Goal: Feedback & Contribution: Leave review/rating

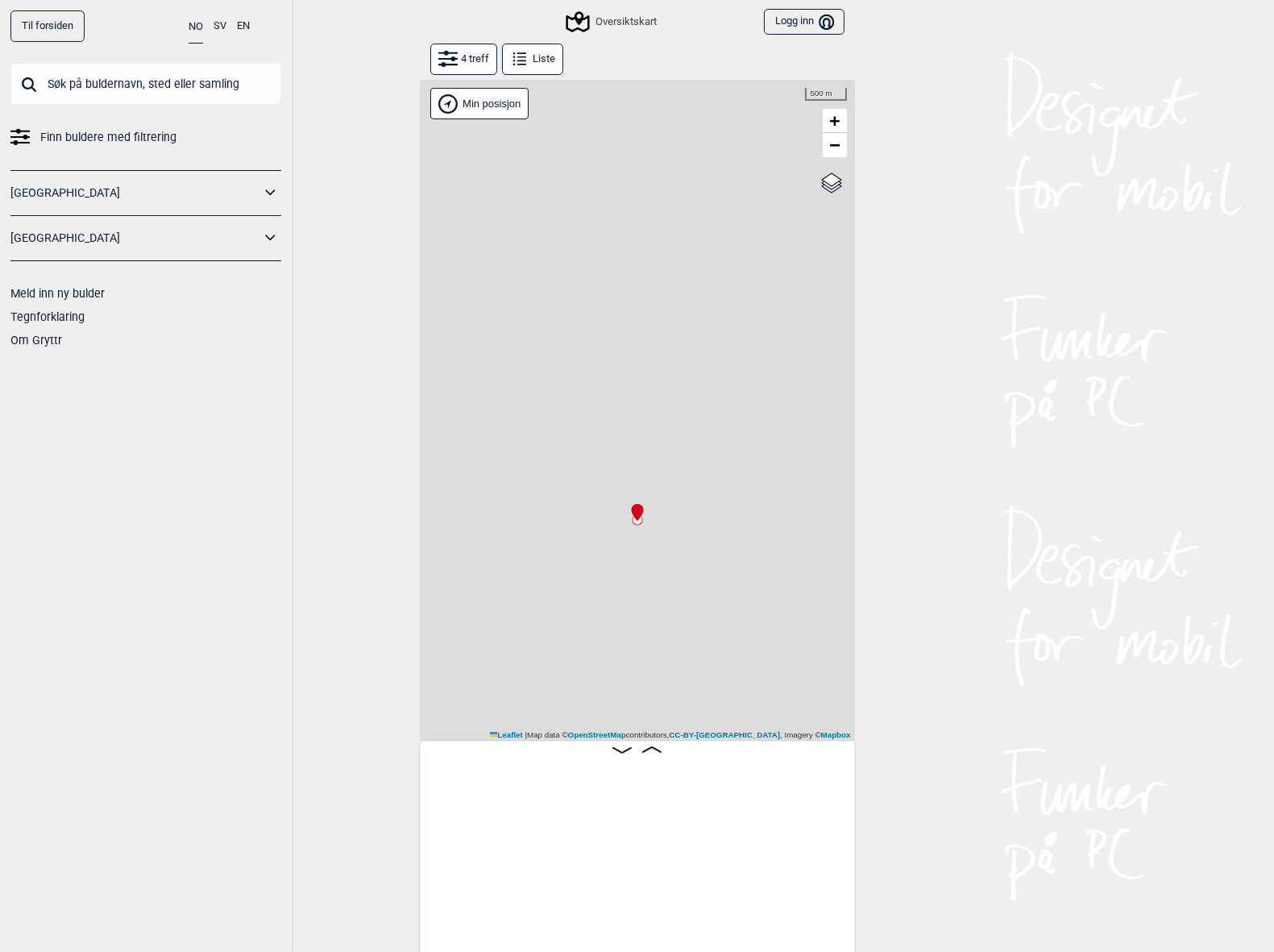
scroll to position [0, 126]
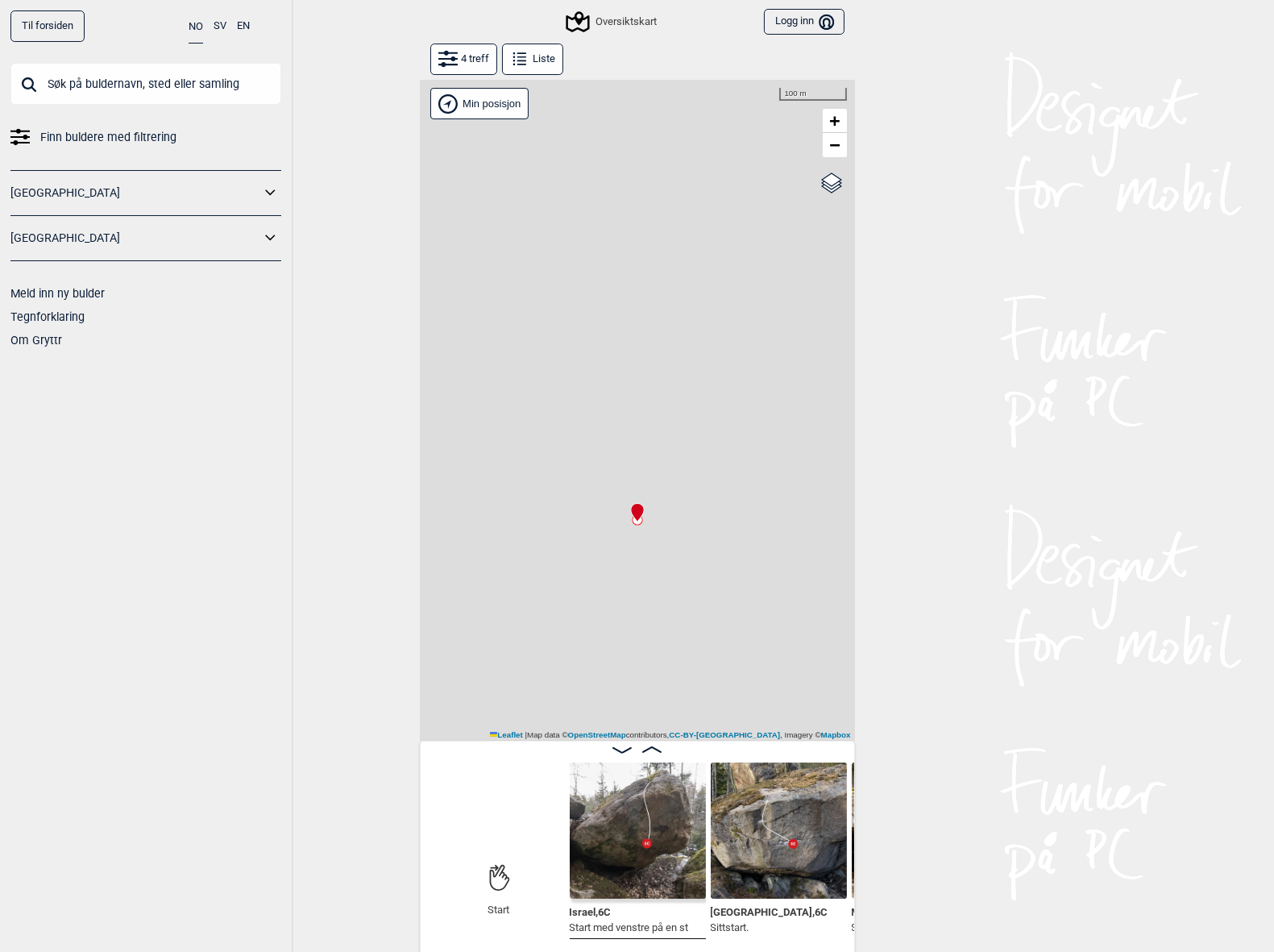
click at [166, 90] on input "text" at bounding box center [145, 84] width 271 height 42
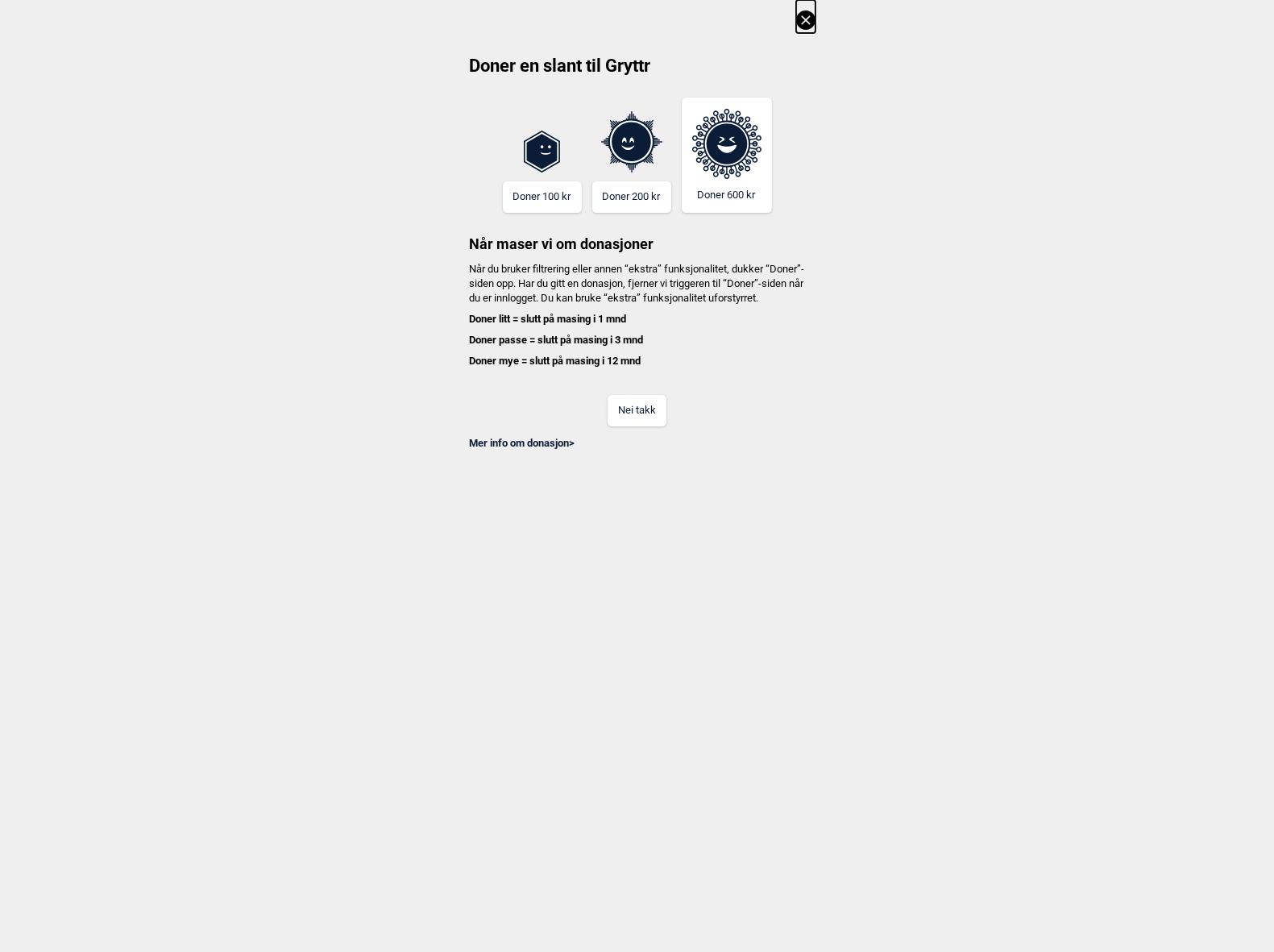
click at [628, 427] on button "Nei takk" at bounding box center [637, 410] width 59 height 31
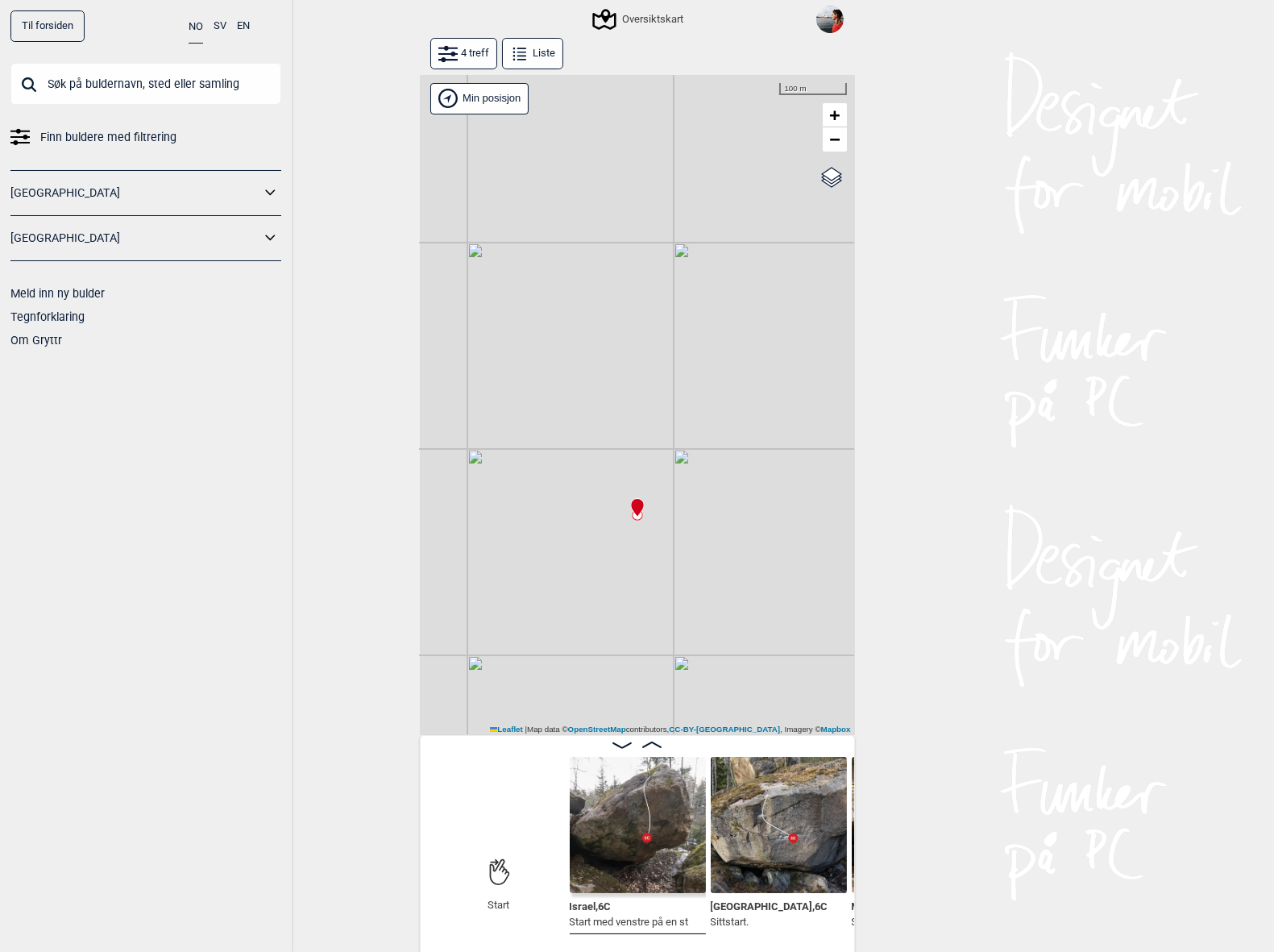
click at [137, 96] on input "text" at bounding box center [145, 84] width 271 height 42
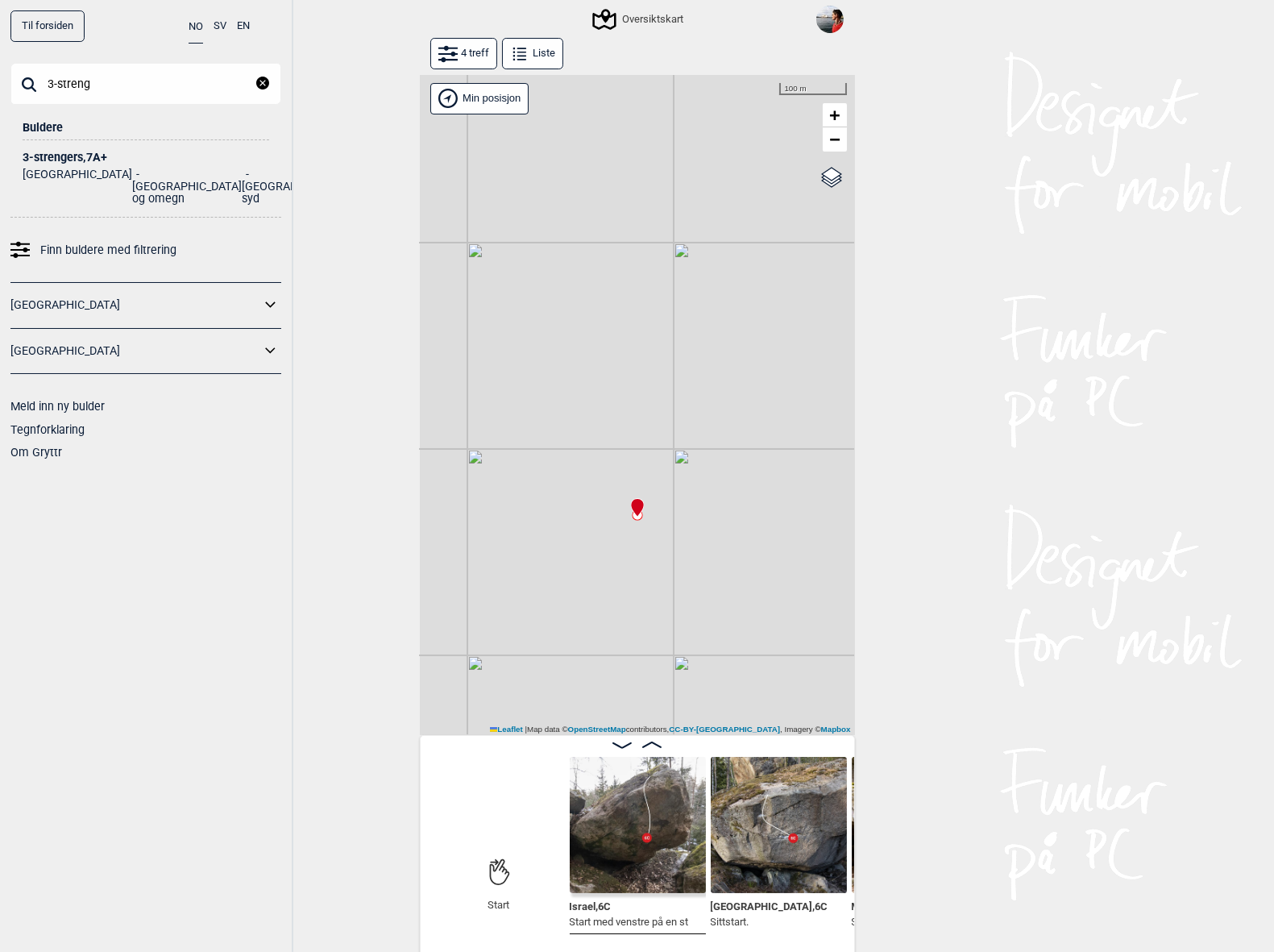
type input "3-streng"
click at [79, 160] on div "3-strengers , 7A+" at bounding box center [146, 157] width 247 height 12
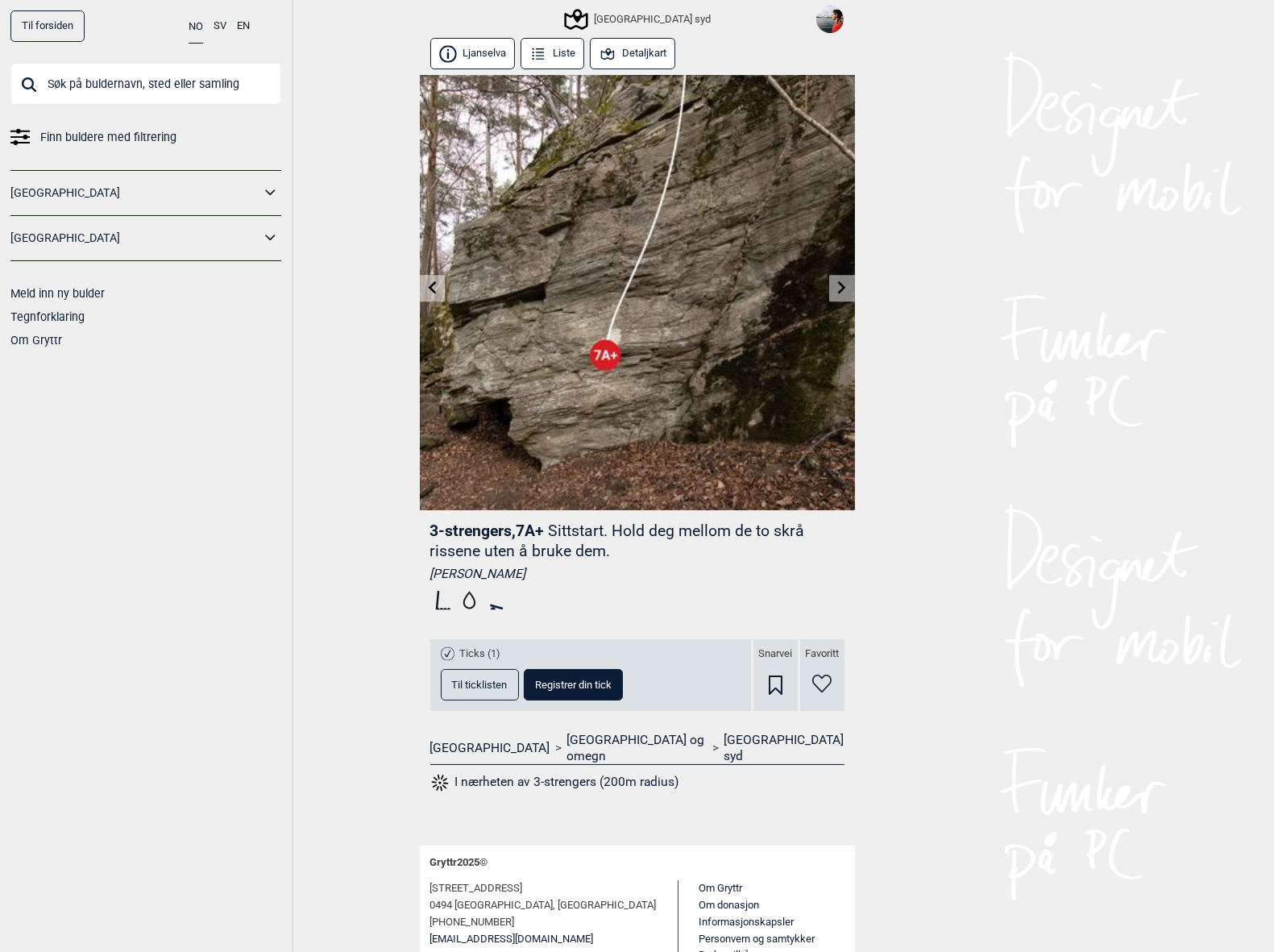
click at [639, 57] on button "Detaljkart" at bounding box center [633, 53] width 86 height 31
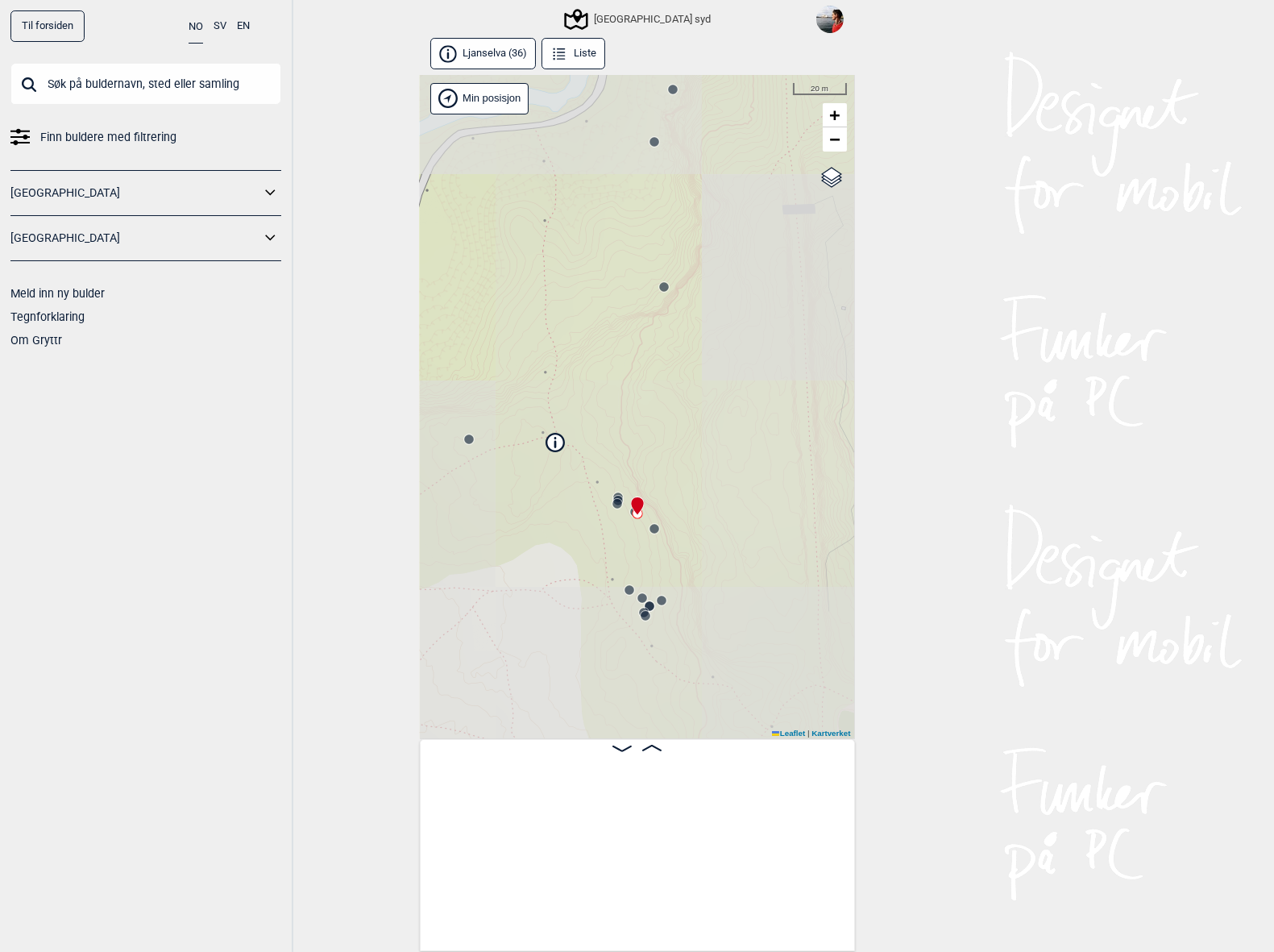
scroll to position [0, 2042]
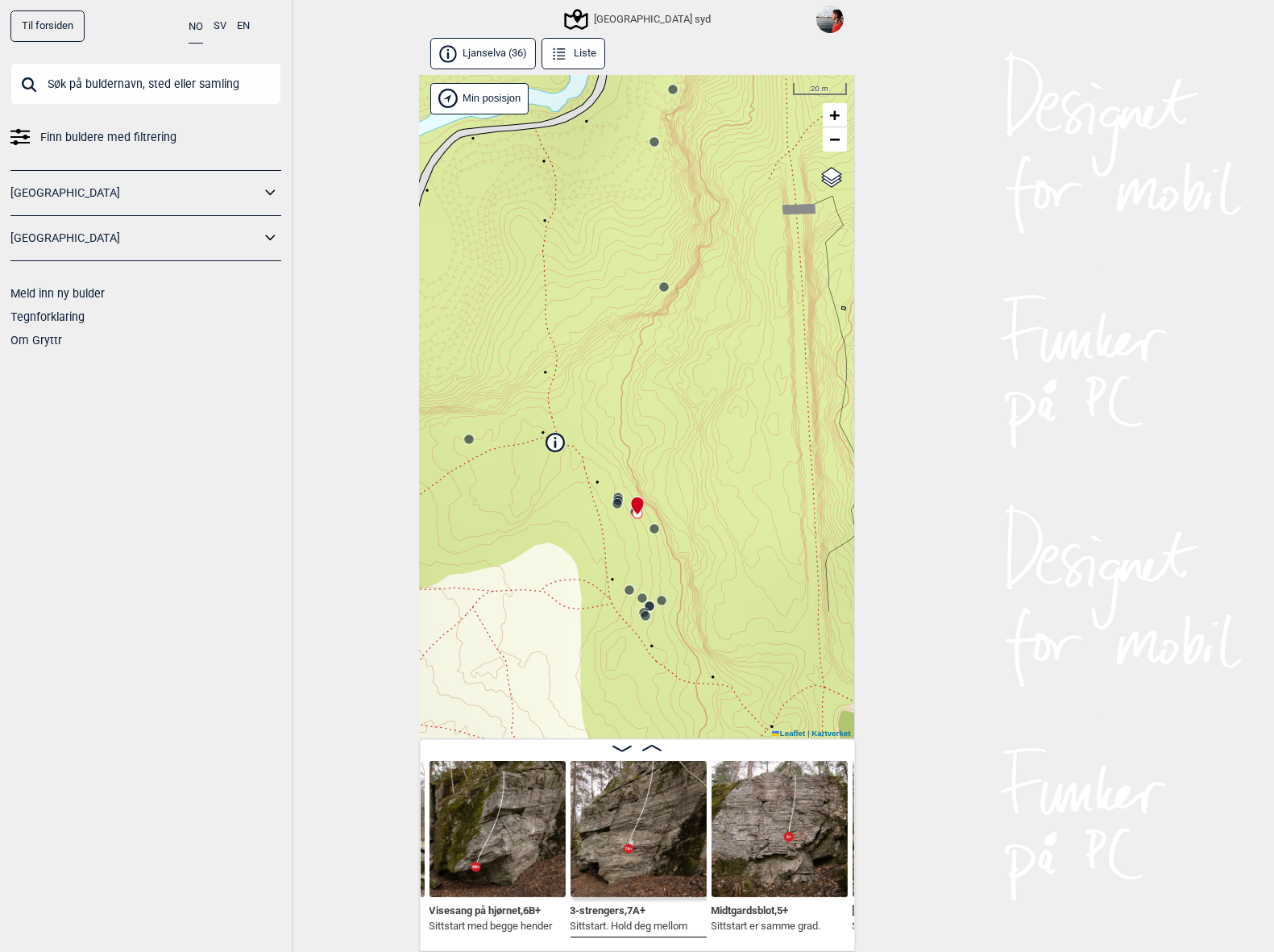
click at [637, 17] on div "[GEOGRAPHIC_DATA] syd" at bounding box center [639, 19] width 144 height 19
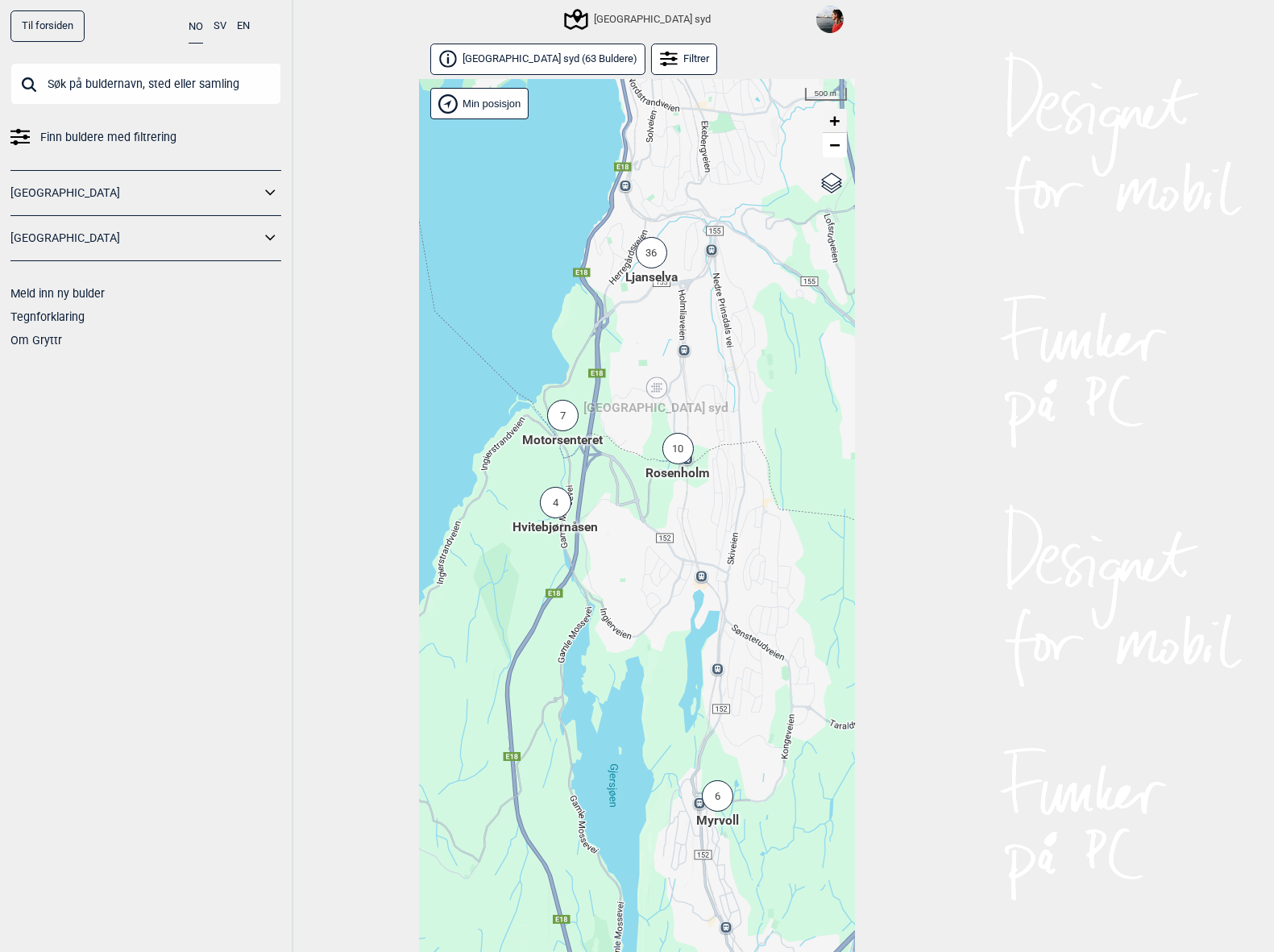
click at [831, 123] on span "+" at bounding box center [835, 121] width 10 height 20
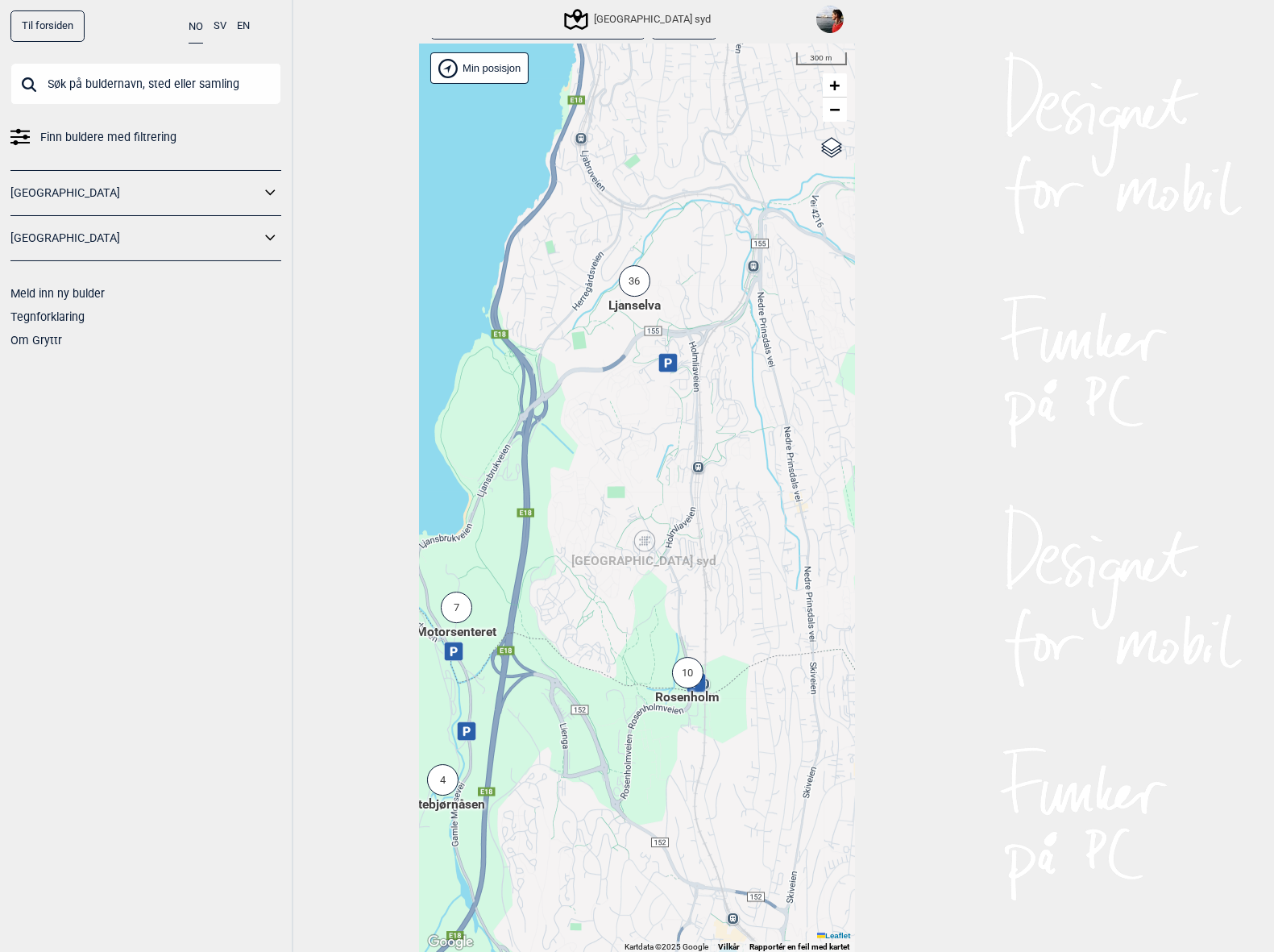
drag, startPoint x: 716, startPoint y: 237, endPoint x: 690, endPoint y: 559, distance: 323.0
click at [690, 559] on div "Hallingdal Stange [GEOGRAPHIC_DATA] syd [GEOGRAPHIC_DATA] og omegn [GEOGRAPHIC_…" at bounding box center [637, 498] width 435 height 908
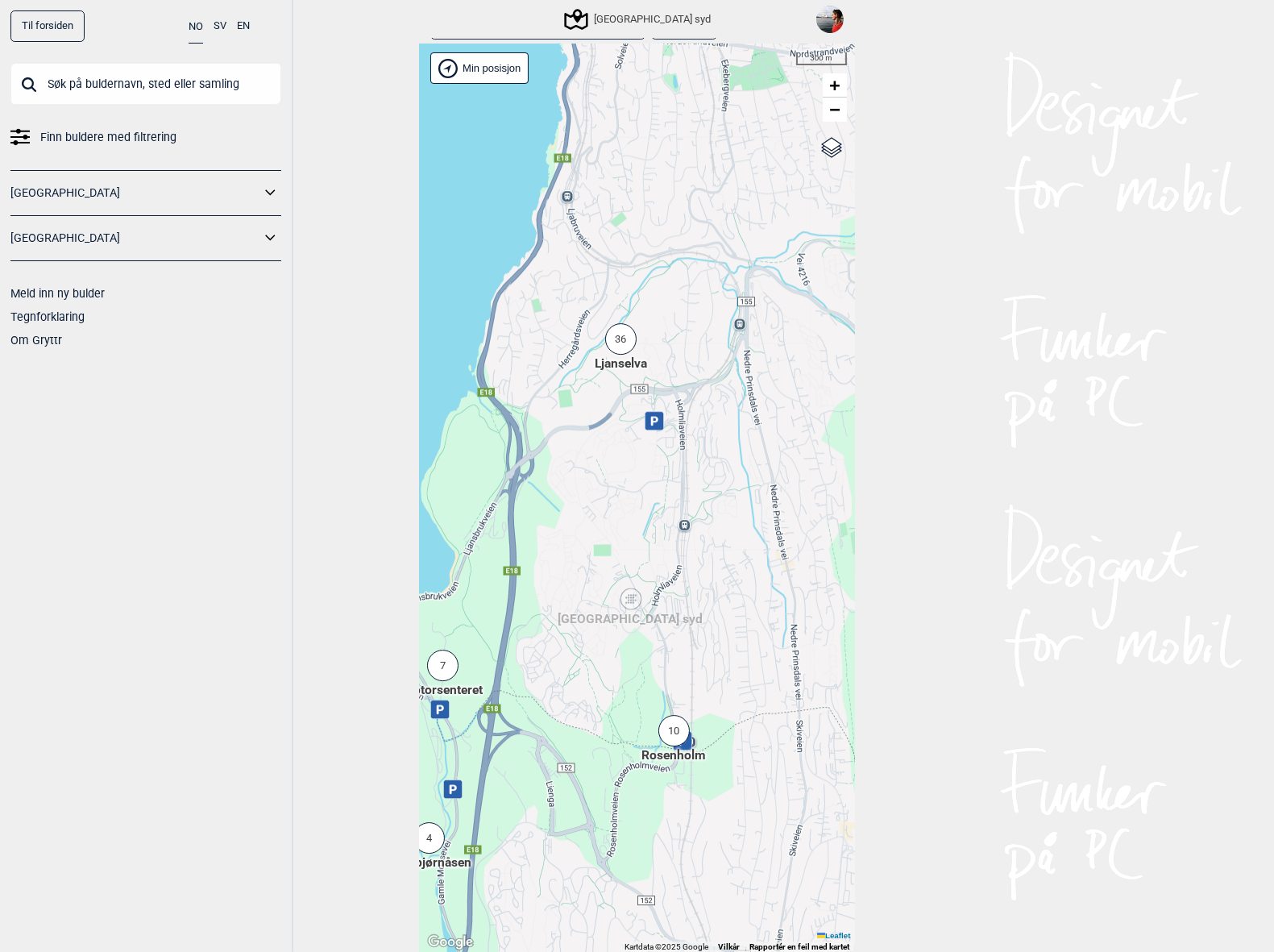
drag, startPoint x: 675, startPoint y: 350, endPoint x: 640, endPoint y: 444, distance: 100.3
click at [651, 426] on icon at bounding box center [654, 421] width 8 height 8
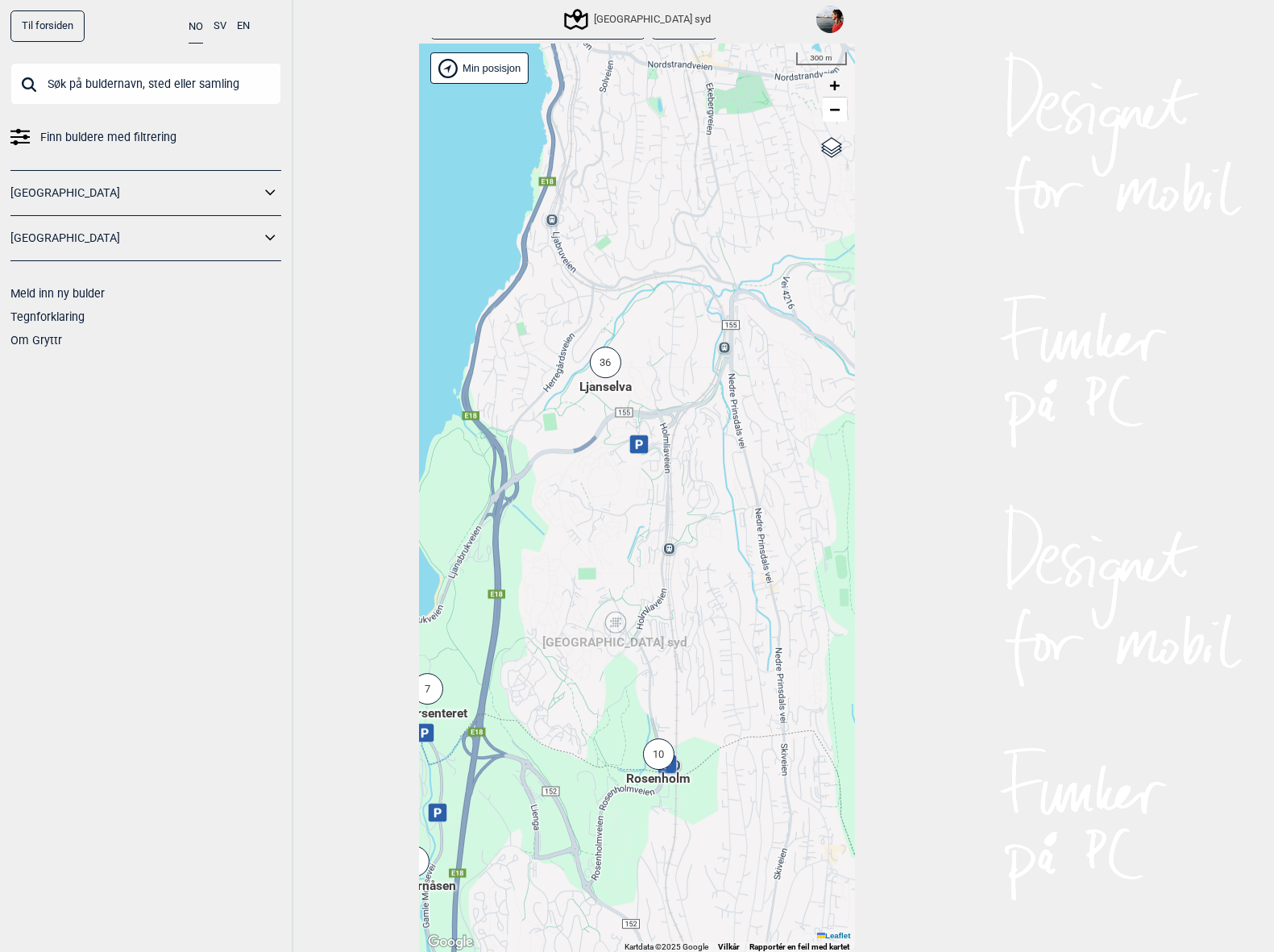
click at [836, 90] on span "+" at bounding box center [835, 85] width 10 height 20
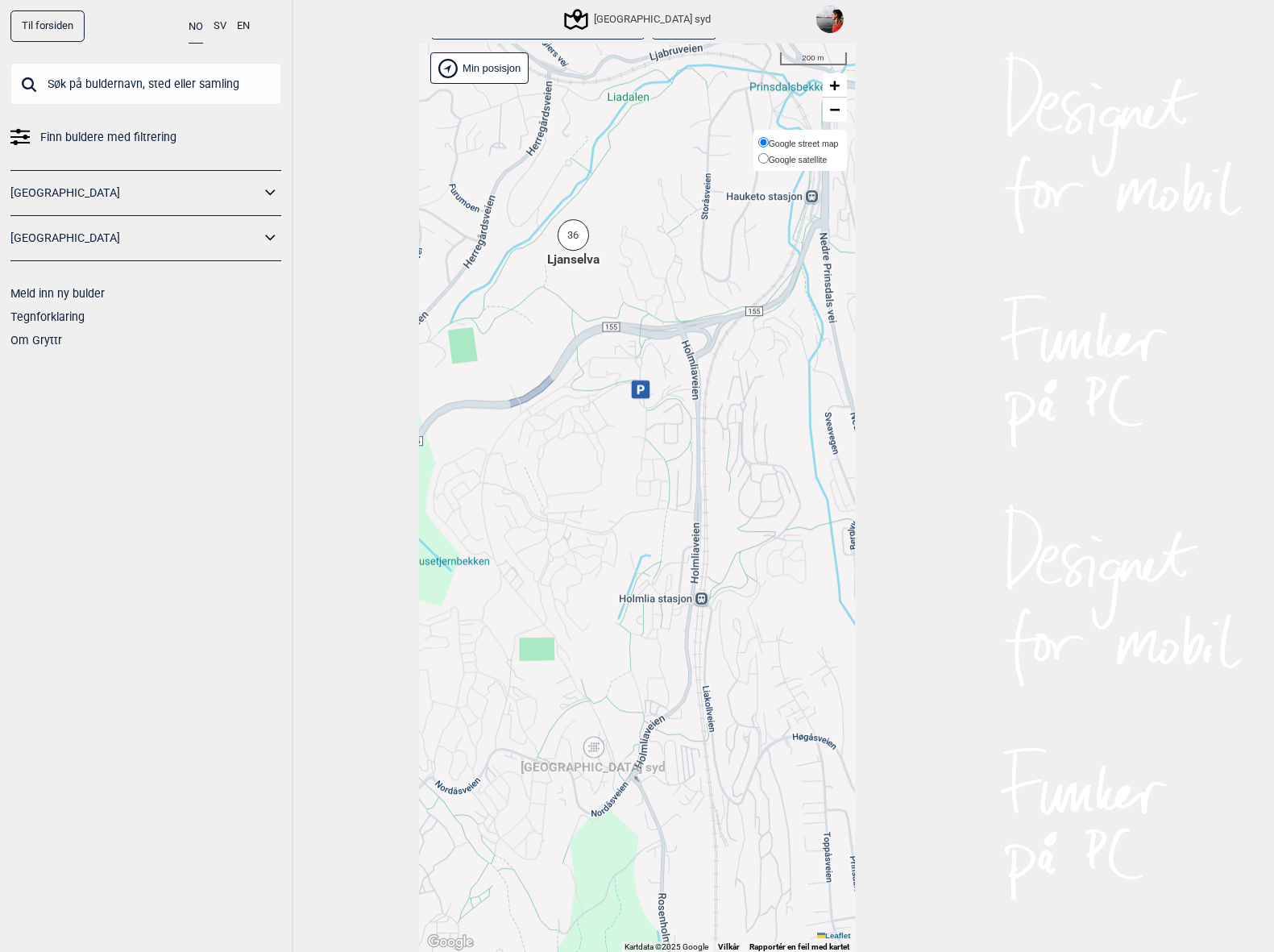
click at [834, 160] on label "Google satellite" at bounding box center [798, 158] width 80 height 16
click at [769, 160] on input "Google satellite" at bounding box center [764, 158] width 10 height 10
radio input "true"
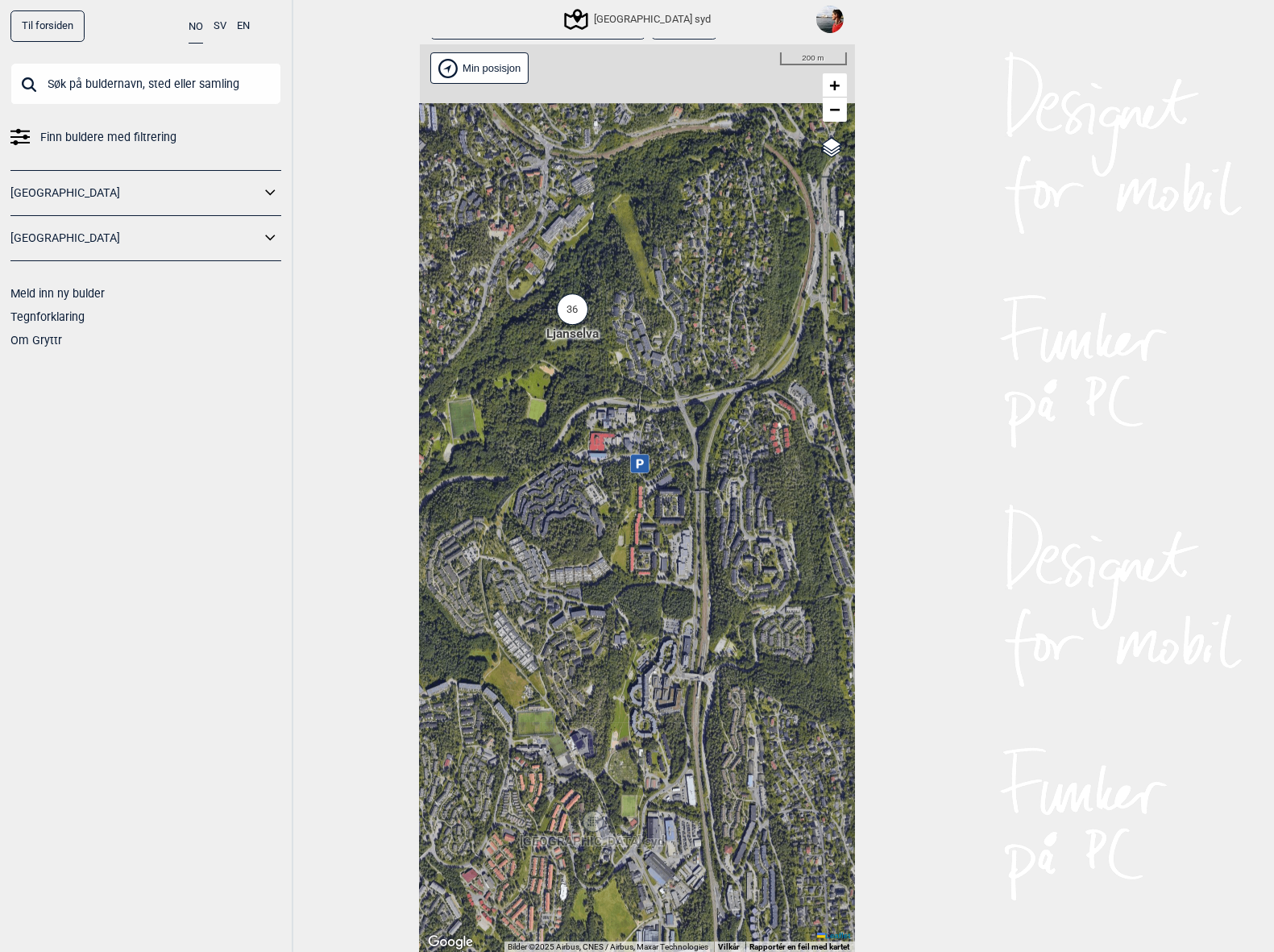
drag, startPoint x: 694, startPoint y: 333, endPoint x: 703, endPoint y: 435, distance: 102.4
click at [702, 434] on div "Hallingdal Stange [GEOGRAPHIC_DATA] syd [GEOGRAPHIC_DATA] og omegn [GEOGRAPHIC_…" at bounding box center [637, 498] width 435 height 908
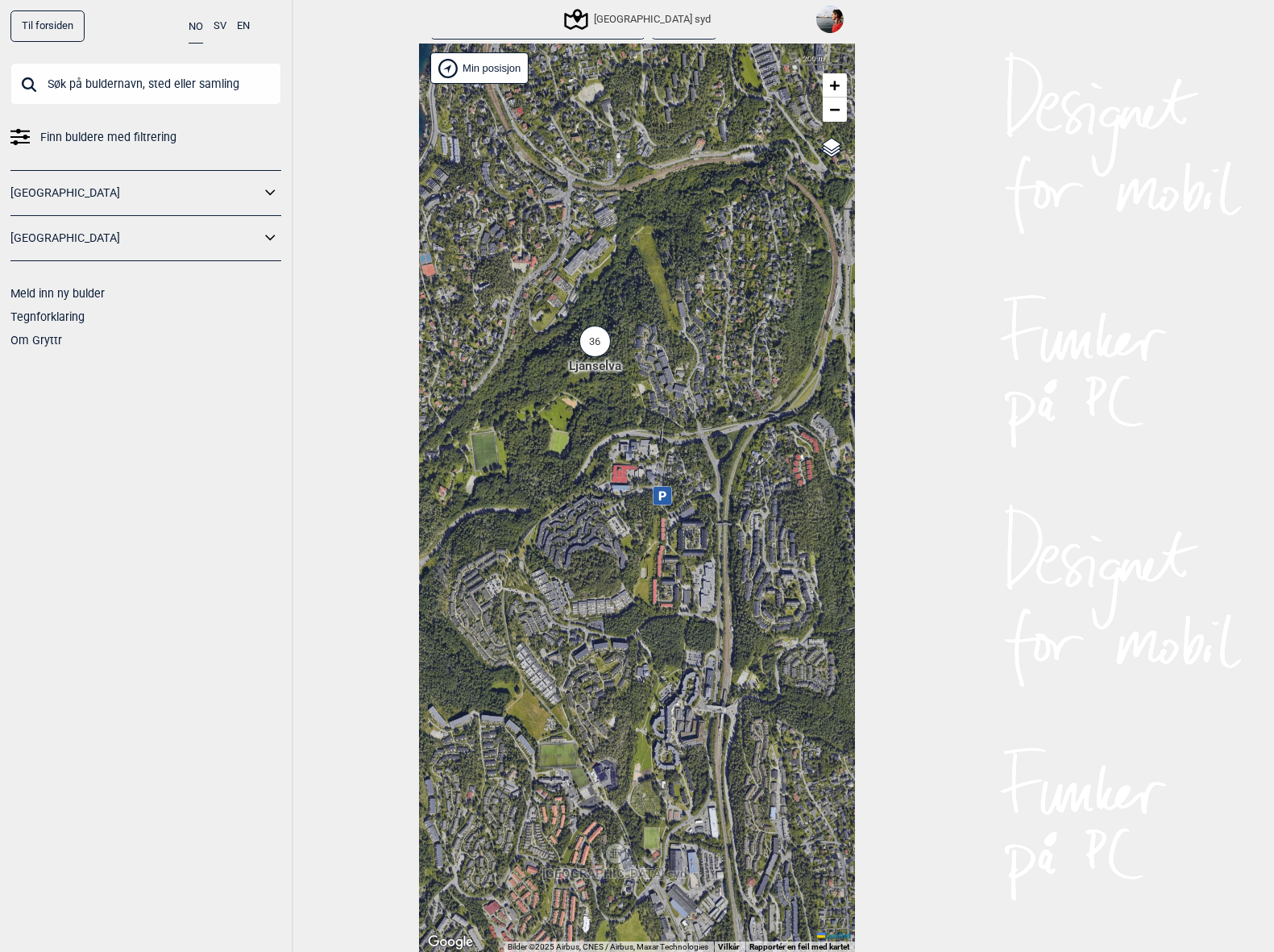
drag, startPoint x: 677, startPoint y: 416, endPoint x: 721, endPoint y: 446, distance: 53.3
click at [721, 445] on div "Hallingdal Stange [GEOGRAPHIC_DATA] syd [GEOGRAPHIC_DATA] og omegn [GEOGRAPHIC_…" at bounding box center [637, 498] width 435 height 908
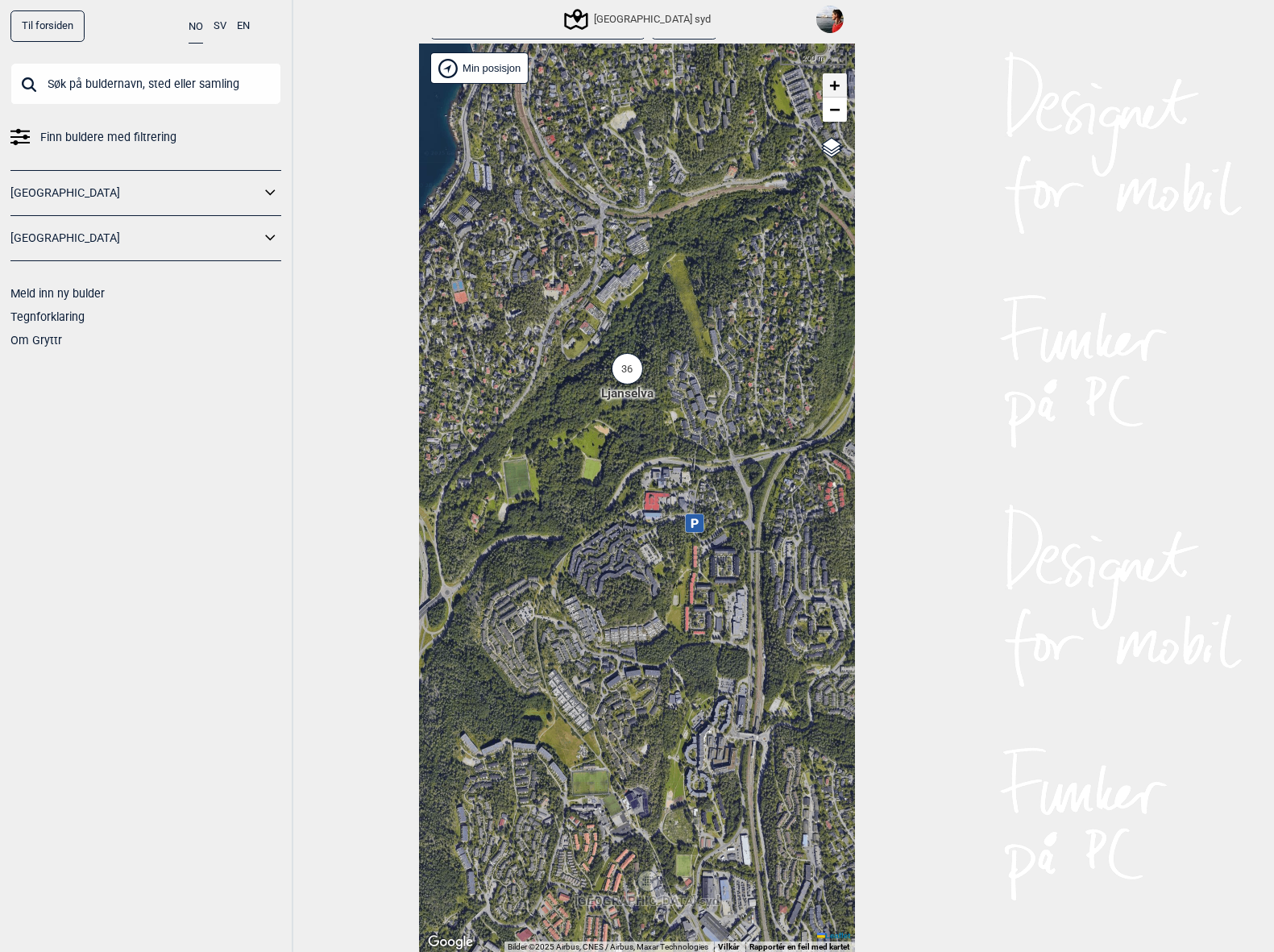
click at [833, 83] on span "+" at bounding box center [835, 85] width 10 height 20
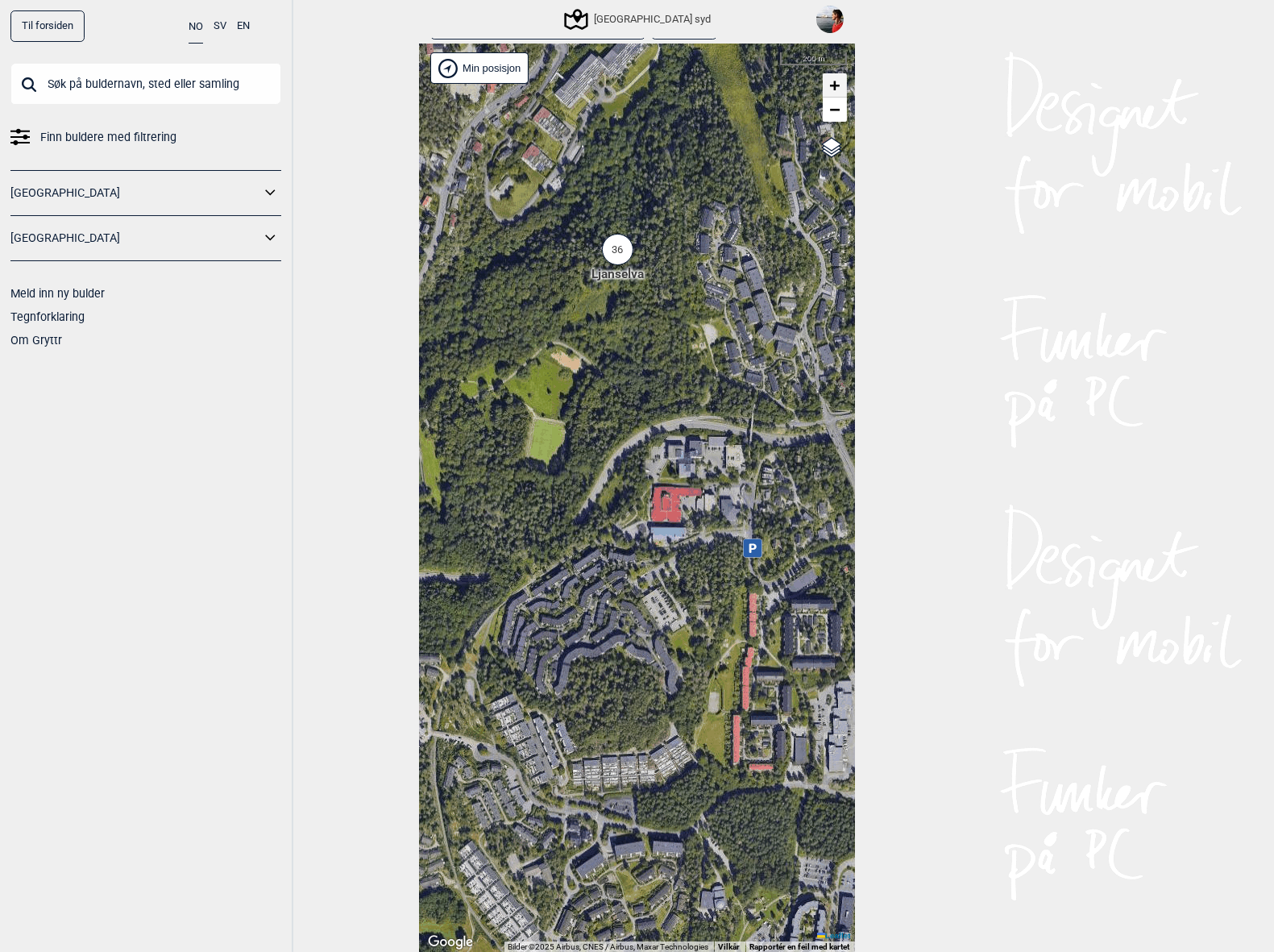
click at [833, 83] on span "+" at bounding box center [835, 85] width 10 height 20
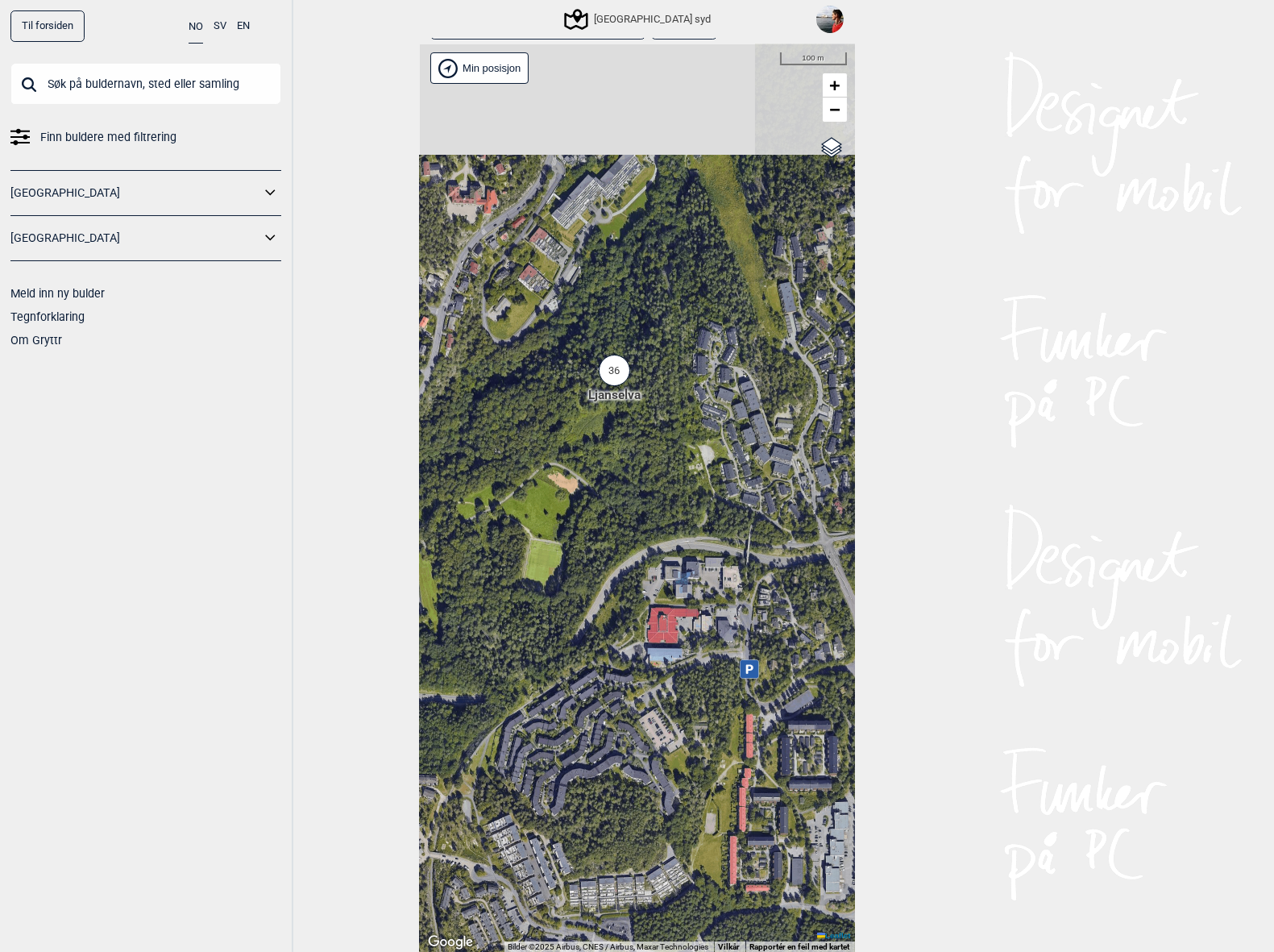
drag, startPoint x: 656, startPoint y: 292, endPoint x: 655, endPoint y: 422, distance: 130.0
click at [655, 422] on div "Hallingdal Stange [GEOGRAPHIC_DATA] syd [GEOGRAPHIC_DATA] og omegn [GEOGRAPHIC_…" at bounding box center [637, 498] width 435 height 908
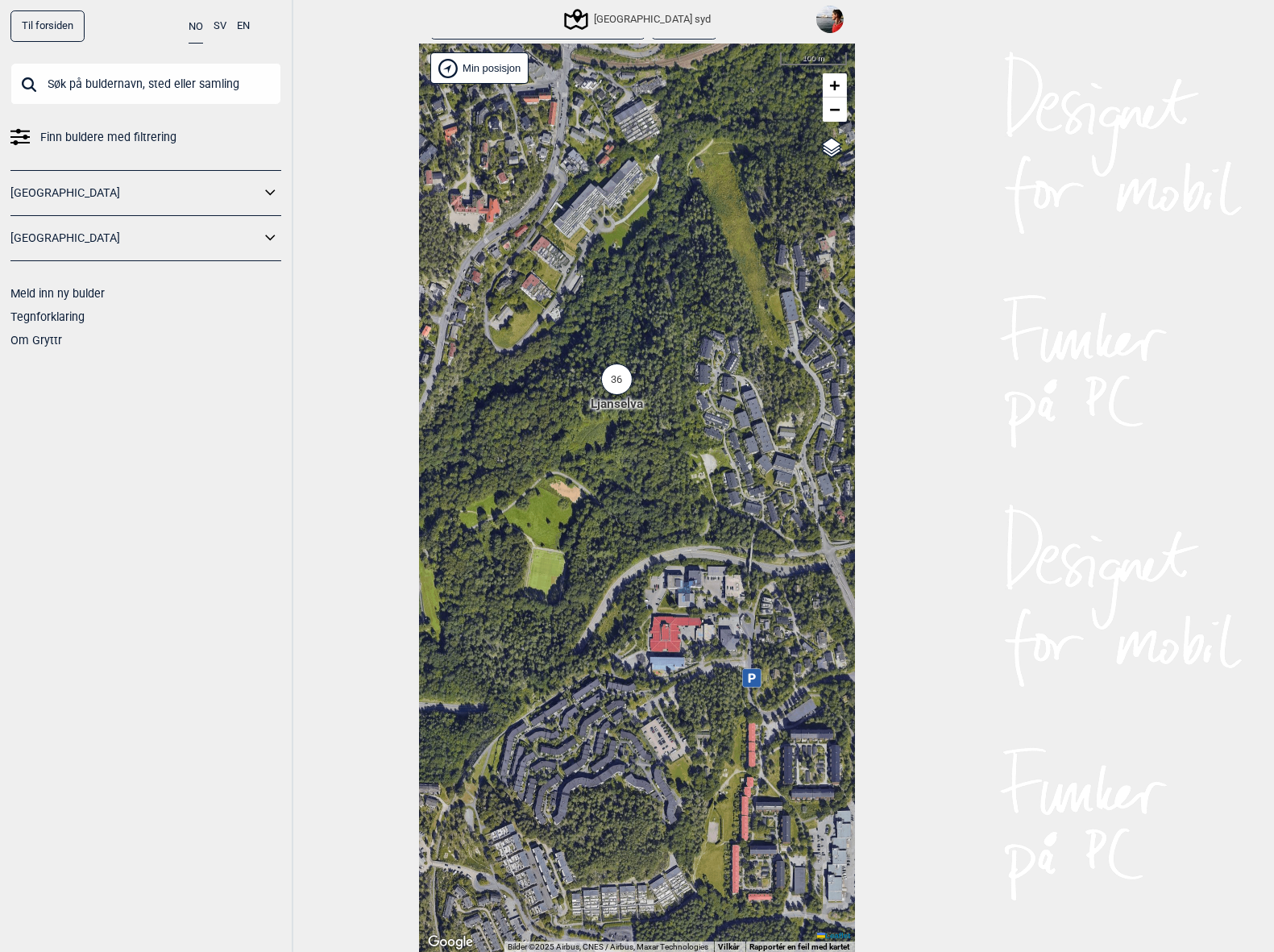
click at [619, 377] on div "36" at bounding box center [617, 378] width 31 height 31
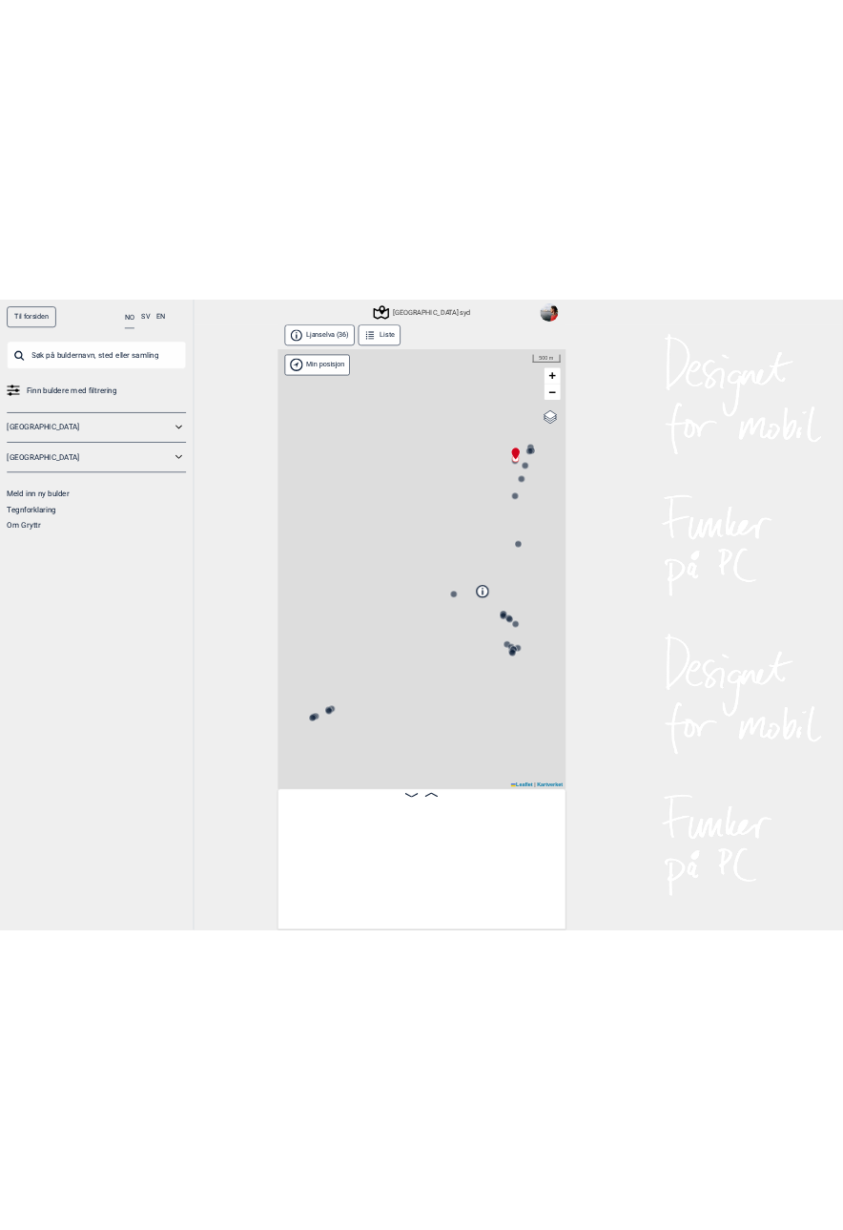
scroll to position [0, 149]
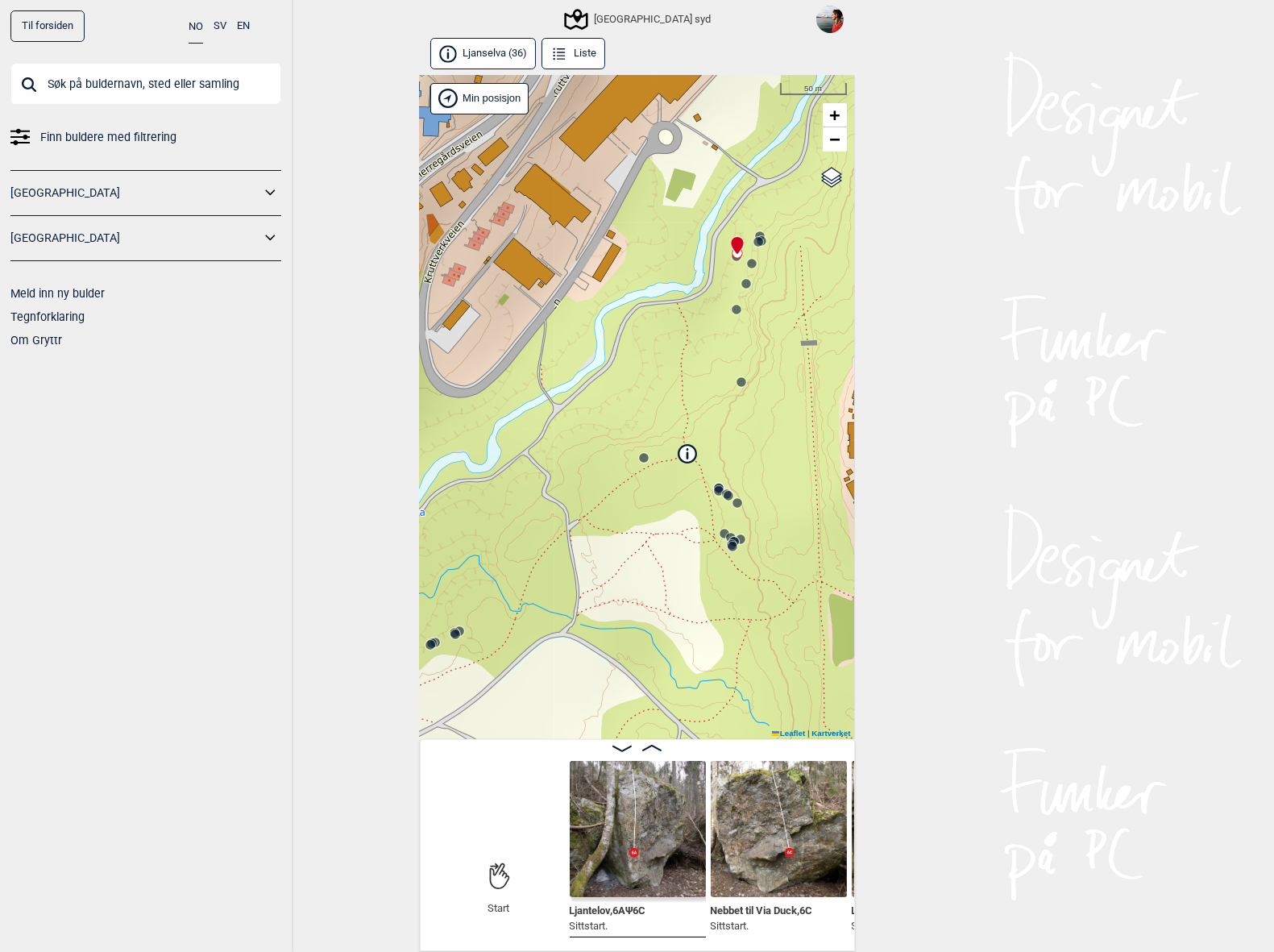
drag, startPoint x: 675, startPoint y: 416, endPoint x: 603, endPoint y: 428, distance: 73.0
click at [603, 428] on div "[GEOGRAPHIC_DATA] syd Brukerens posisjon Min posisjon 50 m + − Kartverket OpenS…" at bounding box center [637, 407] width 435 height 664
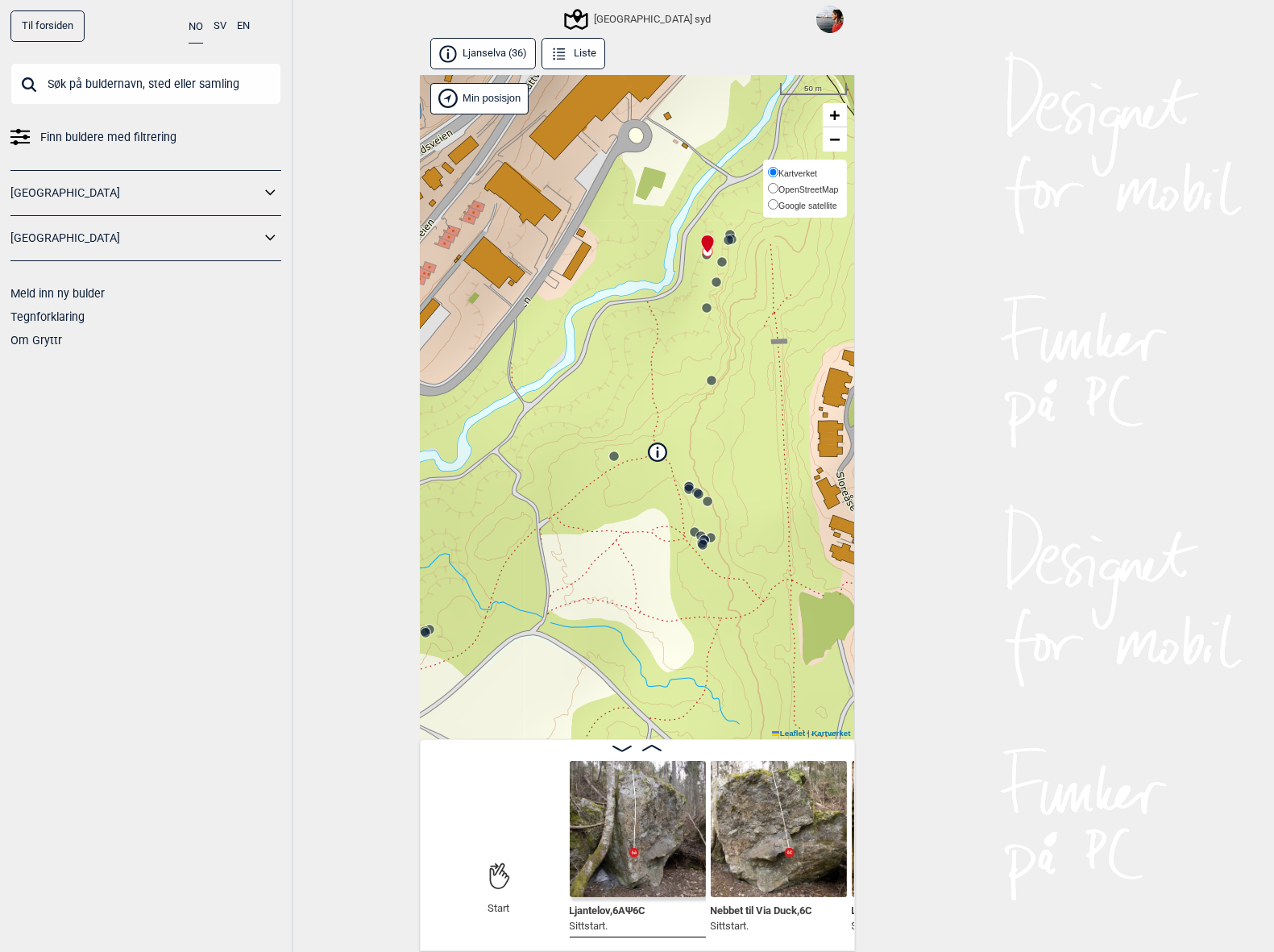
click at [806, 207] on span "Google satellite" at bounding box center [808, 205] width 59 height 9
click at [779, 207] on input "Google satellite" at bounding box center [773, 204] width 10 height 10
radio input "true"
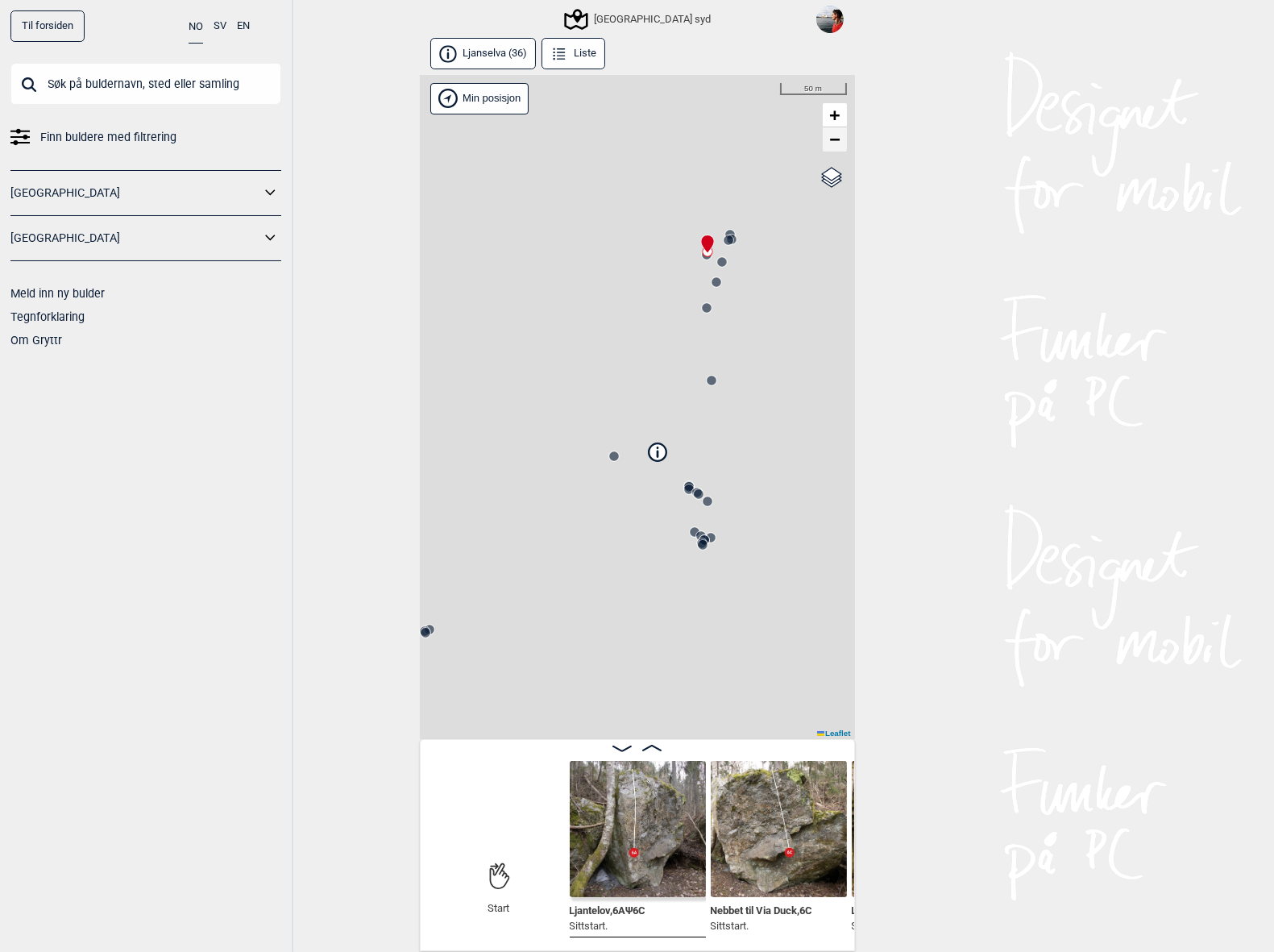
click at [838, 147] on span "−" at bounding box center [835, 139] width 10 height 20
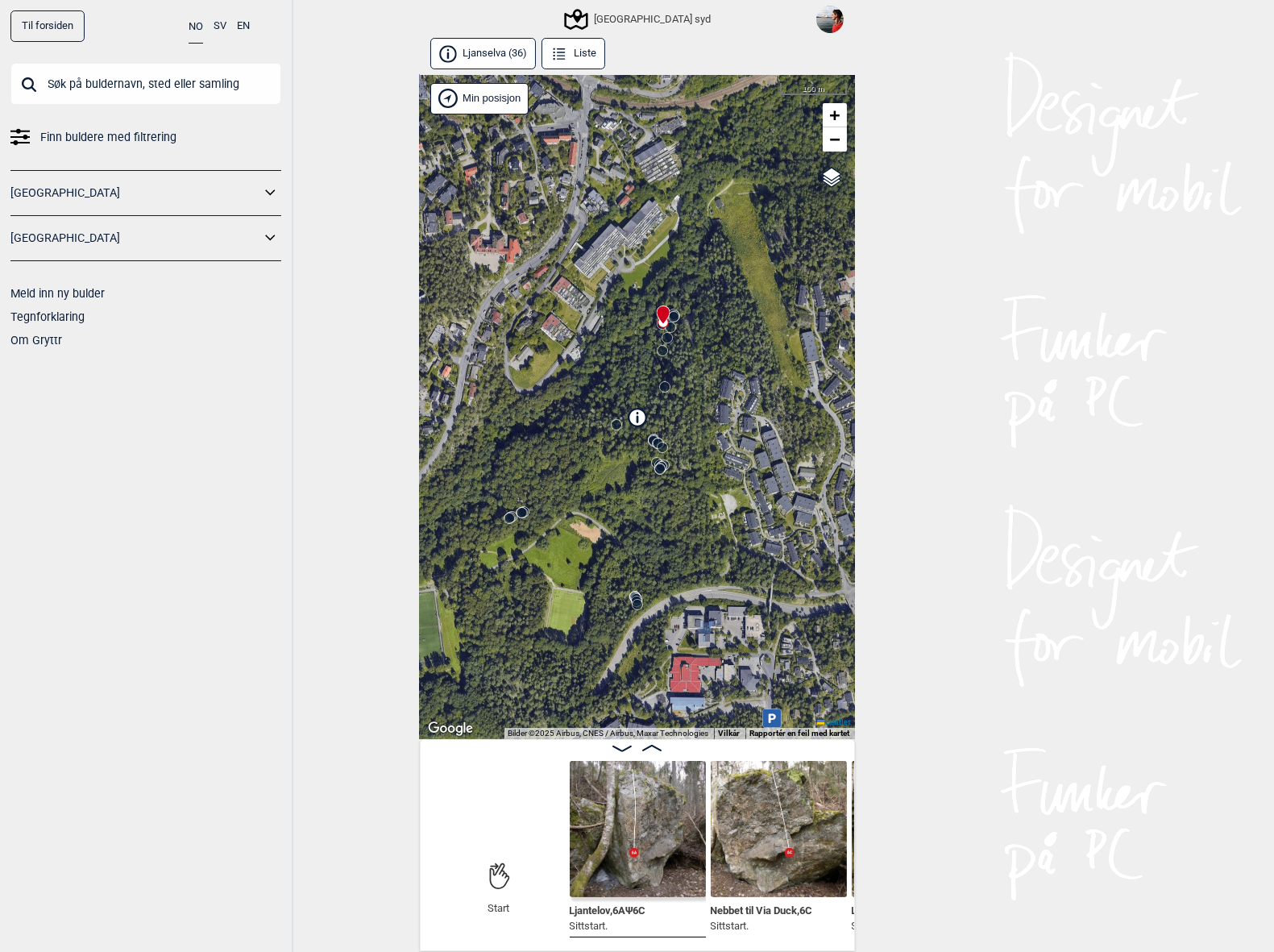
drag, startPoint x: 712, startPoint y: 345, endPoint x: 703, endPoint y: 286, distance: 59.7
click at [703, 286] on div "[GEOGRAPHIC_DATA] syd Brukerens posisjon Min posisjon 100 m + − Kartverket Open…" at bounding box center [637, 407] width 435 height 664
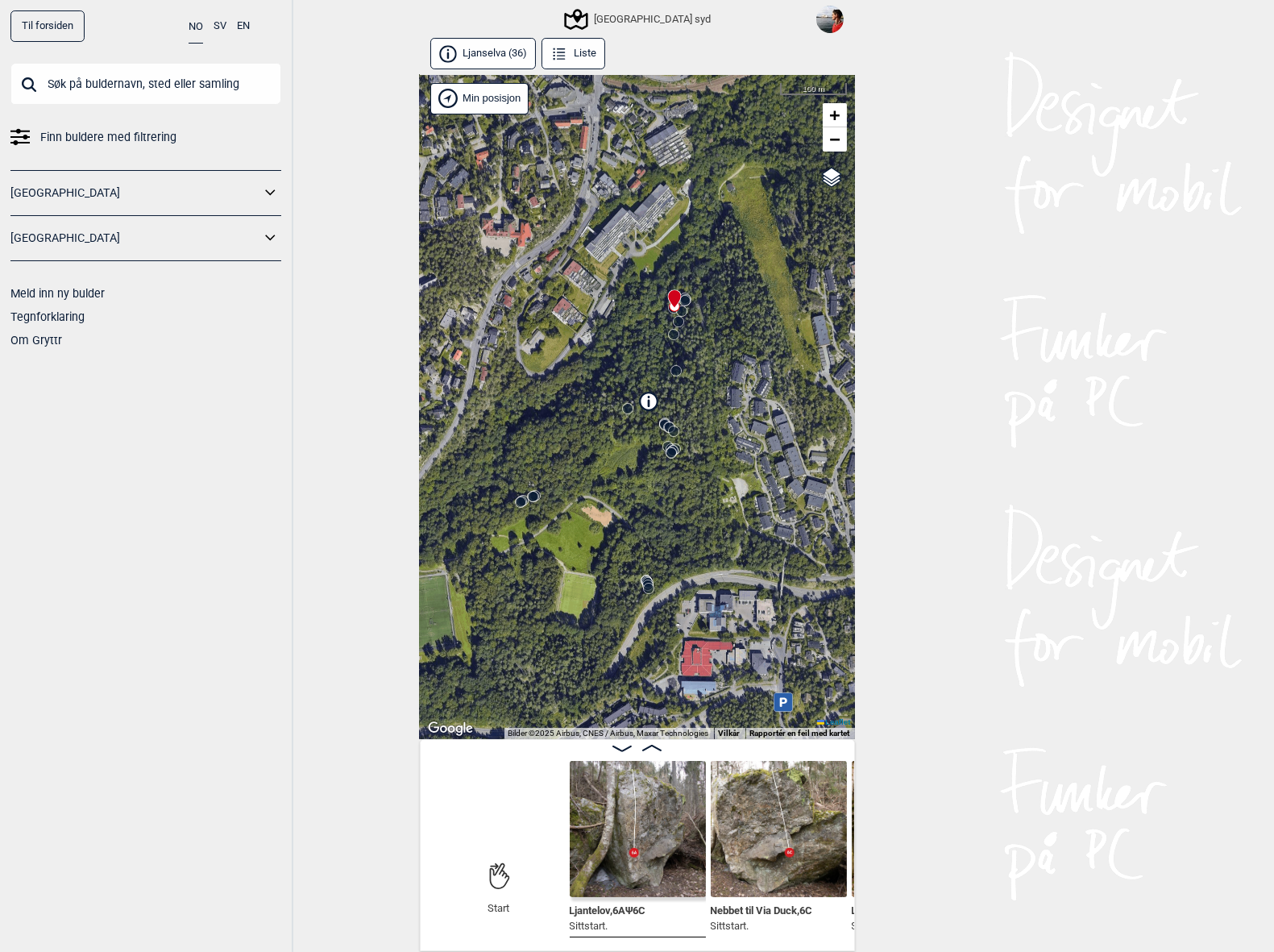
drag, startPoint x: 635, startPoint y: 553, endPoint x: 646, endPoint y: 537, distance: 19.4
click at [646, 537] on div "[GEOGRAPHIC_DATA] syd Brukerens posisjon Min posisjon 100 m + − Kartverket Open…" at bounding box center [637, 407] width 435 height 664
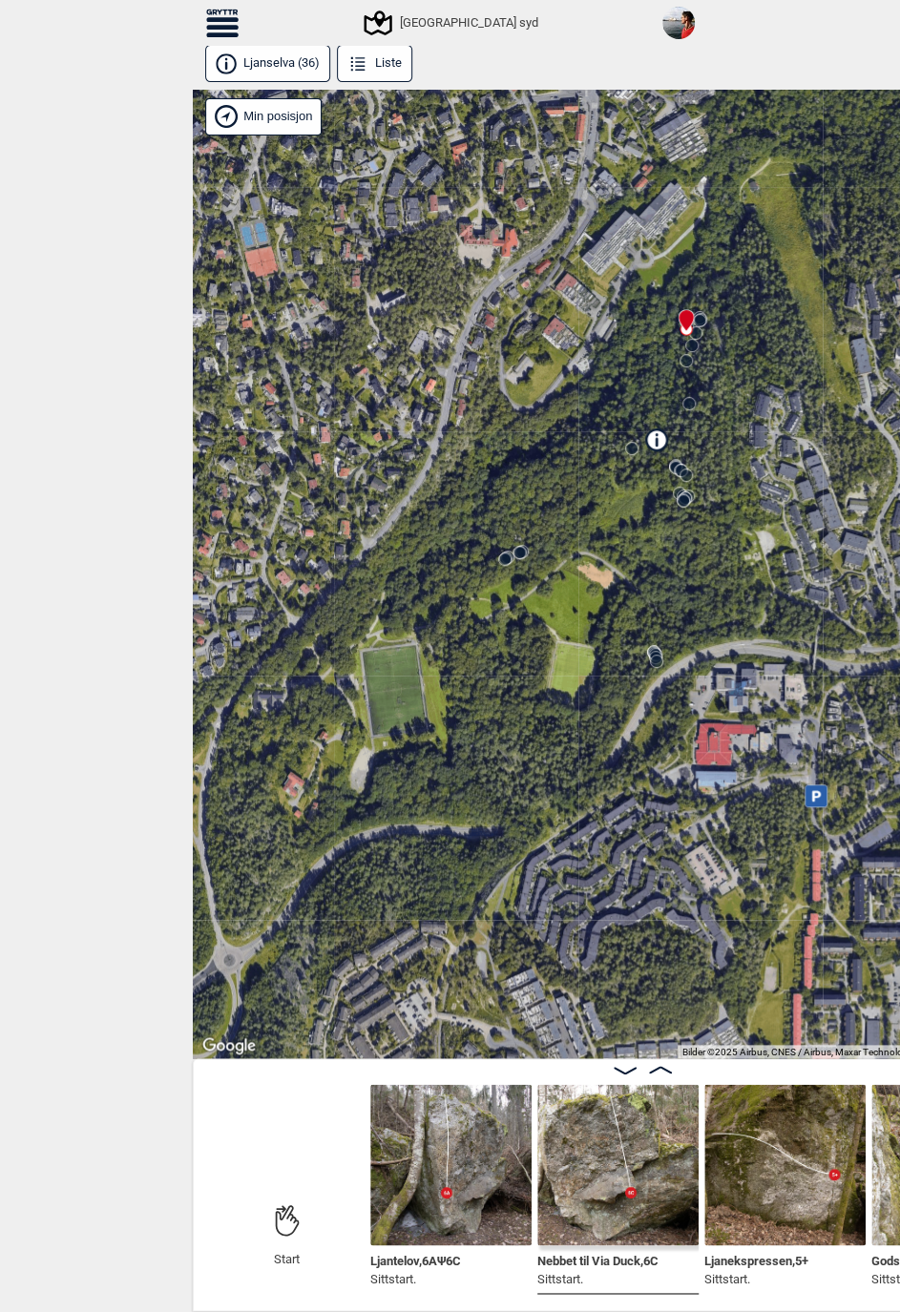
scroll to position [0, 149]
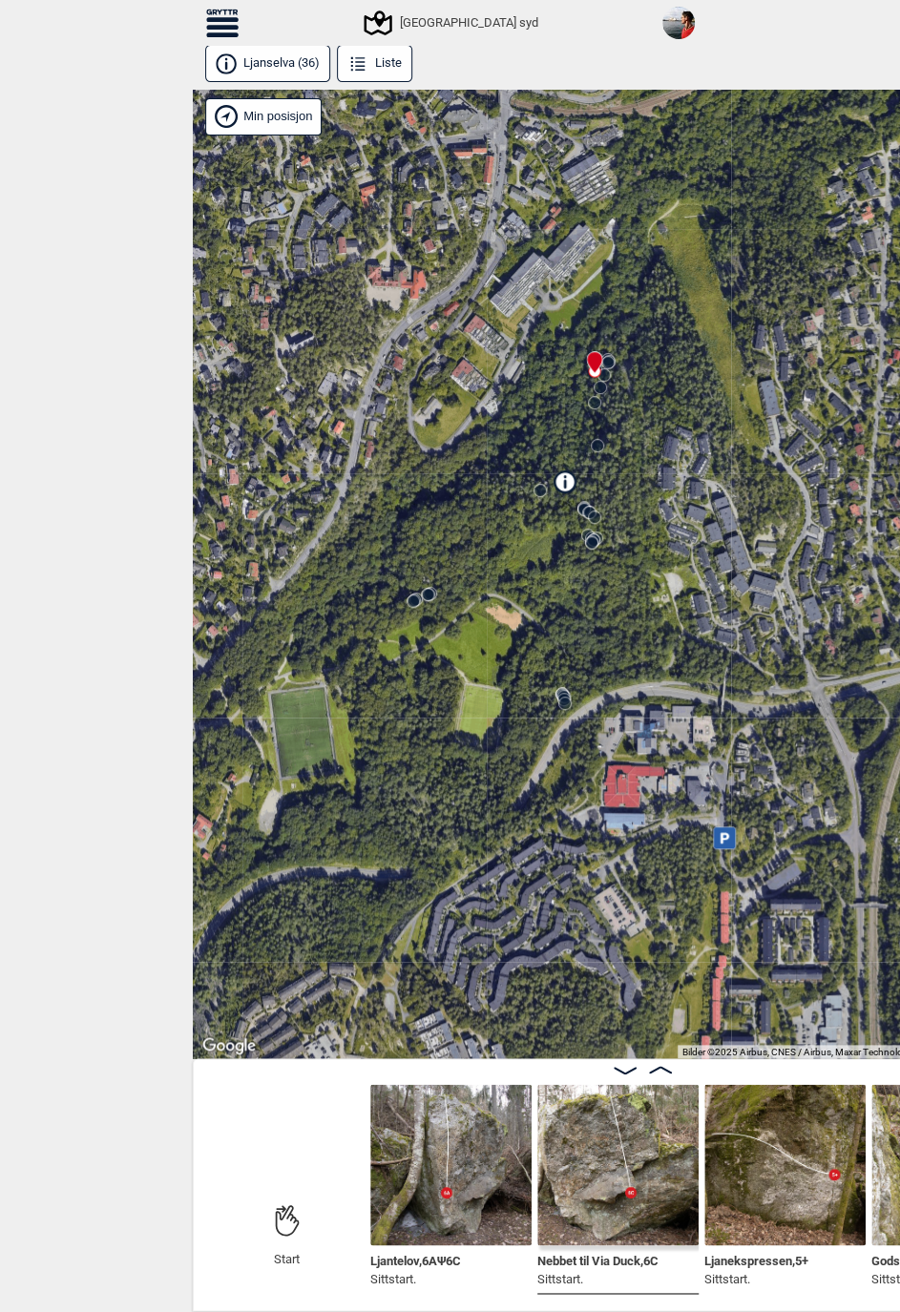
drag, startPoint x: 629, startPoint y: 682, endPoint x: 537, endPoint y: 724, distance: 100.8
click at [537, 724] on div "[GEOGRAPHIC_DATA] syd Brukerens posisjon Min posisjon 100 m + − Kartverket Open…" at bounding box center [643, 574] width 900 height 970
click at [105, 436] on div "Til forsiden NO SV EN Finn buldere med filtrering [GEOGRAPHIC_DATA] [GEOGRAPHIC…" at bounding box center [450, 656] width 900 height 1312
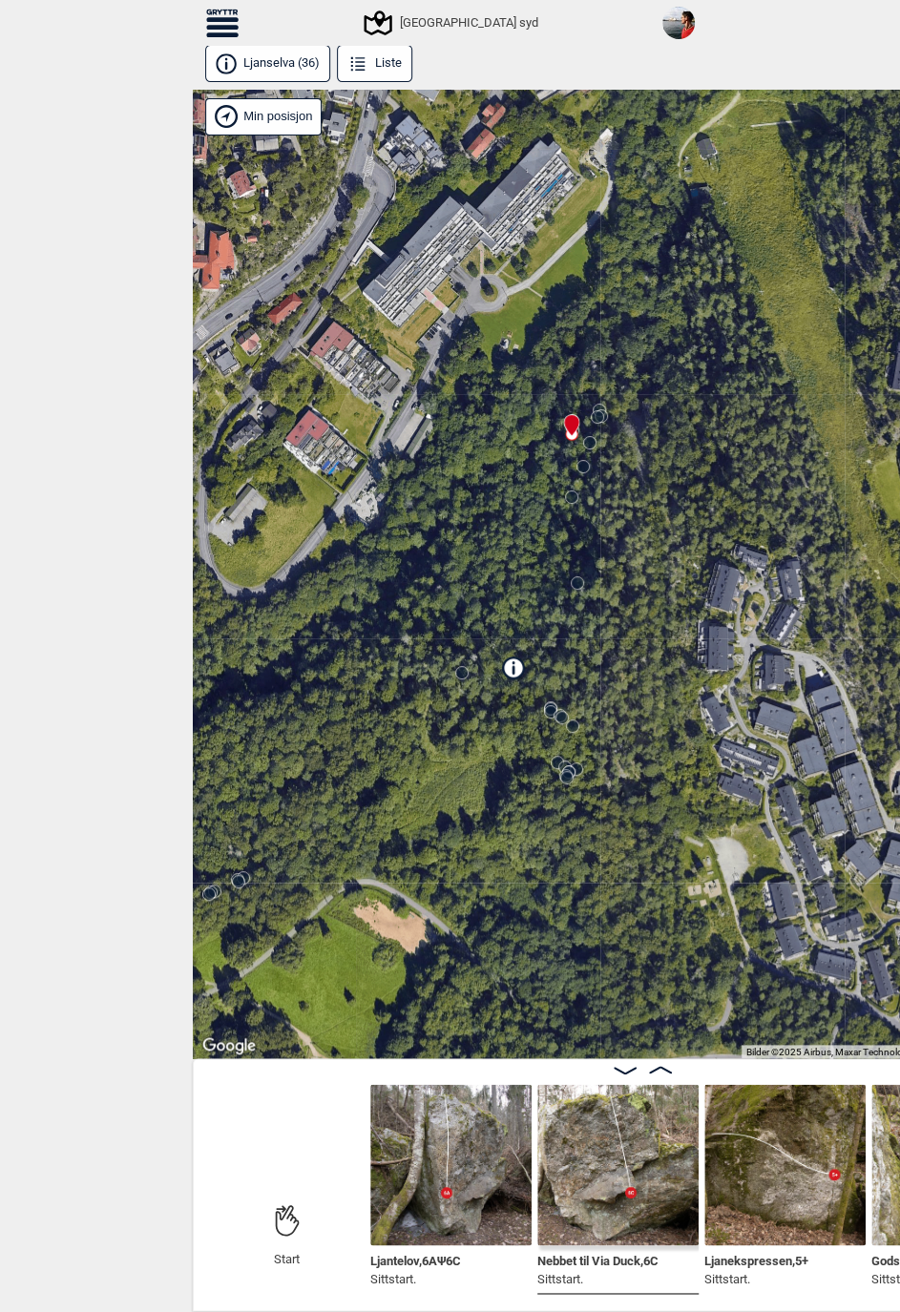
drag, startPoint x: 563, startPoint y: 515, endPoint x: 438, endPoint y: 729, distance: 247.6
click at [438, 729] on div "[GEOGRAPHIC_DATA] syd Brukerens posisjon Min posisjon 50 m + − Kartverket OpenS…" at bounding box center [643, 574] width 900 height 970
click at [93, 570] on div "Til forsiden NO SV EN Finn buldere med filtrering [GEOGRAPHIC_DATA] [GEOGRAPHIC…" at bounding box center [450, 656] width 900 height 1312
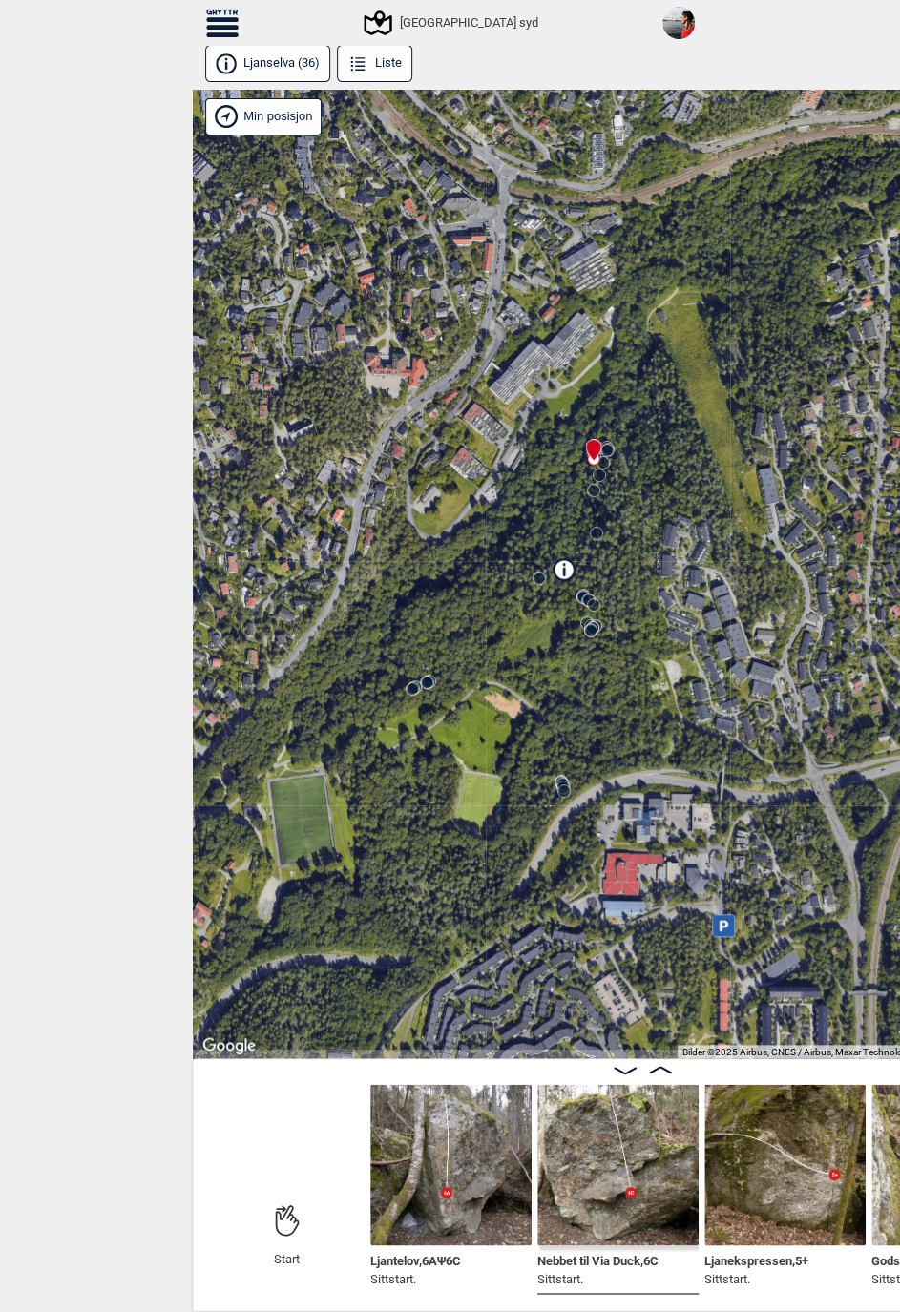
drag, startPoint x: 391, startPoint y: 666, endPoint x: 489, endPoint y: 620, distance: 108.4
click at [489, 620] on div "[GEOGRAPHIC_DATA] syd Brukerens posisjon Min posisjon 100 m + − Kartverket Open…" at bounding box center [643, 574] width 900 height 970
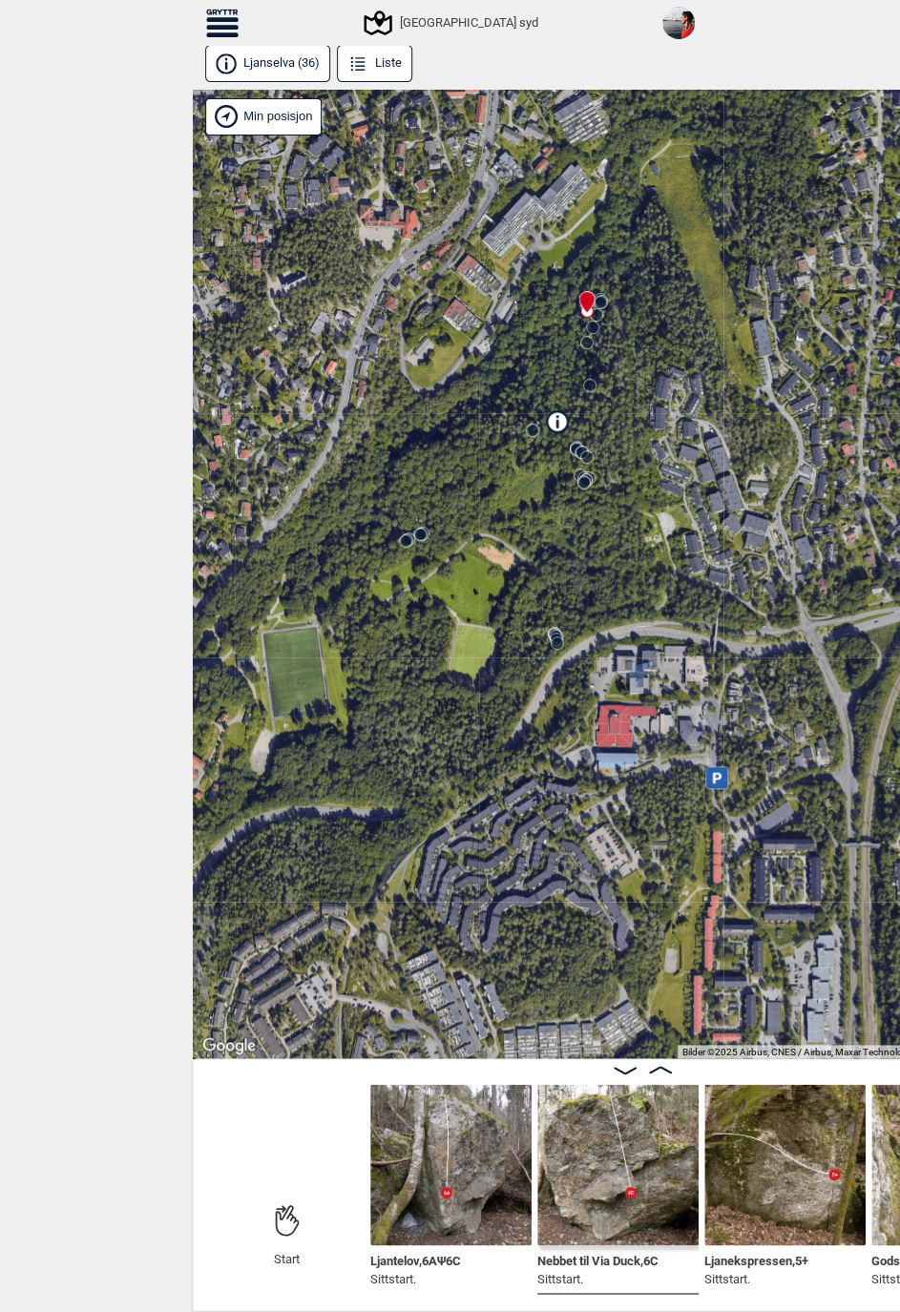
drag, startPoint x: 704, startPoint y: 751, endPoint x: 697, endPoint y: 603, distance: 148.0
click at [697, 603] on div "[GEOGRAPHIC_DATA] syd Brukerens posisjon Min posisjon 100 m + − Kartverket Open…" at bounding box center [643, 574] width 900 height 970
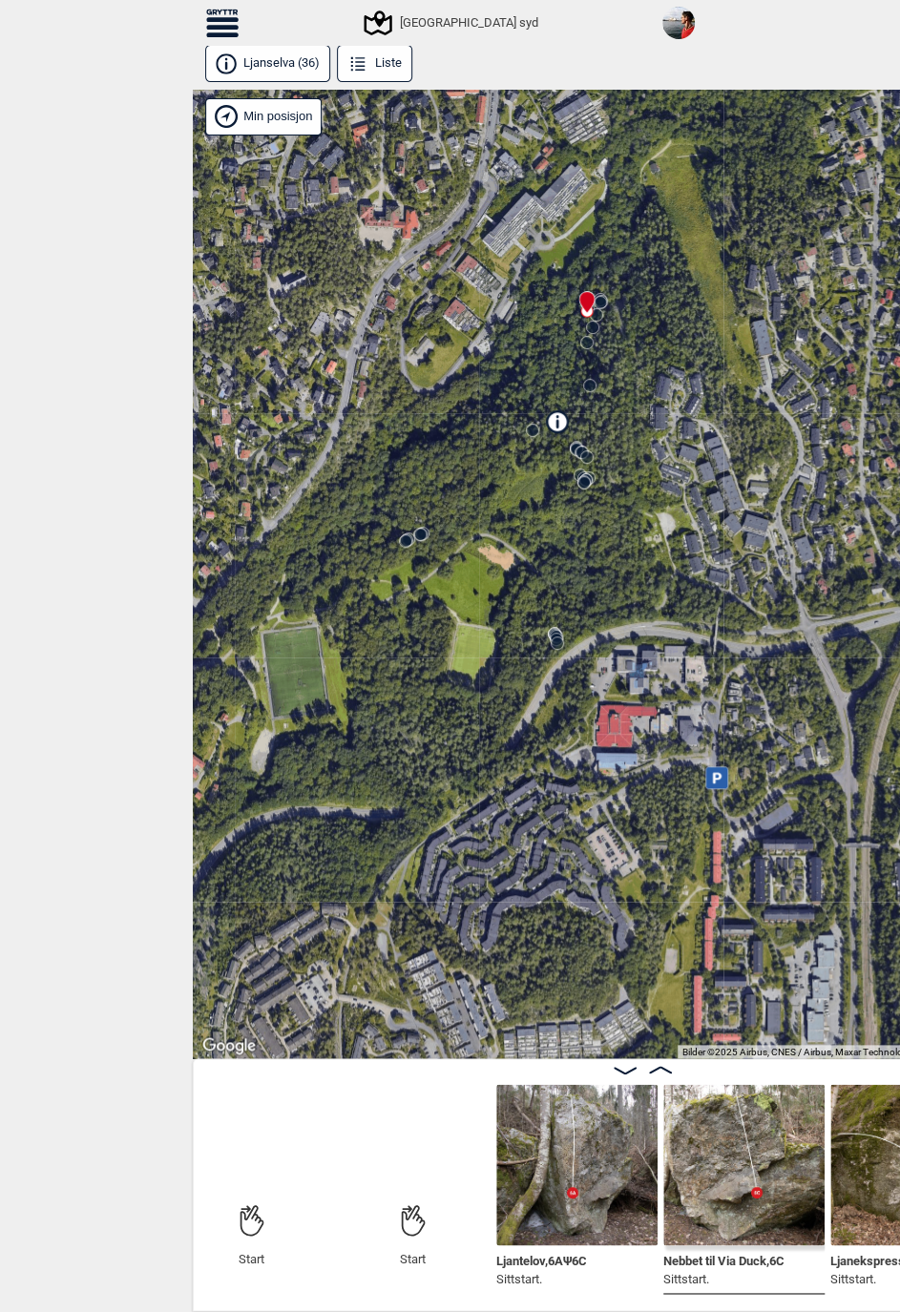
scroll to position [0, 0]
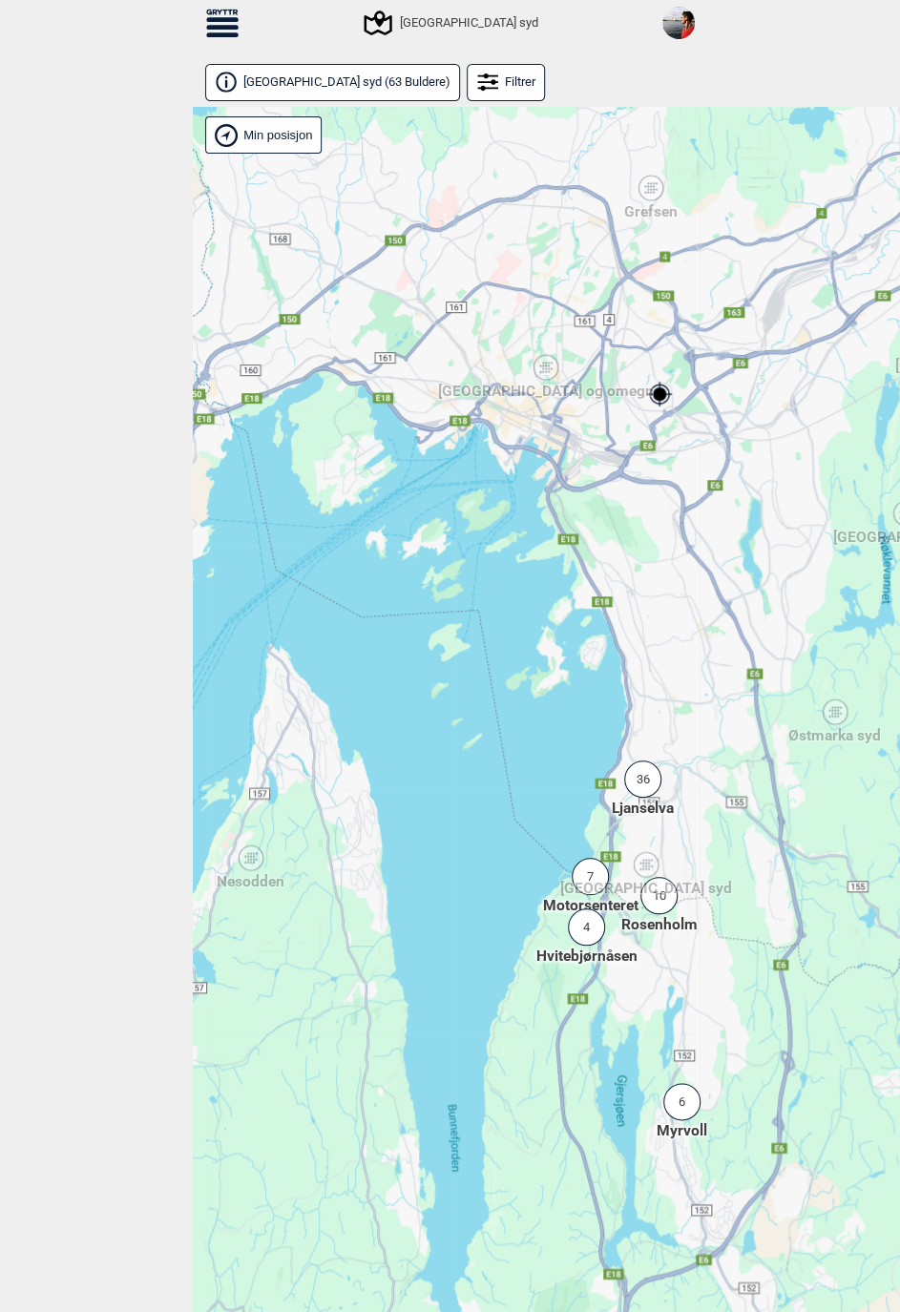
click at [647, 774] on div "36" at bounding box center [642, 778] width 37 height 37
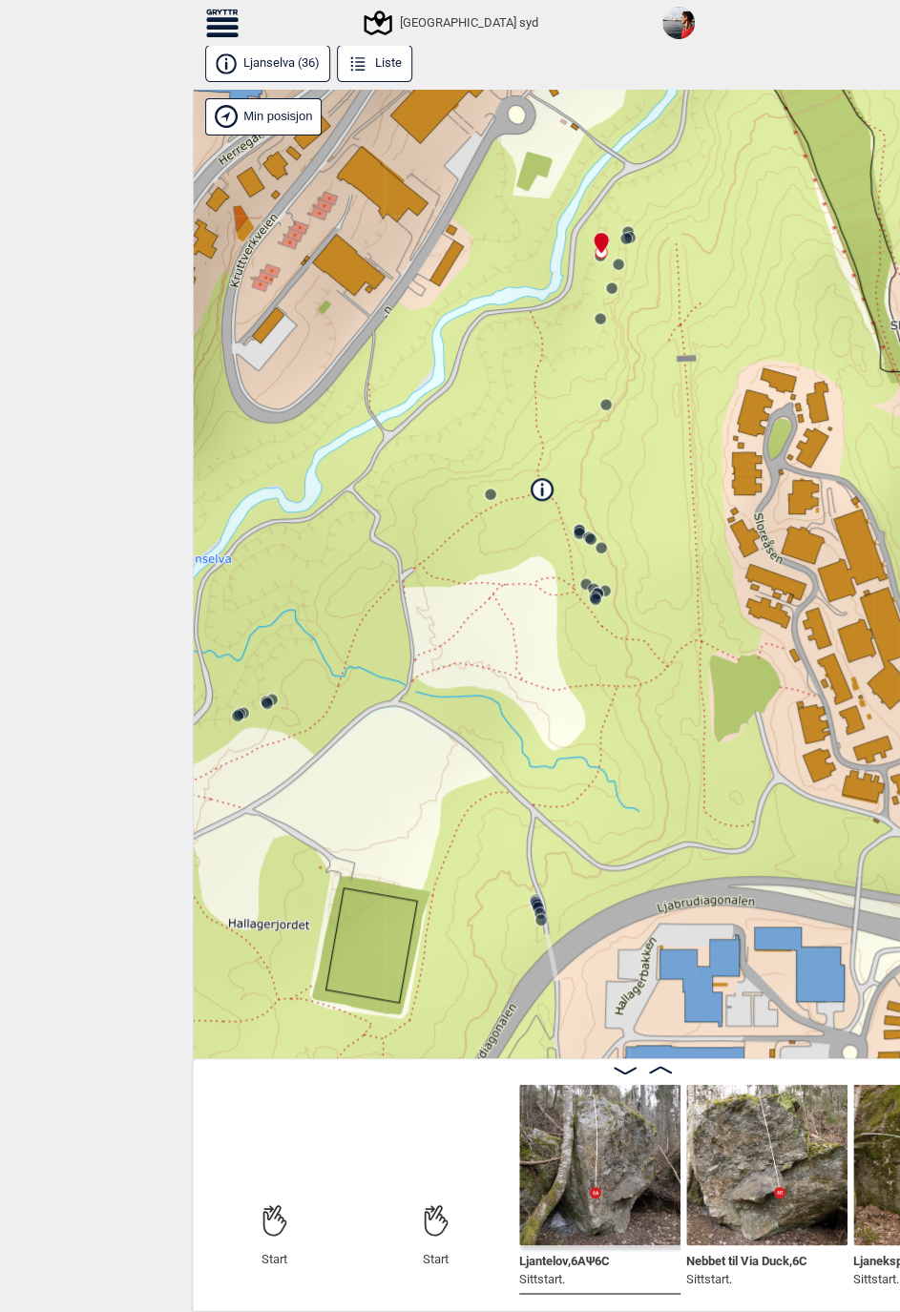
drag, startPoint x: 609, startPoint y: 720, endPoint x: 397, endPoint y: 599, distance: 244.0
click at [397, 599] on div "[GEOGRAPHIC_DATA] syd Brukerens posisjon Min posisjon 50 m + − Kartverket OpenS…" at bounding box center [643, 574] width 900 height 970
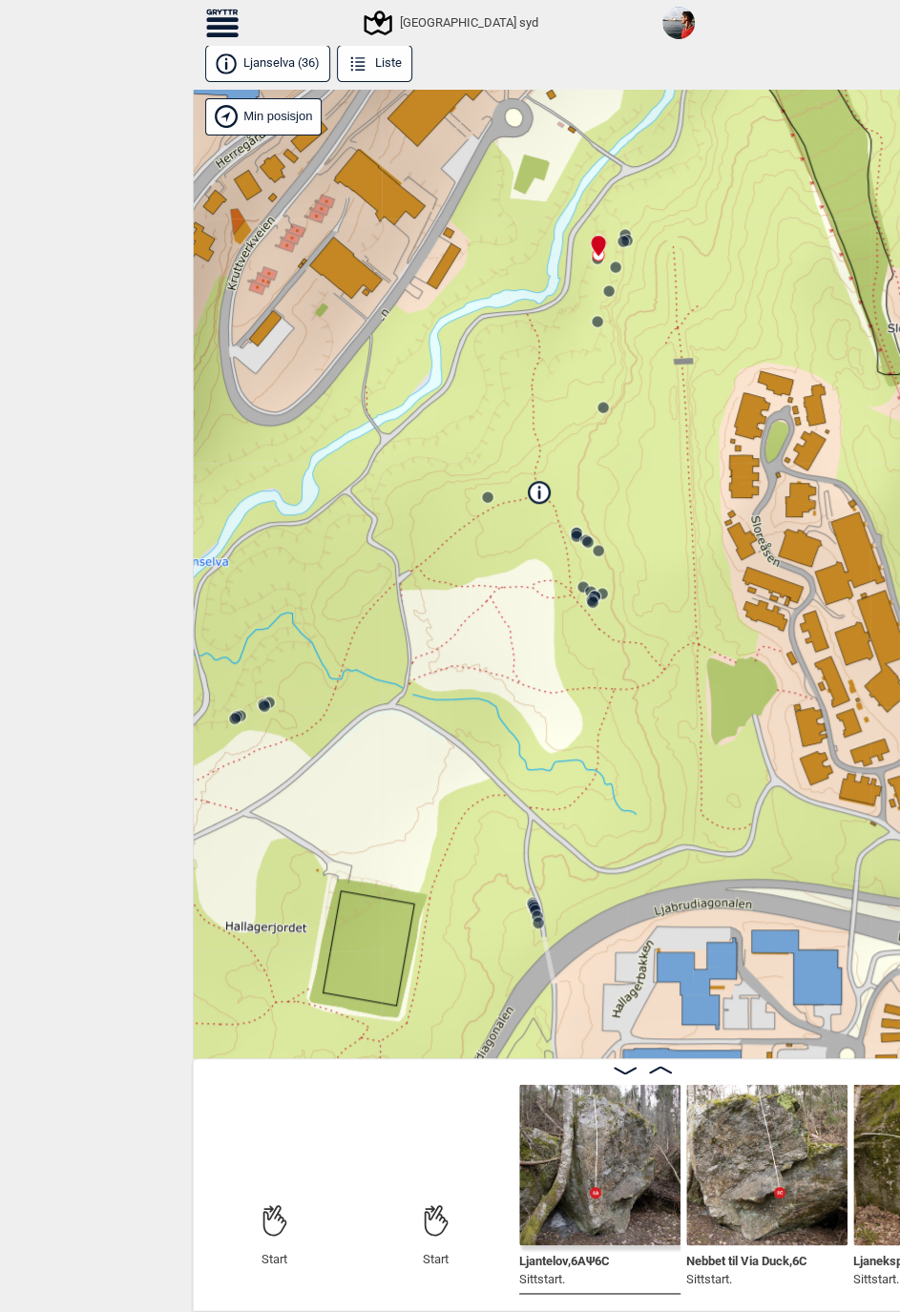
click at [619, 1126] on img at bounding box center [599, 1164] width 161 height 161
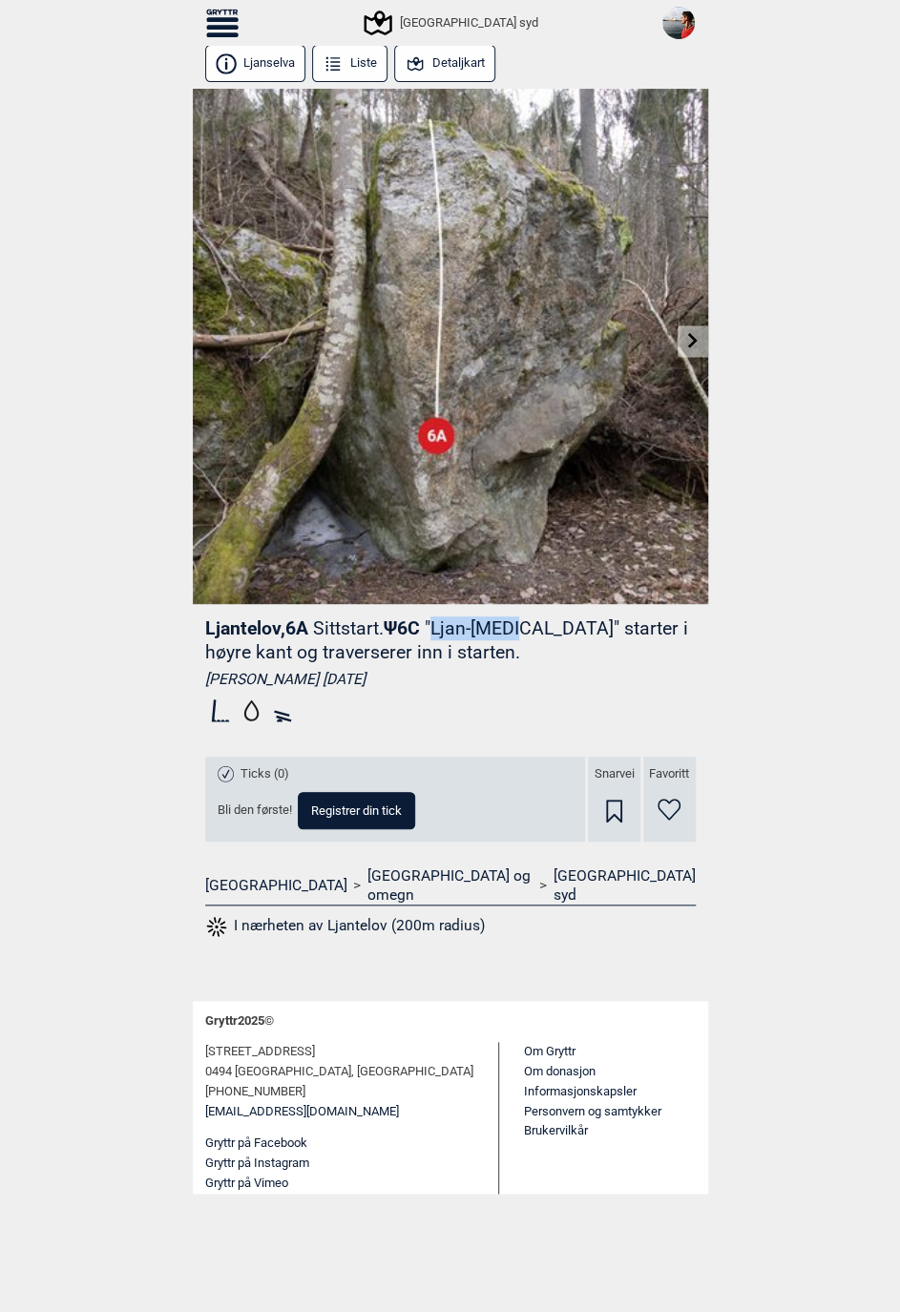
drag, startPoint x: 446, startPoint y: 629, endPoint x: 533, endPoint y: 629, distance: 87.8
click at [533, 629] on p ""Ljan-[MEDICAL_DATA]" starter i høyre kant og traverserer inn i starten." at bounding box center [446, 640] width 483 height 46
copy p "Ljan-[MEDICAL_DATA]"
click at [696, 341] on icon at bounding box center [693, 340] width 10 height 15
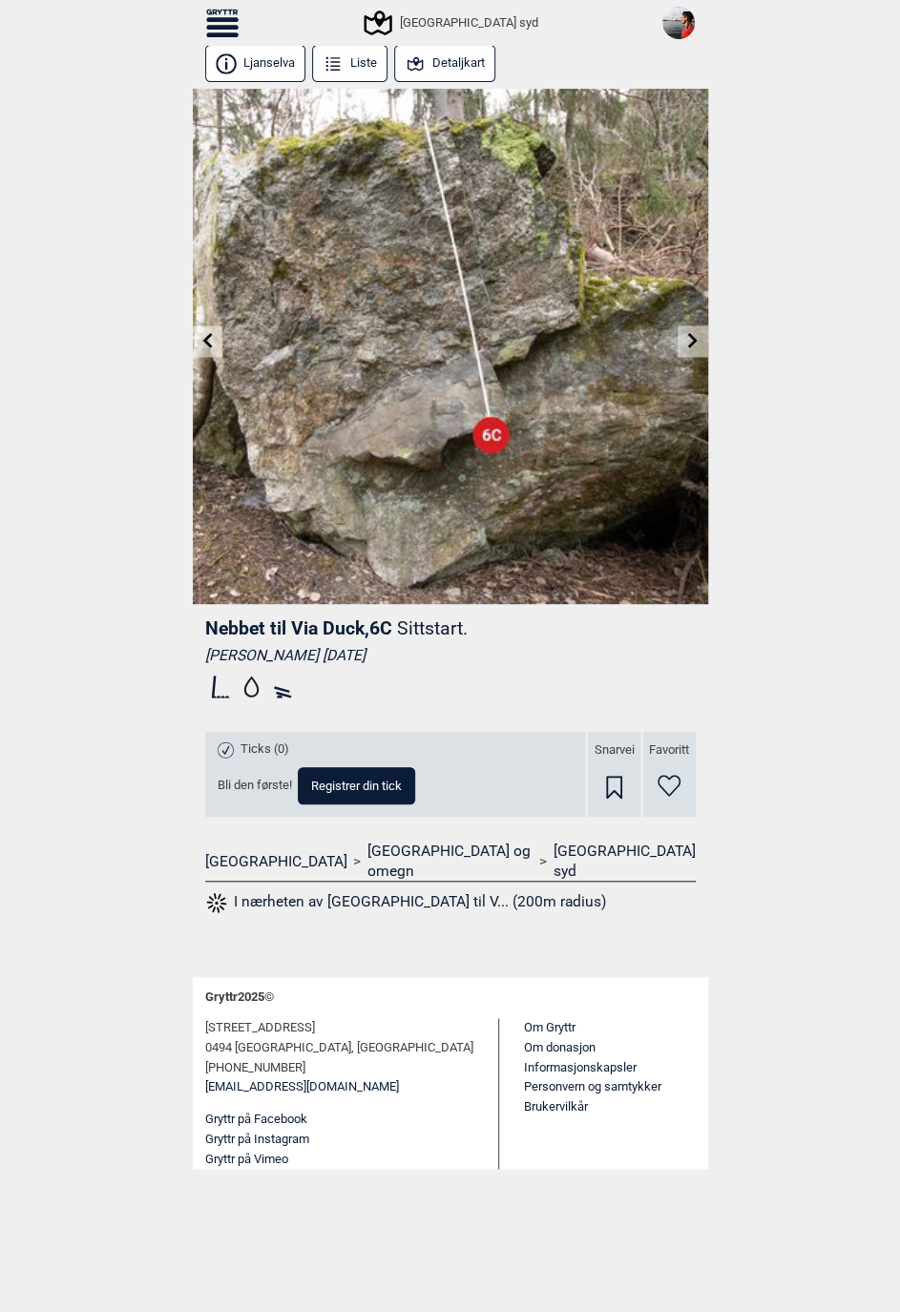
click at [693, 343] on icon at bounding box center [693, 340] width 10 height 15
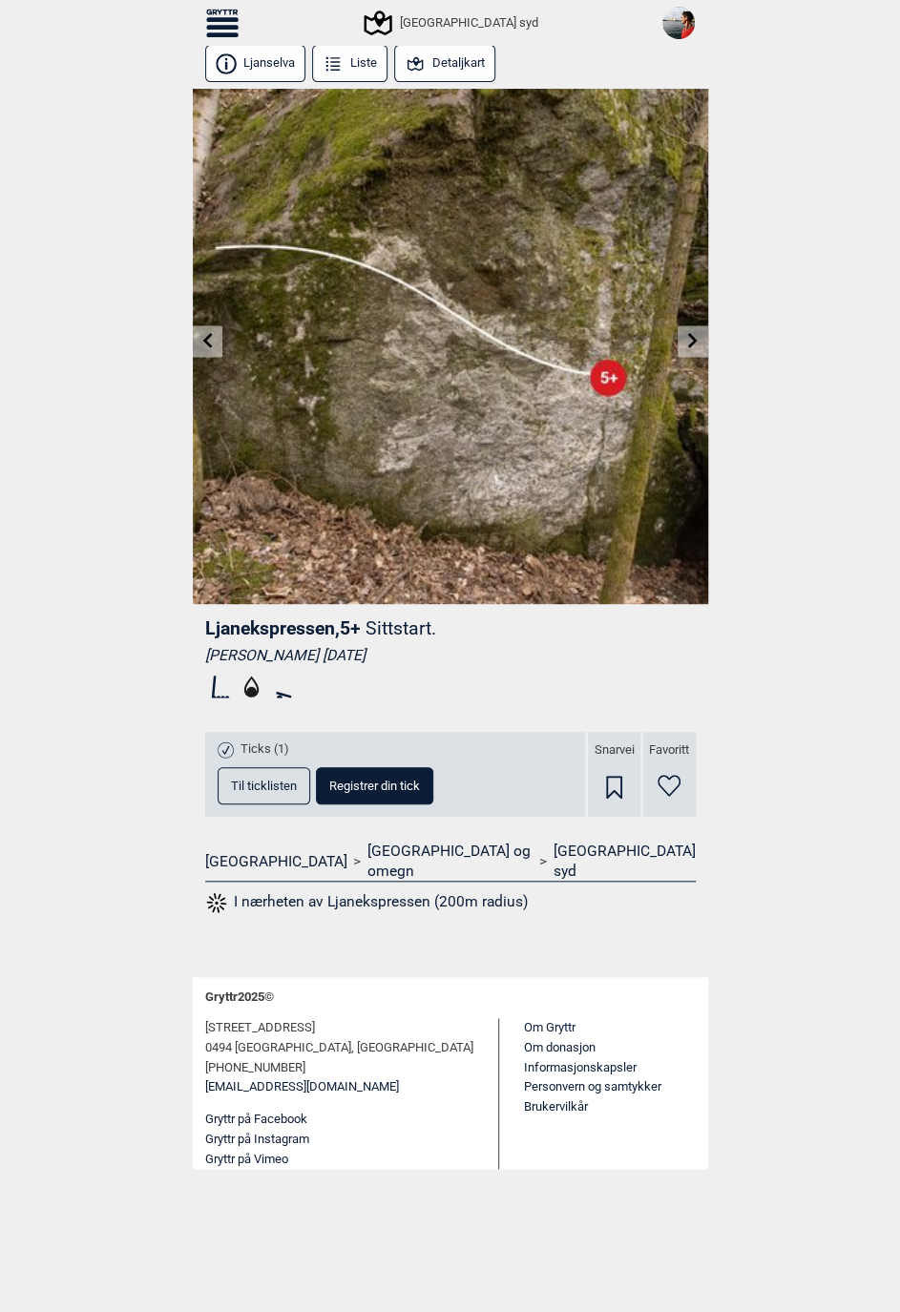
click at [695, 344] on icon at bounding box center [692, 340] width 15 height 15
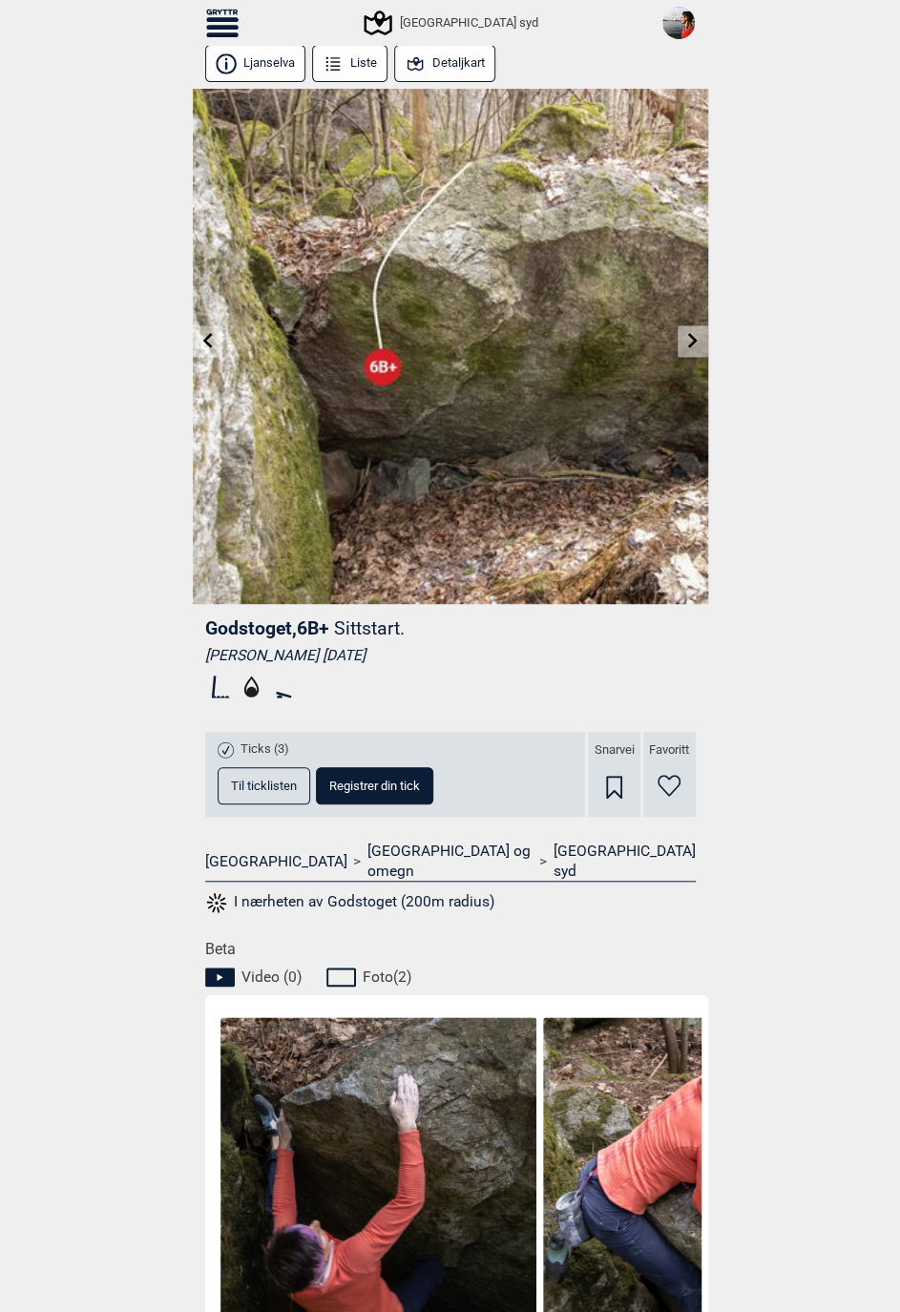
click at [693, 340] on icon at bounding box center [692, 340] width 15 height 15
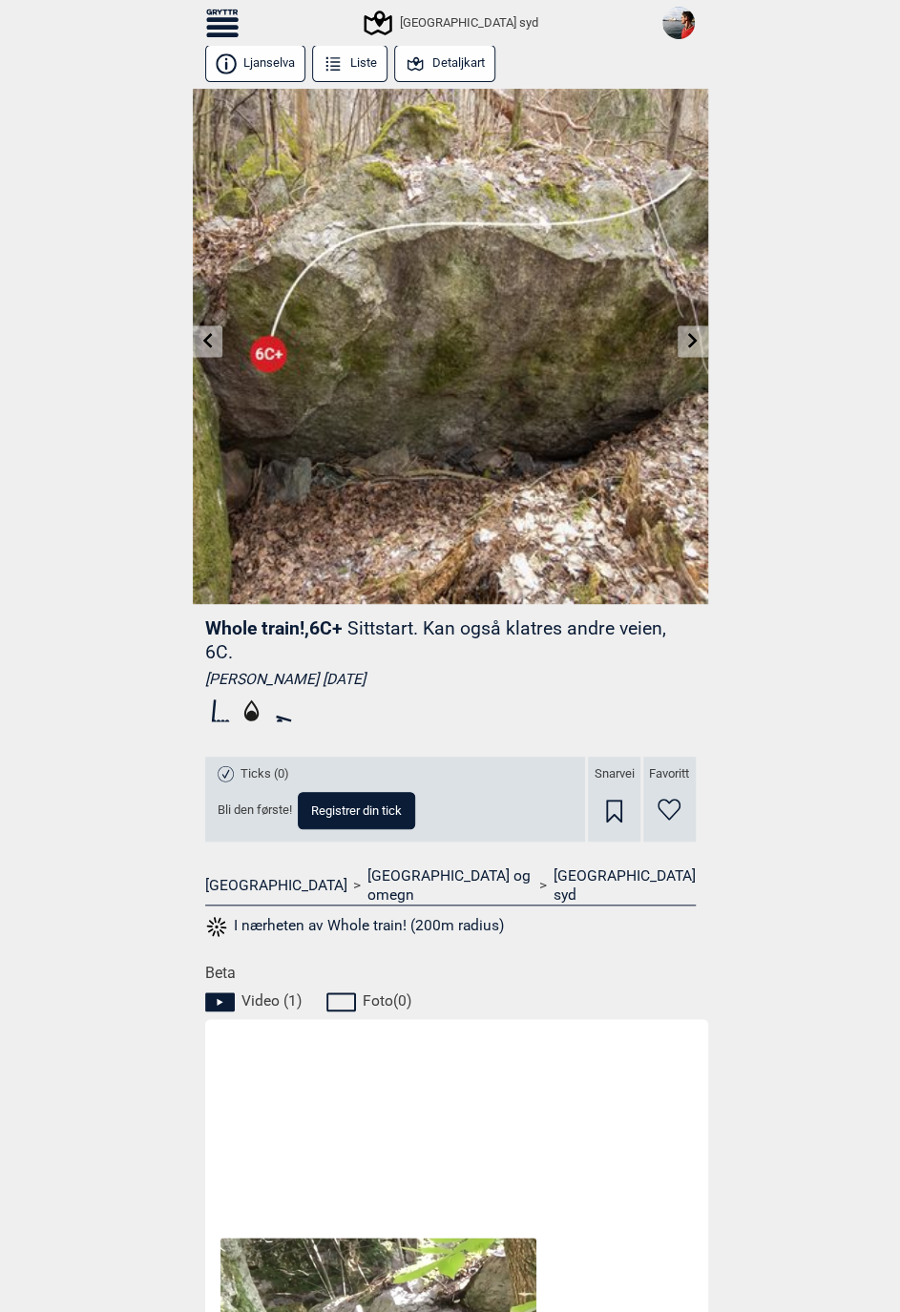
click at [685, 342] on icon at bounding box center [692, 340] width 15 height 15
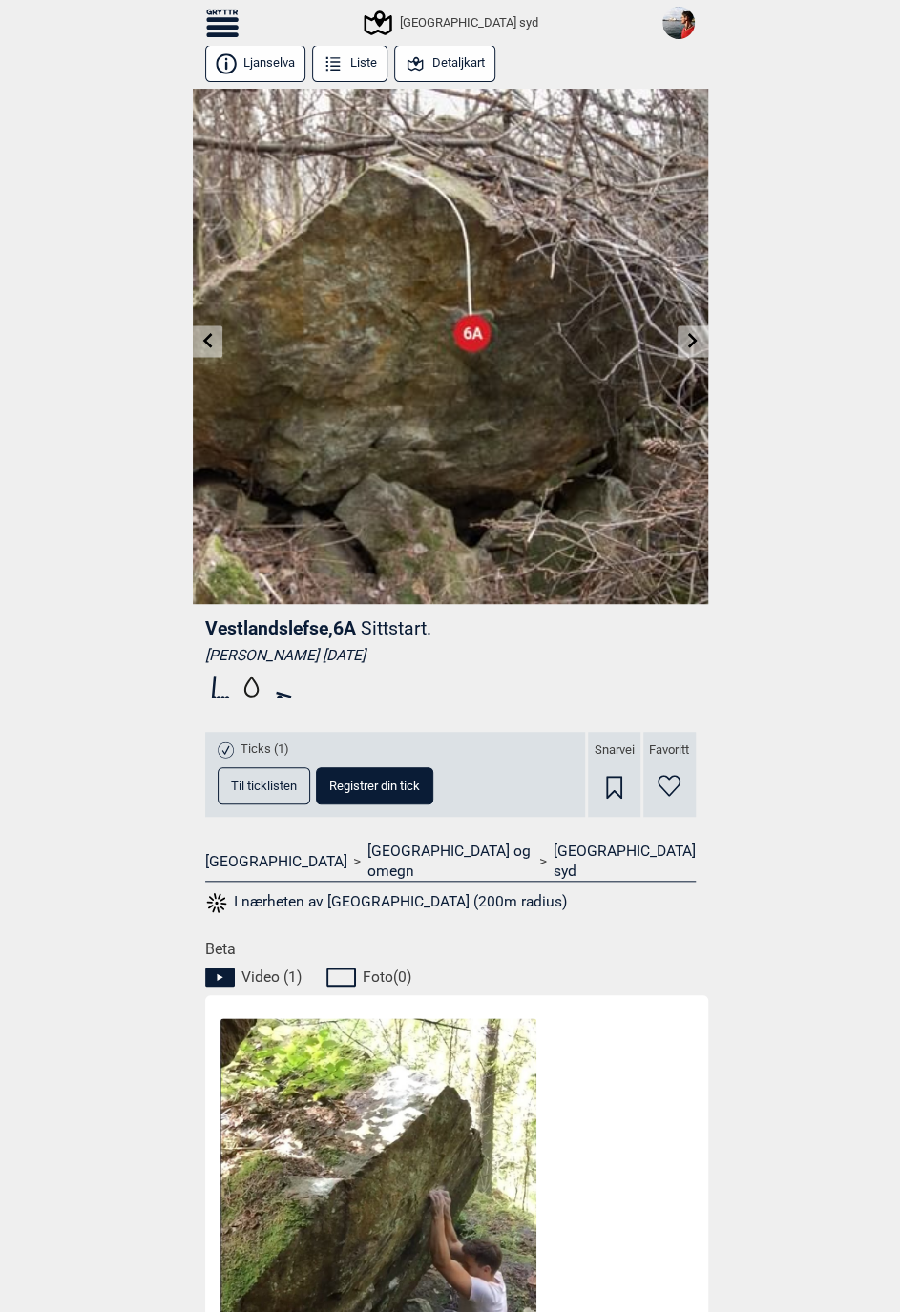
click at [697, 336] on icon at bounding box center [692, 340] width 15 height 15
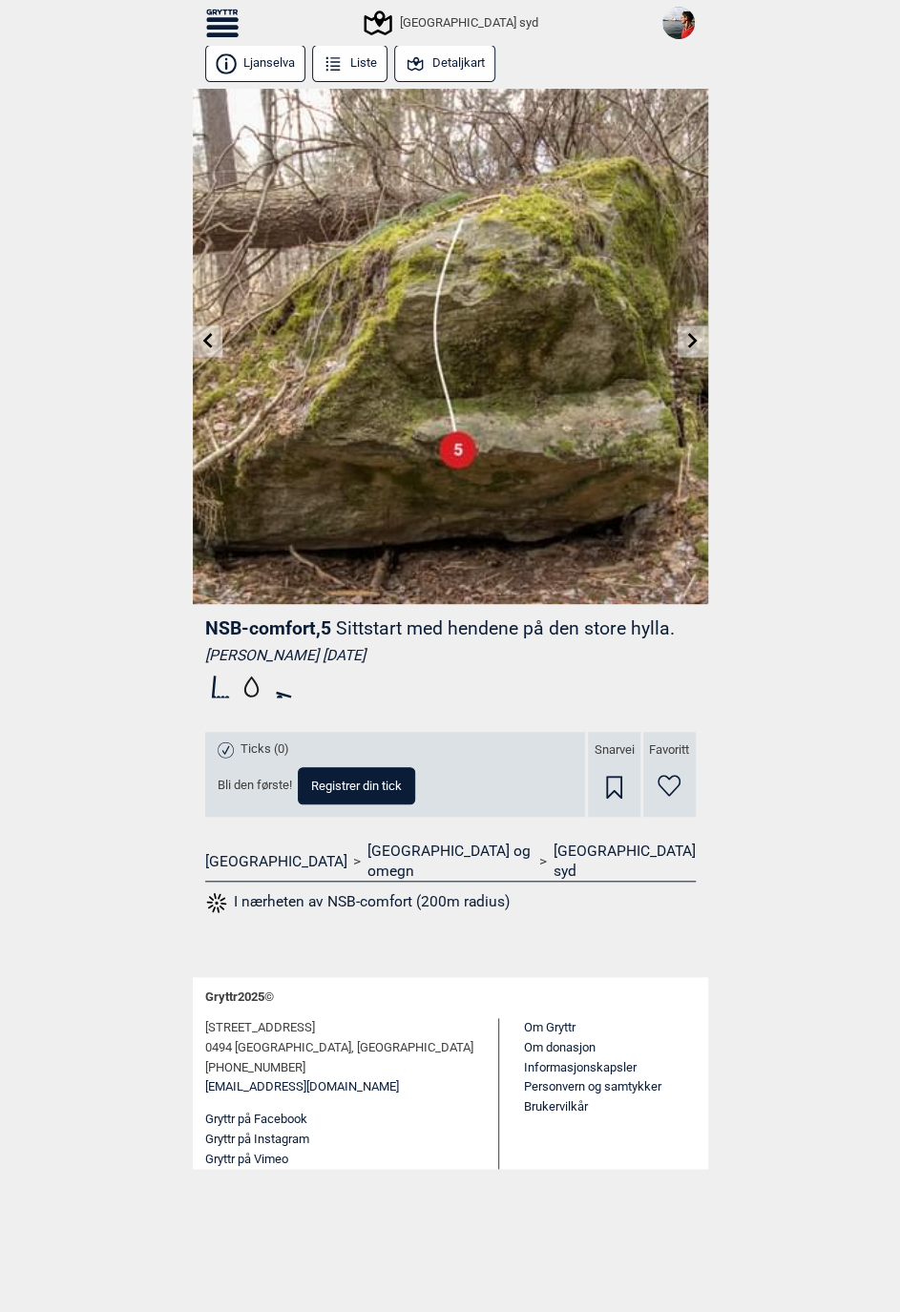
click at [692, 337] on icon at bounding box center [693, 340] width 10 height 15
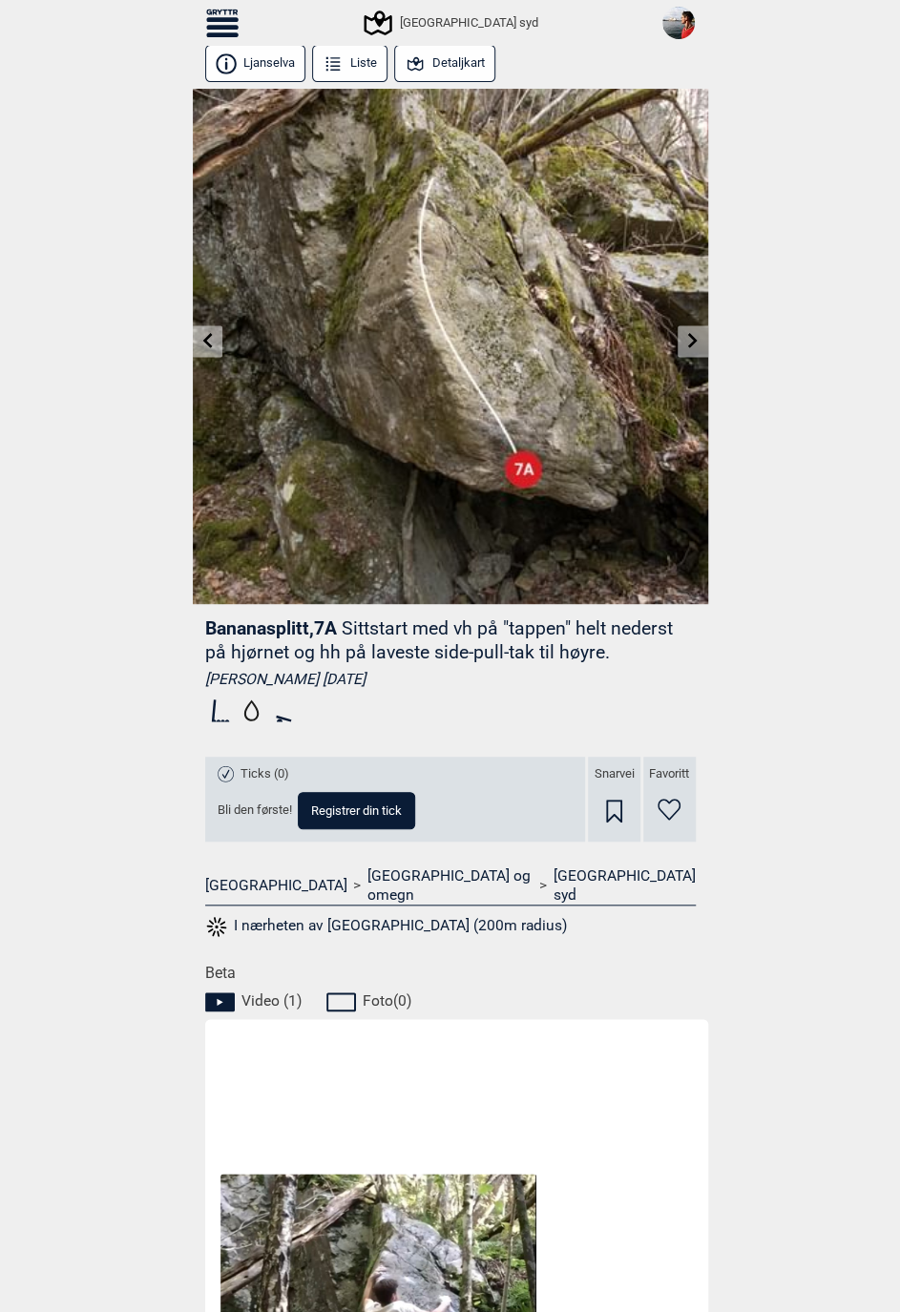
drag, startPoint x: 203, startPoint y: 677, endPoint x: 322, endPoint y: 675, distance: 118.3
click at [322, 675] on div "[PERSON_NAME] [DATE]" at bounding box center [450, 679] width 490 height 19
copy div "[PERSON_NAME]"
click at [696, 336] on icon at bounding box center [692, 340] width 15 height 15
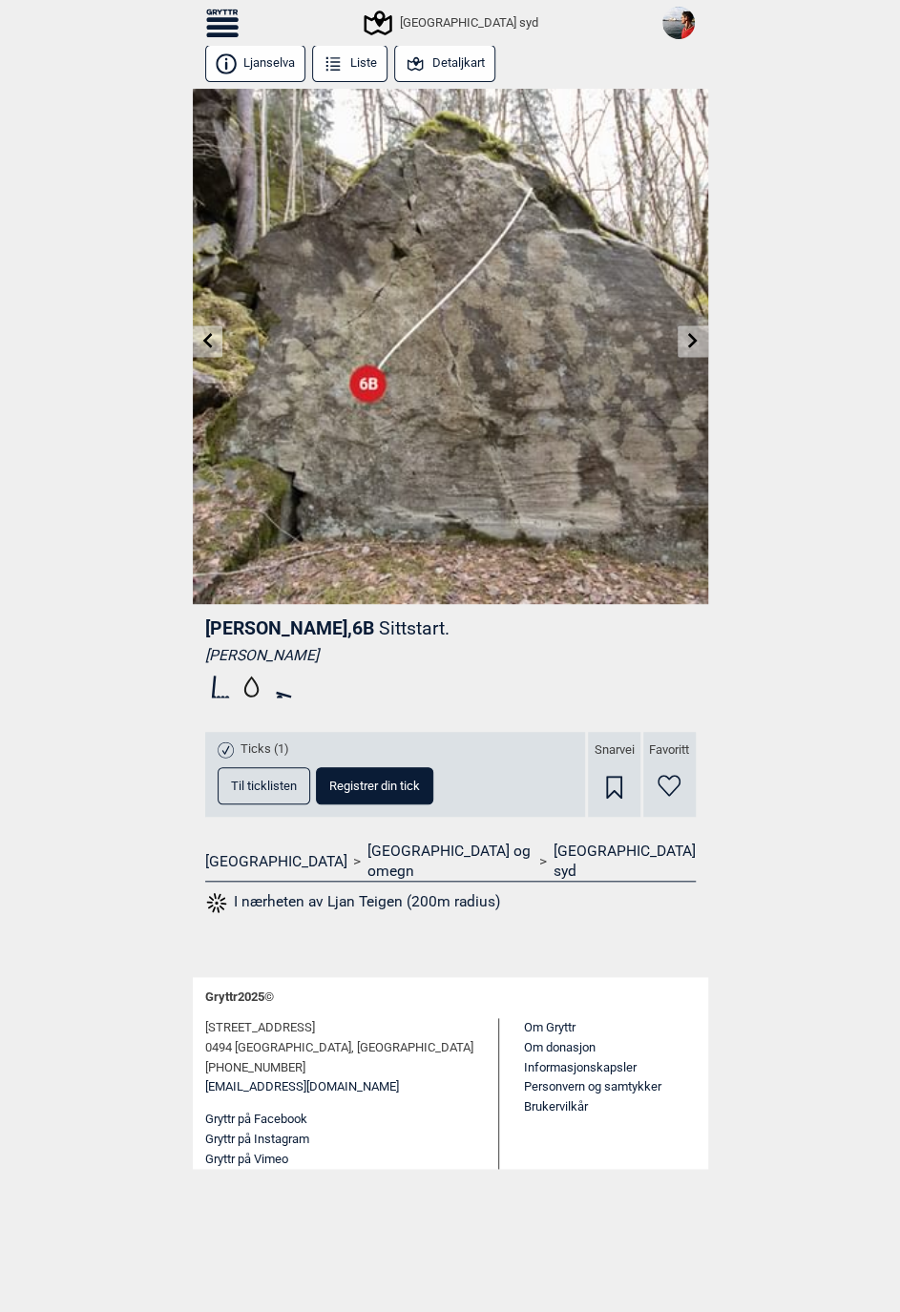
click at [693, 345] on icon at bounding box center [692, 340] width 15 height 15
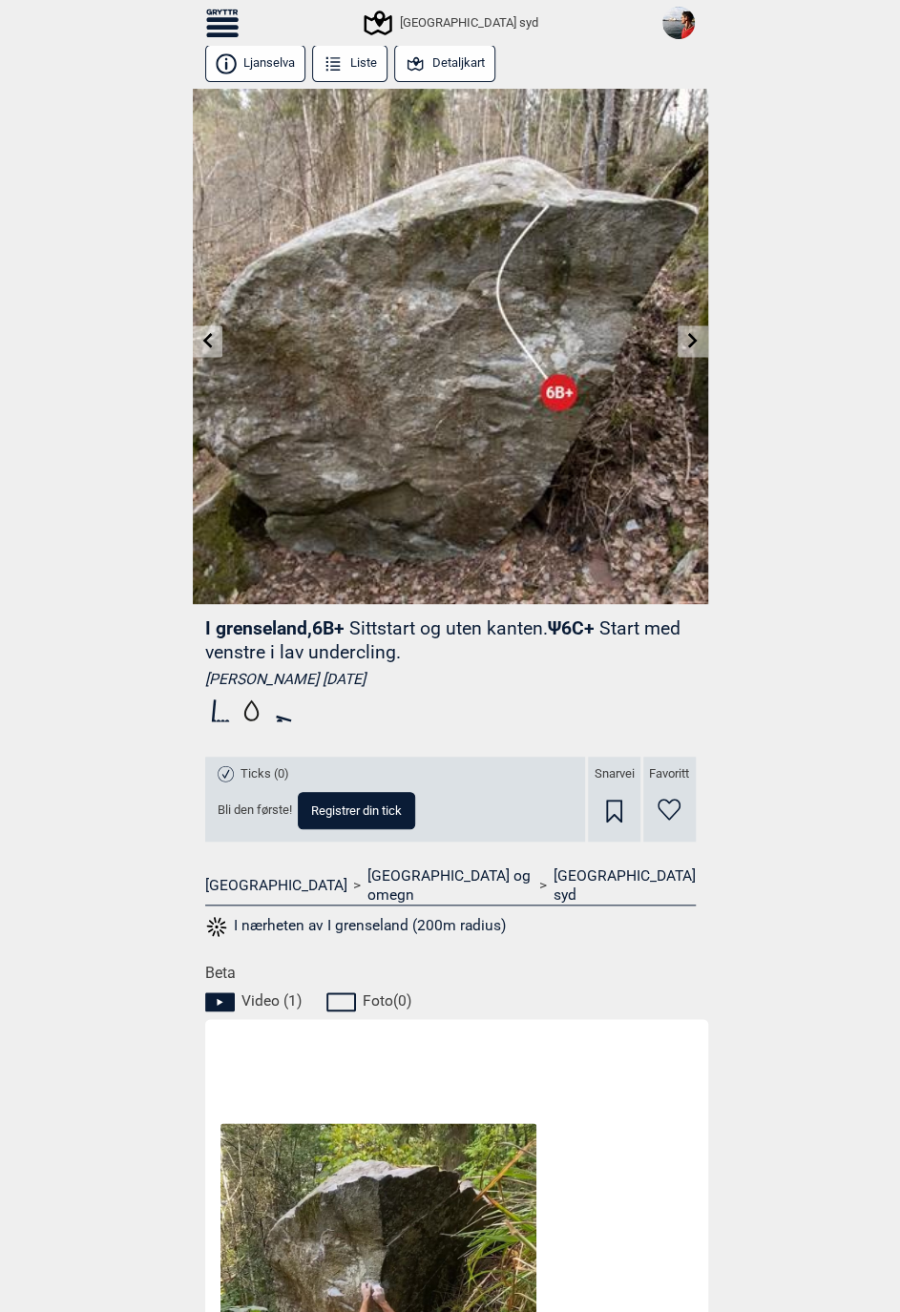
click at [198, 338] on link at bounding box center [208, 340] width 30 height 31
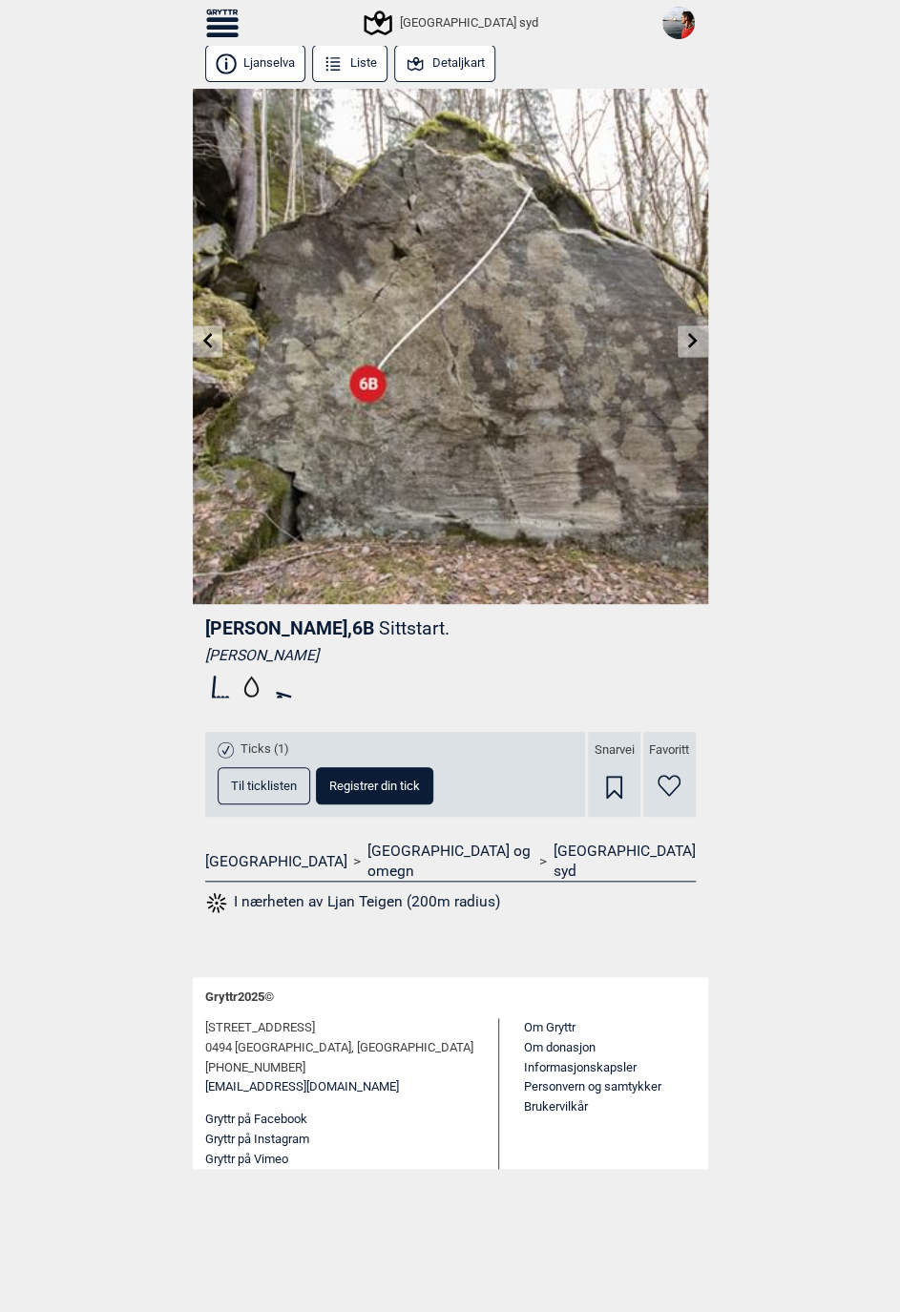
click at [693, 338] on icon at bounding box center [693, 340] width 10 height 15
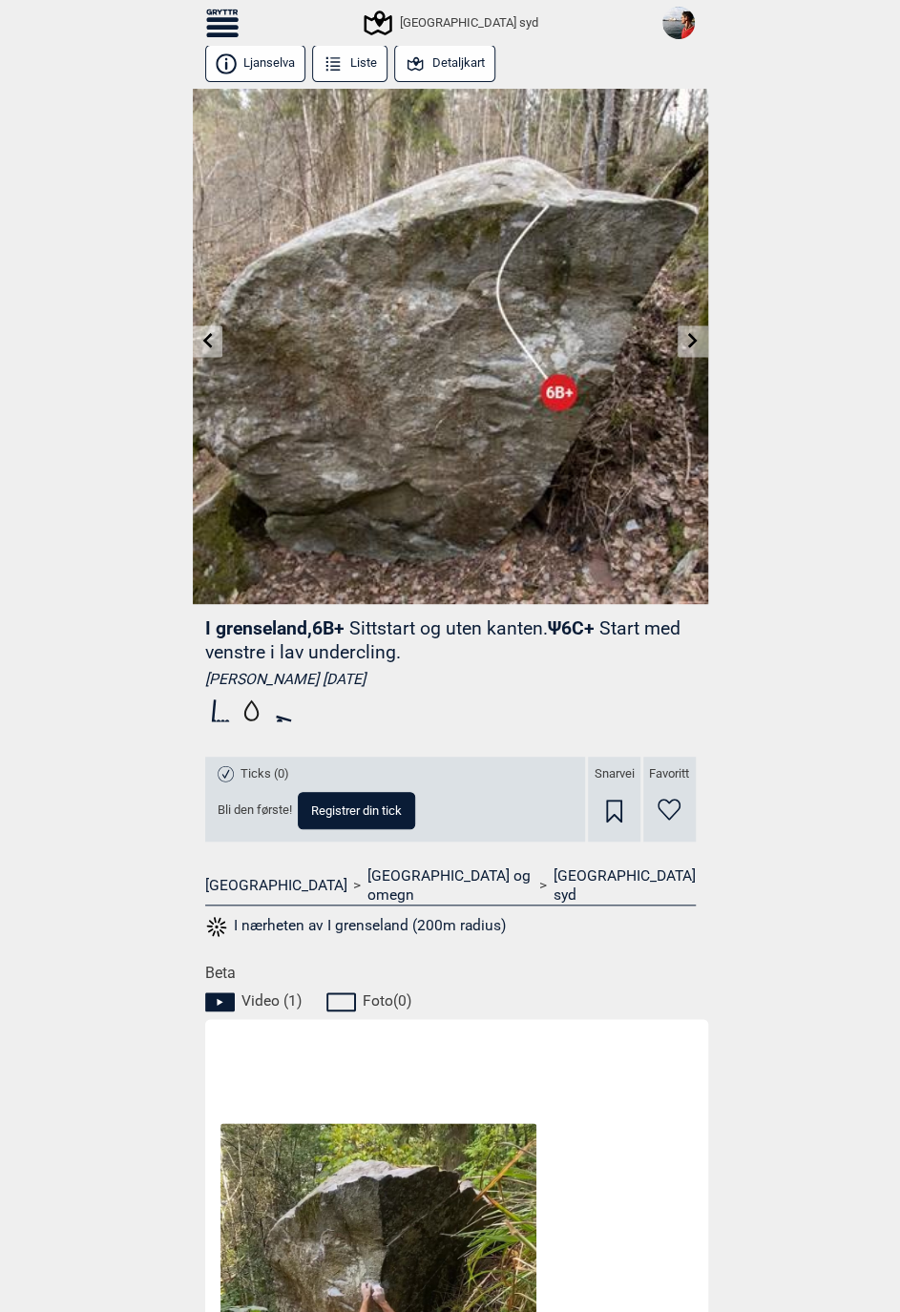
click at [697, 336] on icon at bounding box center [692, 340] width 15 height 15
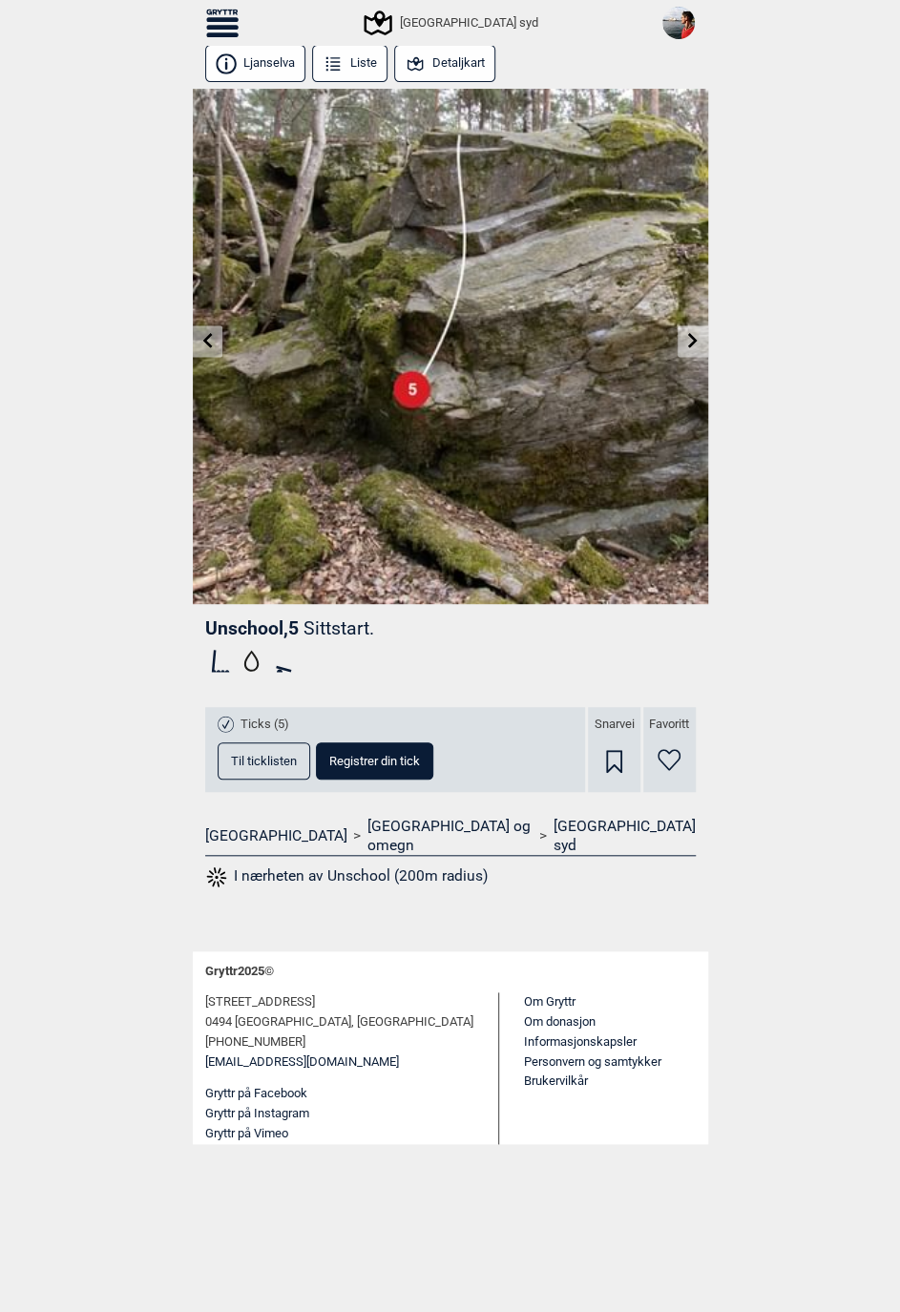
click at [690, 351] on link at bounding box center [692, 340] width 30 height 31
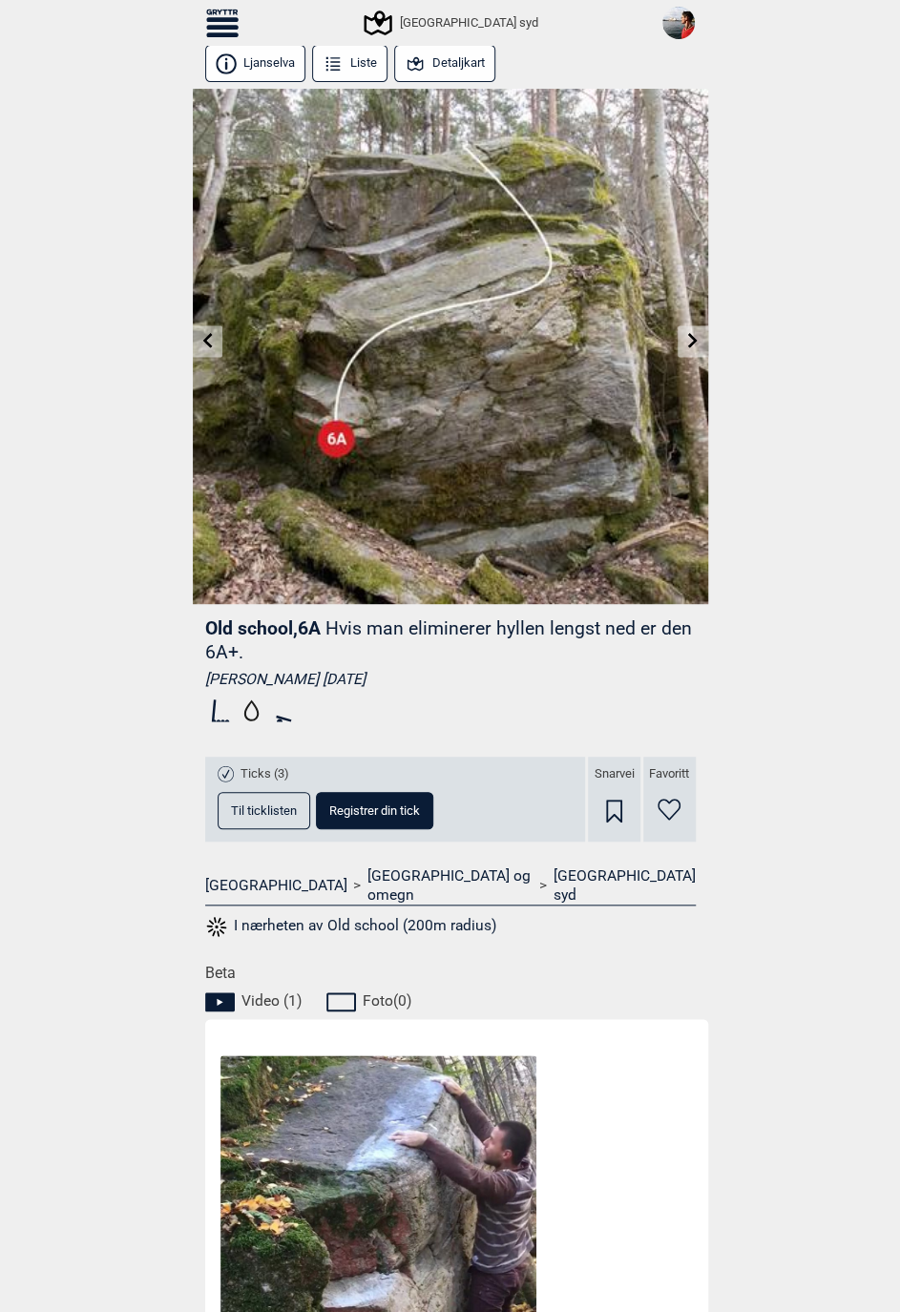
click at [692, 343] on icon at bounding box center [693, 340] width 10 height 15
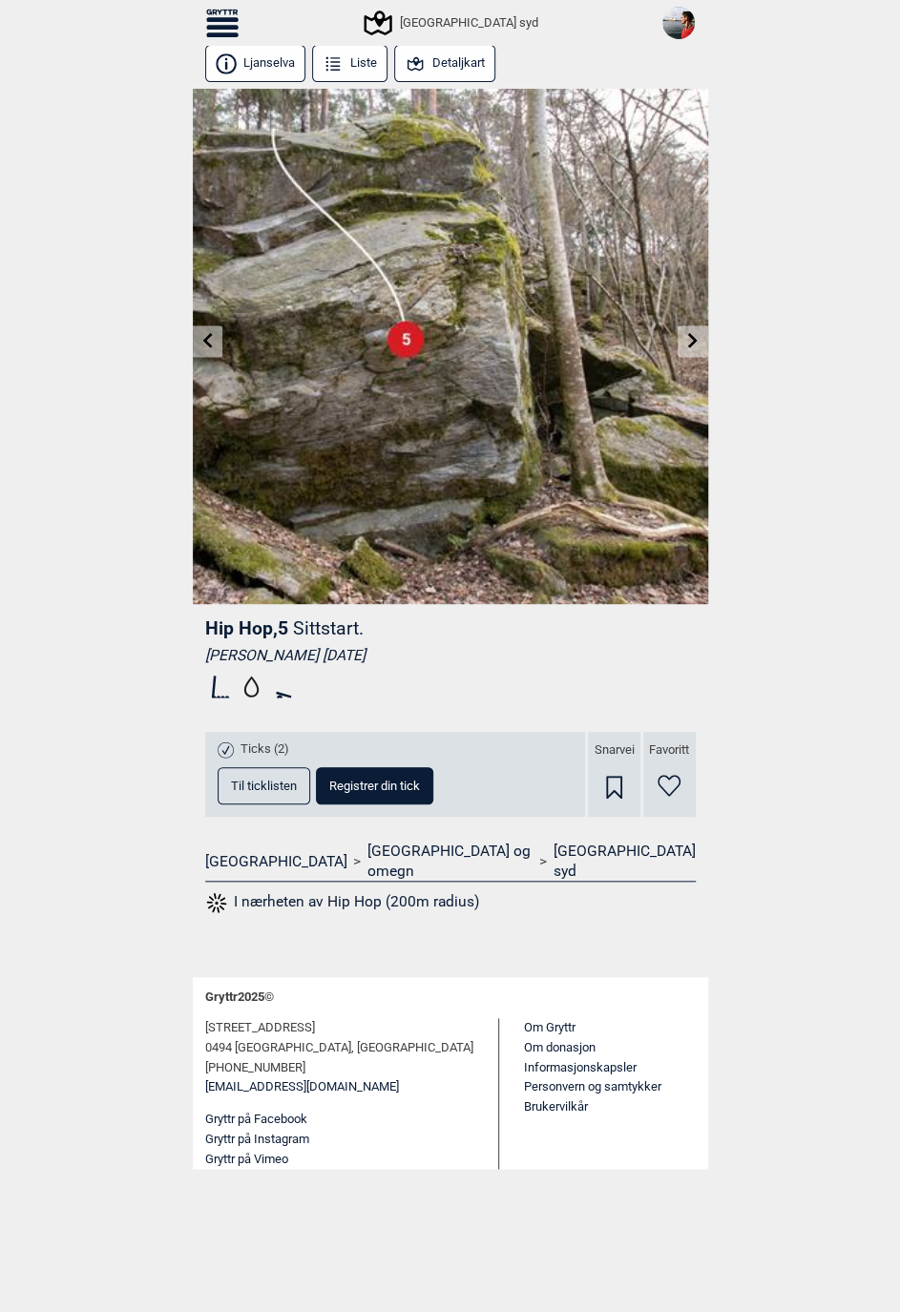
click at [690, 319] on img at bounding box center [450, 346] width 515 height 515
click at [696, 340] on icon at bounding box center [692, 340] width 15 height 15
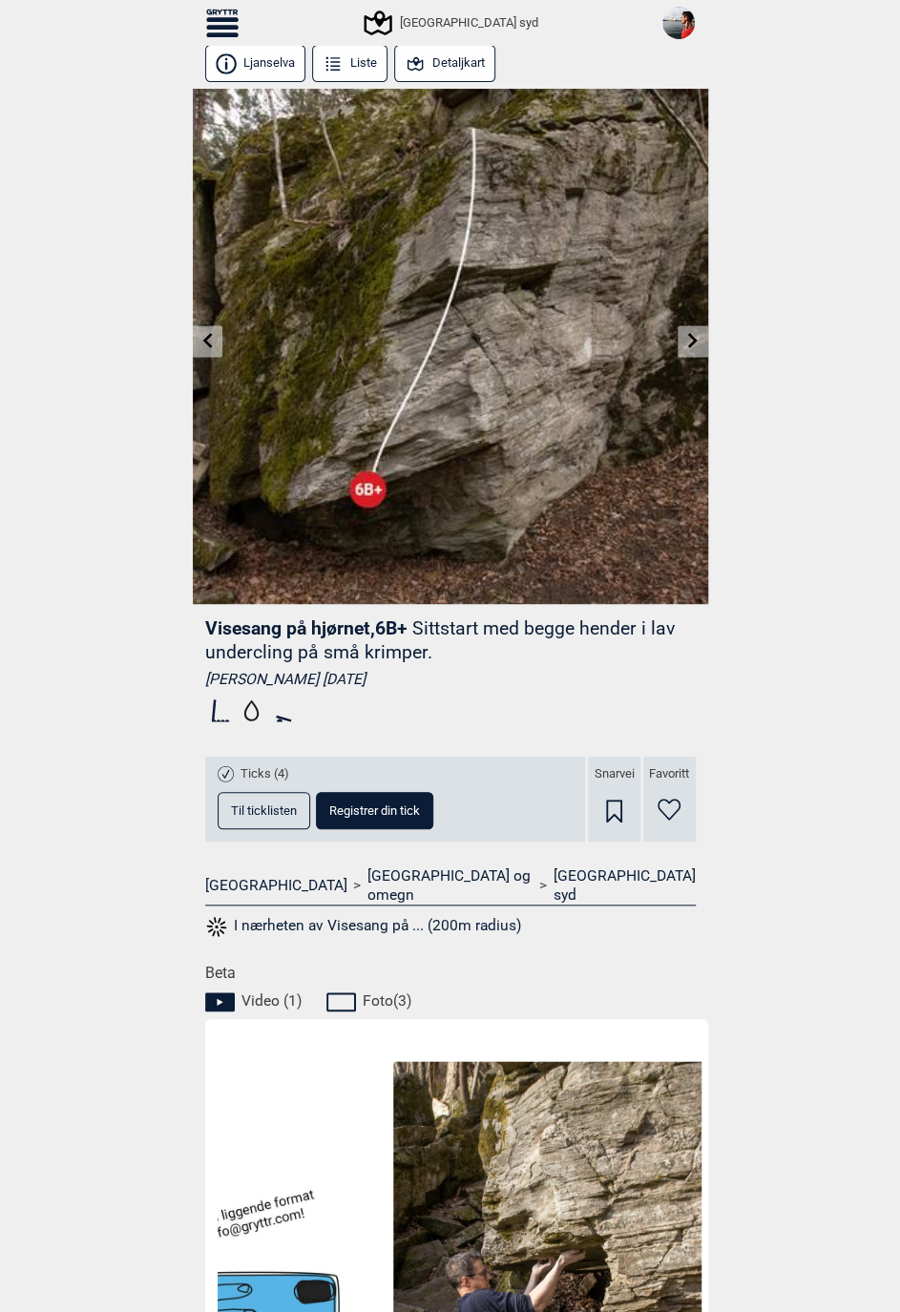
click at [688, 349] on link at bounding box center [692, 340] width 30 height 31
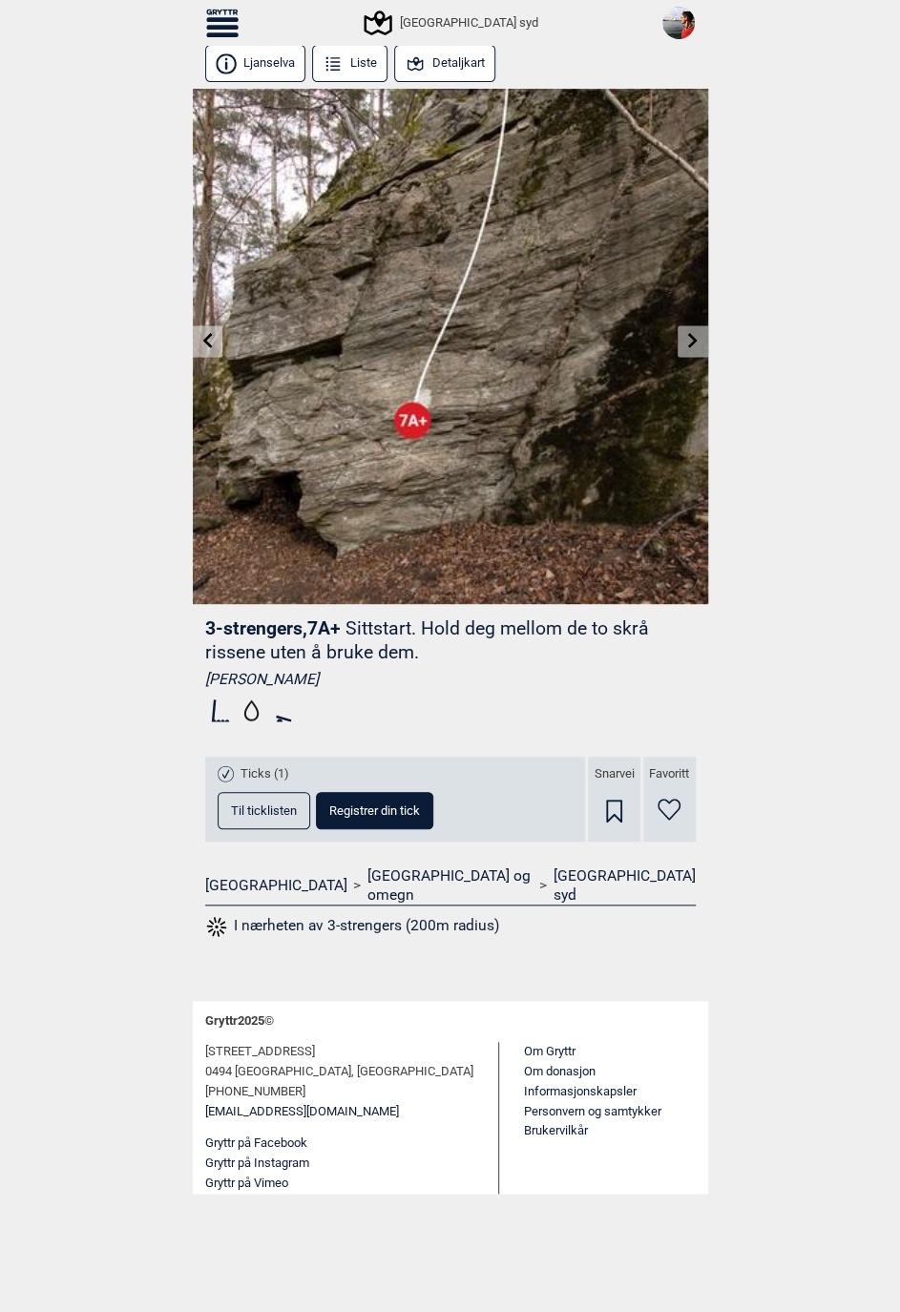
click at [694, 339] on icon at bounding box center [693, 340] width 10 height 15
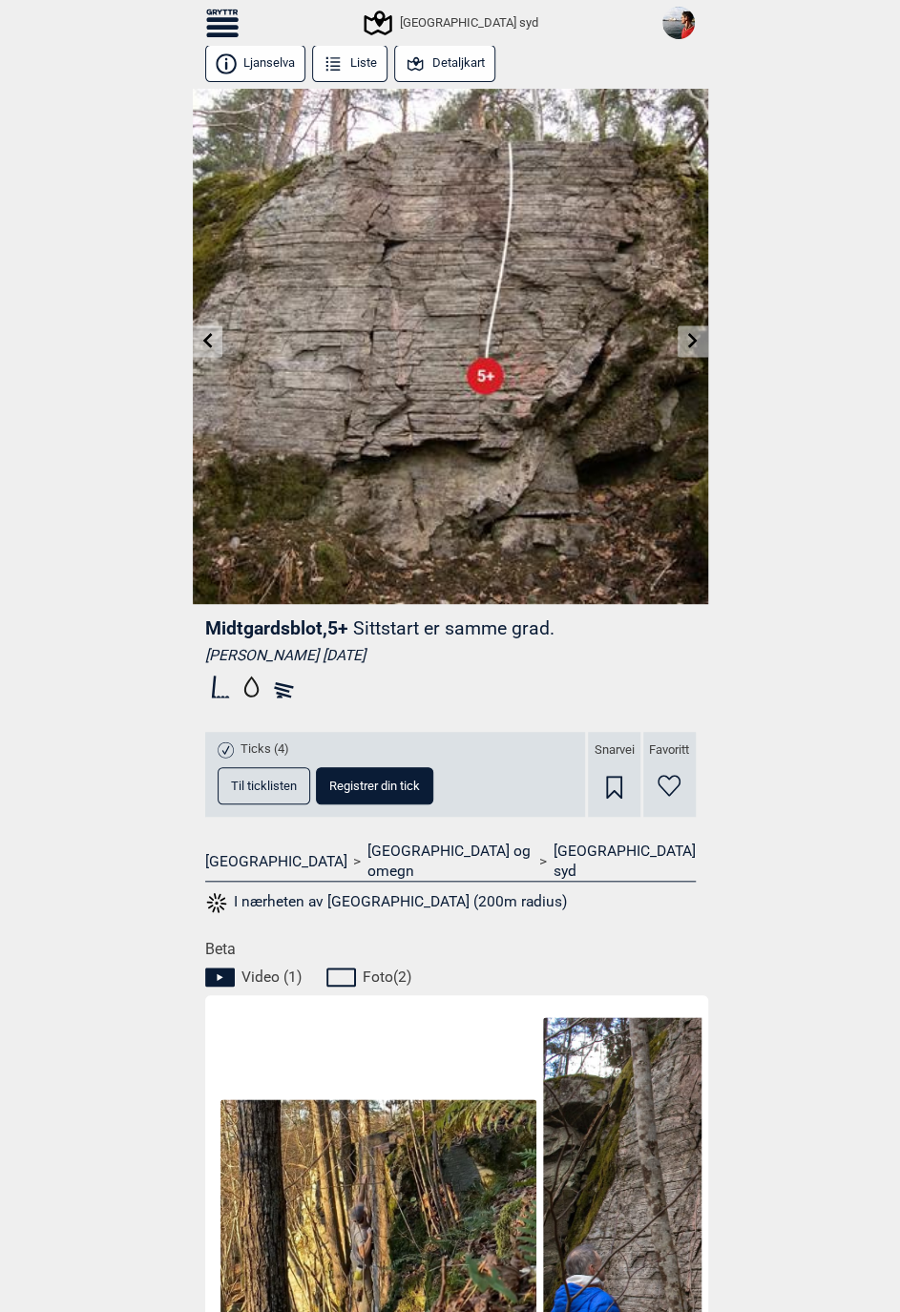
click at [204, 348] on link at bounding box center [208, 340] width 30 height 31
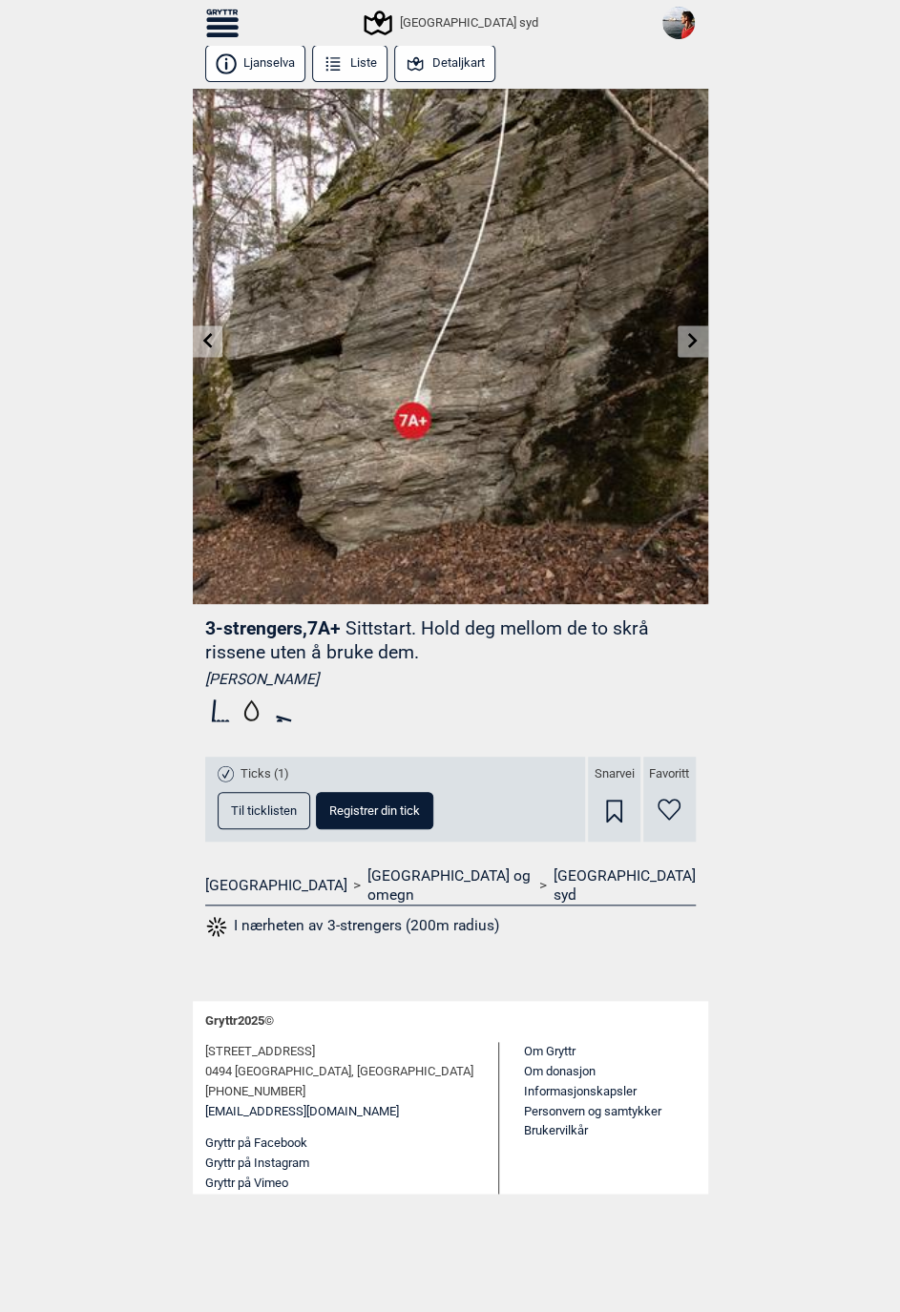
click at [688, 343] on icon at bounding box center [692, 340] width 15 height 15
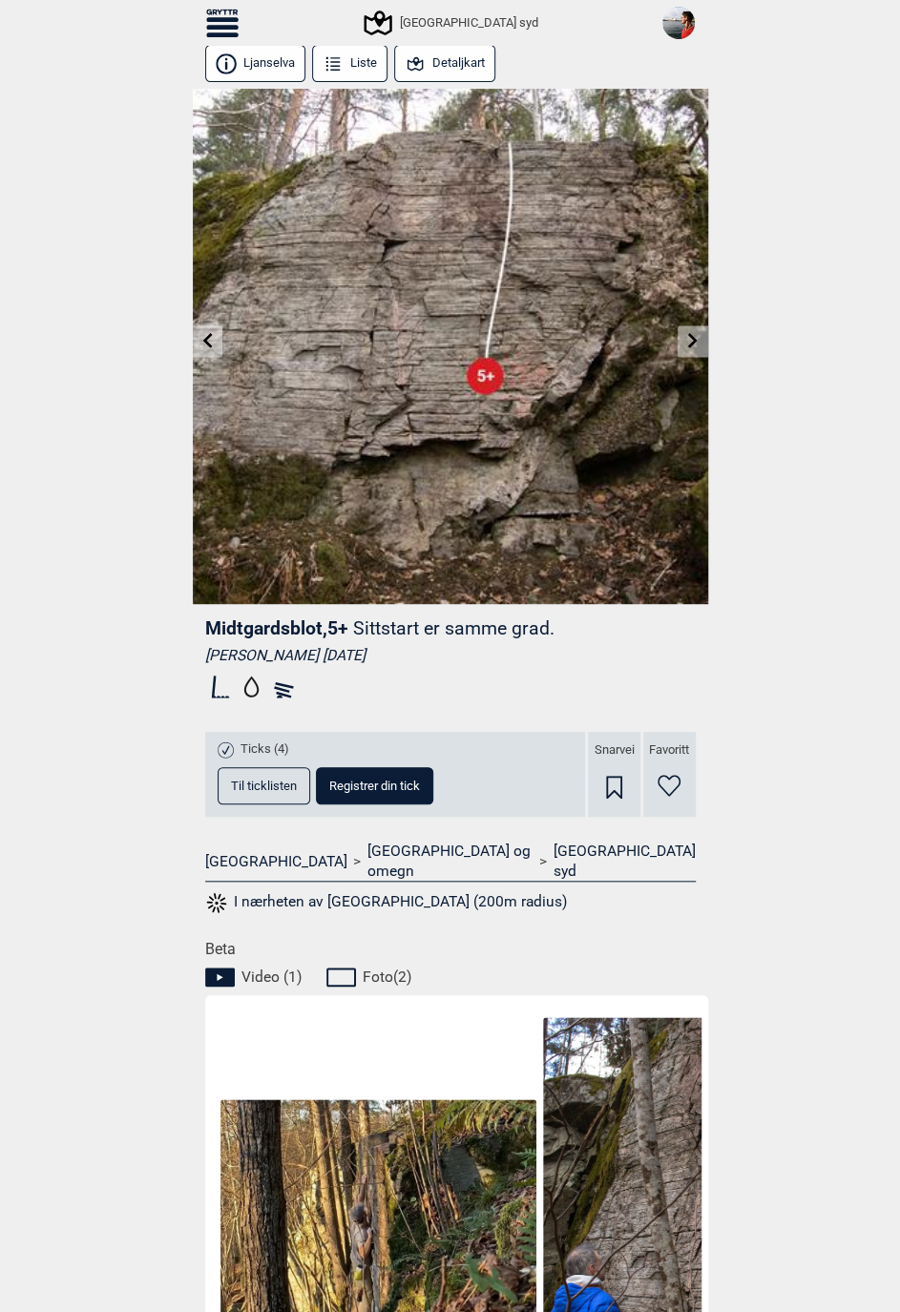
click at [696, 343] on icon at bounding box center [692, 340] width 15 height 15
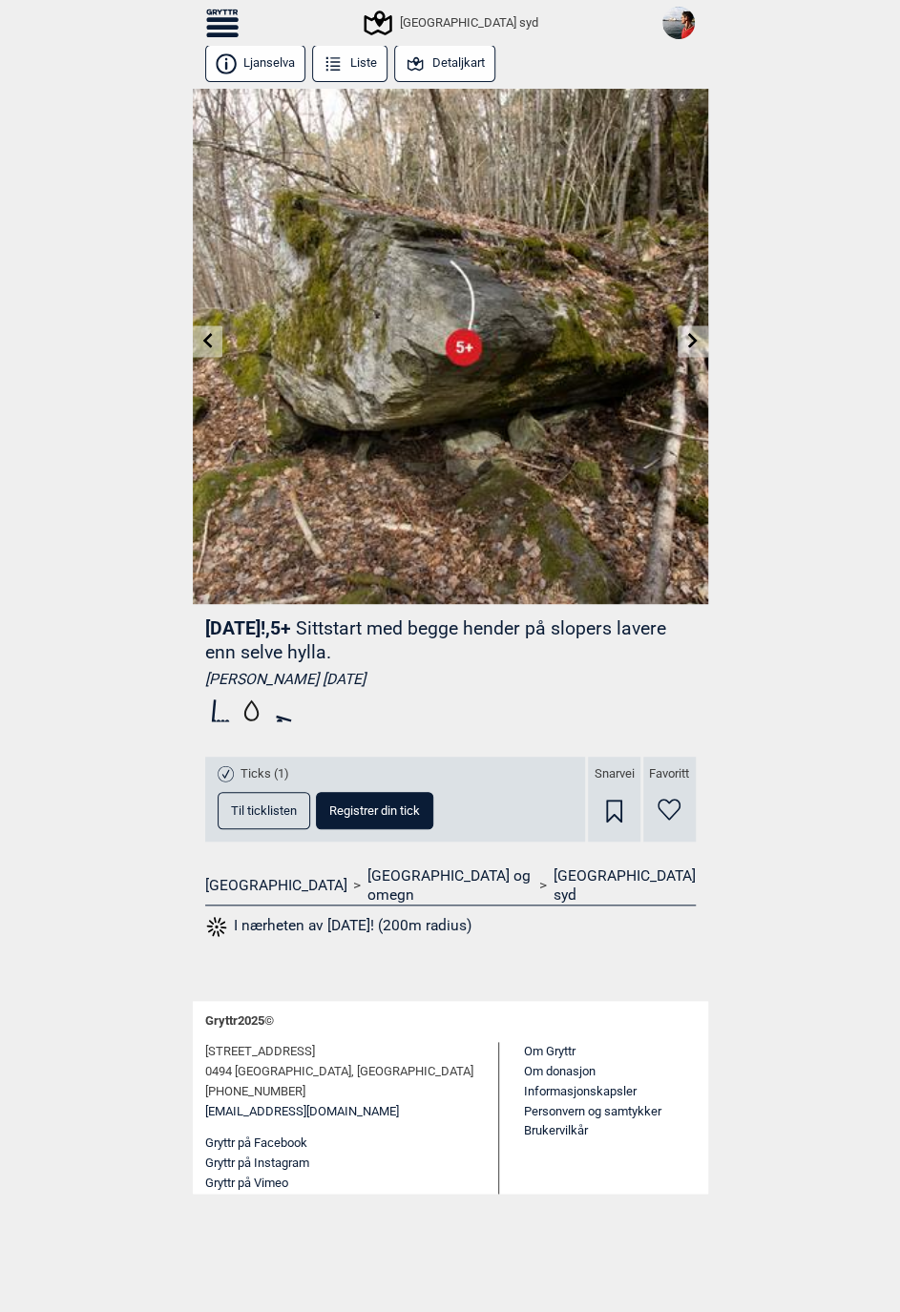
click at [690, 359] on img at bounding box center [450, 346] width 515 height 515
click at [690, 345] on icon at bounding box center [693, 340] width 10 height 15
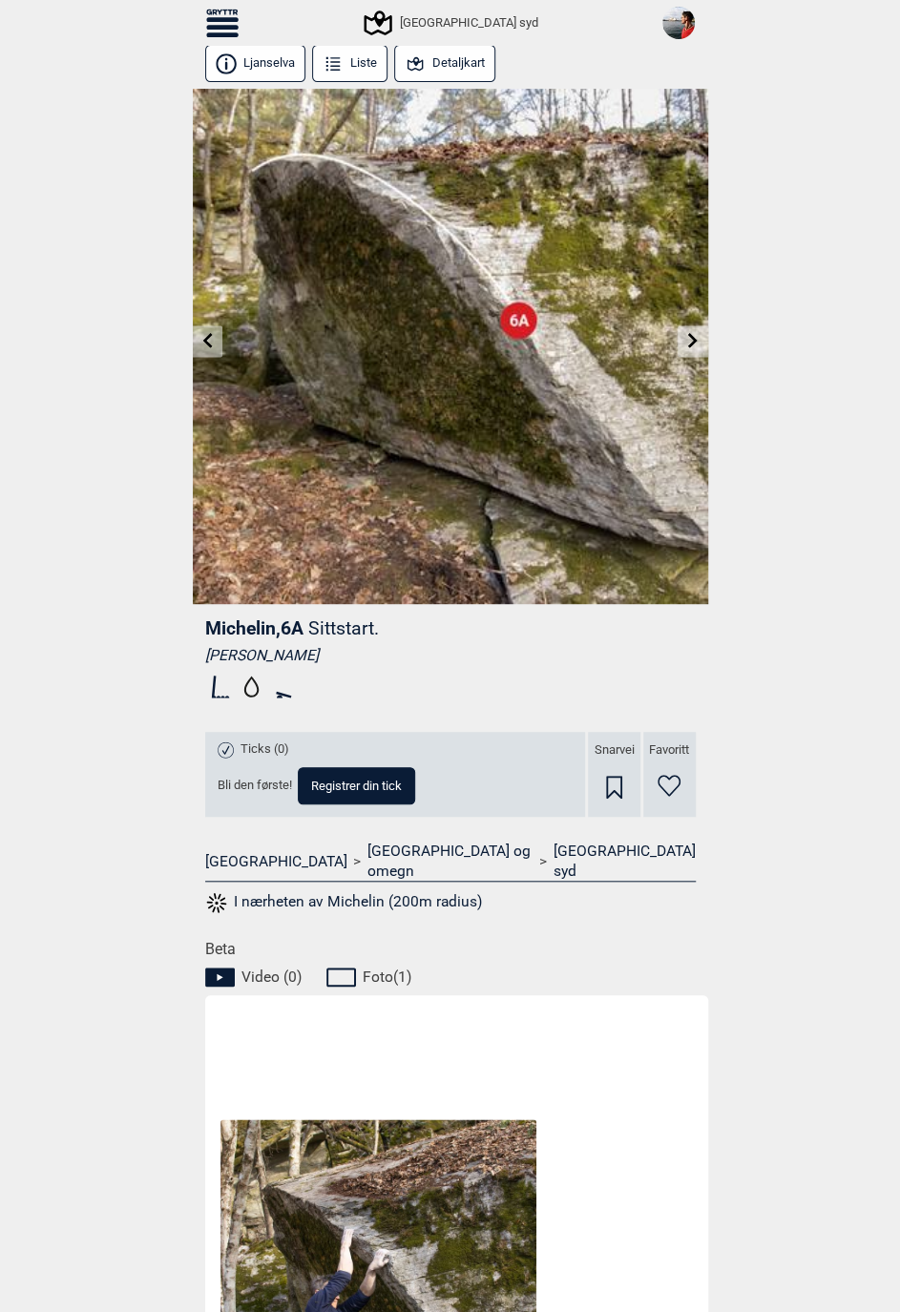
click at [686, 341] on icon at bounding box center [692, 340] width 15 height 15
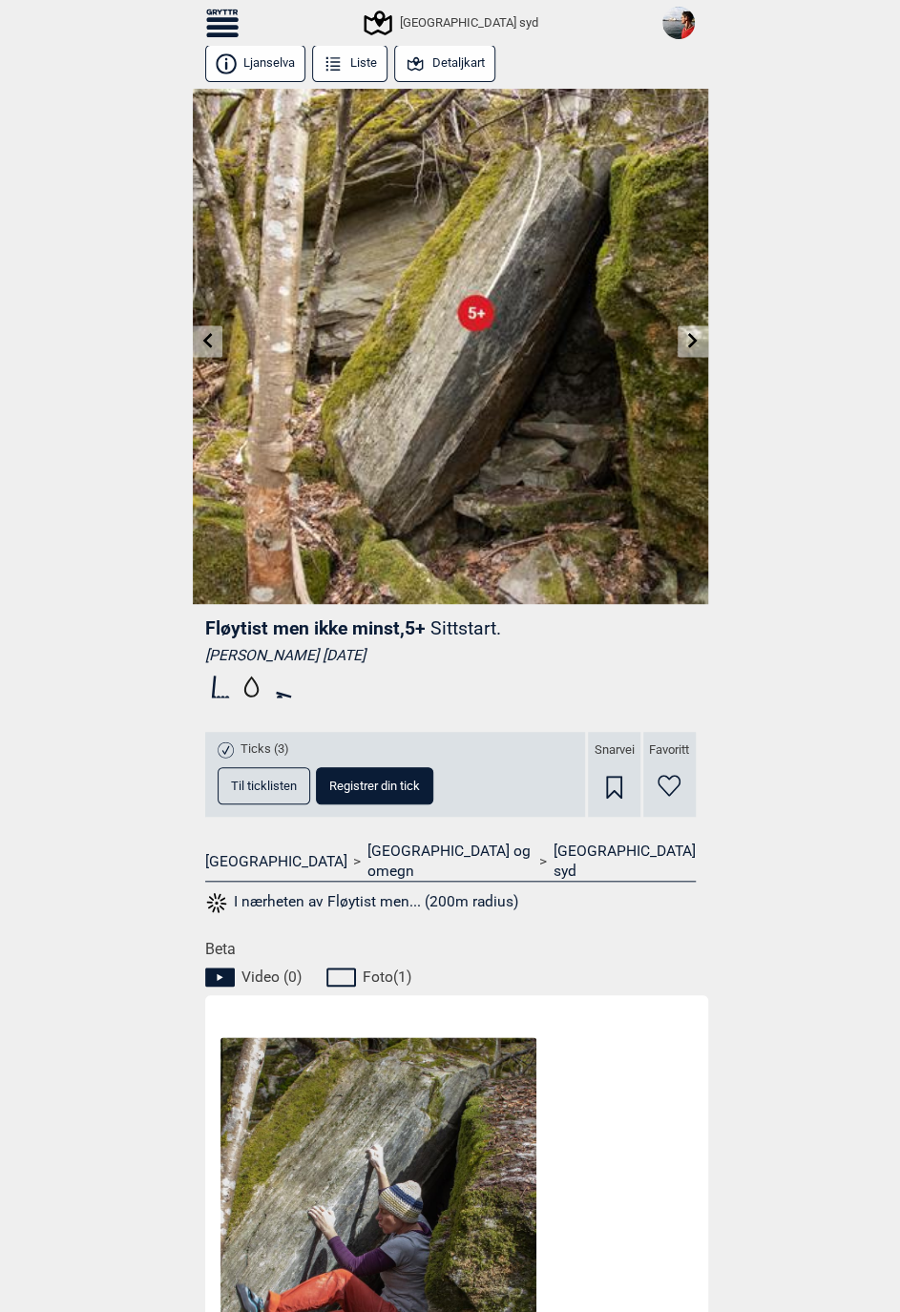
click at [695, 341] on icon at bounding box center [693, 340] width 10 height 15
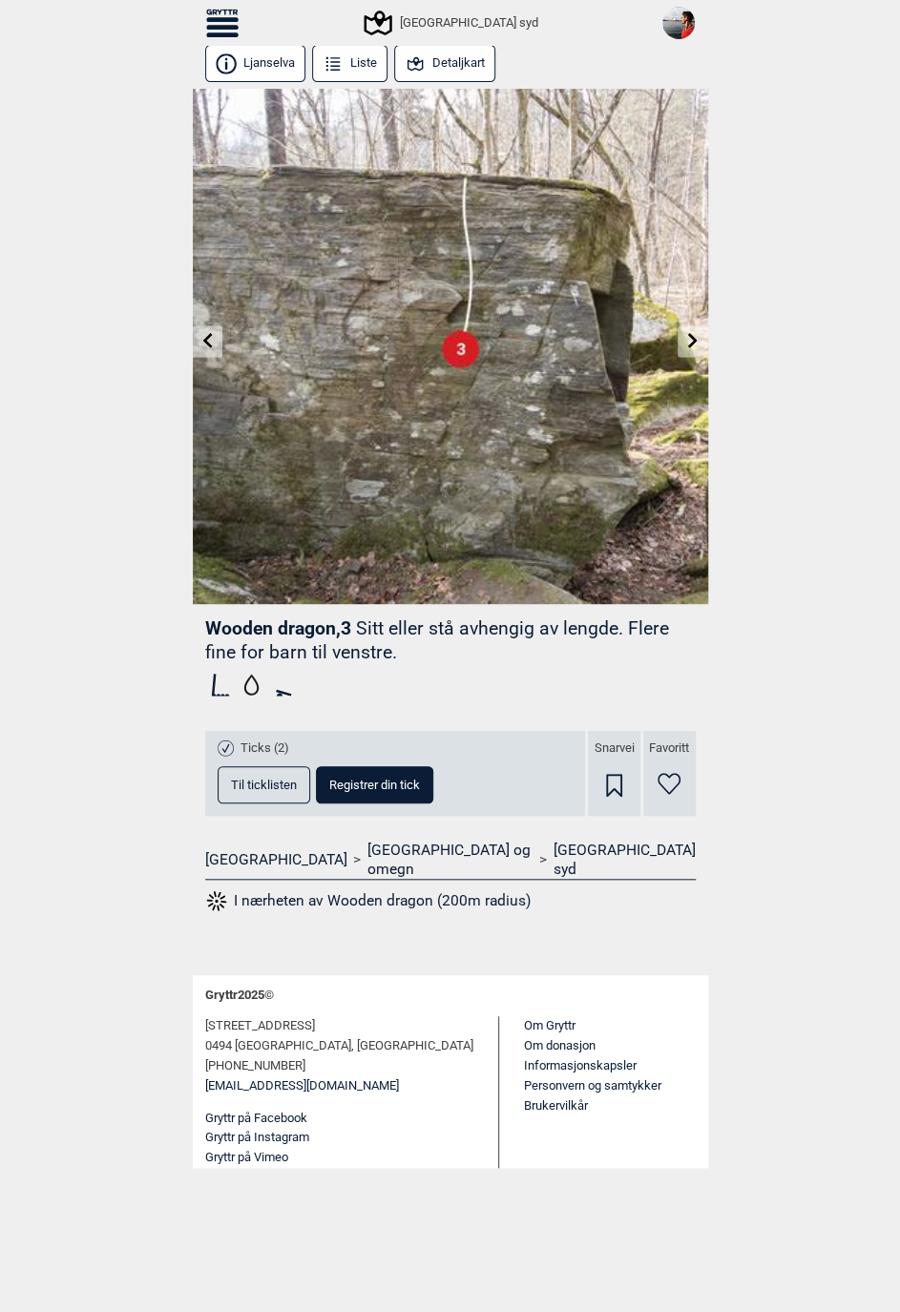
click at [700, 339] on link at bounding box center [692, 340] width 30 height 31
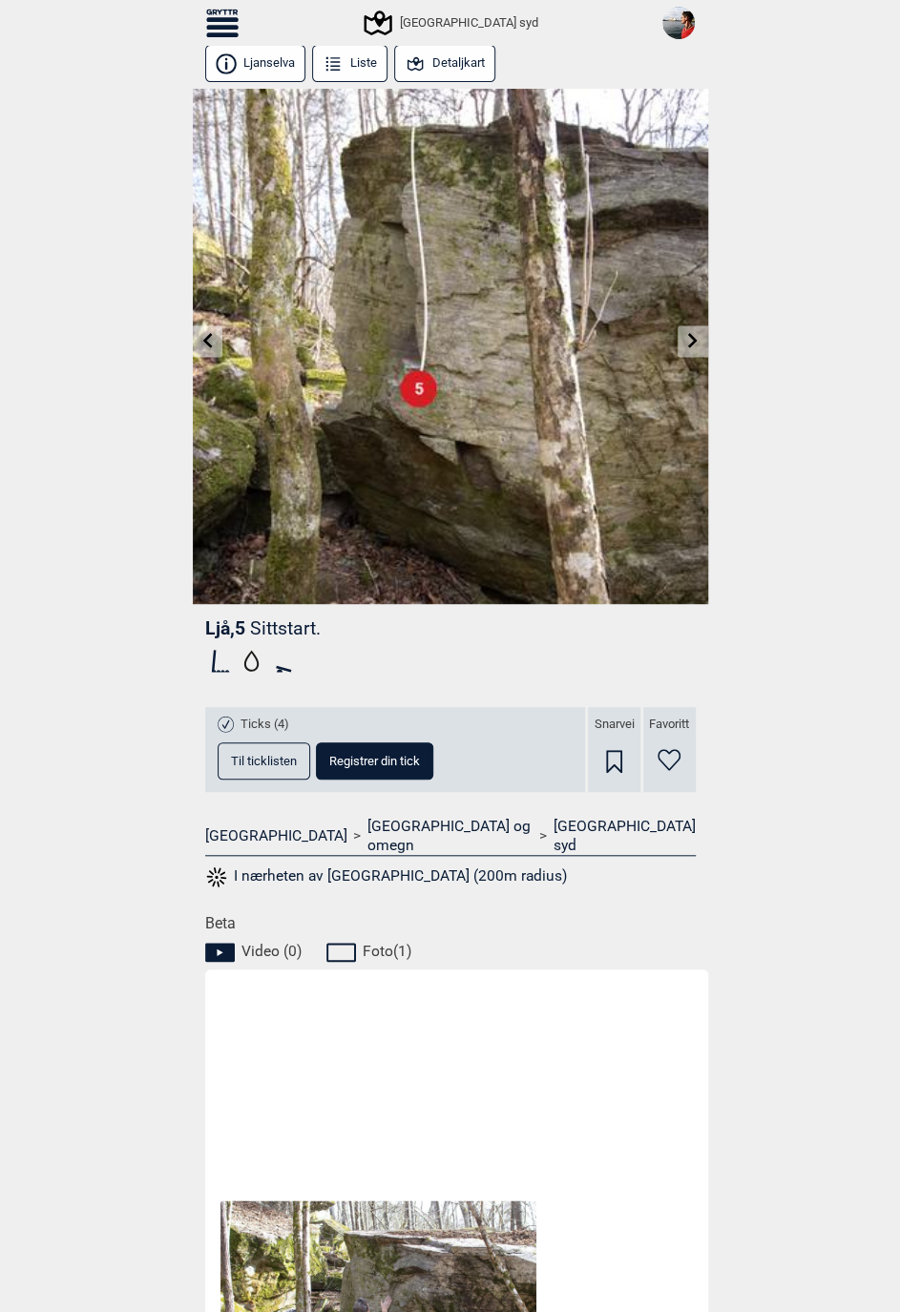
click at [691, 346] on icon at bounding box center [692, 340] width 15 height 15
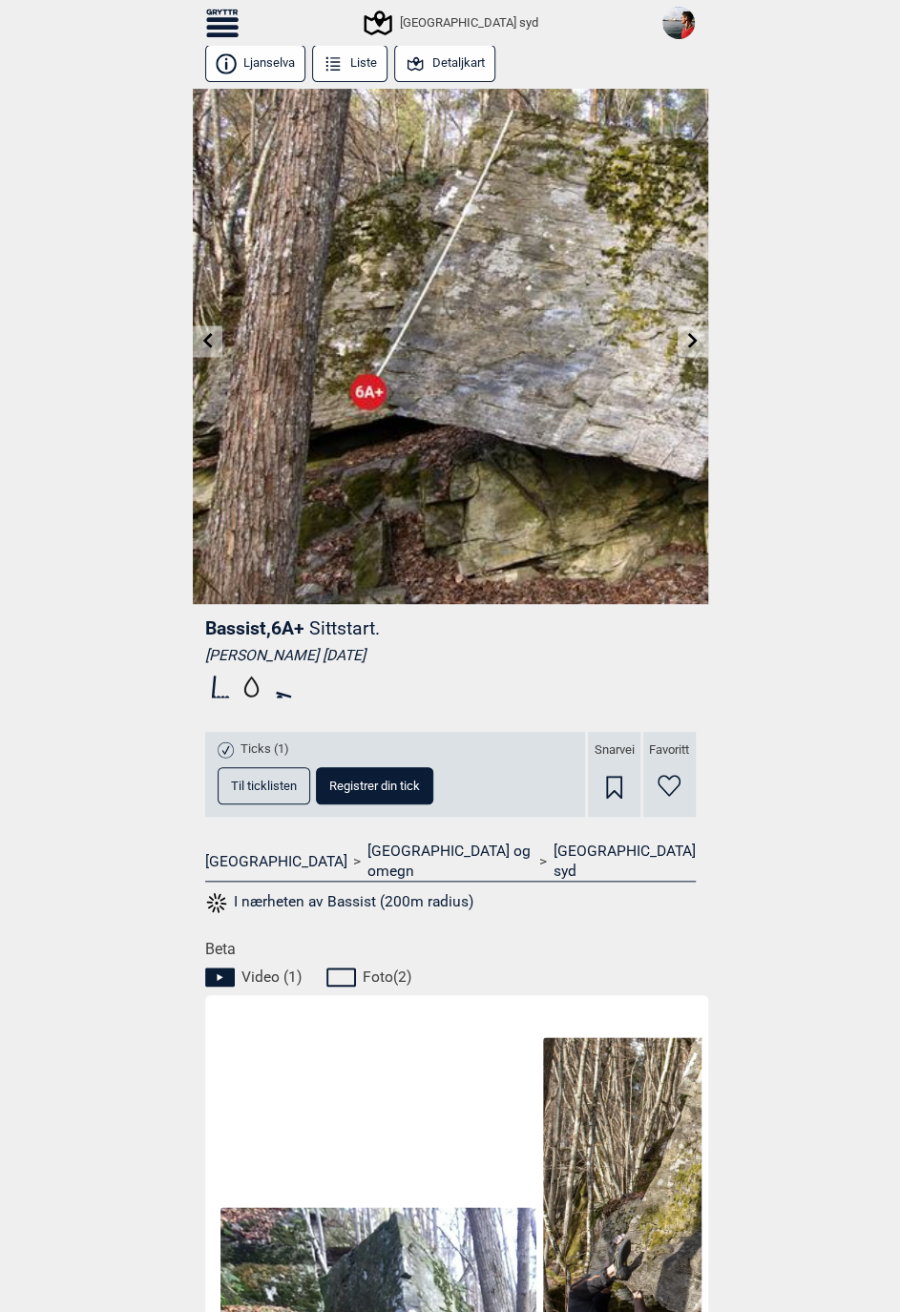
click at [694, 342] on icon at bounding box center [693, 340] width 10 height 15
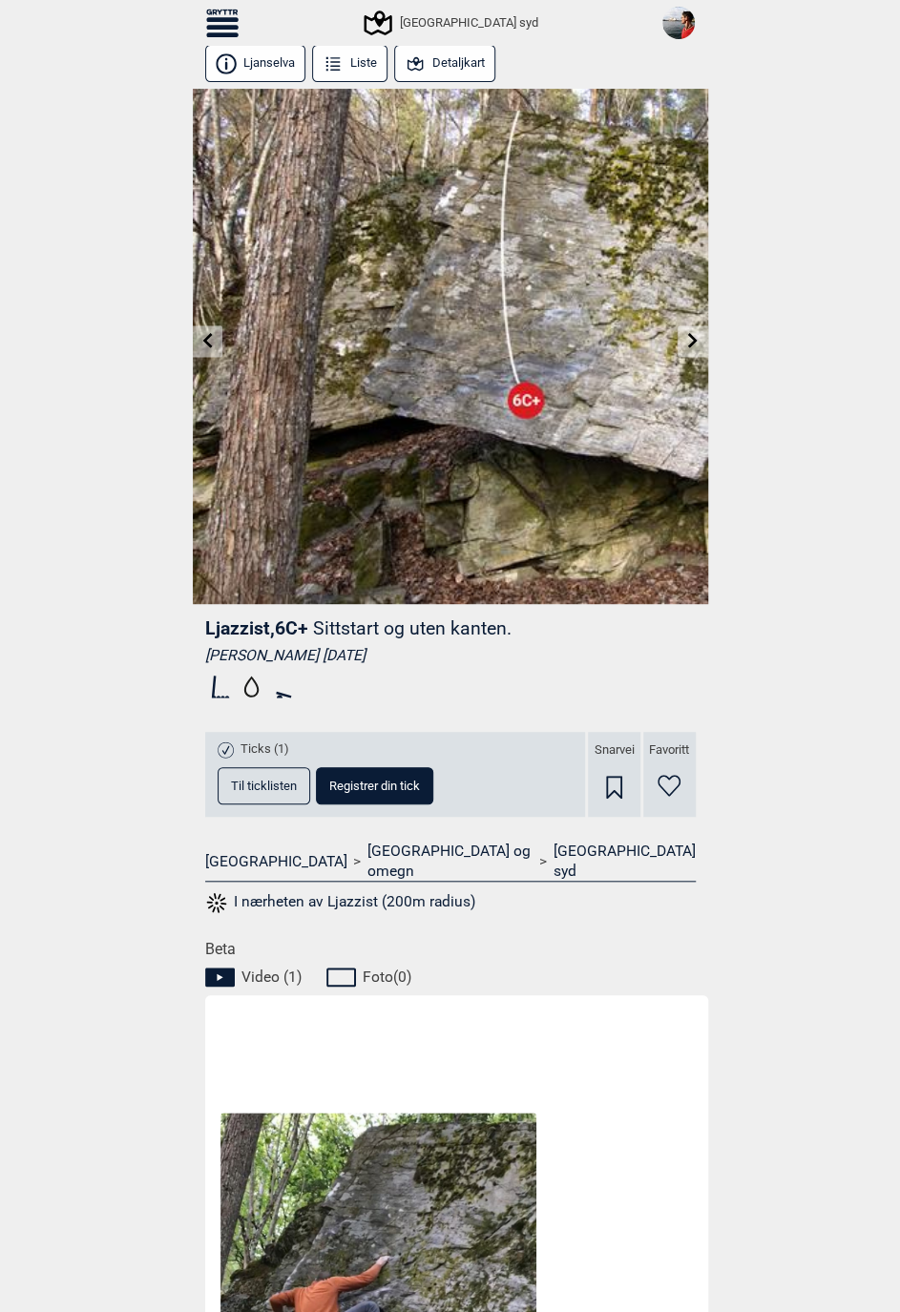
click at [688, 349] on link at bounding box center [692, 340] width 30 height 31
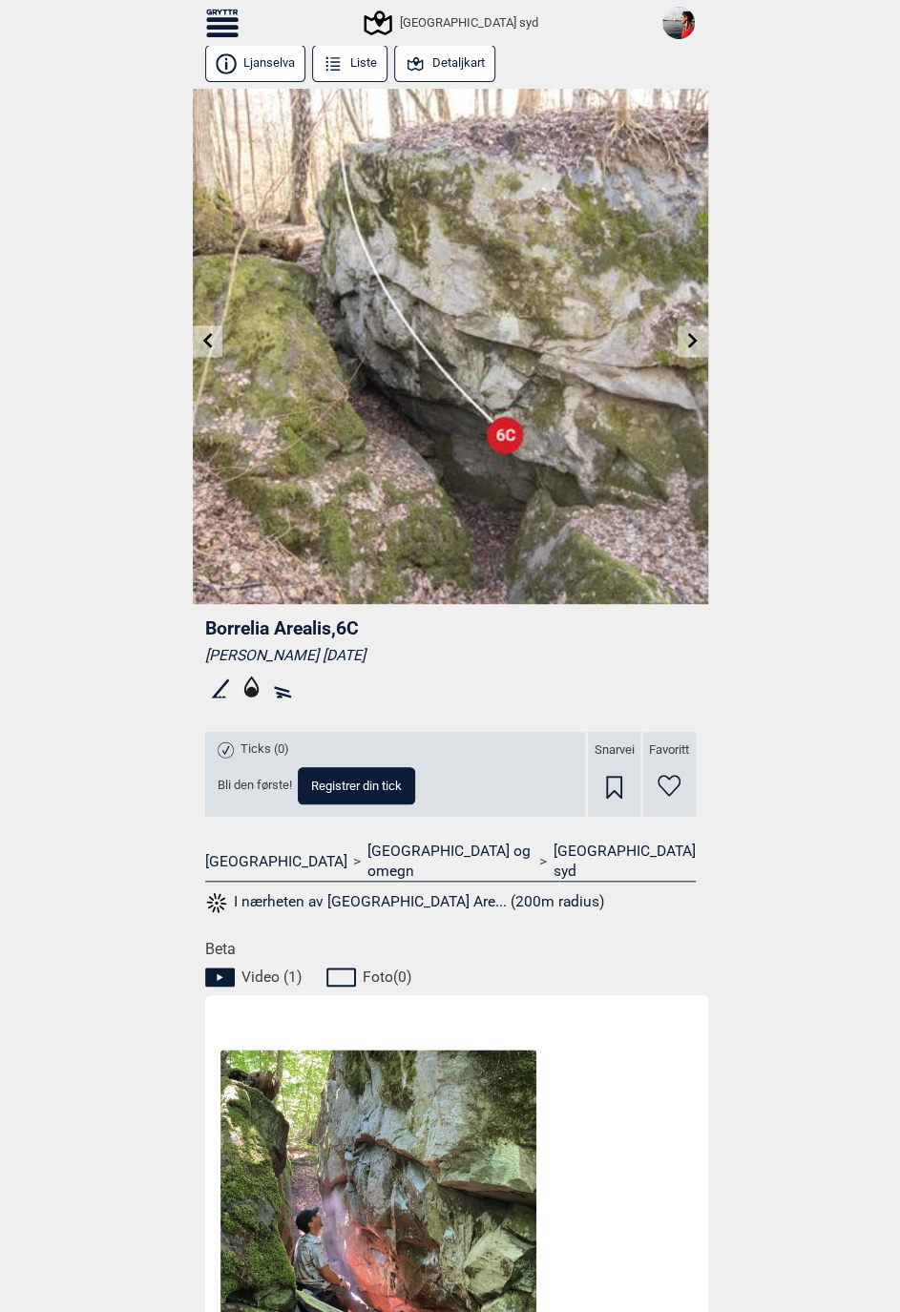
click at [686, 339] on icon at bounding box center [692, 340] width 15 height 15
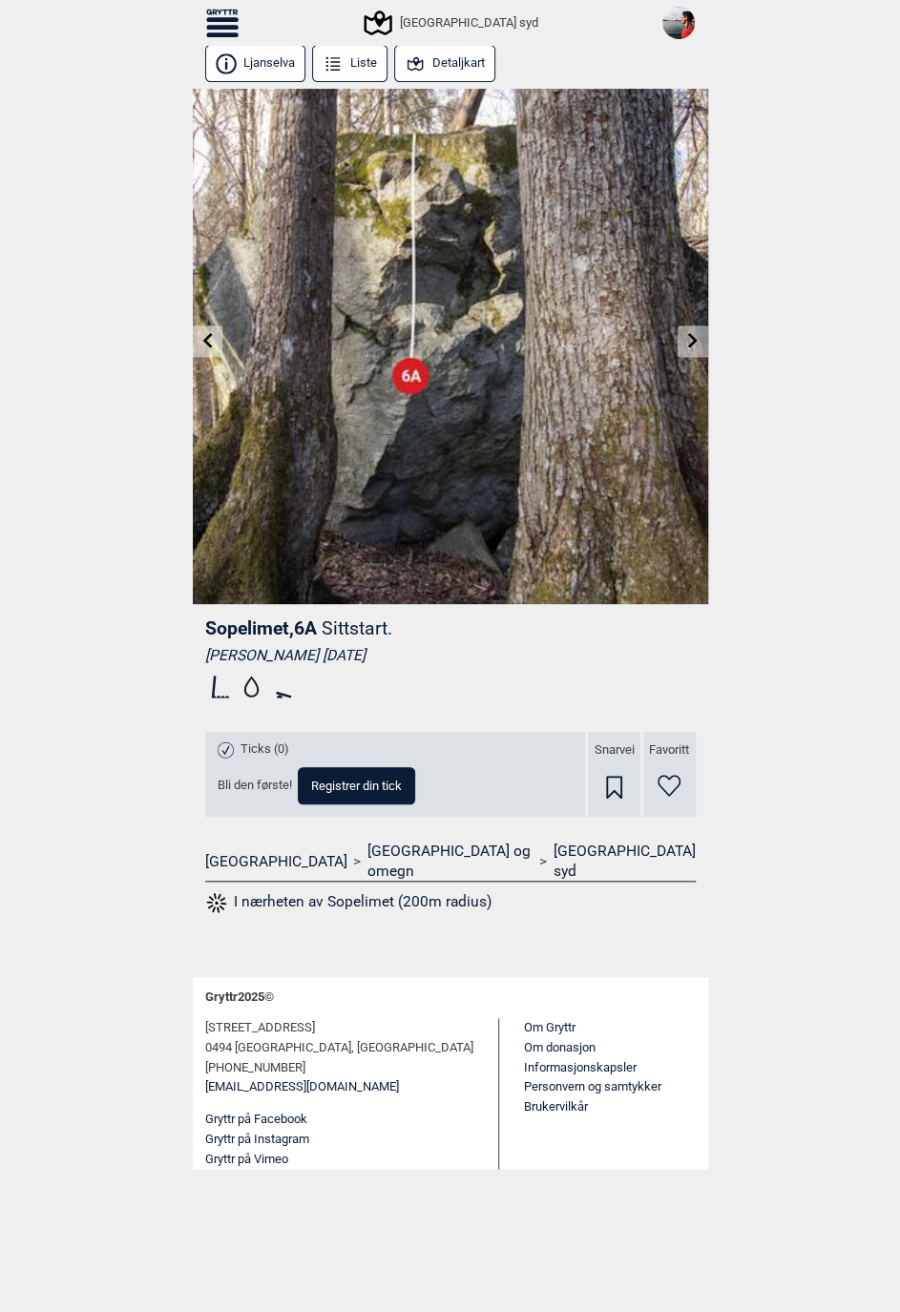
click at [693, 341] on icon at bounding box center [693, 340] width 10 height 15
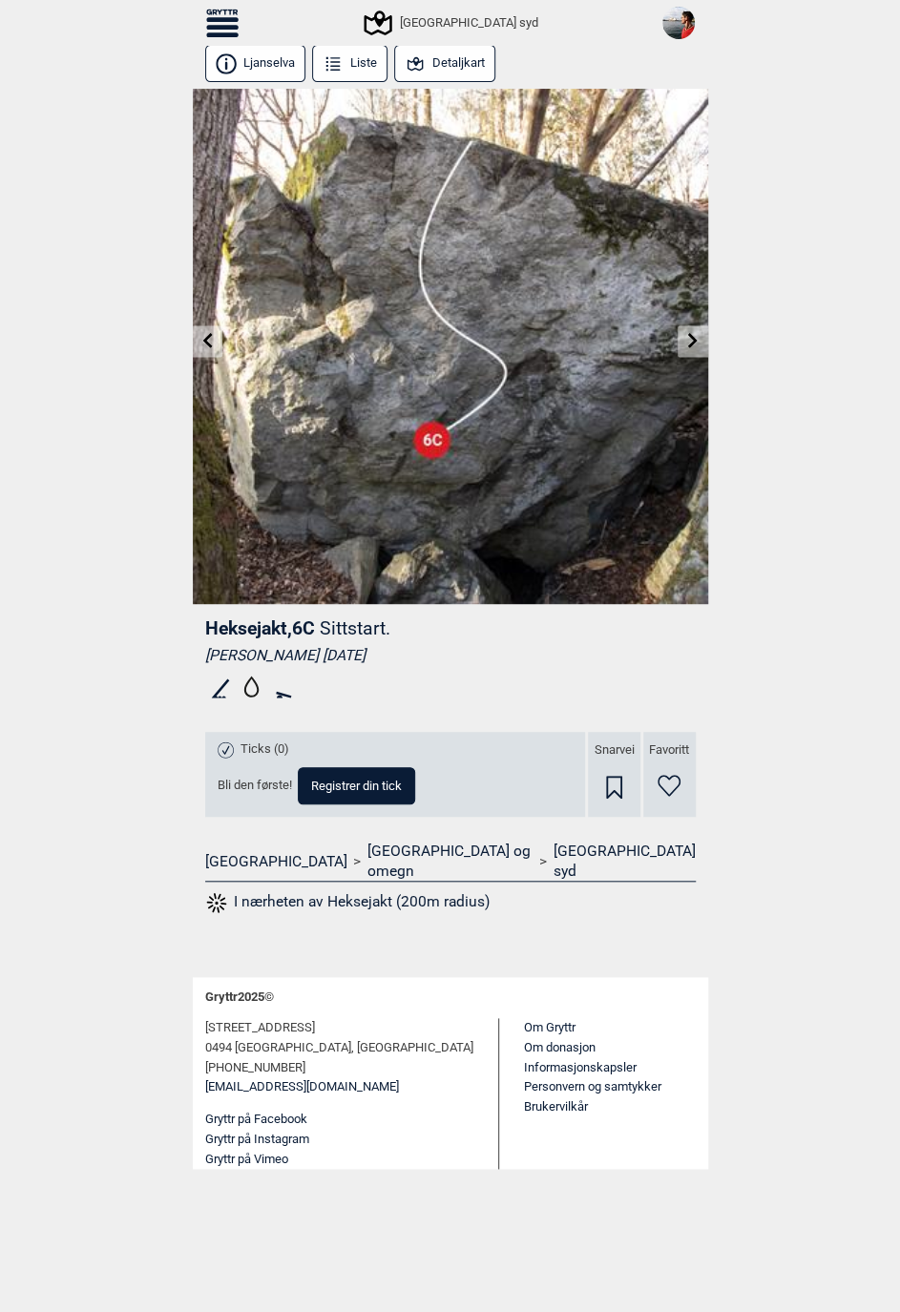
click at [688, 338] on icon at bounding box center [692, 340] width 15 height 15
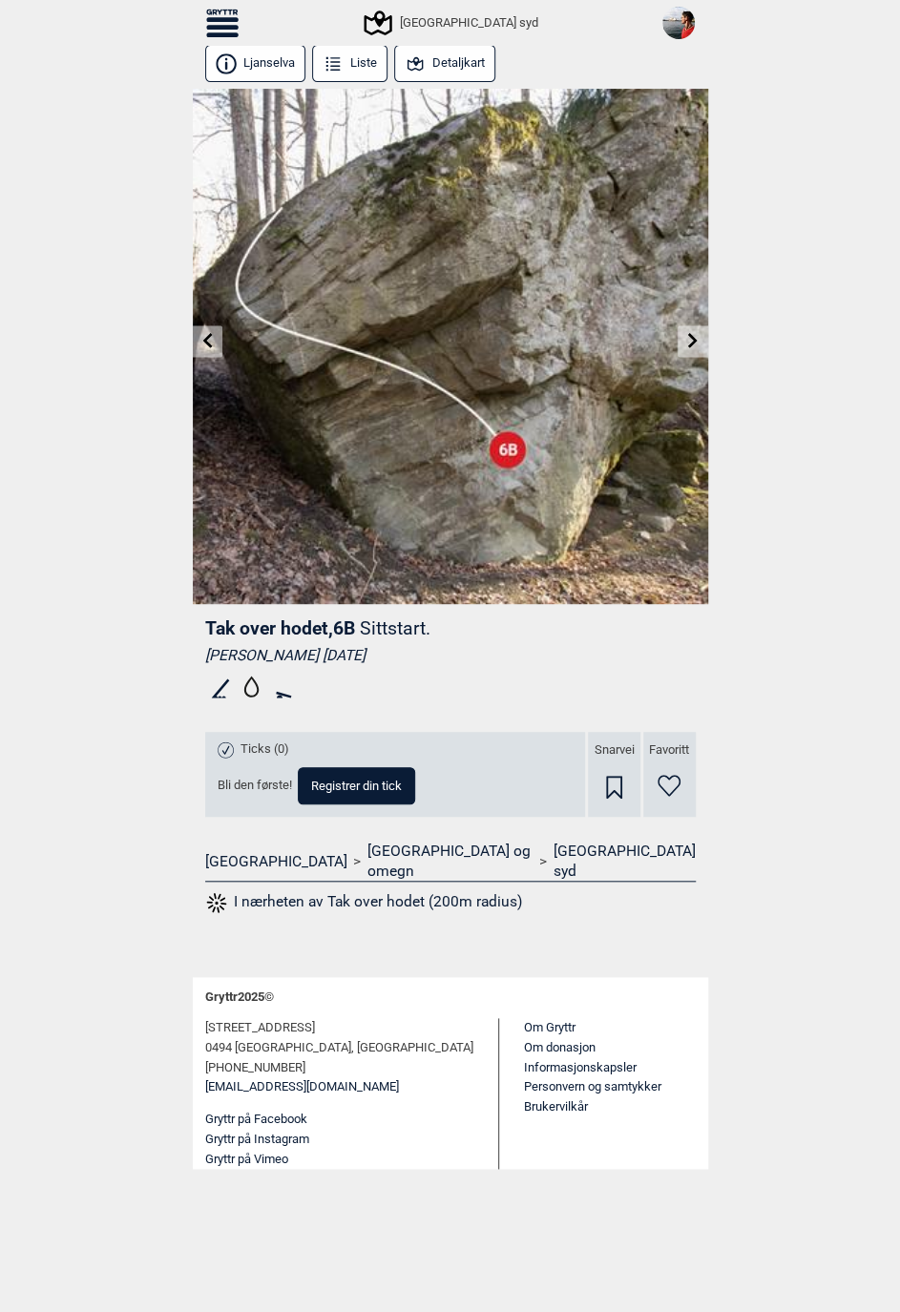
click at [208, 341] on icon at bounding box center [206, 340] width 15 height 15
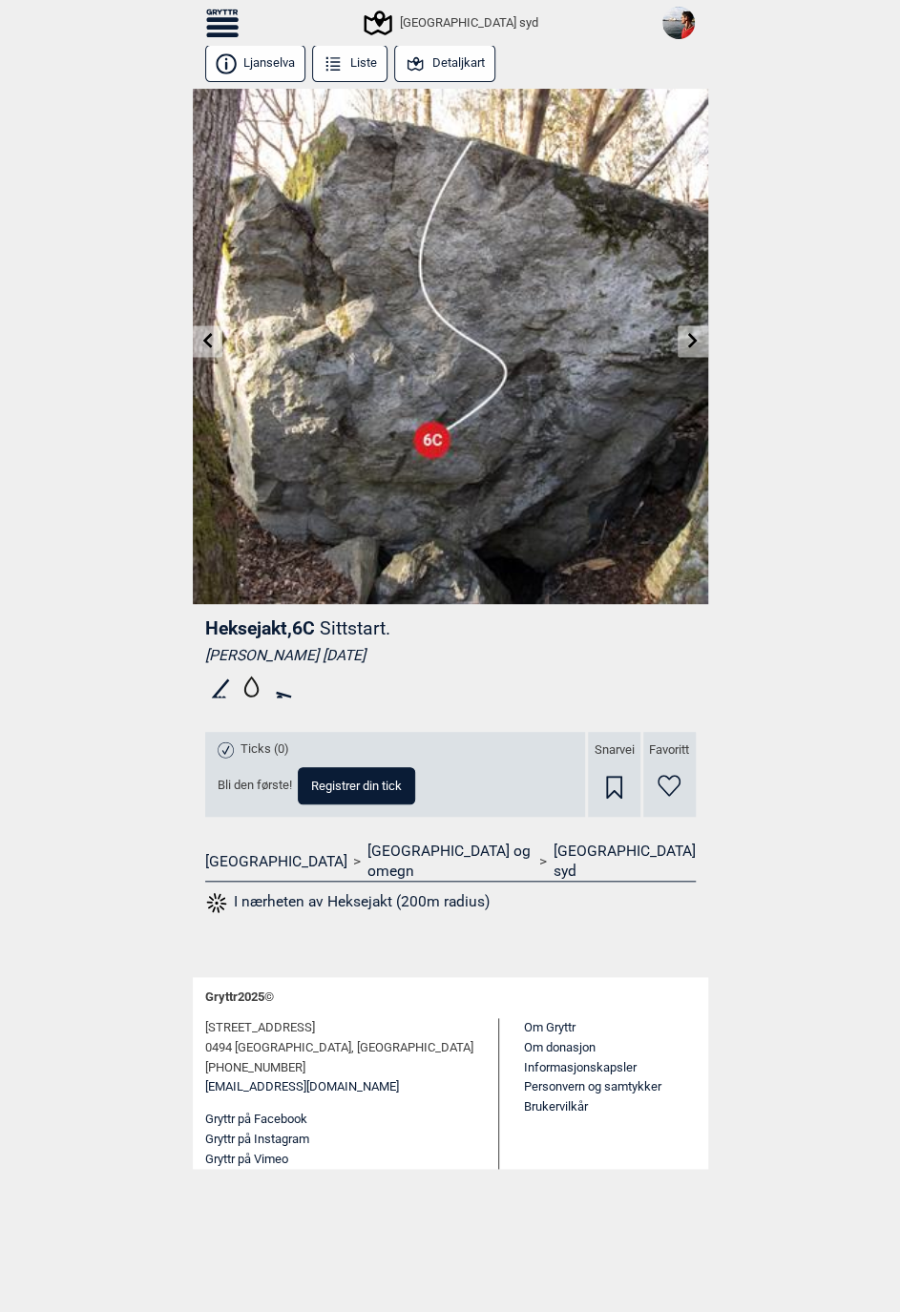
click at [694, 341] on icon at bounding box center [693, 340] width 10 height 15
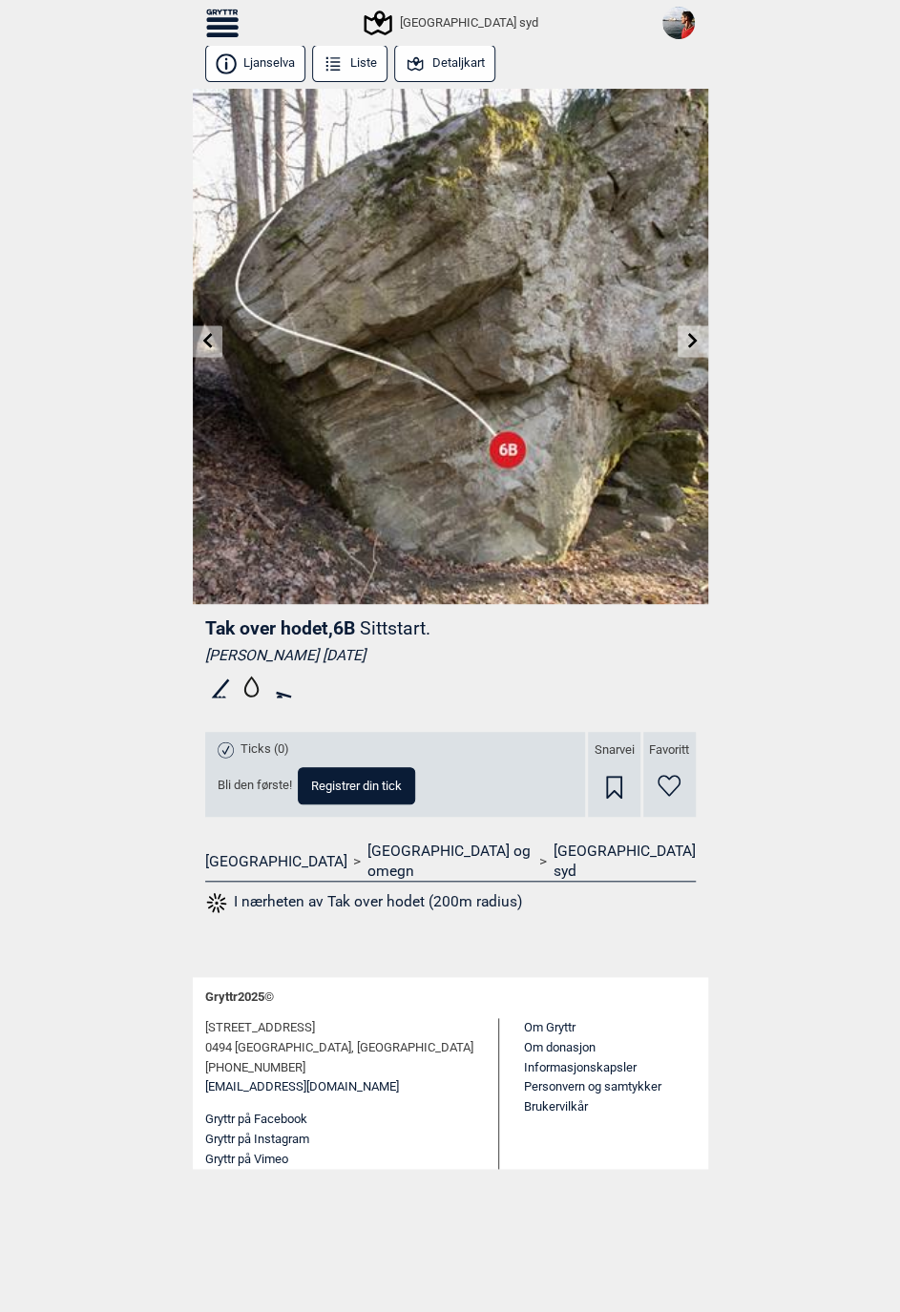
drag, startPoint x: 206, startPoint y: 654, endPoint x: 319, endPoint y: 655, distance: 112.6
click at [319, 655] on div "[PERSON_NAME] [DATE]" at bounding box center [450, 655] width 490 height 19
copy div "[PERSON_NAME]"
click at [691, 344] on icon at bounding box center [693, 340] width 10 height 15
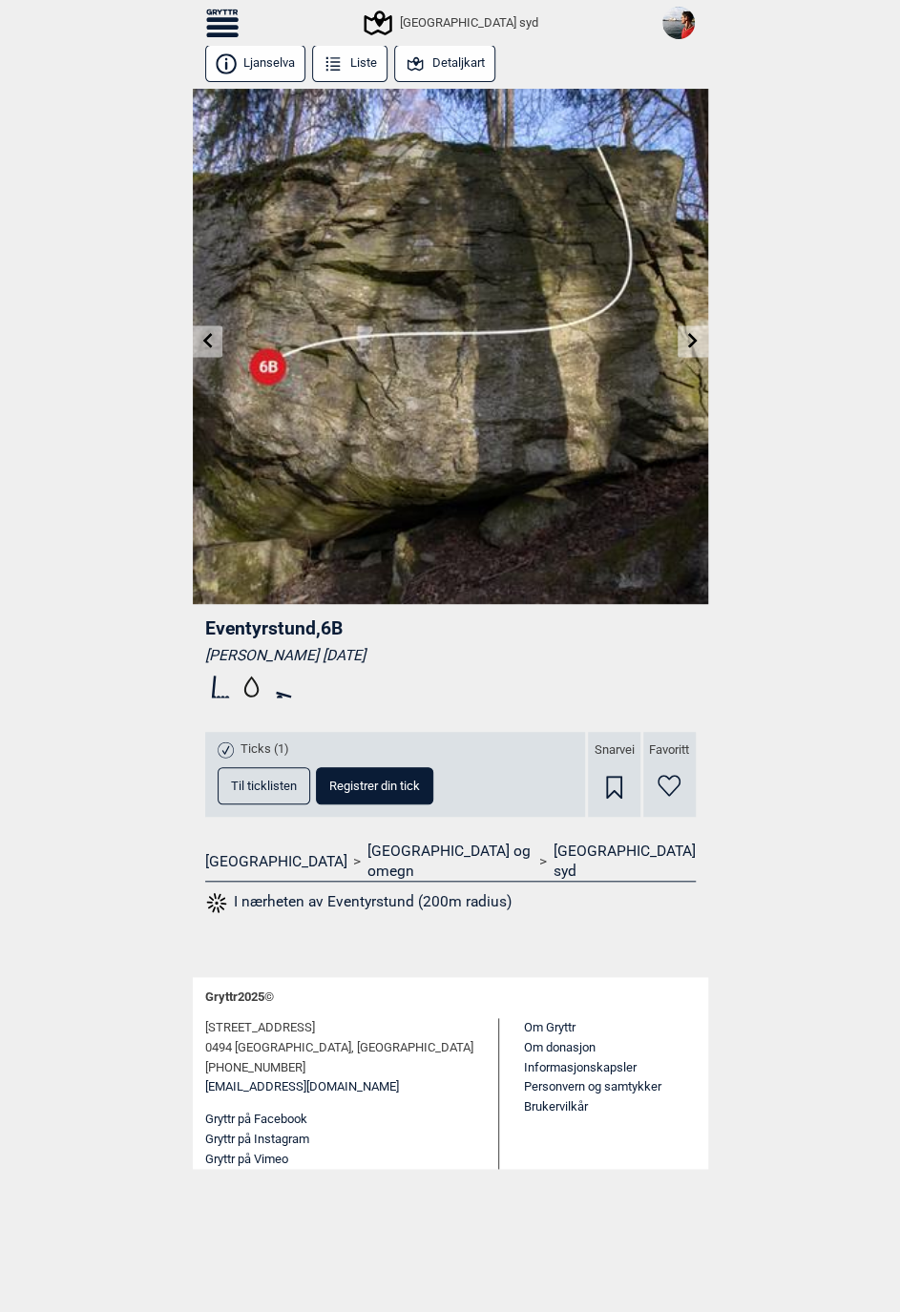
click at [695, 344] on icon at bounding box center [692, 340] width 15 height 15
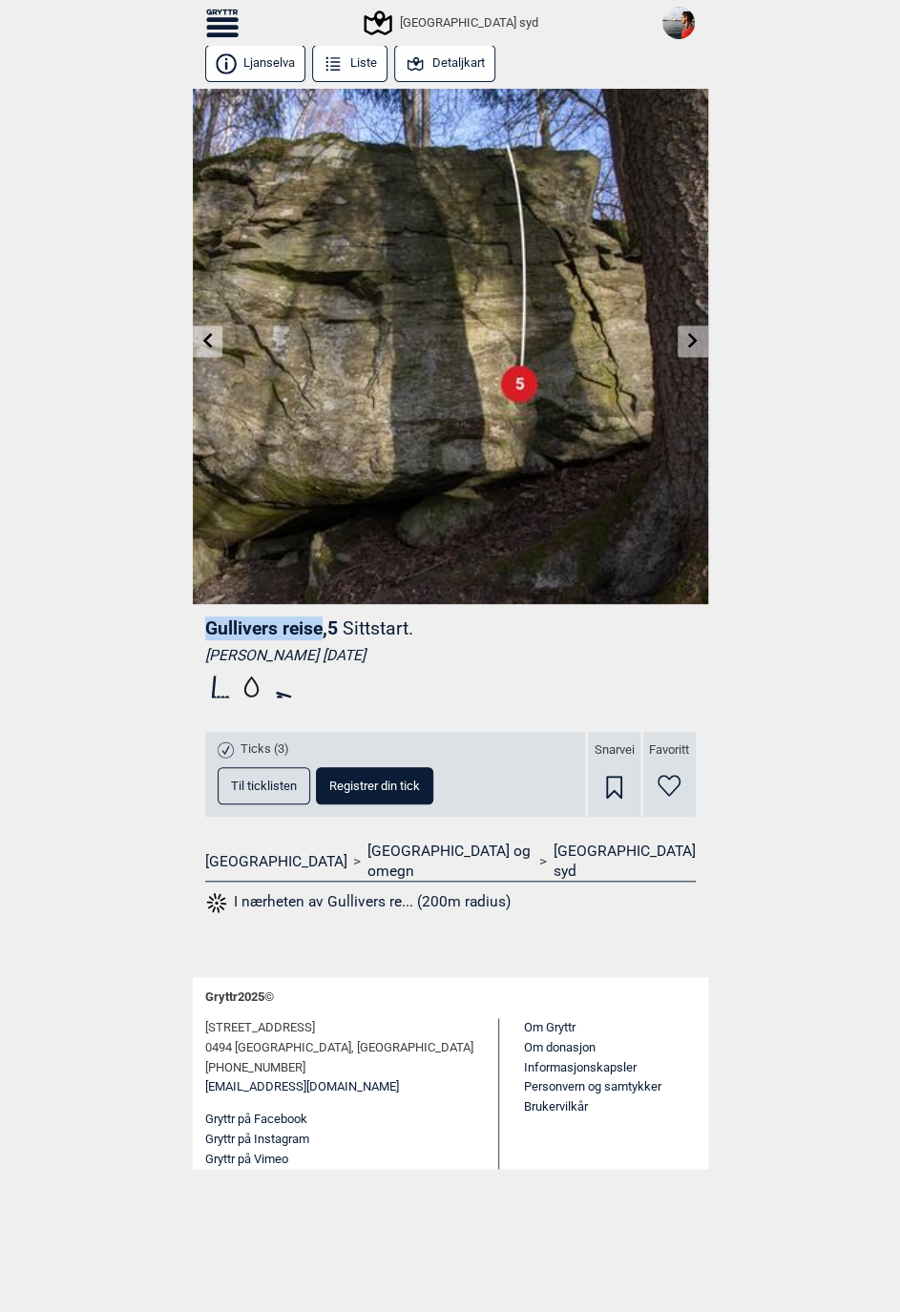
drag, startPoint x: 205, startPoint y: 633, endPoint x: 319, endPoint y: 630, distance: 113.6
click at [319, 630] on span "Gullivers reise , 5" at bounding box center [271, 628] width 133 height 22
copy span "Gullivers reise"
click at [688, 345] on icon at bounding box center [692, 340] width 15 height 15
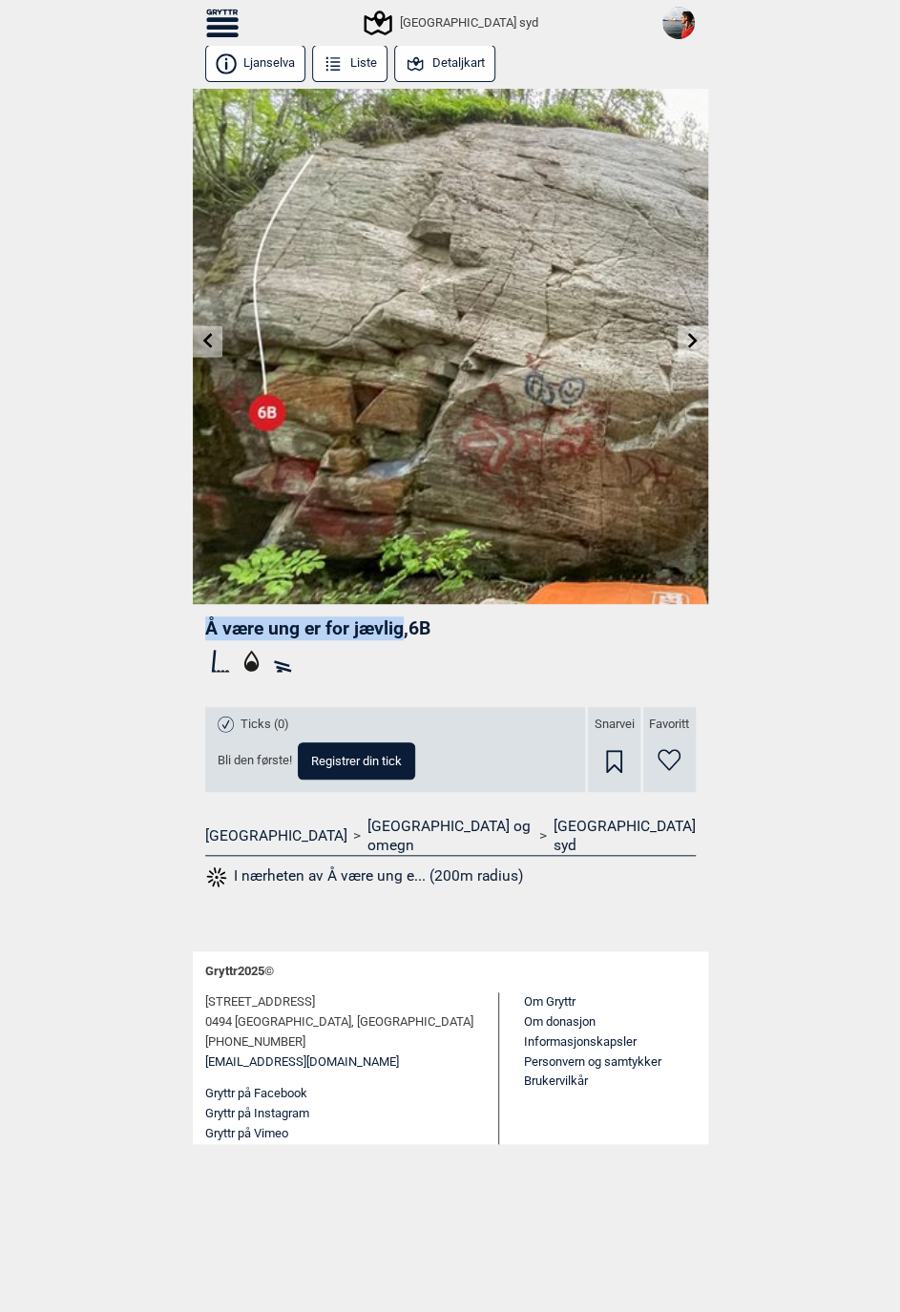
drag, startPoint x: 205, startPoint y: 629, endPoint x: 404, endPoint y: 634, distance: 198.5
click at [404, 634] on span "Å være ung er for jævlig , 6B" at bounding box center [317, 628] width 225 height 22
copy span "Å være ung er for jævlig"
click at [688, 344] on icon at bounding box center [692, 340] width 15 height 15
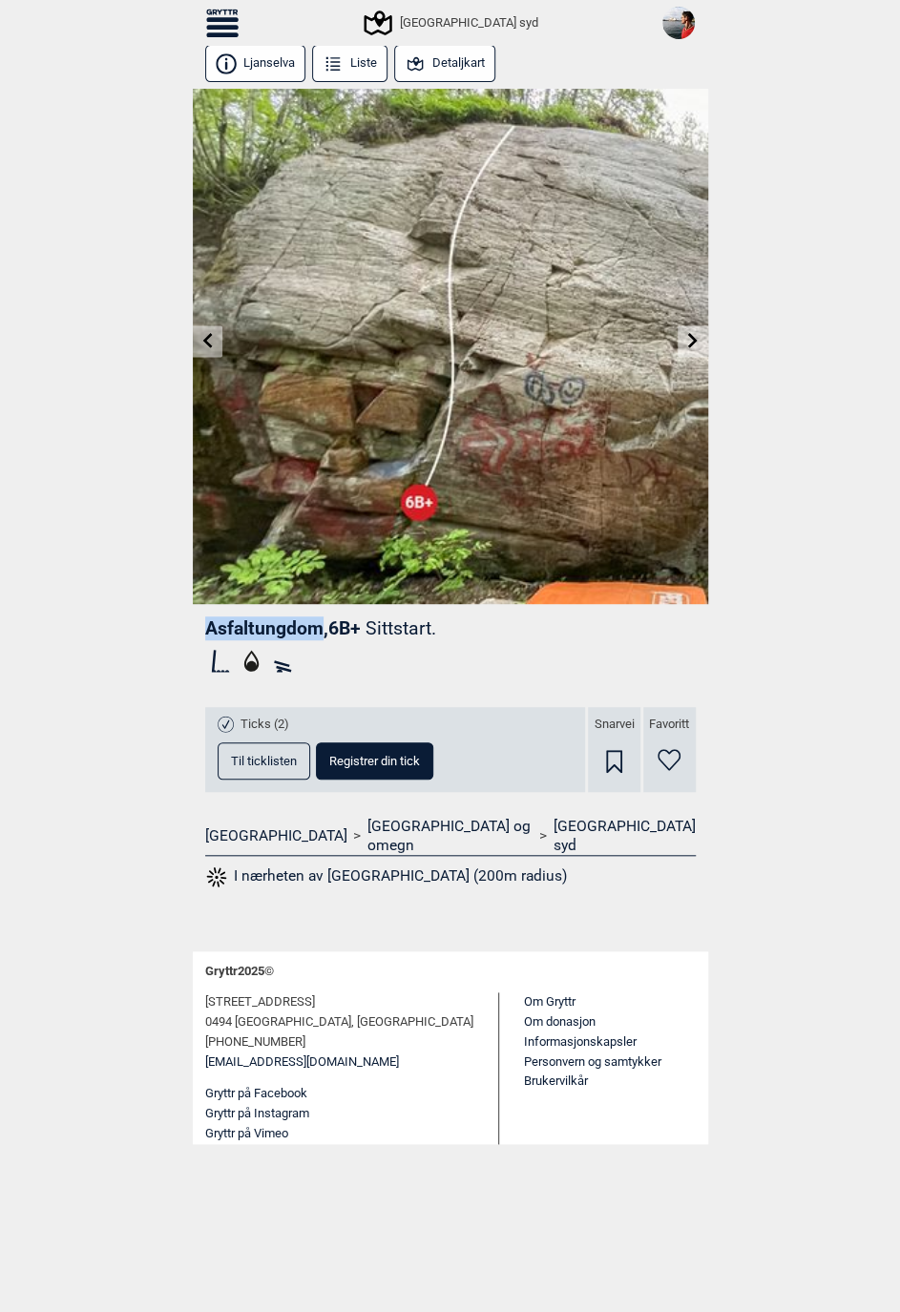
drag, startPoint x: 205, startPoint y: 627, endPoint x: 322, endPoint y: 627, distance: 116.4
click at [322, 627] on span "Asfaltungdom , 6B+" at bounding box center [283, 628] width 156 height 22
copy span "Asfaltungdom"
click at [694, 344] on icon at bounding box center [692, 340] width 15 height 15
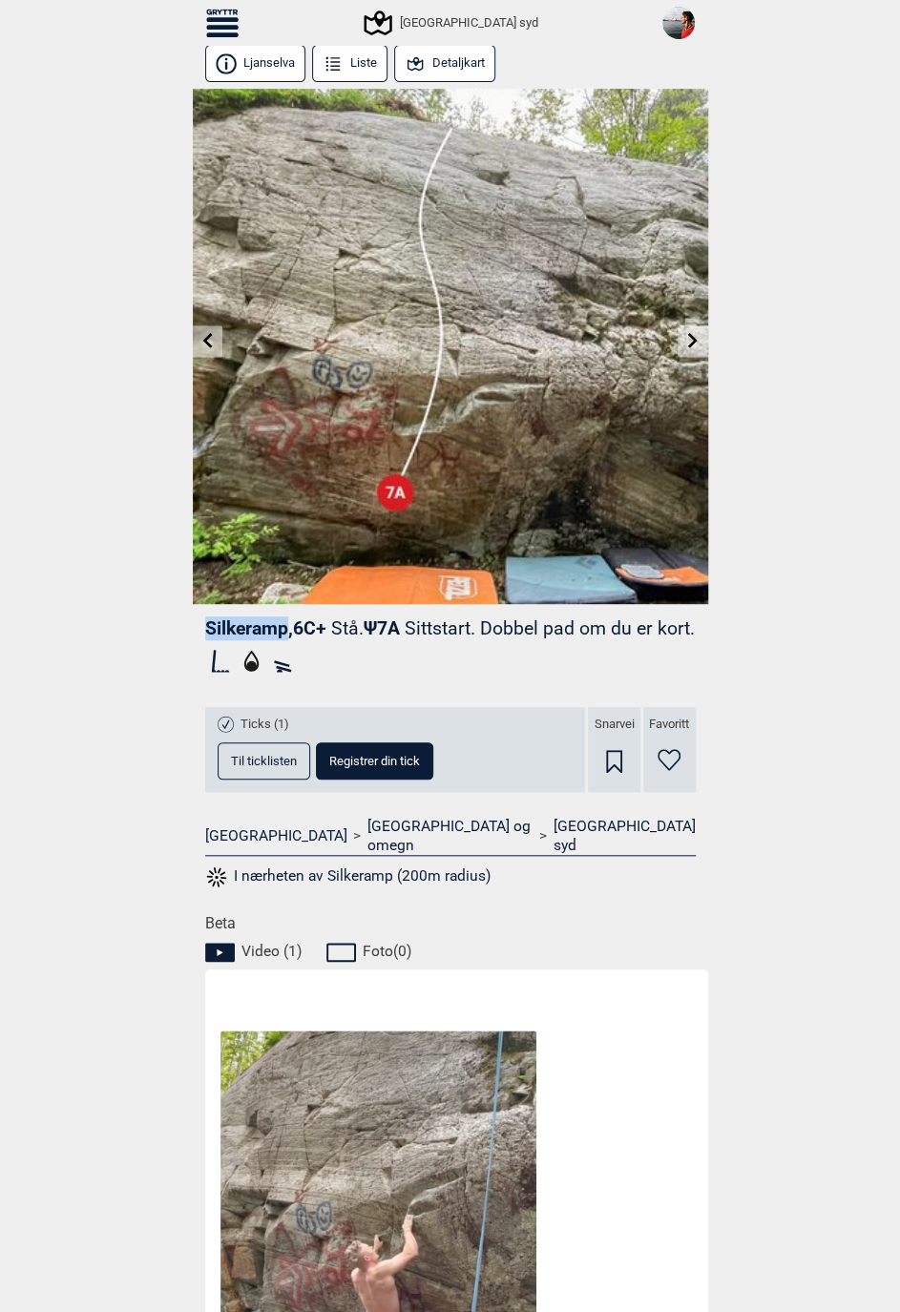
drag, startPoint x: 206, startPoint y: 633, endPoint x: 285, endPoint y: 631, distance: 79.2
click at [285, 631] on span "Silkeramp , 6C+" at bounding box center [265, 628] width 121 height 22
copy span "Silkeramp"
click at [689, 345] on icon at bounding box center [693, 340] width 10 height 15
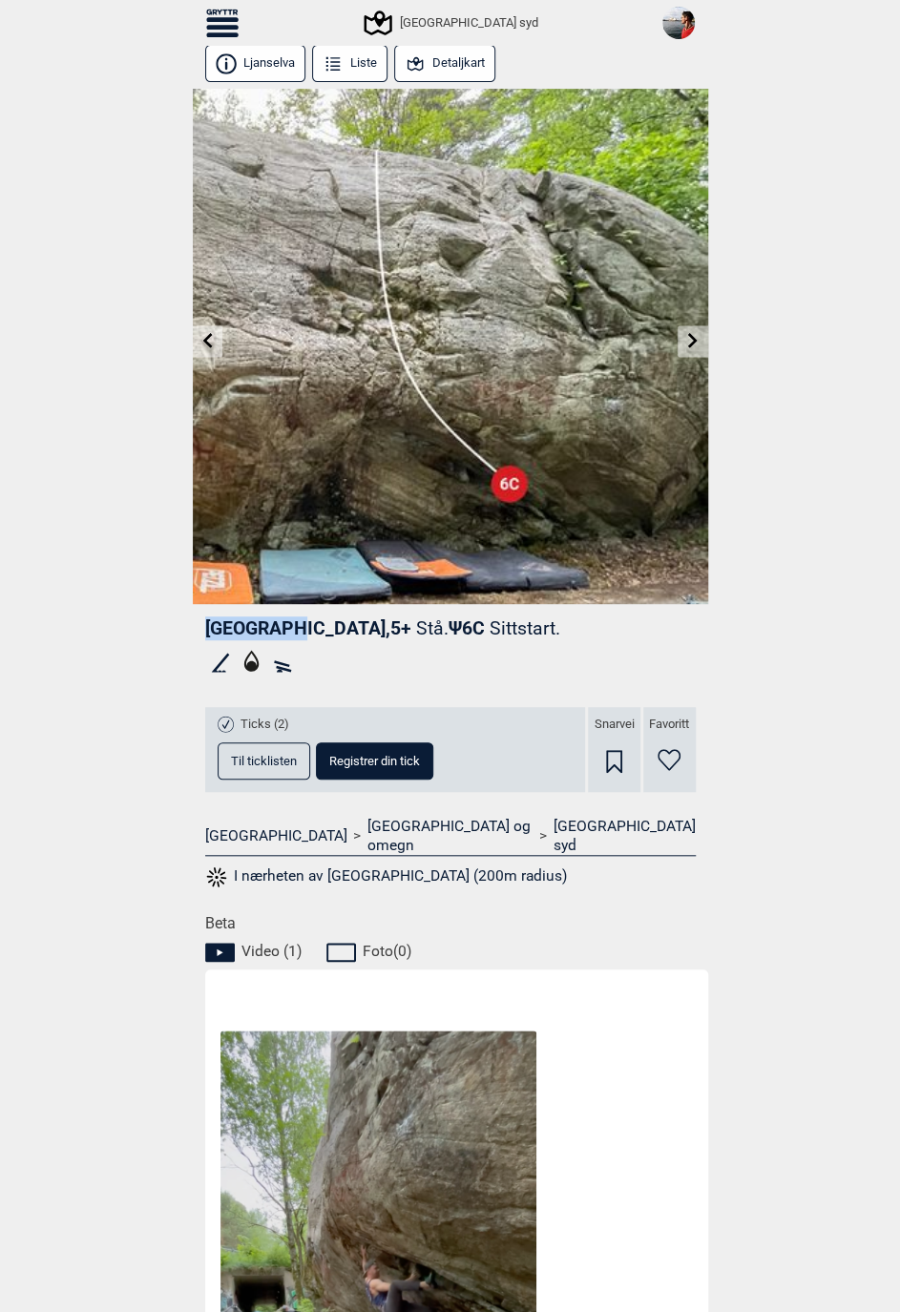
drag, startPoint x: 208, startPoint y: 626, endPoint x: 284, endPoint y: 626, distance: 76.3
click at [284, 626] on span "Sloreåsen , 5+" at bounding box center [308, 628] width 206 height 22
copy span "[GEOGRAPHIC_DATA]"
click at [696, 345] on icon at bounding box center [692, 340] width 15 height 15
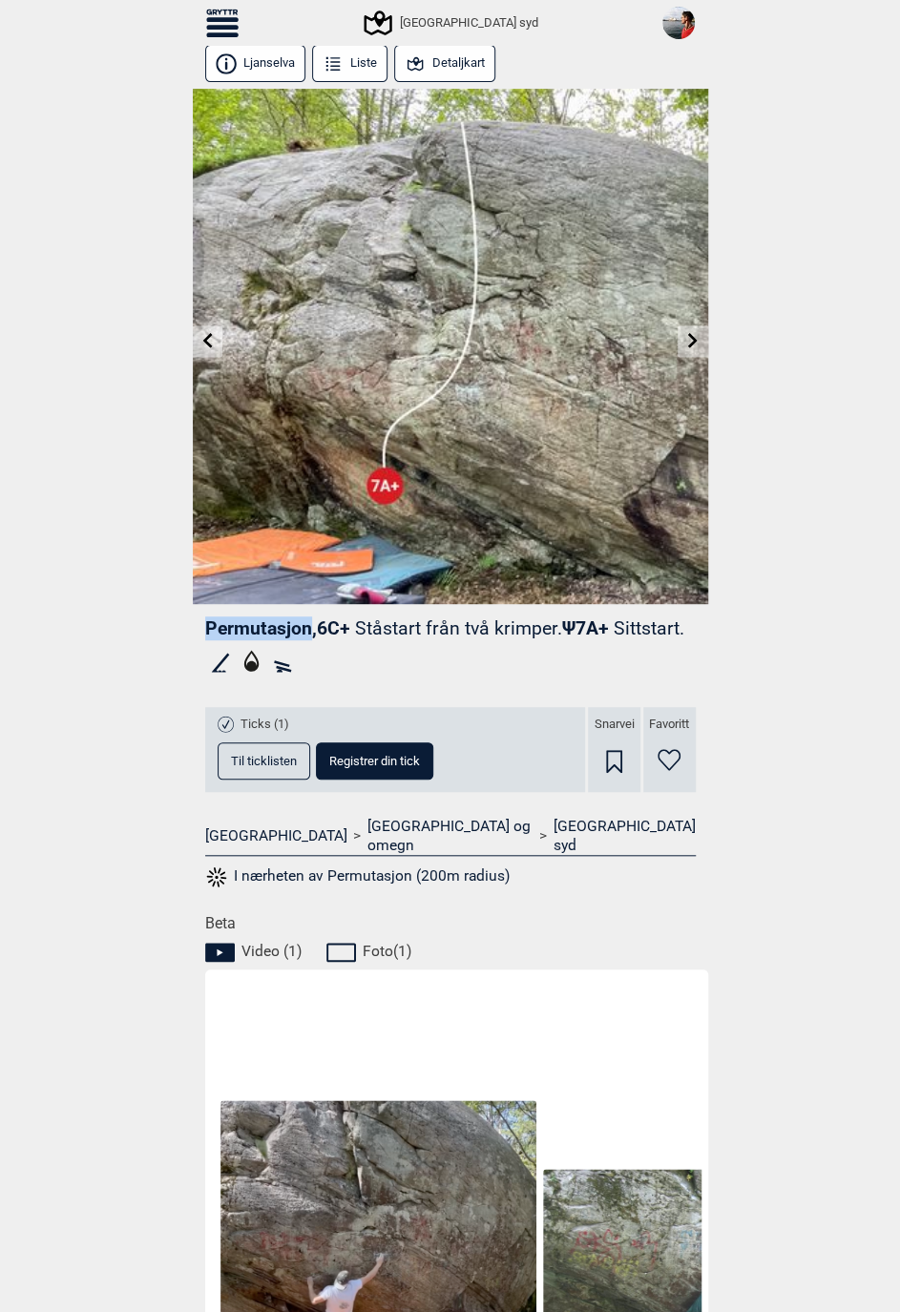
drag, startPoint x: 203, startPoint y: 631, endPoint x: 310, endPoint y: 630, distance: 106.9
click at [310, 630] on span "Permutasjon , 6C+" at bounding box center [277, 628] width 145 height 22
copy span "Permutasjon"
click at [687, 344] on icon at bounding box center [692, 340] width 15 height 15
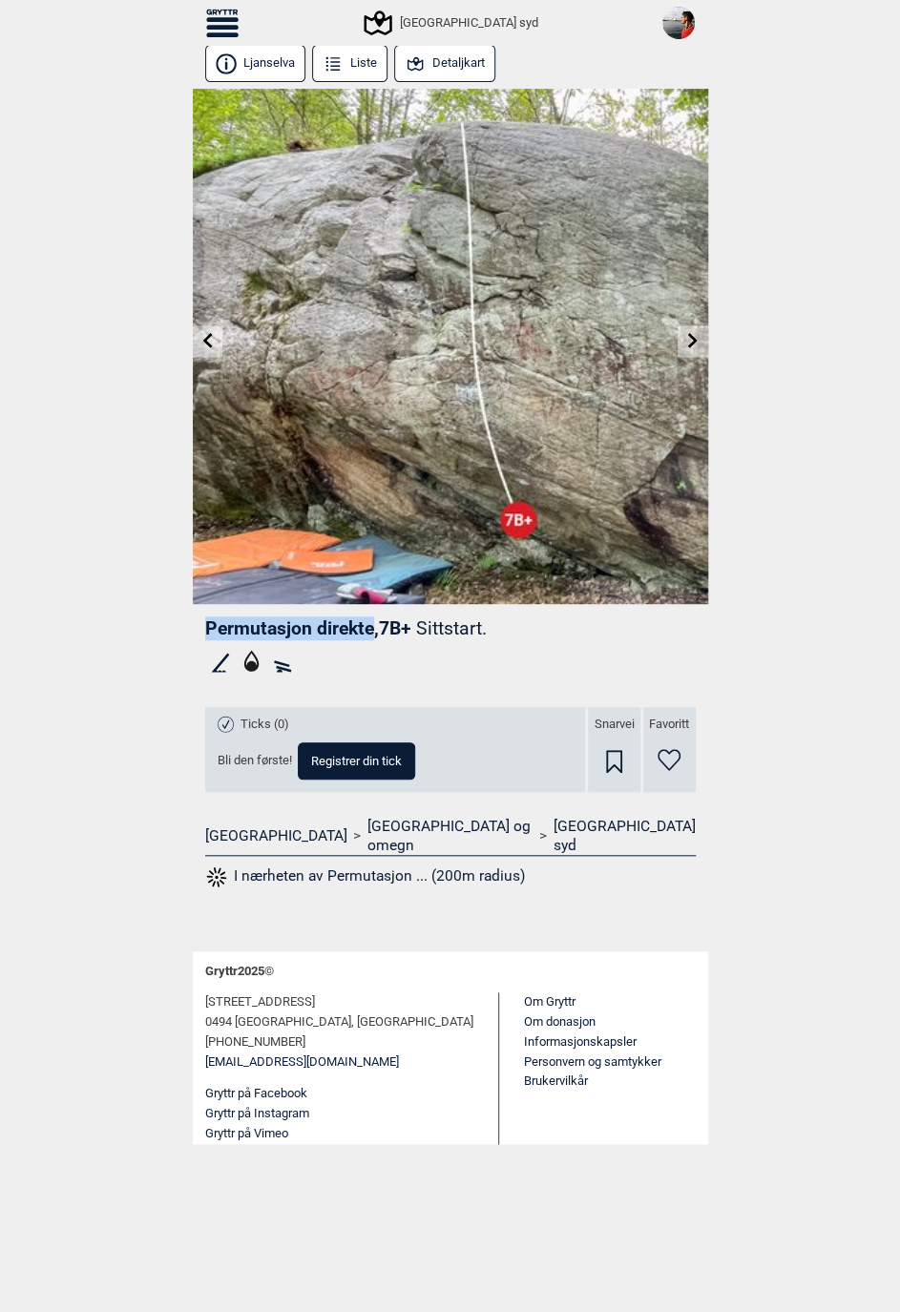
drag, startPoint x: 203, startPoint y: 627, endPoint x: 372, endPoint y: 624, distance: 168.9
click at [372, 624] on span "Permutasjon direkte , 7B+" at bounding box center [308, 628] width 206 height 22
copy span "Permutasjon direkte"
click at [205, 335] on icon at bounding box center [206, 340] width 15 height 15
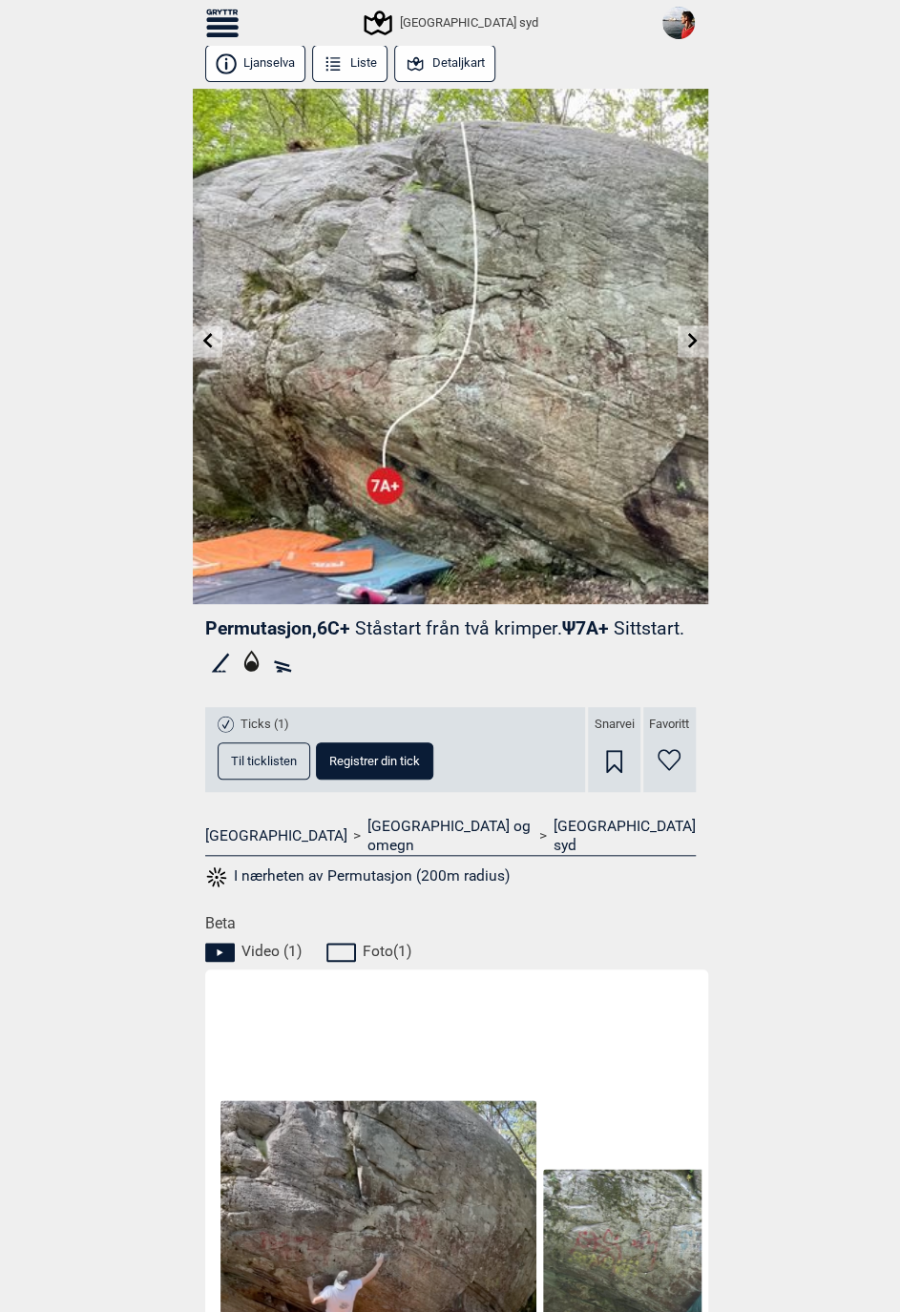
click at [691, 343] on icon at bounding box center [693, 340] width 10 height 15
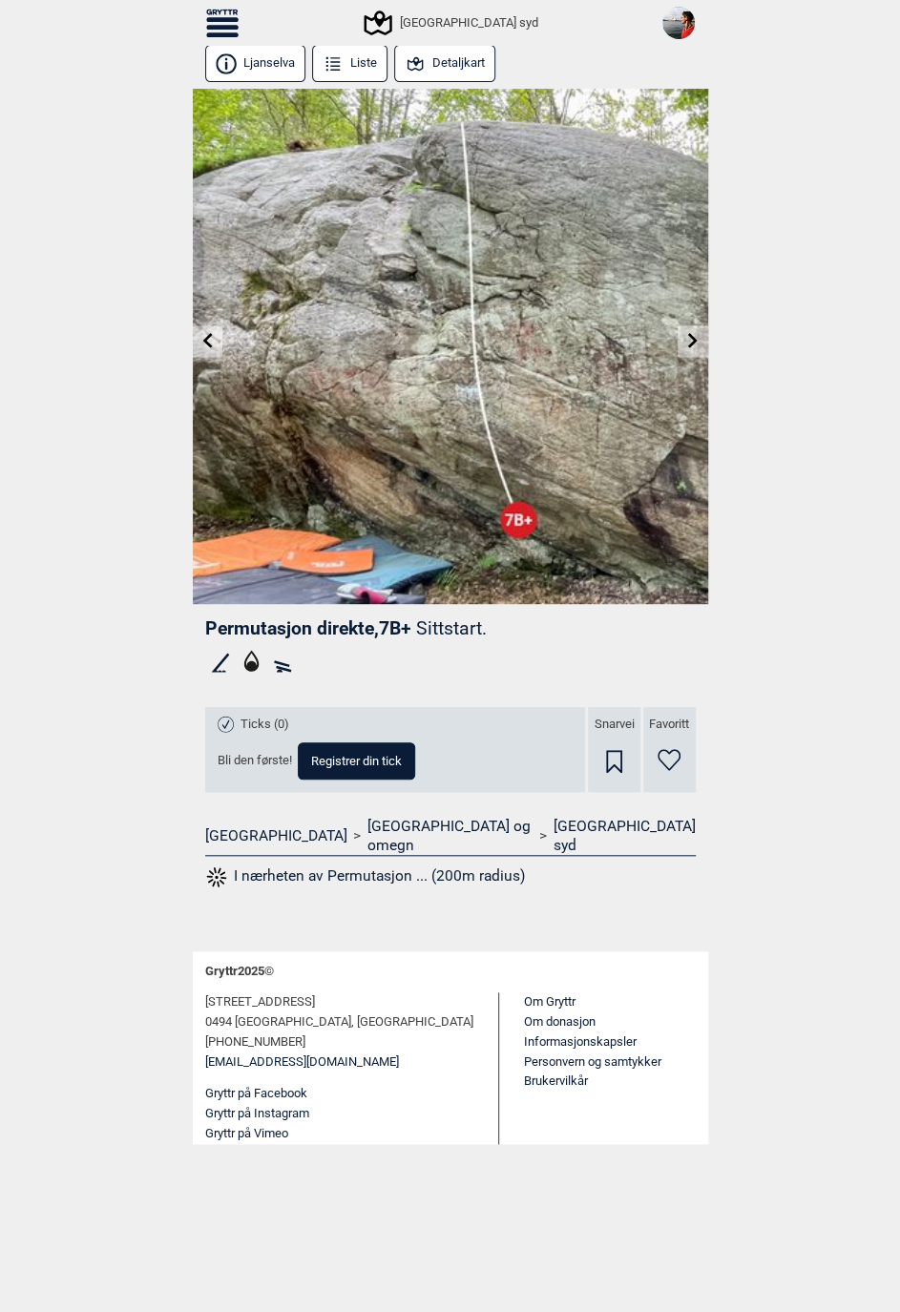
click at [696, 340] on icon at bounding box center [692, 340] width 15 height 15
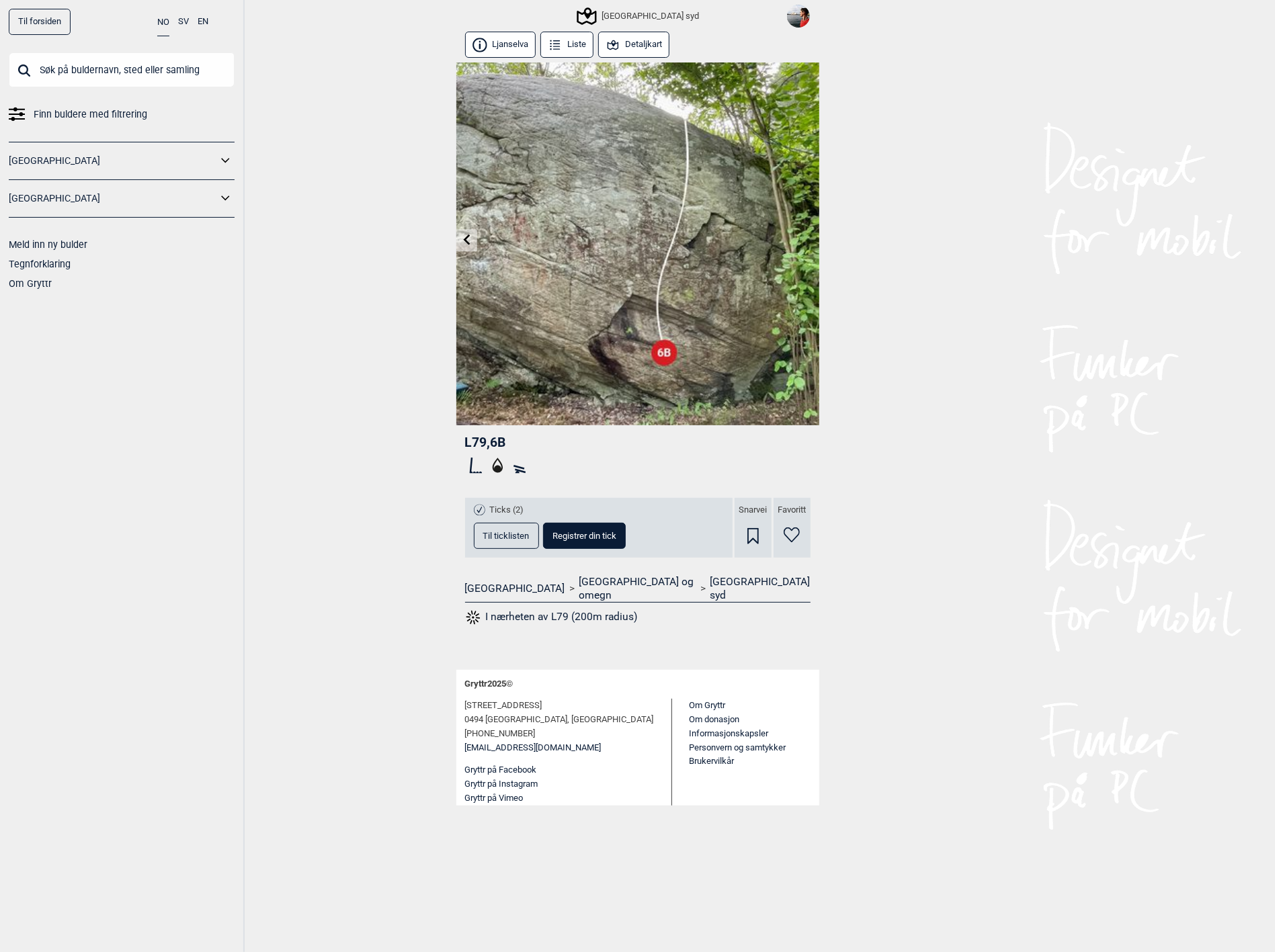
click at [122, 64] on input "text" at bounding box center [121, 70] width 226 height 35
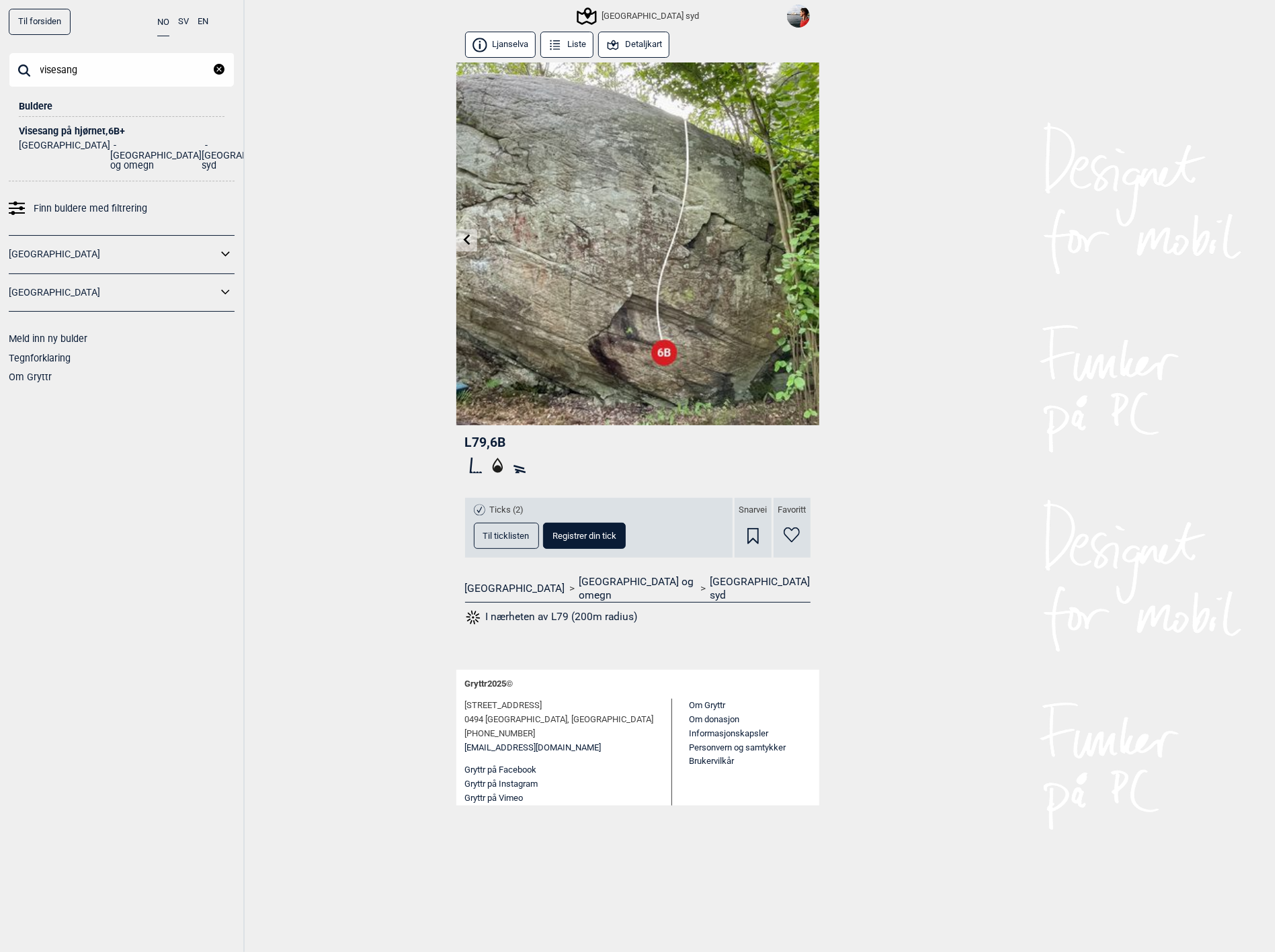
type input "visesang"
click at [110, 140] on li "[GEOGRAPHIC_DATA] og omegn" at bounding box center [156, 155] width 92 height 30
click at [61, 134] on div "Visesang på hjørnet , 6B+" at bounding box center [122, 131] width 206 height 10
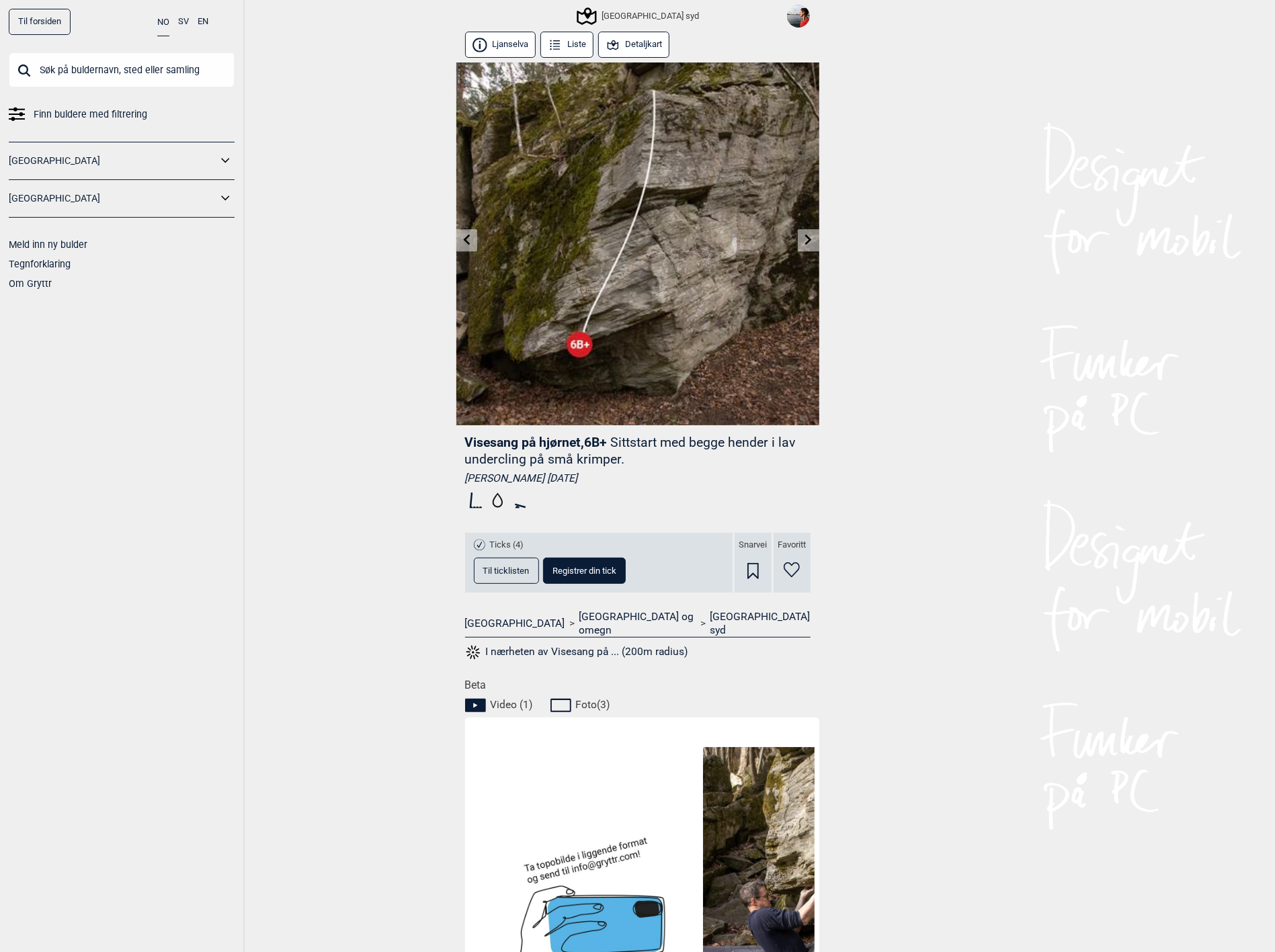
click at [506, 570] on span "Til ticklisten" at bounding box center [506, 570] width 46 height 8
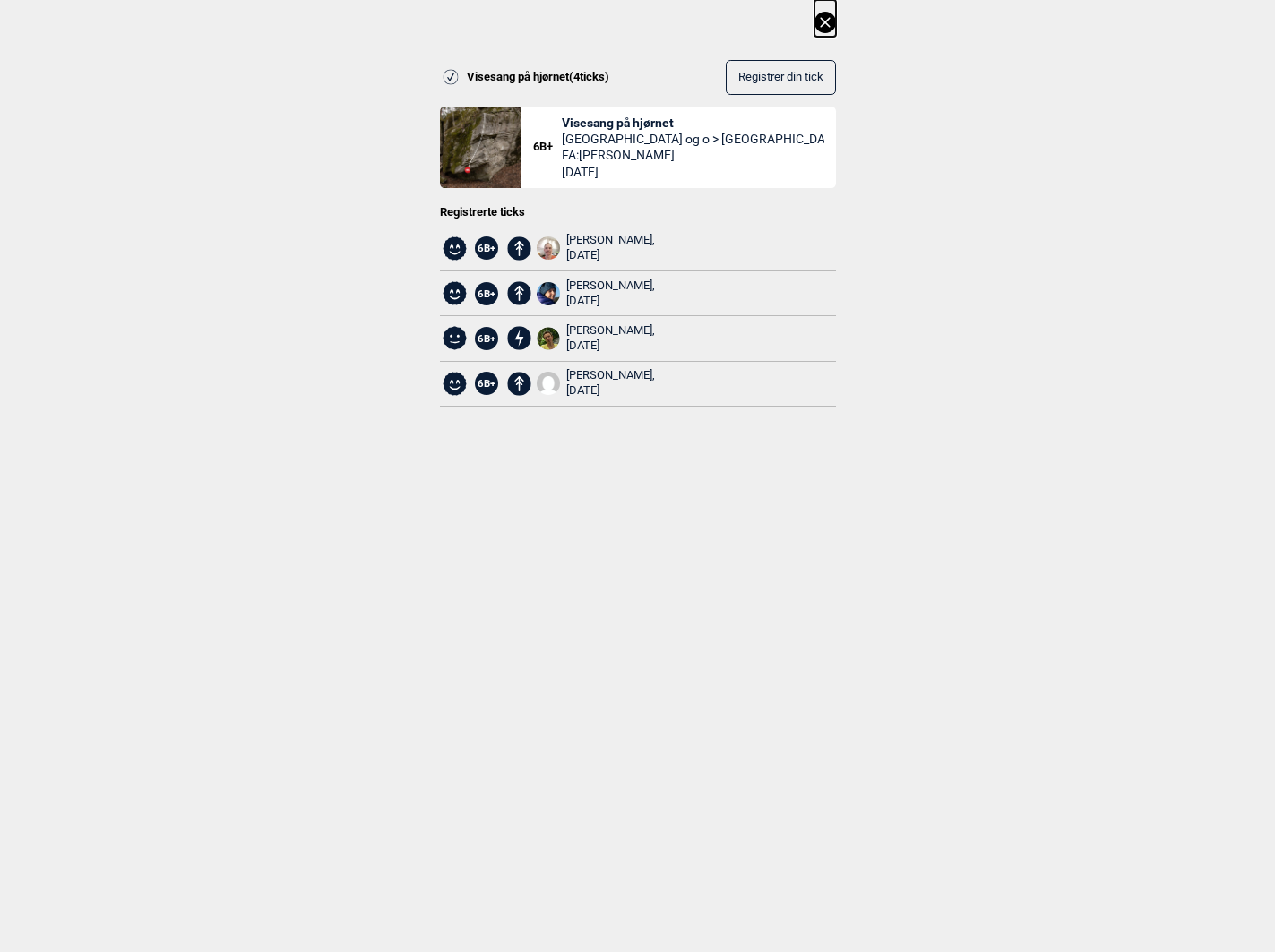
click at [786, 70] on span "Registrer din tick" at bounding box center [780, 77] width 85 height 13
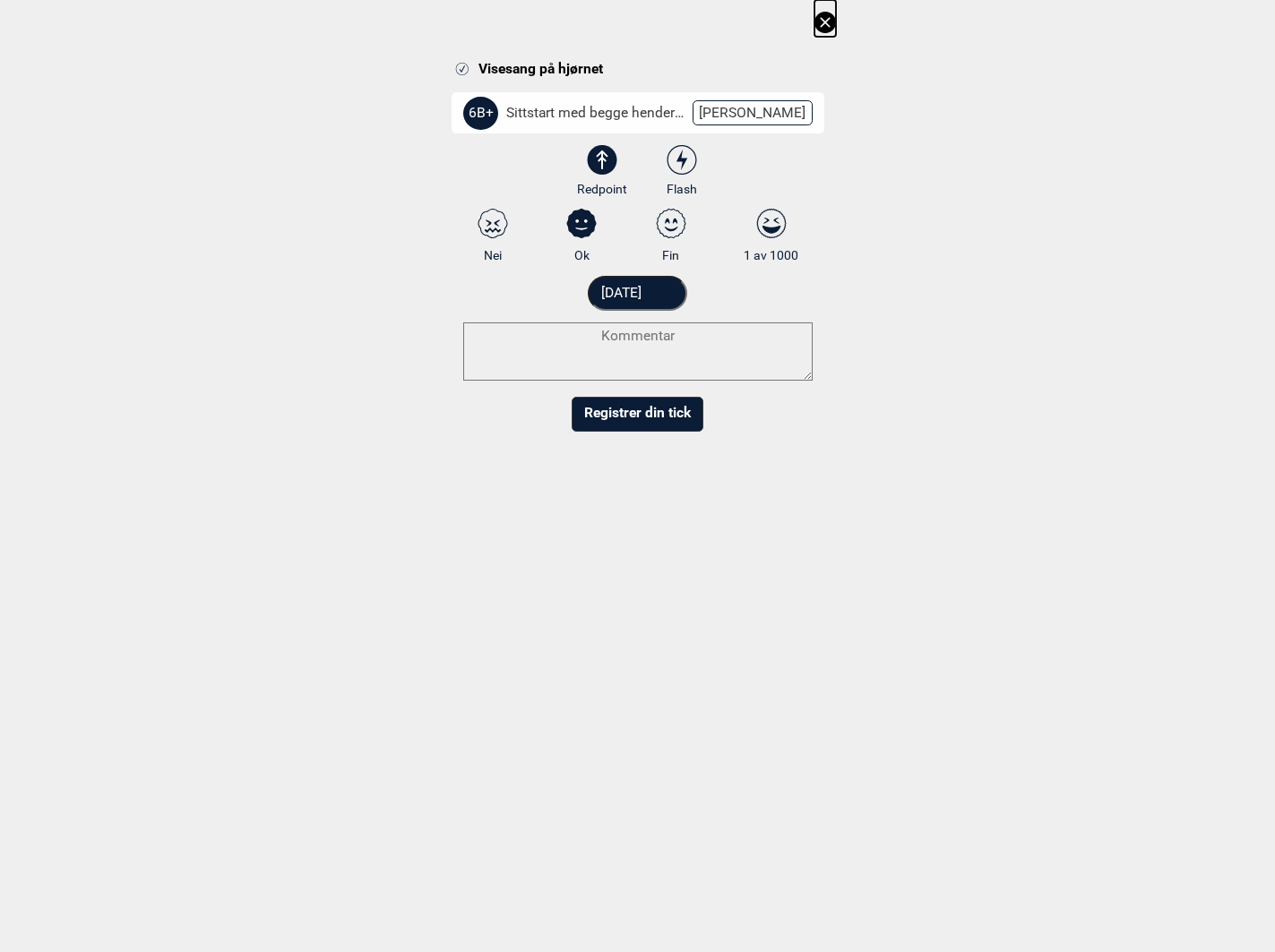
click at [748, 115] on select "3 3+ 4 4+ 5 5+ 6A 6A+ 6B 6B+ 6C 6C+ 7A 7A+ 7B 7B+ 7C 7C+ 8A 8A+ 8B 8B+" at bounding box center [649, 115] width 373 height 47
select select "94"
click at [463, 92] on select "3 3+ 4 4+ 5 5+ 6A 6A+ 6B 6B+ 6C 6C+ 7A 7A+ 7B 7B+ 7C 7C+ 8A 8A+ 8B 8B+" at bounding box center [649, 115] width 373 height 47
click at [556, 333] on textarea at bounding box center [638, 351] width 349 height 58
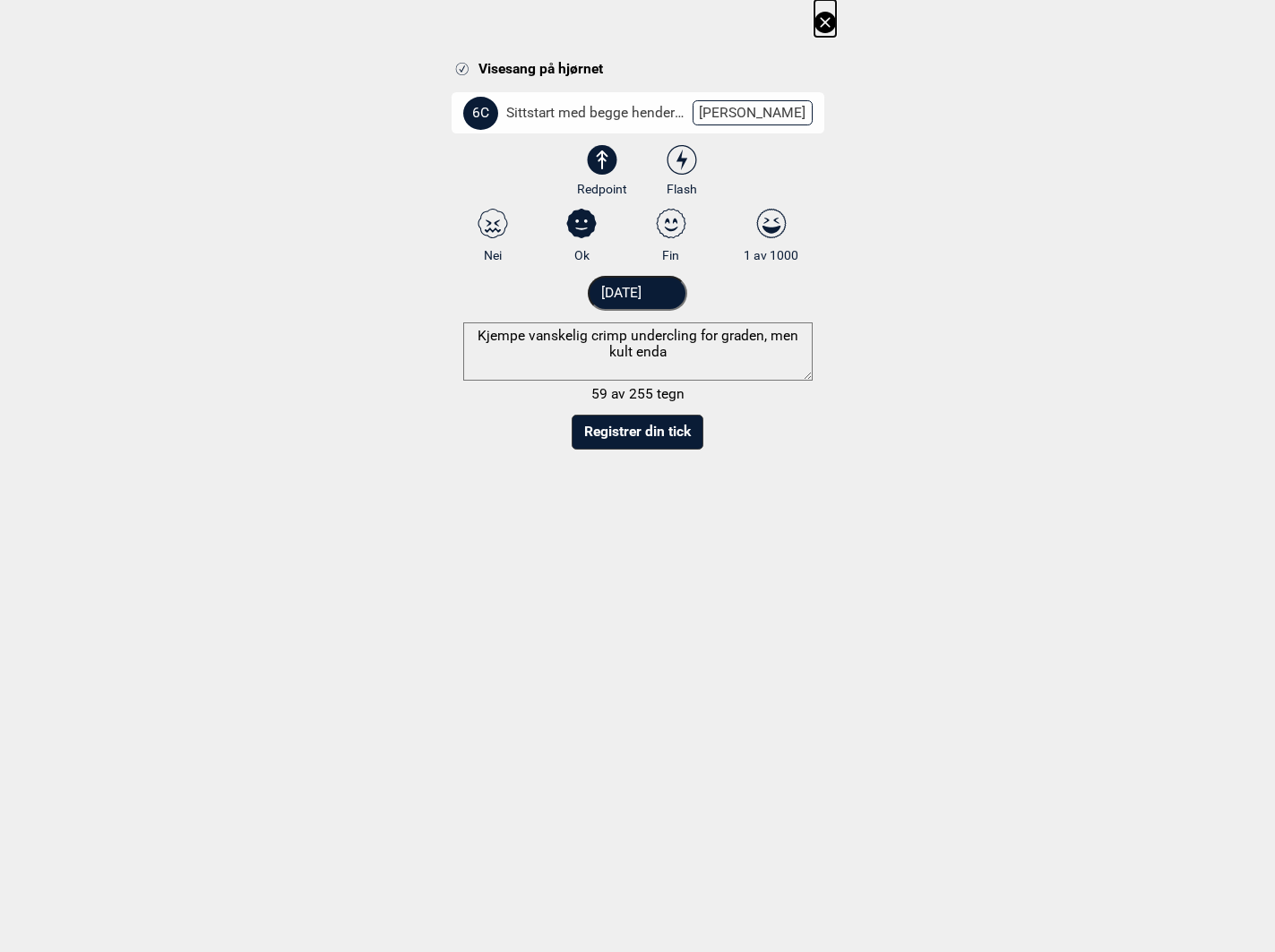
click at [766, 337] on textarea "Kjempe vanskelig crimp undercling for graden, men kult enda" at bounding box center [638, 351] width 349 height 58
type textarea "Kjempe vanskelig crimp undercling for graden, og kult enda"
click at [659, 438] on button "Registrer din tick" at bounding box center [638, 432] width 131 height 35
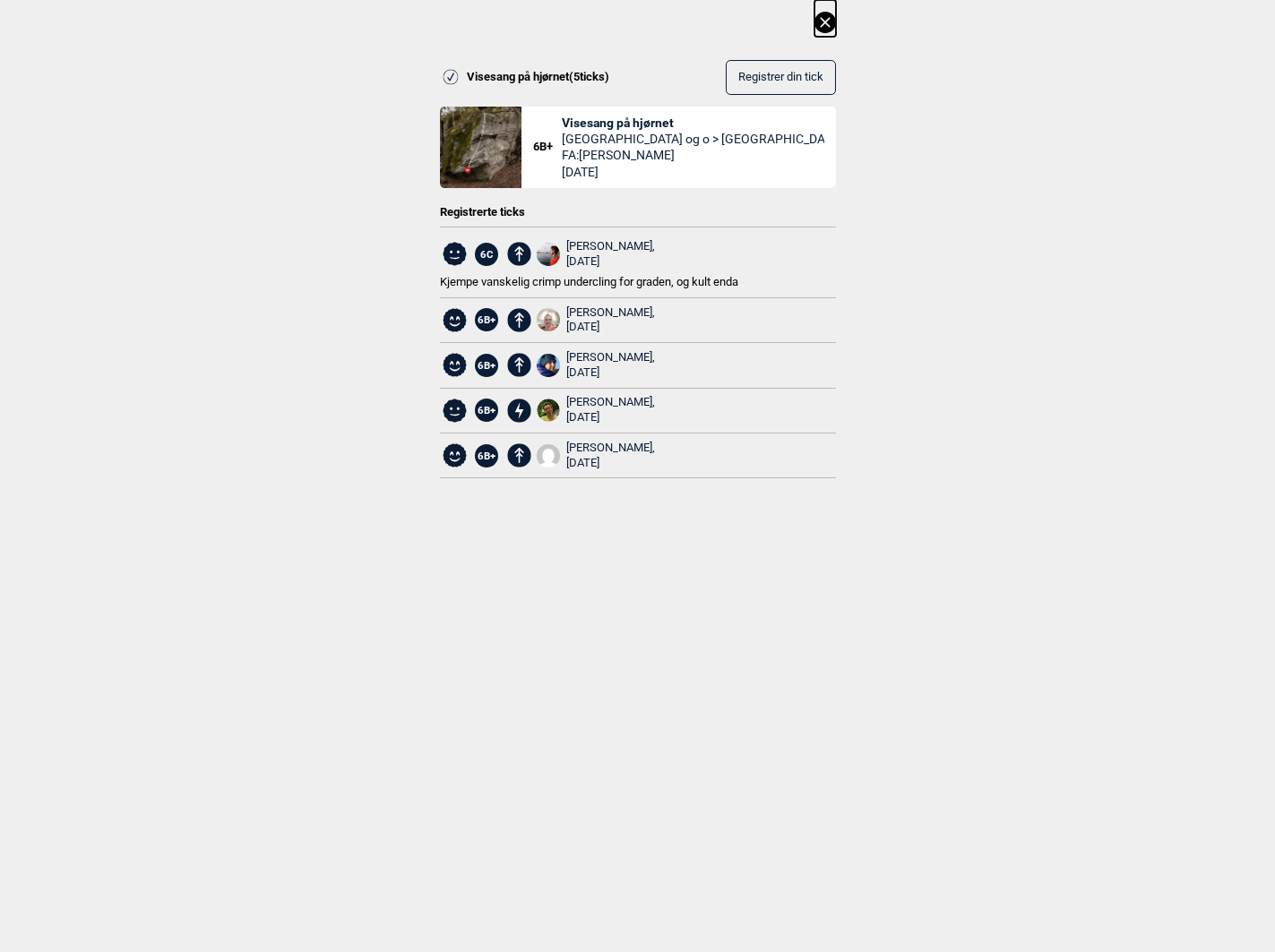
click at [830, 23] on icon at bounding box center [824, 22] width 22 height 22
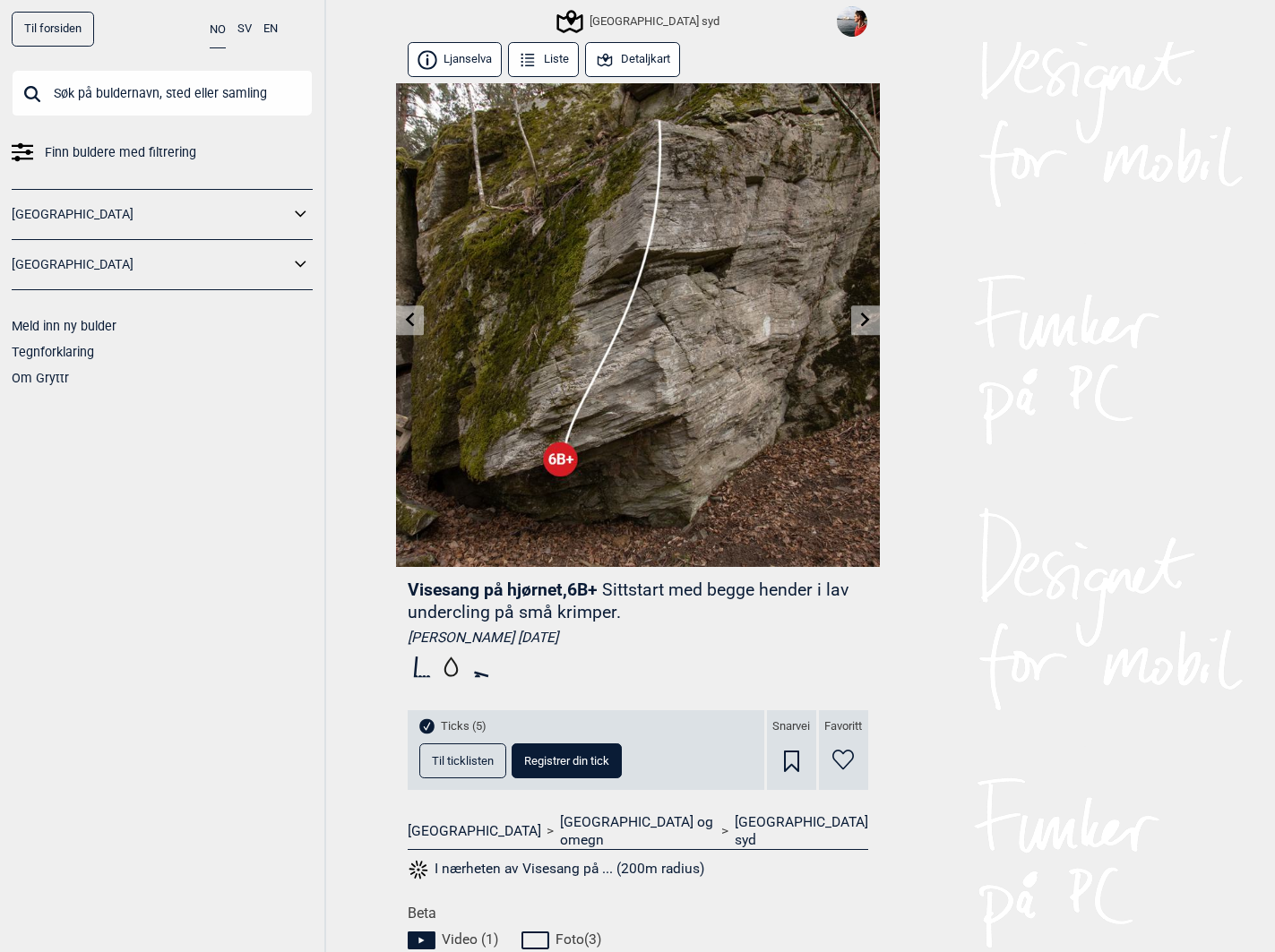
click at [858, 324] on icon at bounding box center [865, 319] width 14 height 14
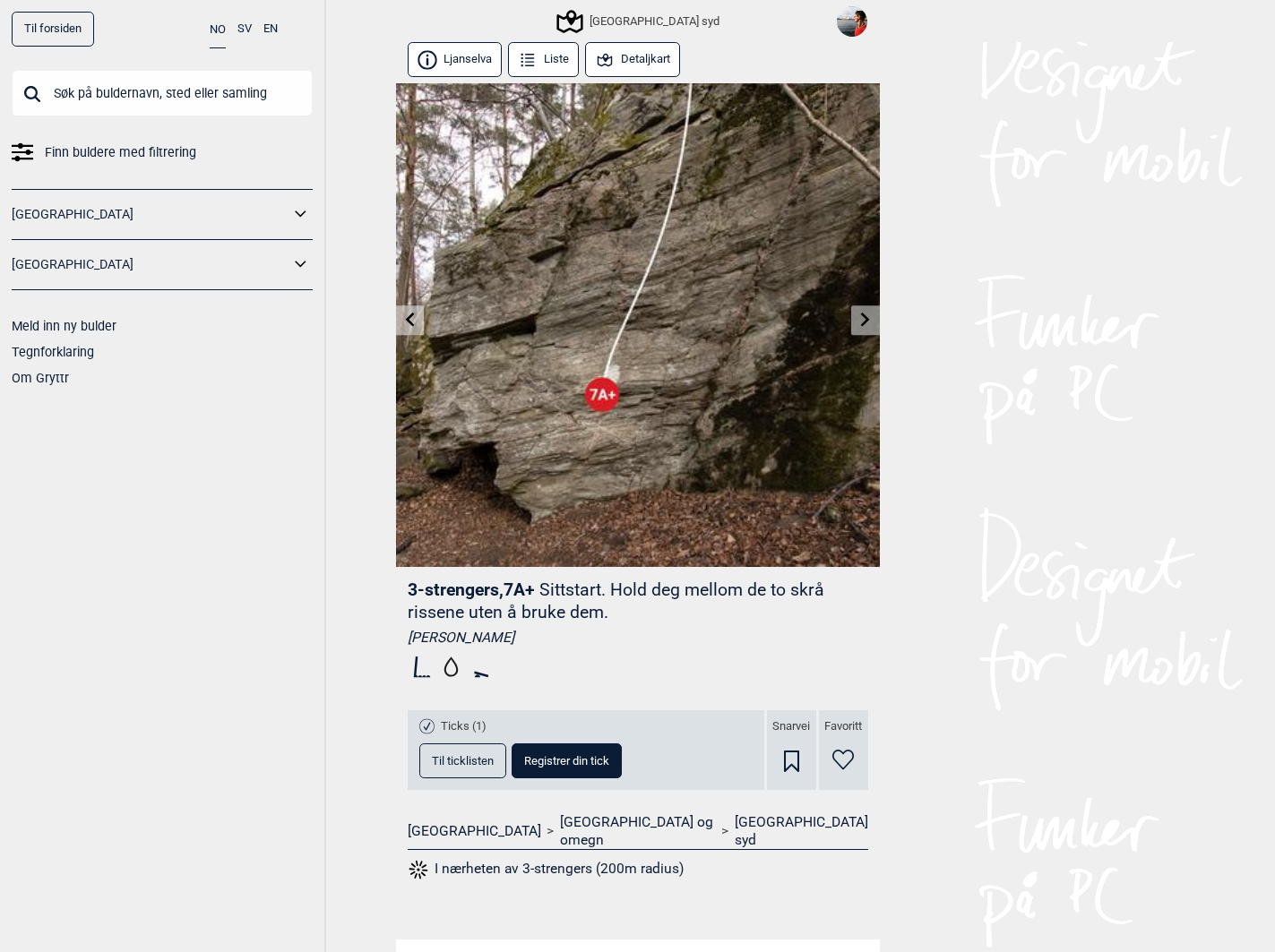
click at [470, 767] on button "Til ticklisten" at bounding box center [462, 760] width 87 height 35
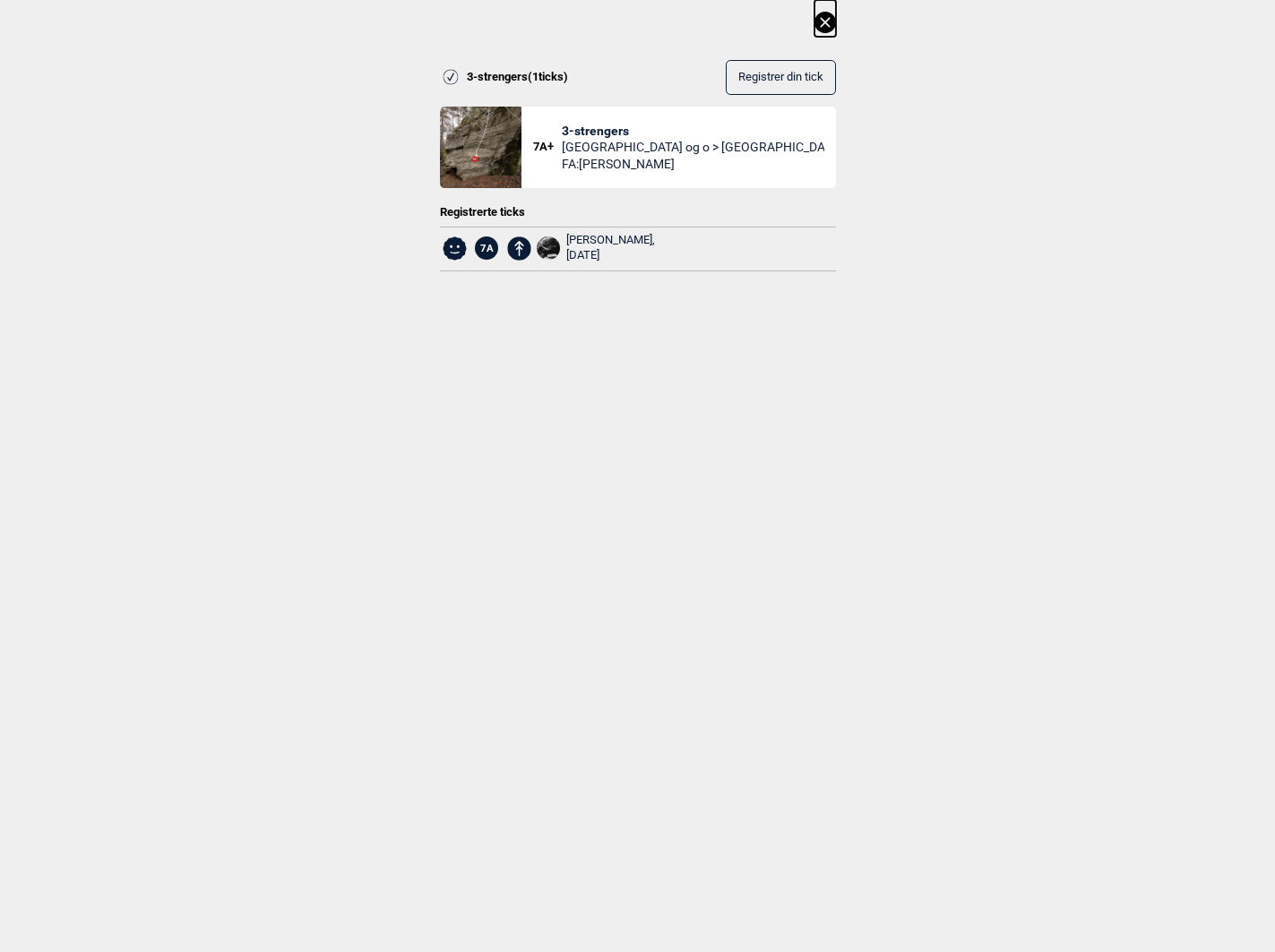
click at [761, 78] on span "Registrer din tick" at bounding box center [780, 77] width 85 height 13
select select "385"
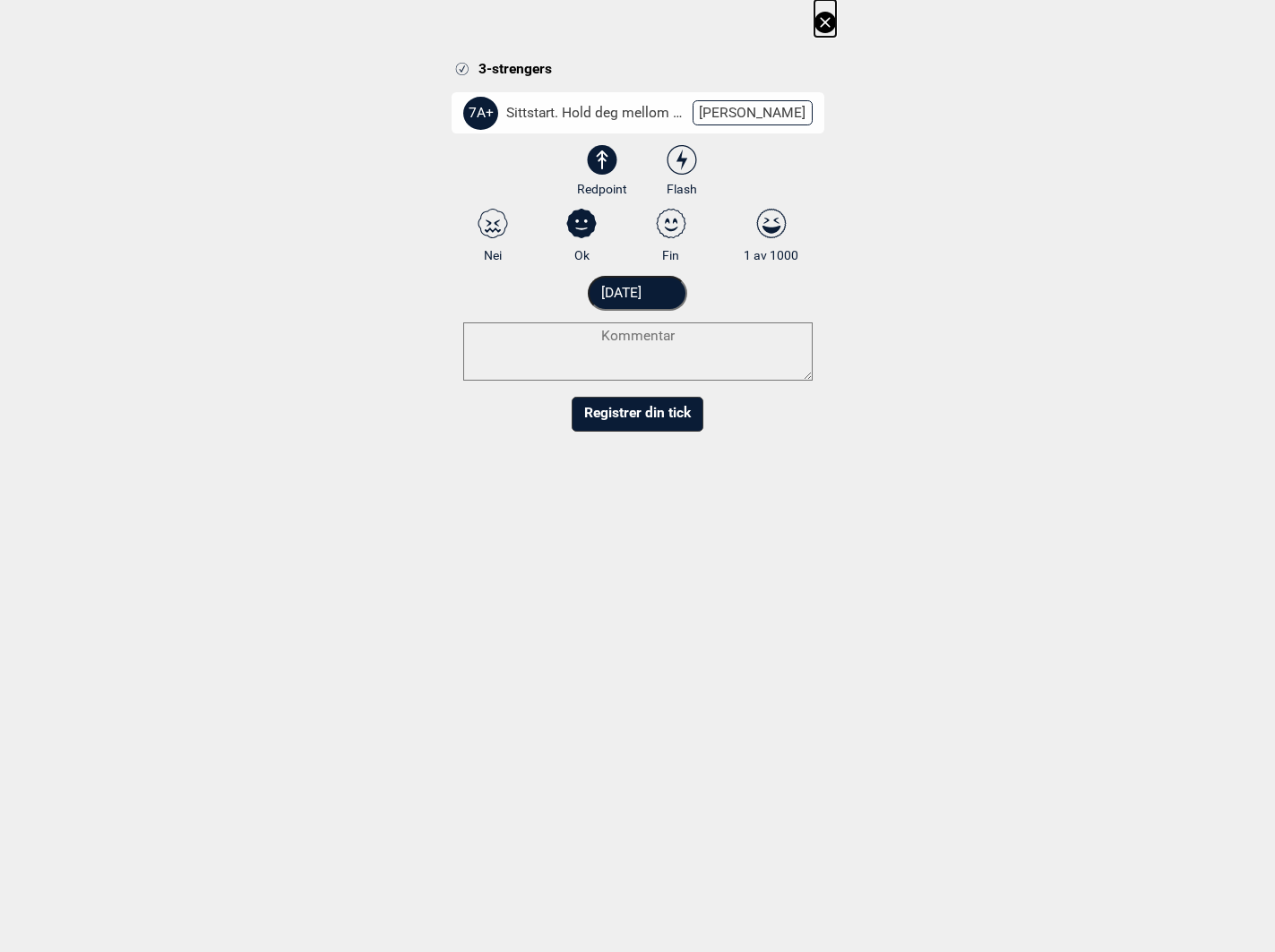
click at [673, 220] on icon at bounding box center [670, 225] width 13 height 13
click at [673, 230] on input "Fin" at bounding box center [670, 236] width 11 height 11
radio input "true"
click at [722, 335] on textarea at bounding box center [638, 351] width 349 height 58
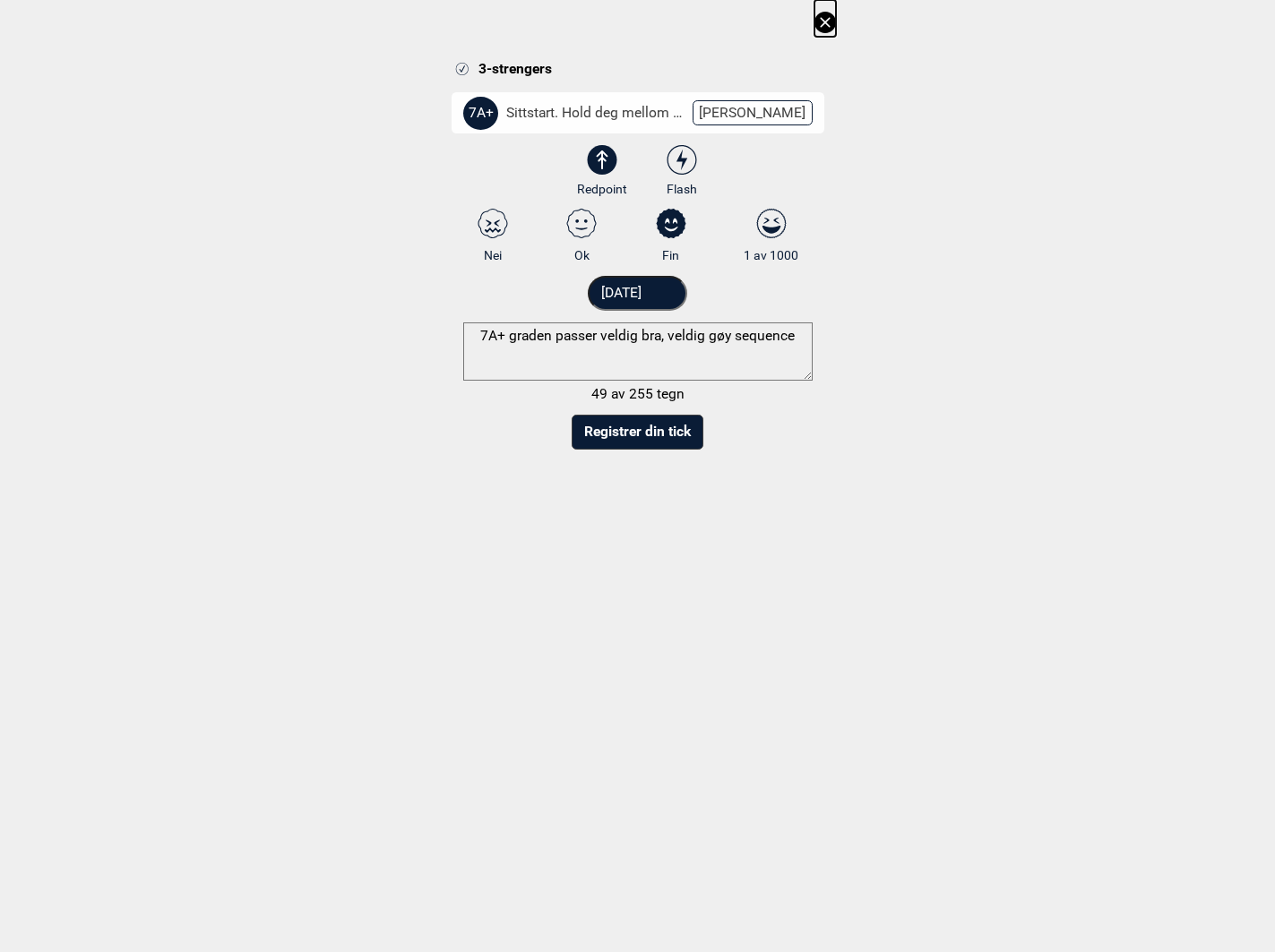
click at [733, 337] on textarea "7A+ graden passer veldig bra, veldig gøy sequence" at bounding box center [638, 351] width 349 height 58
click at [749, 361] on textarea "7A+ graden passer veldig bra, veldig gøy og teksnisk sequence" at bounding box center [638, 351] width 349 height 58
click at [770, 340] on textarea "7A+ graden passer veldig bra, veldig gøy og teksnisk sequence" at bounding box center [638, 351] width 349 height 58
click at [723, 353] on textarea "7A+ graden passer veldig bra, veldig gøy og teknisk sequence" at bounding box center [638, 351] width 349 height 58
click at [659, 337] on textarea "7A+ graden passer veldig bra, veldig gøy og teknisk sequence." at bounding box center [638, 351] width 349 height 58
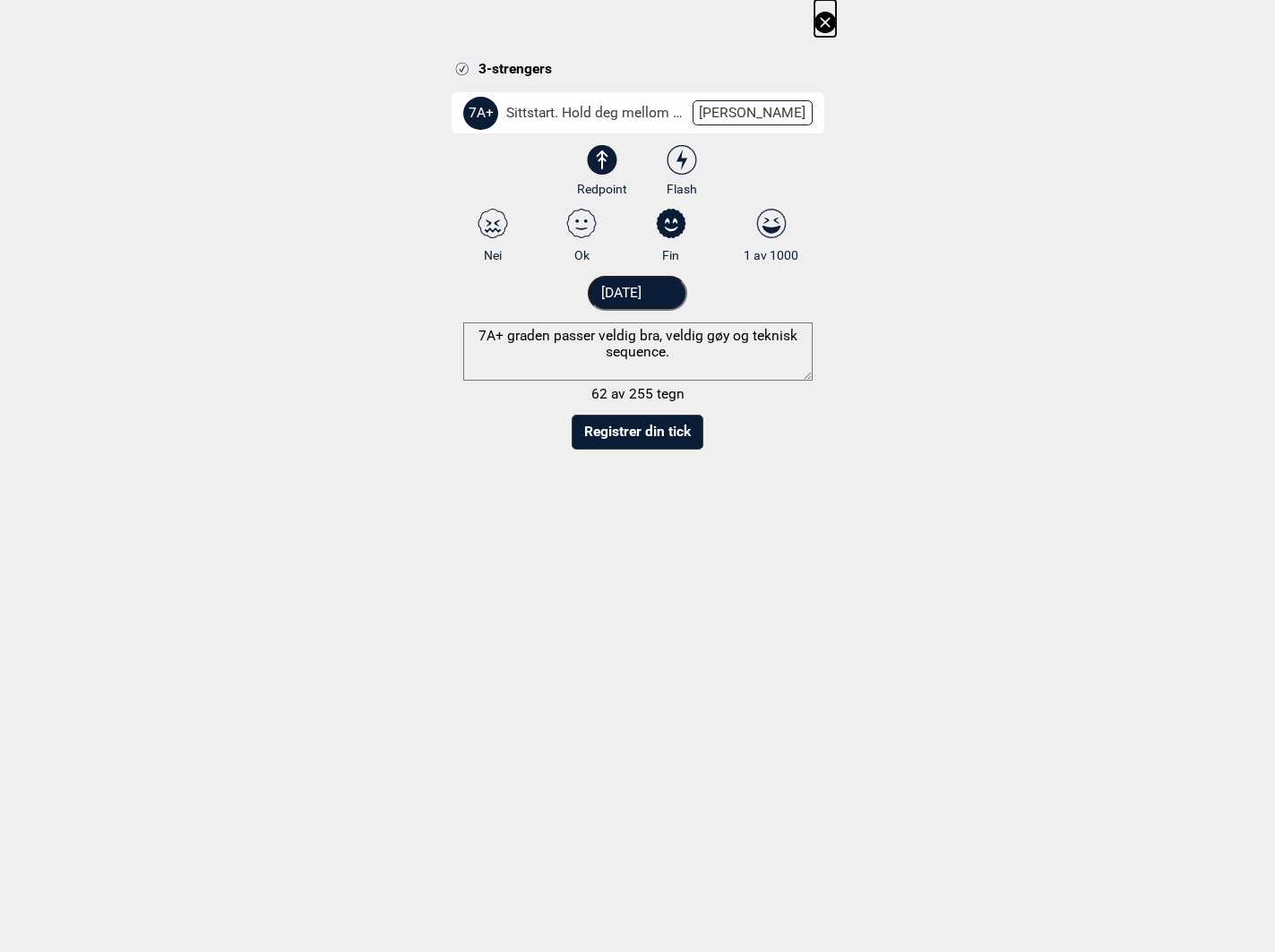
click at [678, 355] on textarea "7A+ graden passer veldig bra, veldig gøy og teknisk sequence." at bounding box center [638, 351] width 349 height 58
type textarea "7A+ graden passer veldig bra, veldig gøy og teknisk sequence."
click at [653, 438] on button "Registrer din tick" at bounding box center [638, 432] width 131 height 35
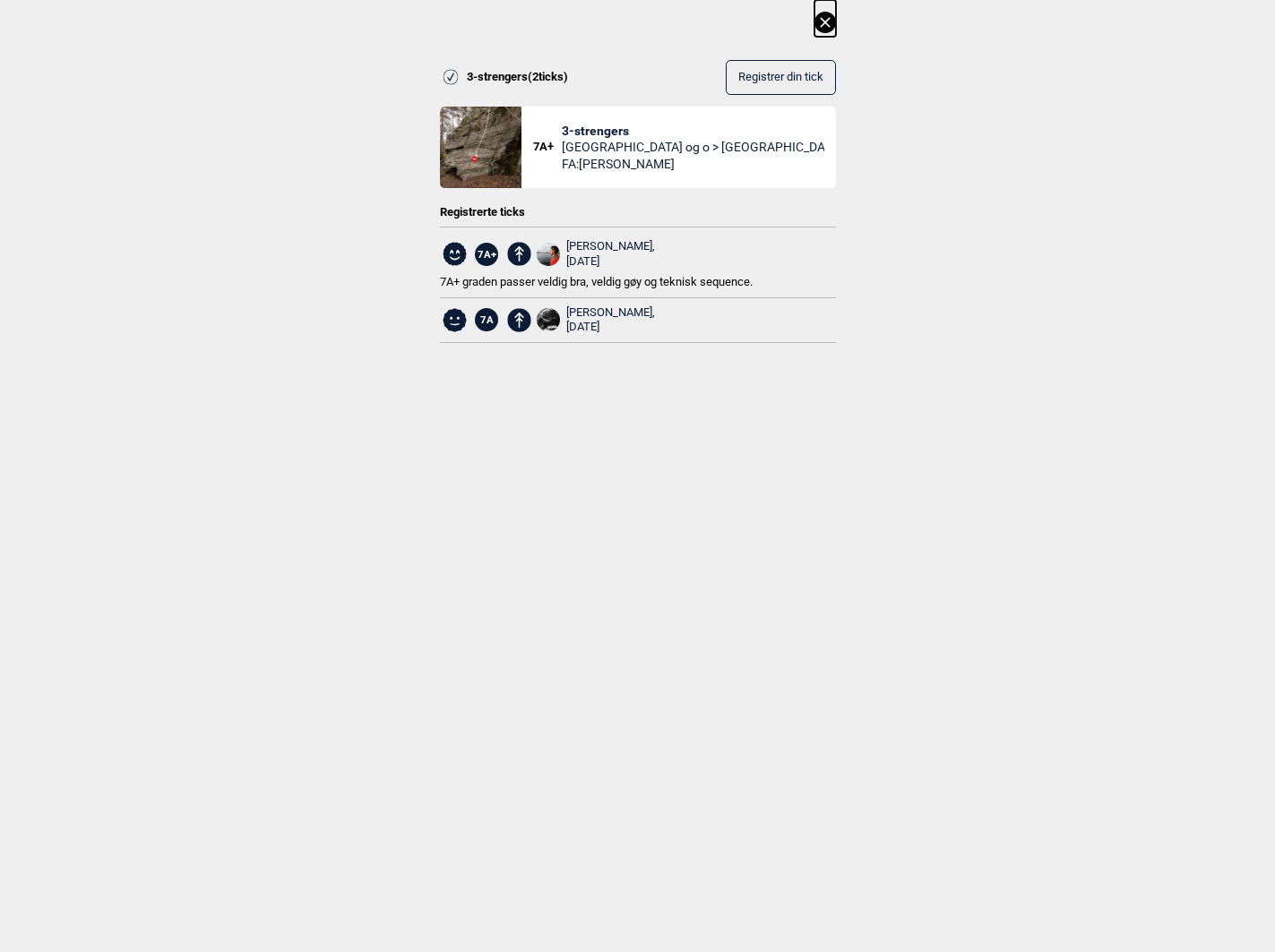
click at [822, 29] on icon at bounding box center [824, 22] width 22 height 22
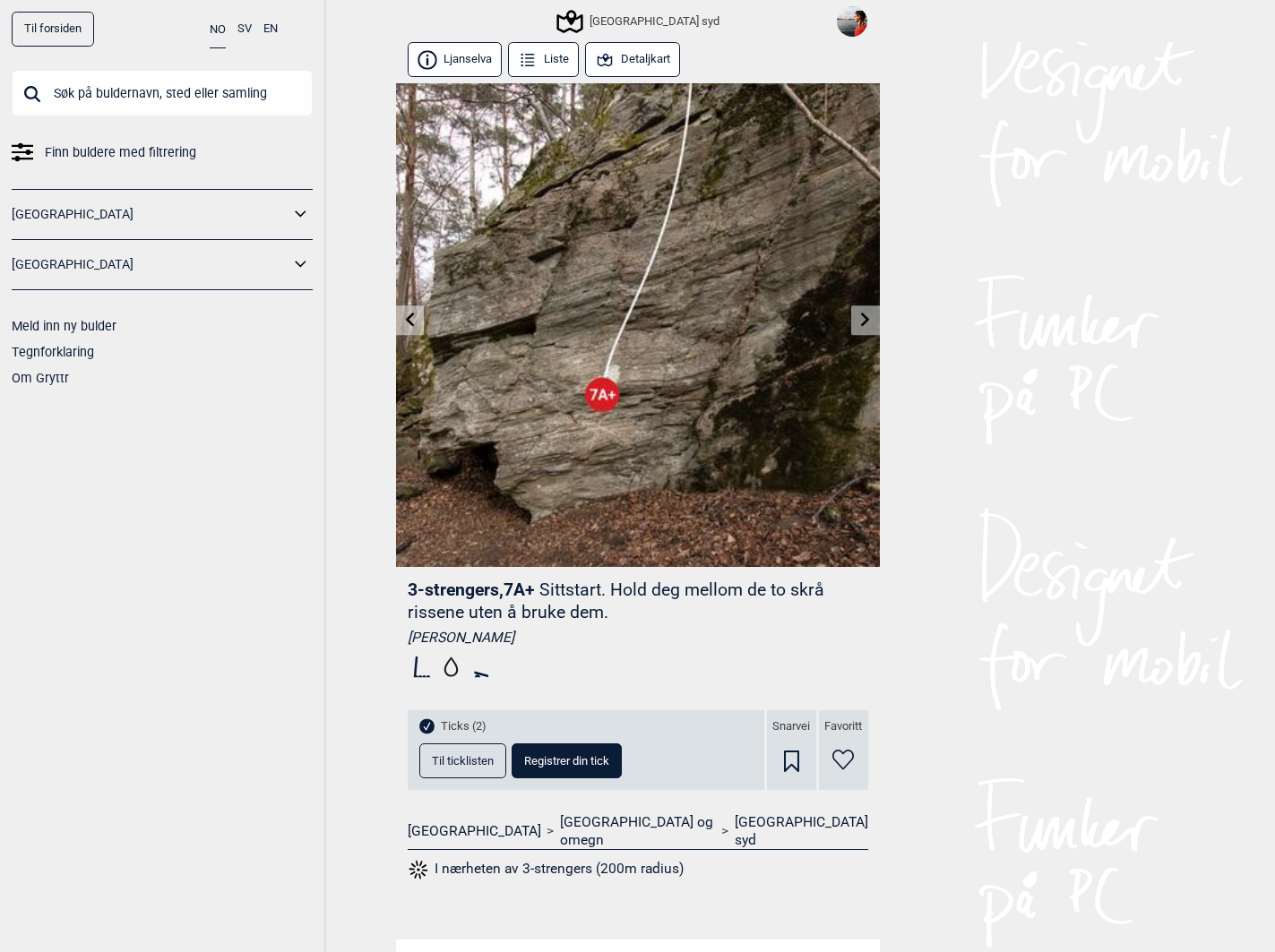
click at [178, 87] on input "text" at bounding box center [161, 93] width 301 height 47
type input "j"
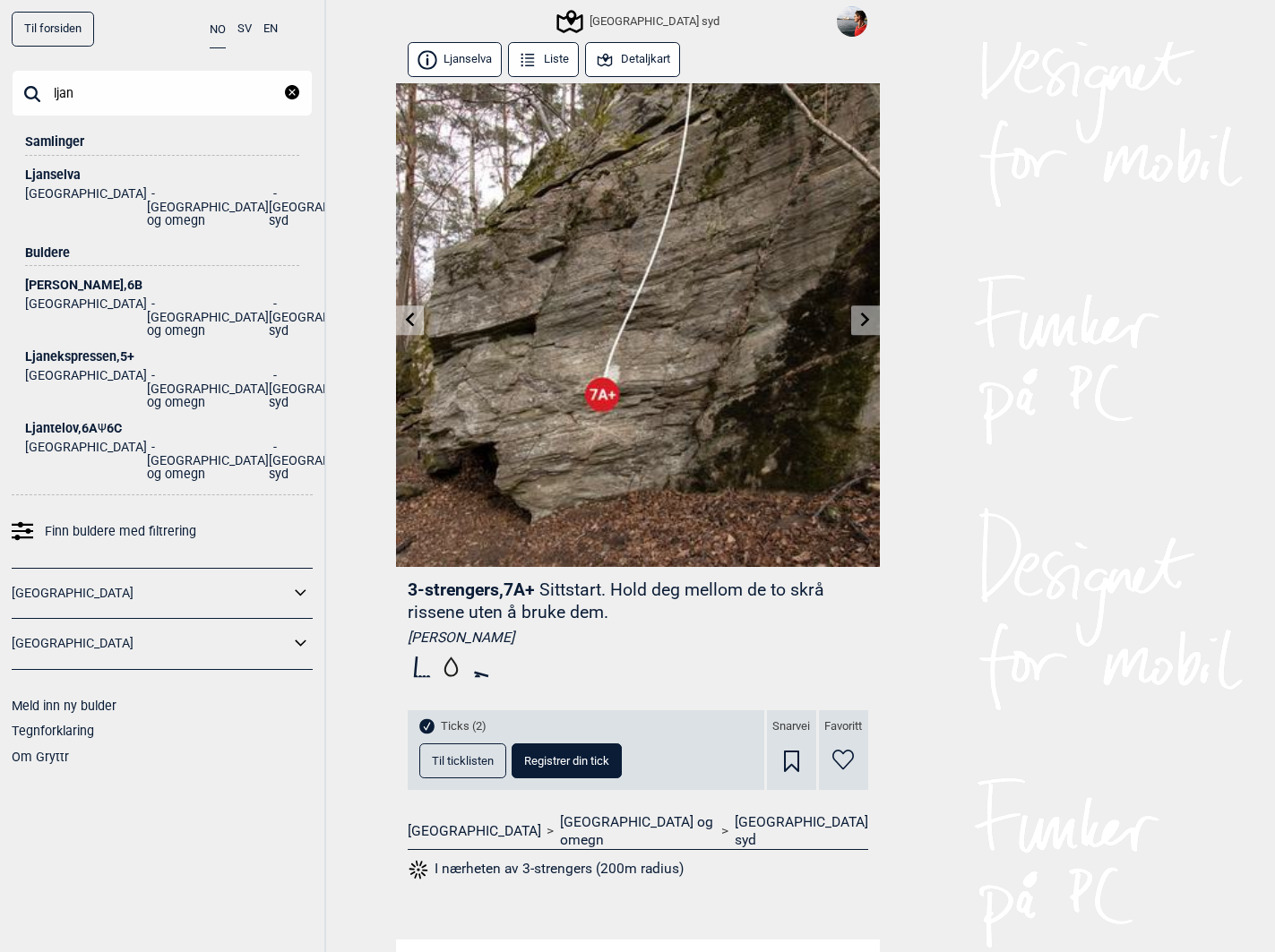
type input "ljan"
click at [69, 422] on div "Ljantelov , 6A Ψ 6C" at bounding box center [162, 428] width 274 height 13
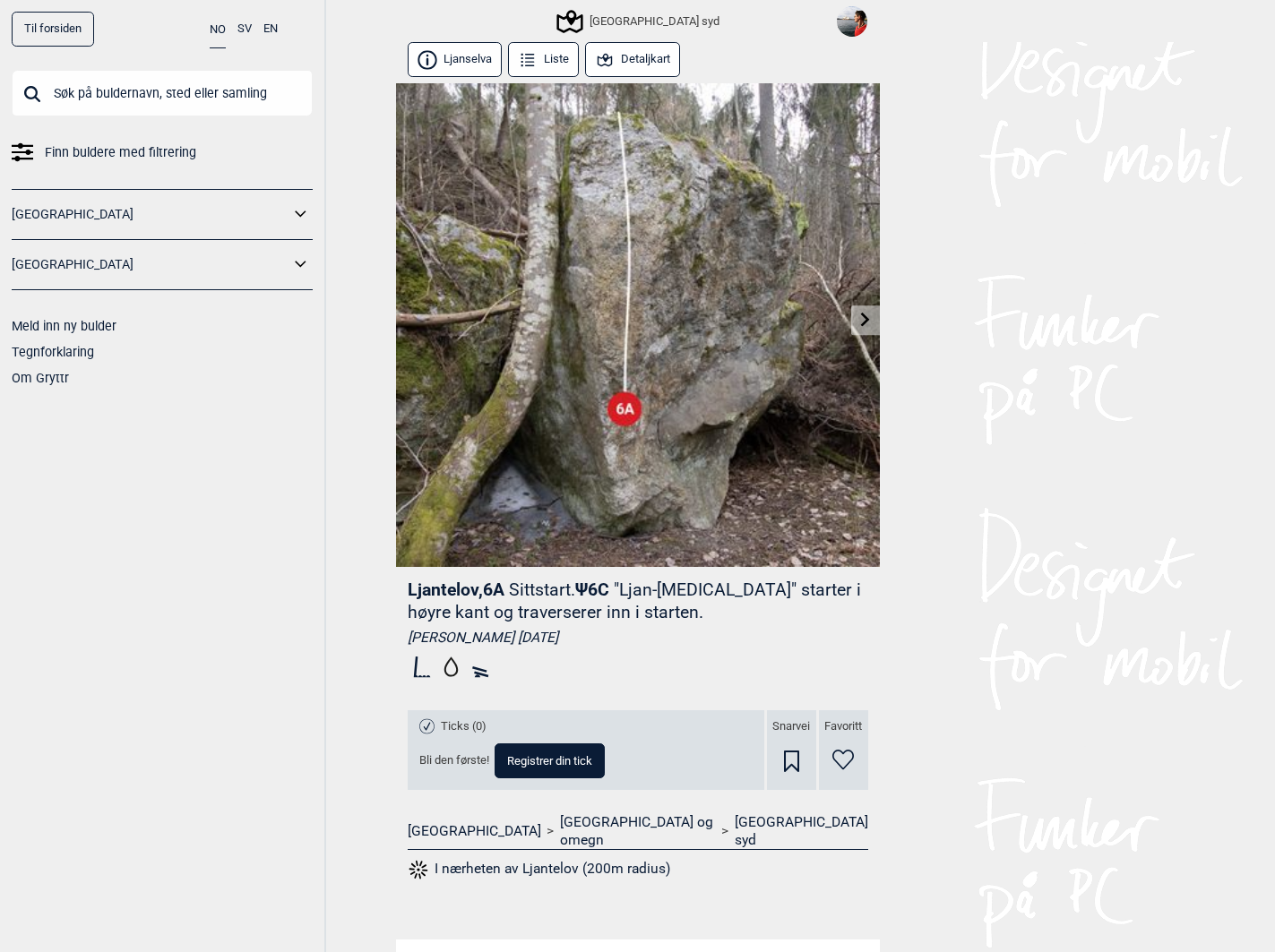
click at [563, 758] on span "Registrer din tick" at bounding box center [549, 760] width 85 height 11
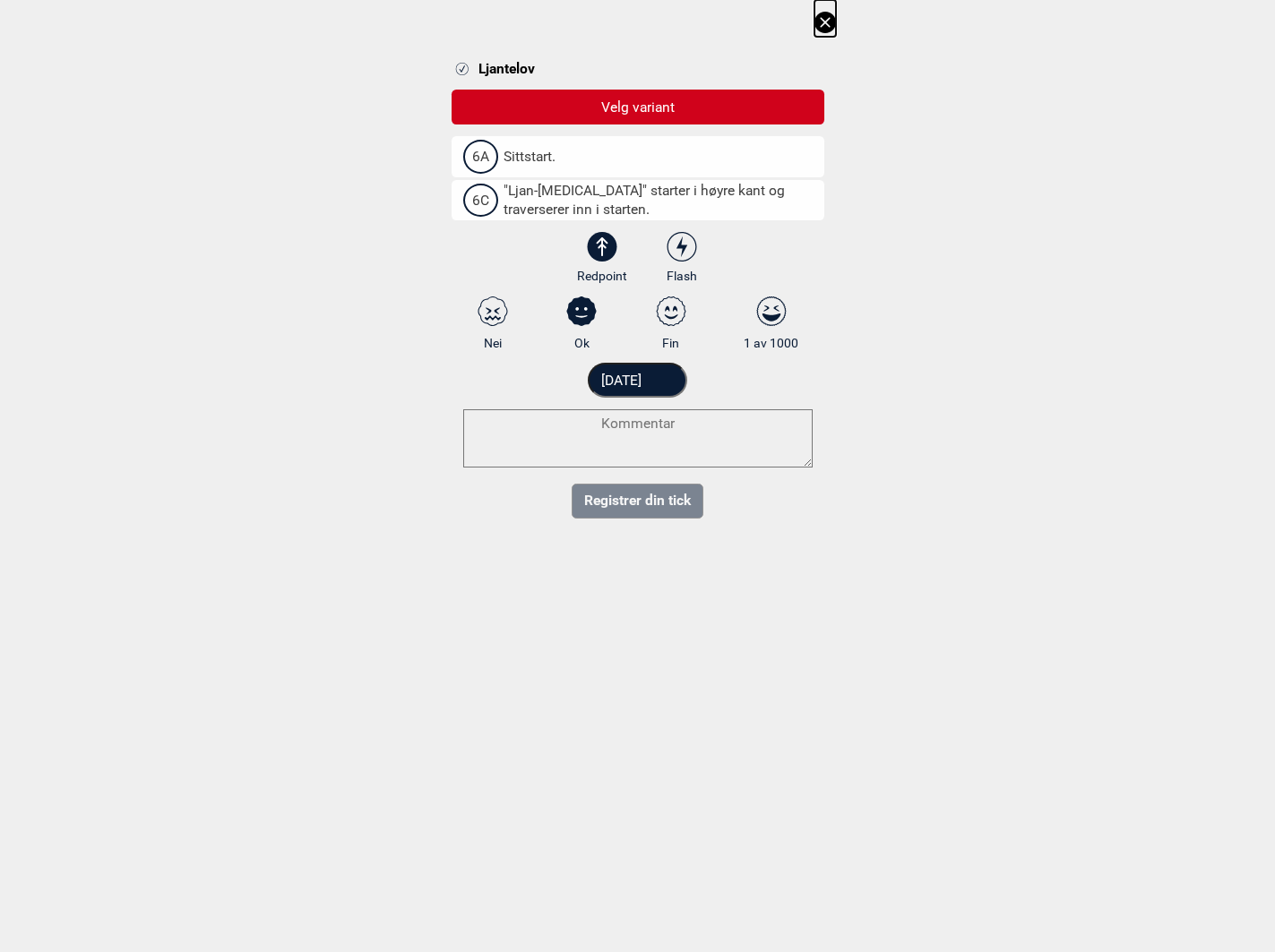
click at [533, 158] on span "Sittstart." at bounding box center [521, 156] width 69 height 18
click at [475, 158] on input "6A Sittstart." at bounding box center [469, 156] width 11 height 11
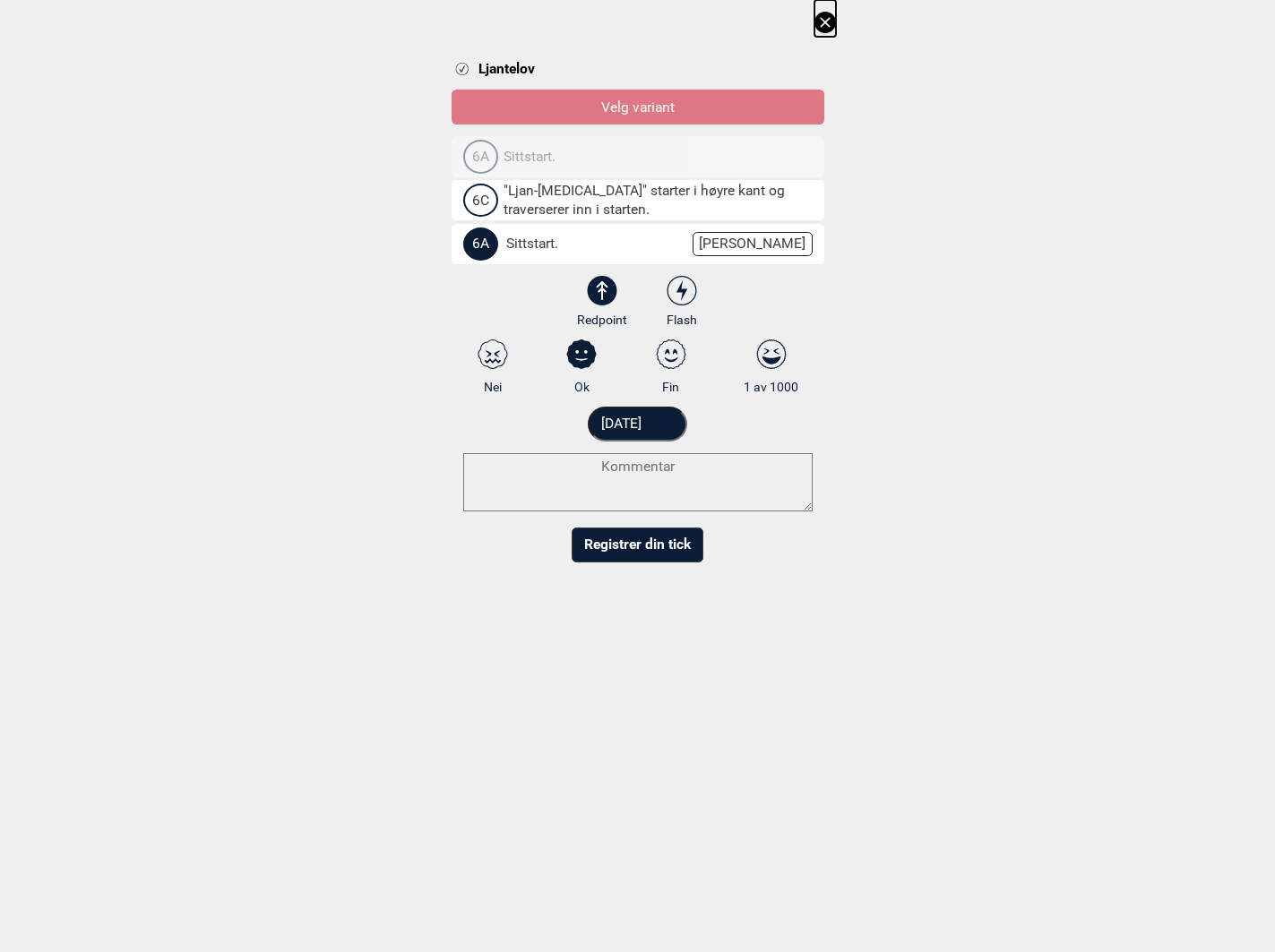
click at [750, 246] on select "3 3+ 4 4+ 5 5+ 6A 6A+ 6B 6B+ 6C 6C+ 7A 7A+ 7B 7B+ 7C 7C+ 8A 8A+ 8B 8B+" at bounding box center [649, 248] width 373 height 47
select select "91"
click at [463, 224] on select "3 3+ 4 4+ 5 5+ 6A 6A+ 6B 6B+ 6C 6C+ 7A 7A+ 7B 7B+ 7C 7C+ 8A 8A+ 8B 8B+" at bounding box center [649, 248] width 373 height 47
click at [672, 287] on icon at bounding box center [682, 290] width 32 height 29
click at [675, 297] on input "Flash" at bounding box center [681, 302] width 11 height 11
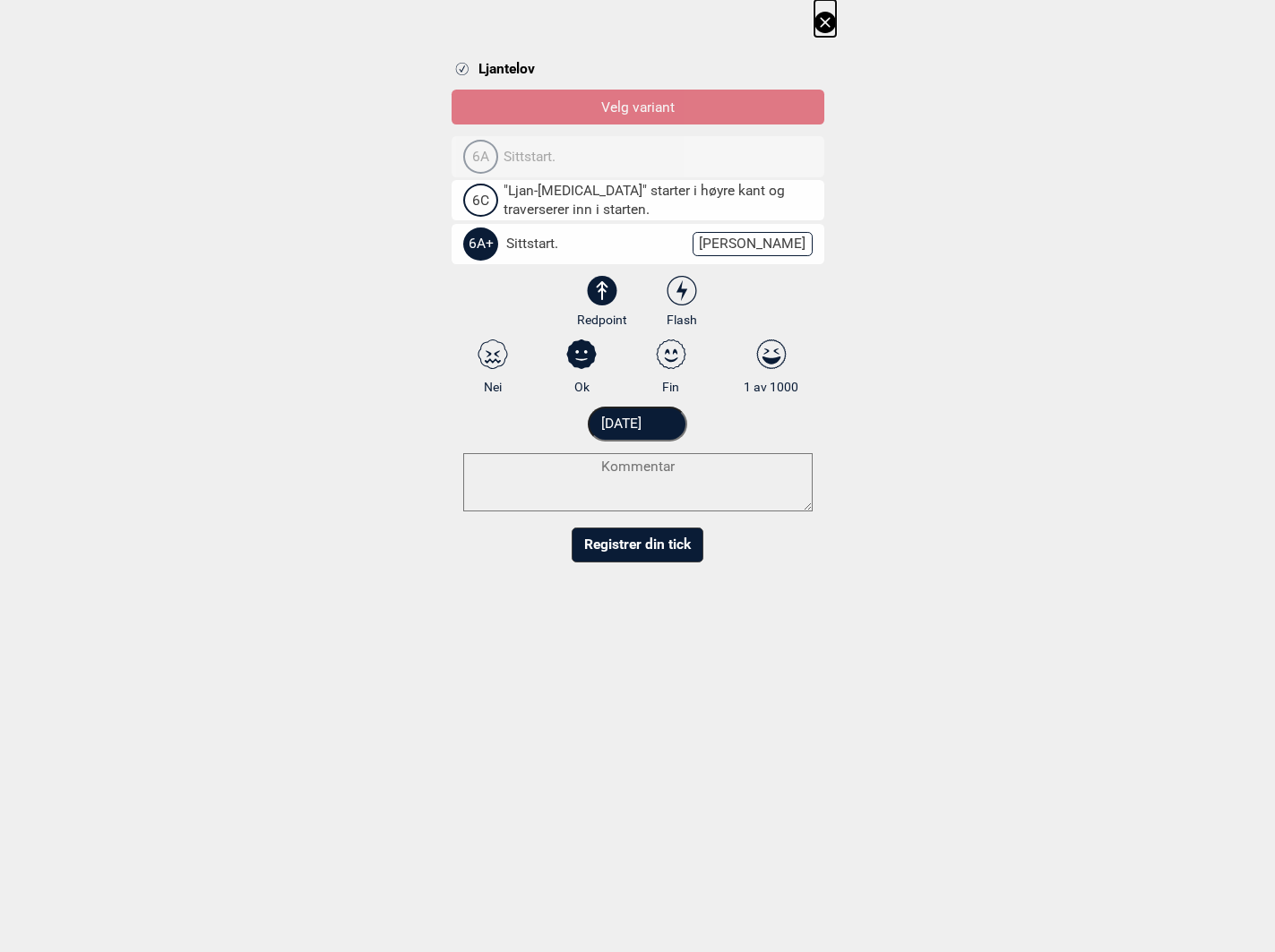
radio input "true"
click at [623, 500] on textarea at bounding box center [638, 483] width 349 height 58
type textarea "Ganske"
click at [641, 548] on button "Registrer din tick" at bounding box center [638, 545] width 131 height 35
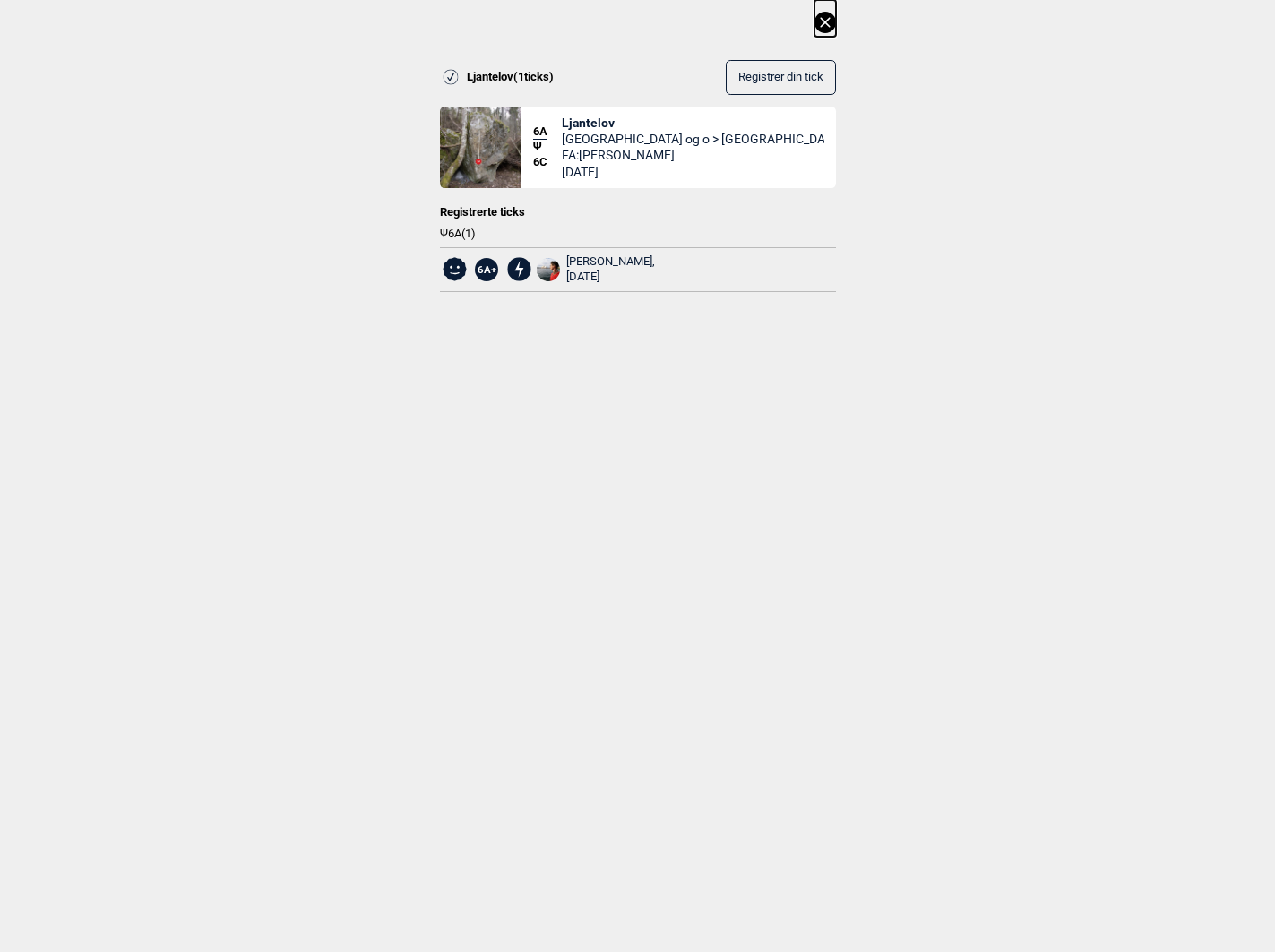
click at [763, 70] on span "Registrer din tick" at bounding box center [780, 77] width 85 height 13
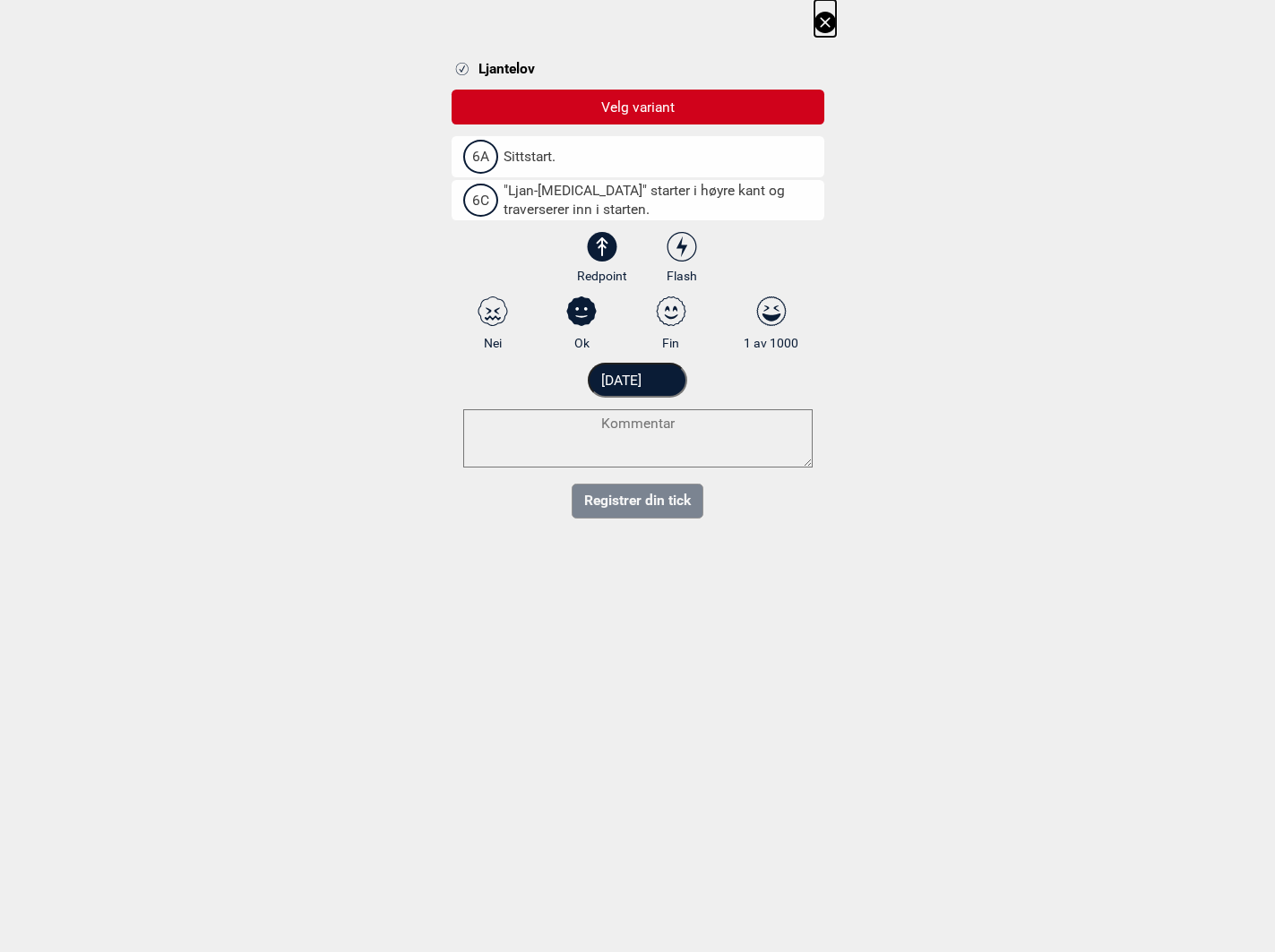
click at [479, 204] on span "6C" at bounding box center [480, 200] width 35 height 33
click at [475, 204] on input "6C "Ljan-[MEDICAL_DATA]" starter i høyre kant og traverserer inn i starten." at bounding box center [469, 200] width 11 height 11
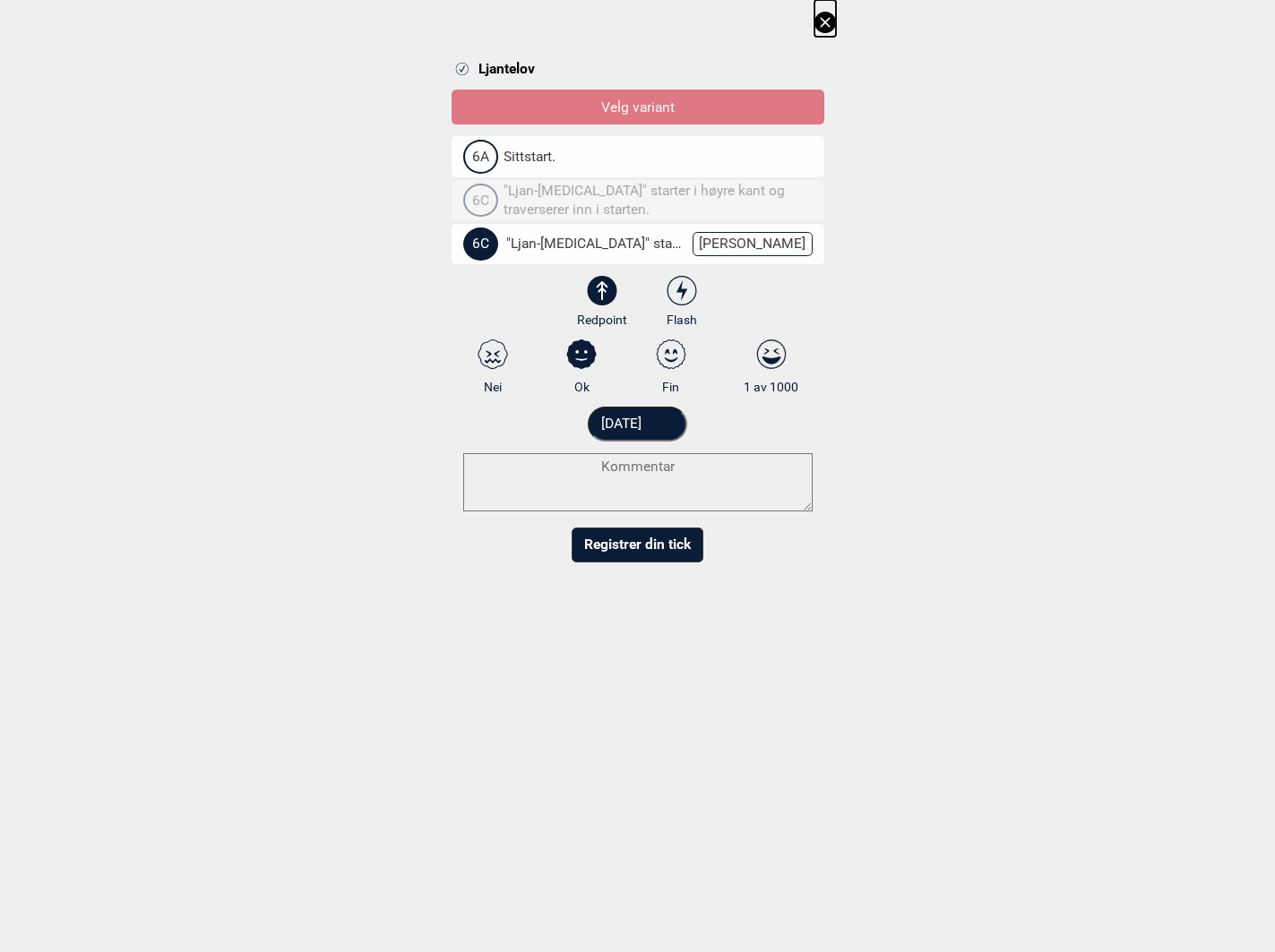
click at [768, 247] on select "3 3+ 4 4+ 5 5+ 6A 6A+ 6B 6B+ 6C 6C+ 7A 7A+ 7B 7B+ 7C 7C+ 8A 8A+ 8B 8B+" at bounding box center [649, 248] width 373 height 47
select select "95"
click at [463, 224] on select "3 3+ 4 4+ 5 5+ 6A 6A+ 6B 6B+ 6C 6C+ 7A 7A+ 7B 7B+ 7C 7C+ 8A 8A+ 8B 8B+" at bounding box center [649, 248] width 373 height 47
click at [676, 354] on icon at bounding box center [670, 354] width 32 height 29
click at [676, 361] on input "Fin" at bounding box center [670, 367] width 11 height 11
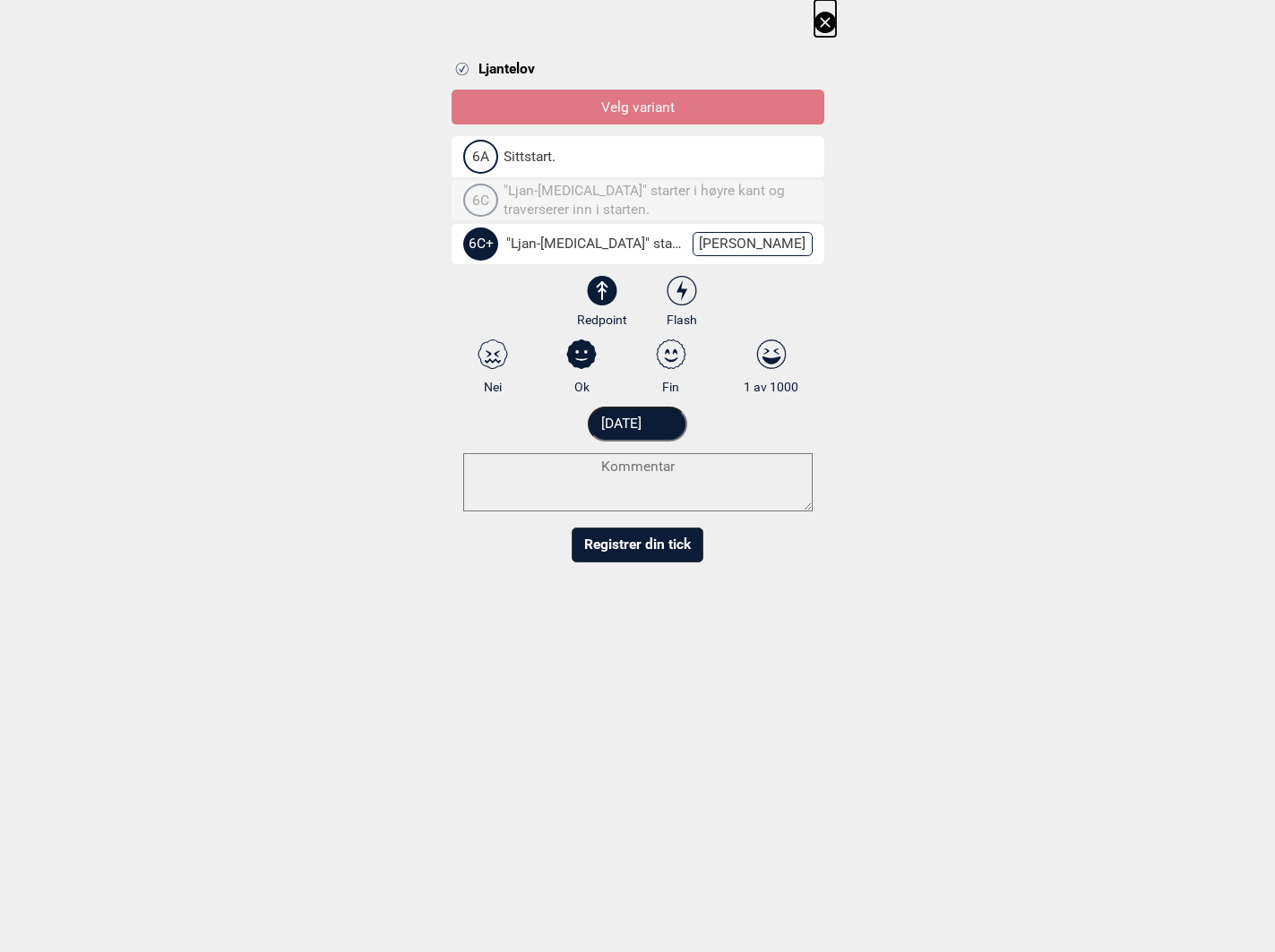
radio input "true"
click at [607, 472] on textarea at bounding box center [638, 483] width 349 height 58
type textarea "h"
click at [653, 471] on textarea "Helt fantastisk sequence" at bounding box center [638, 483] width 349 height 58
click at [651, 469] on textarea "Helt fantastisk tekniske" at bounding box center [638, 483] width 349 height 58
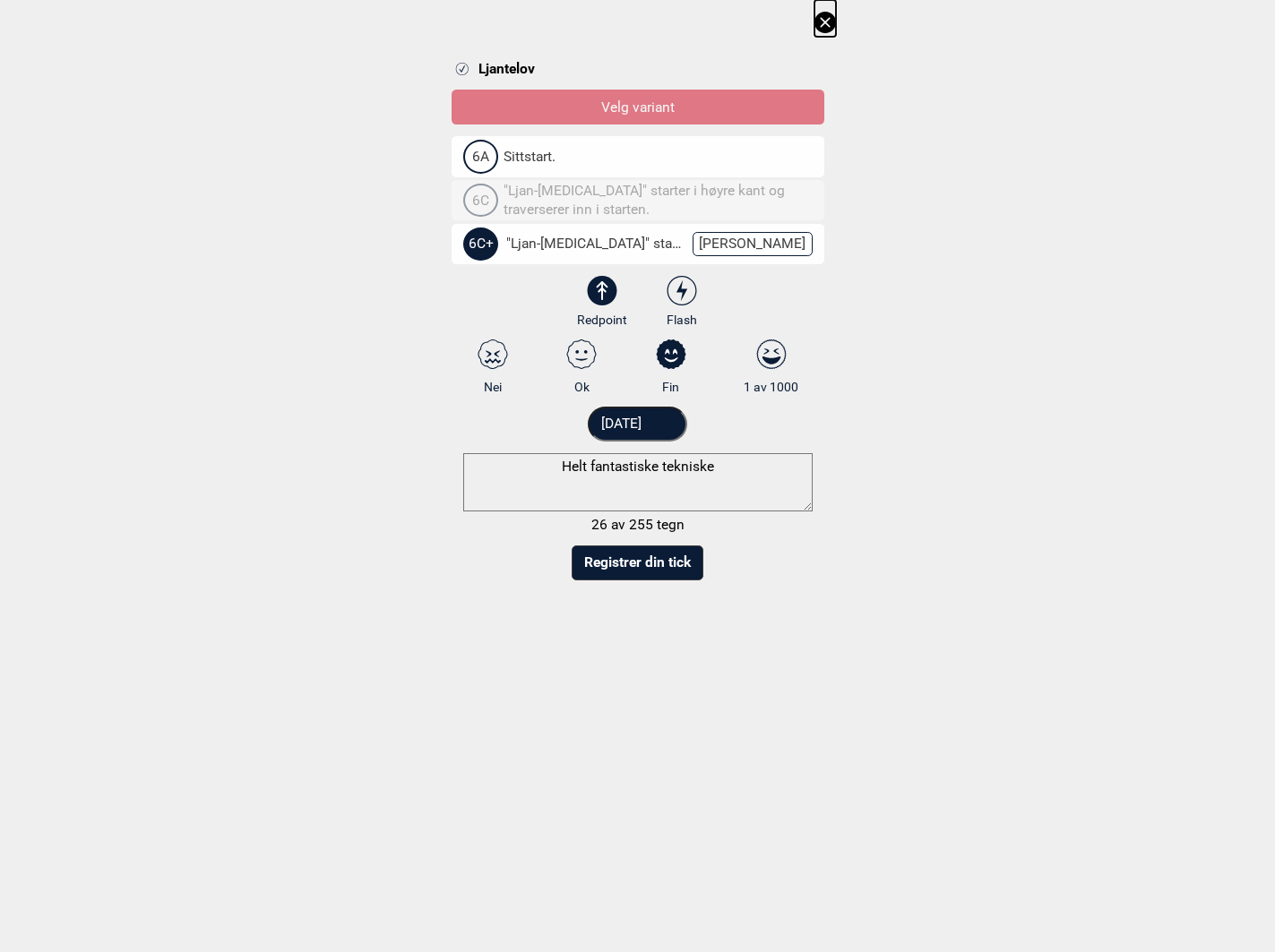
click at [763, 473] on textarea "Helt fantastiske tekniske" at bounding box center [638, 483] width 349 height 58
click at [703, 468] on textarea "Helt fantastiske tekniske flytter. Bare brukt" at bounding box center [638, 483] width 349 height 58
click at [745, 468] on textarea "Helt fantastiske tekniske flytter. Brukt tall beta" at bounding box center [638, 483] width 349 height 58
click at [814, 467] on div "Helt fantastiske tekniske flytter. Brukt høy beta 49 av 255 tegn" at bounding box center [638, 494] width 373 height 82
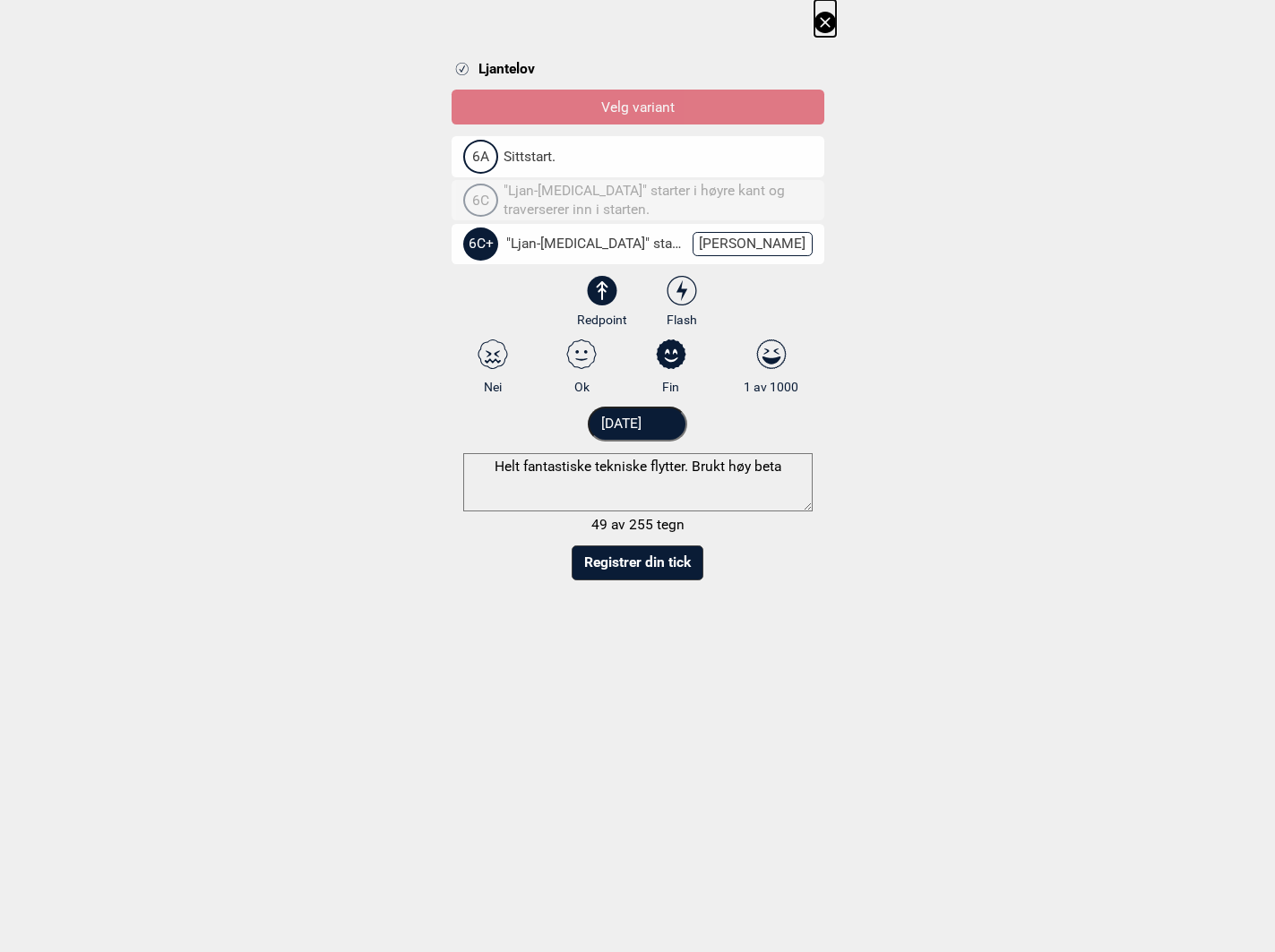
click at [791, 467] on textarea "Helt fantastiske tekniske flytter. Brukt høy beta" at bounding box center [638, 483] width 349 height 58
type textarea "Helt fantastiske tekniske flytter. Brukt høy beta, og da var det ganske tungt."
click at [785, 241] on select "3 3+ 4 4+ 5 5+ 6A 6A+ 6B 6B+ 6C 6C+ 7A 7A+ 7B 7B+ 7C 7C+ 8A 8A+ 8B 8B+" at bounding box center [649, 248] width 373 height 47
select select "94"
click at [463, 224] on select "3 3+ 4 4+ 5 5+ 6A 6A+ 6B 6B+ 6C 6C+ 7A 7A+ 7B 7B+ 7C 7C+ 8A 8A+ 8B 8B+" at bounding box center [649, 248] width 373 height 47
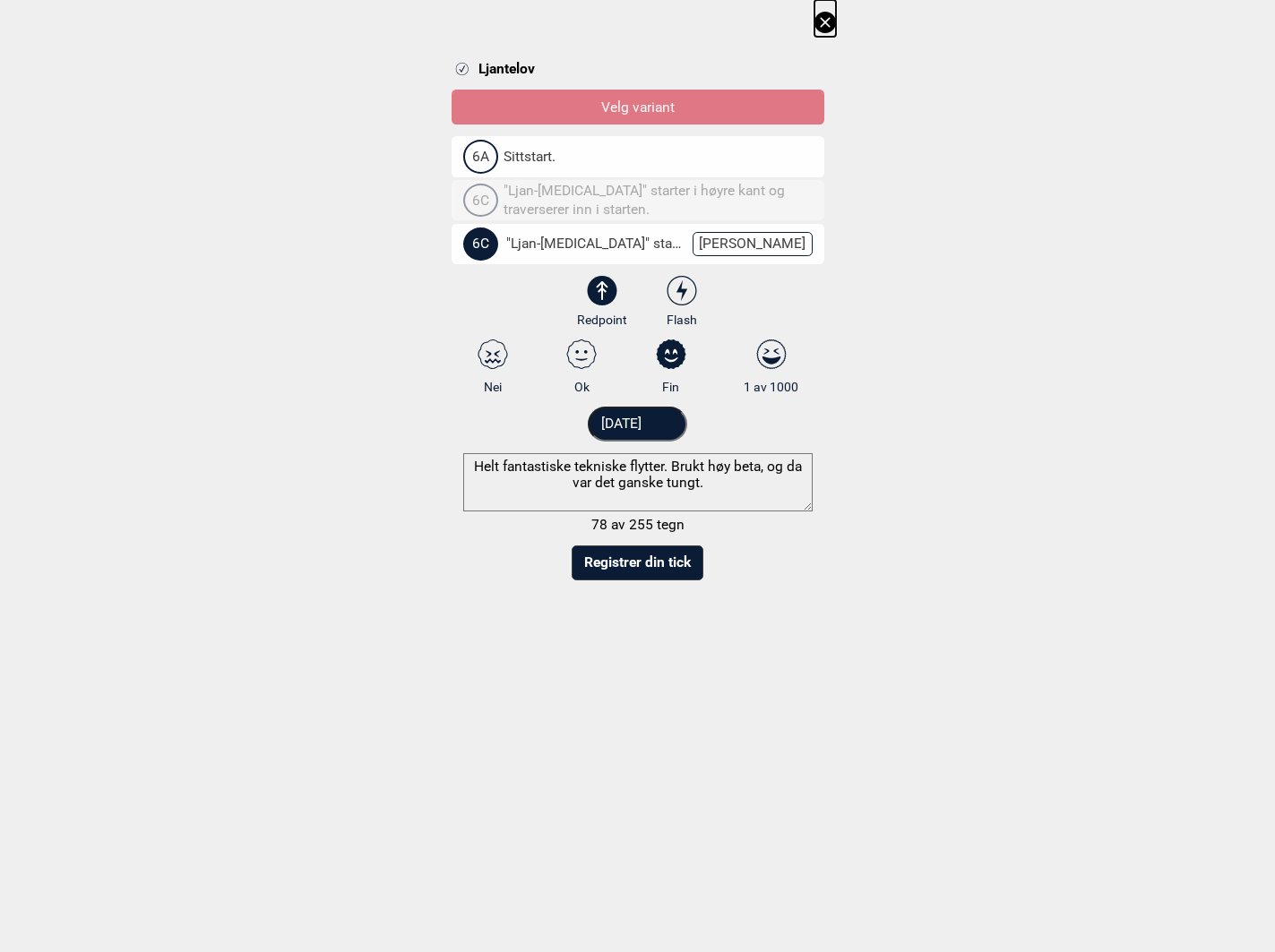
click at [388, 298] on div "Ljantelov Velg variant 6A Sittstart. 6C "Ljan-[MEDICAL_DATA]" starter i høyre k…" at bounding box center [638, 296] width 1275 height 592
click at [685, 484] on textarea "Helt fantastiske tekniske flytter. Brukt høy beta, og da var det ganske tungt." at bounding box center [638, 483] width 349 height 58
click at [761, 468] on textarea "Helt fantastiske tekniske flytter. Brukt høy beta, og da var det ganske vanskel…" at bounding box center [638, 483] width 349 height 58
click at [724, 465] on textarea "Helt fantastiske tekniske flytter. Brukt høy beta" at bounding box center [638, 483] width 349 height 58
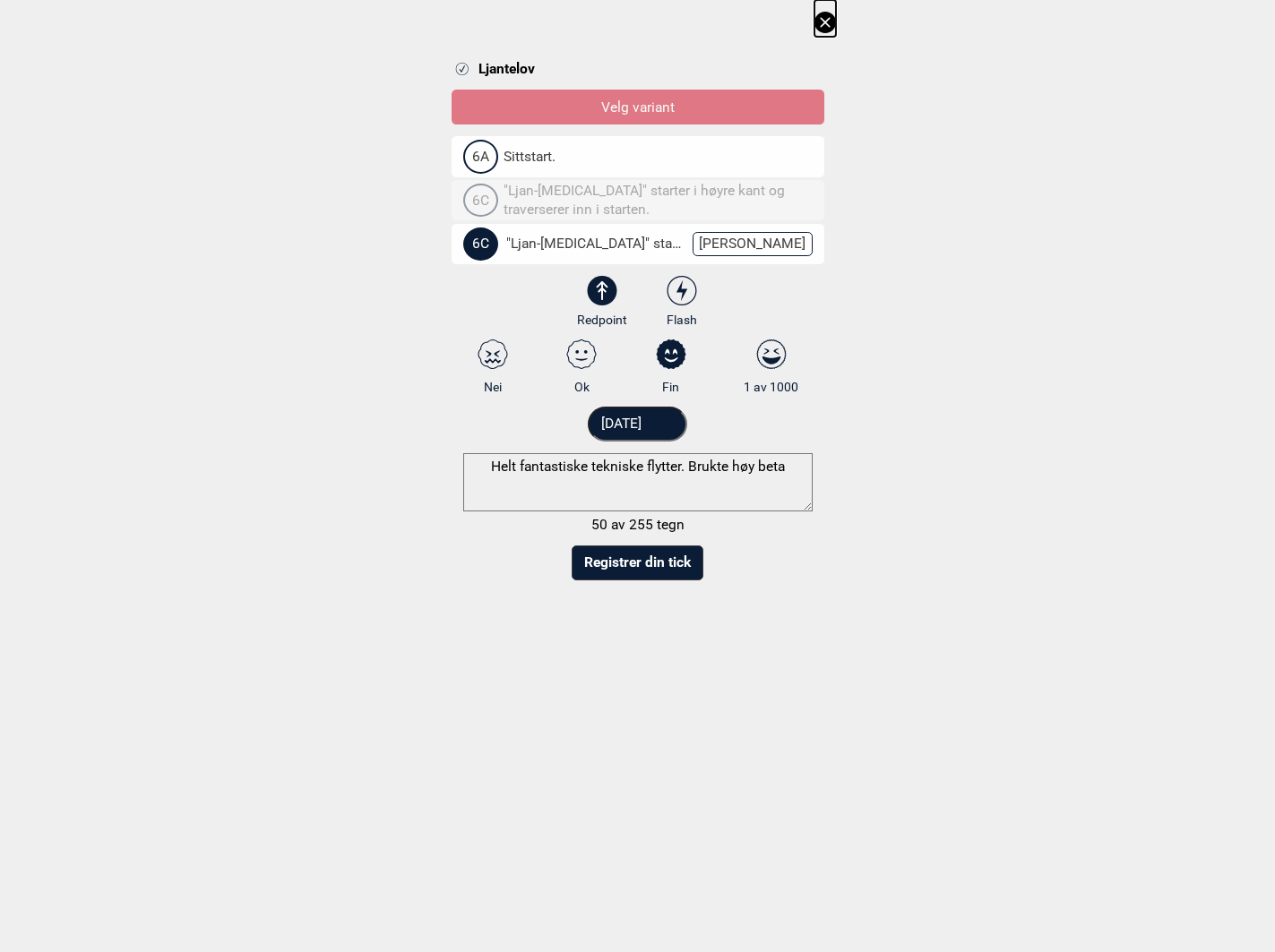
click at [780, 468] on textarea "Helt fantastiske tekniske flytter. Brukte høy beta" at bounding box center [638, 483] width 349 height 58
click at [788, 475] on textarea "Helt fantastiske tekniske flytter. Brukte høy beta" at bounding box center [638, 483] width 349 height 58
type textarea "Helt fantastiske tekniske flytter. Brukte høy beta"
click at [782, 249] on select "3 3+ 4 4+ 5 5+ 6A 6A+ 6B 6B+ 6C 6C+ 7A 7A+ 7B 7B+ 7C 7C+ 8A 8A+ 8B 8B+" at bounding box center [649, 248] width 373 height 47
select select "95"
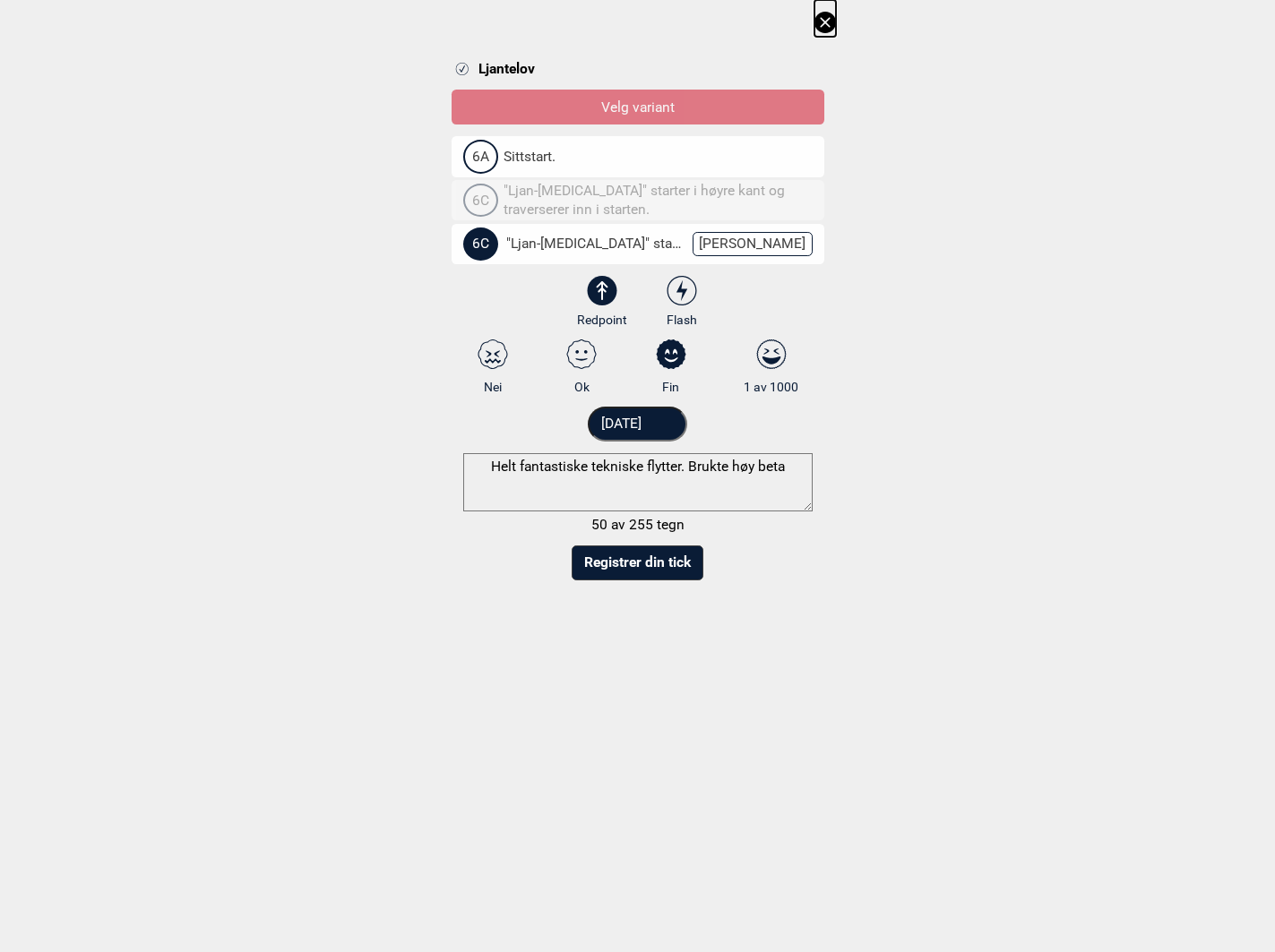
click at [463, 224] on select "3 3+ 4 4+ 5 5+ 6A 6A+ 6B 6B+ 6C 6C+ 7A 7A+ 7B 7B+ 7C 7C+ 8A 8A+ 8B 8B+" at bounding box center [649, 248] width 373 height 47
click at [361, 312] on div "Ljantelov Velg variant 6A Sittstart. 6C "Ljan-[MEDICAL_DATA]" starter i høyre k…" at bounding box center [638, 296] width 1275 height 592
click at [633, 554] on button "Registrer din tick" at bounding box center [638, 562] width 131 height 35
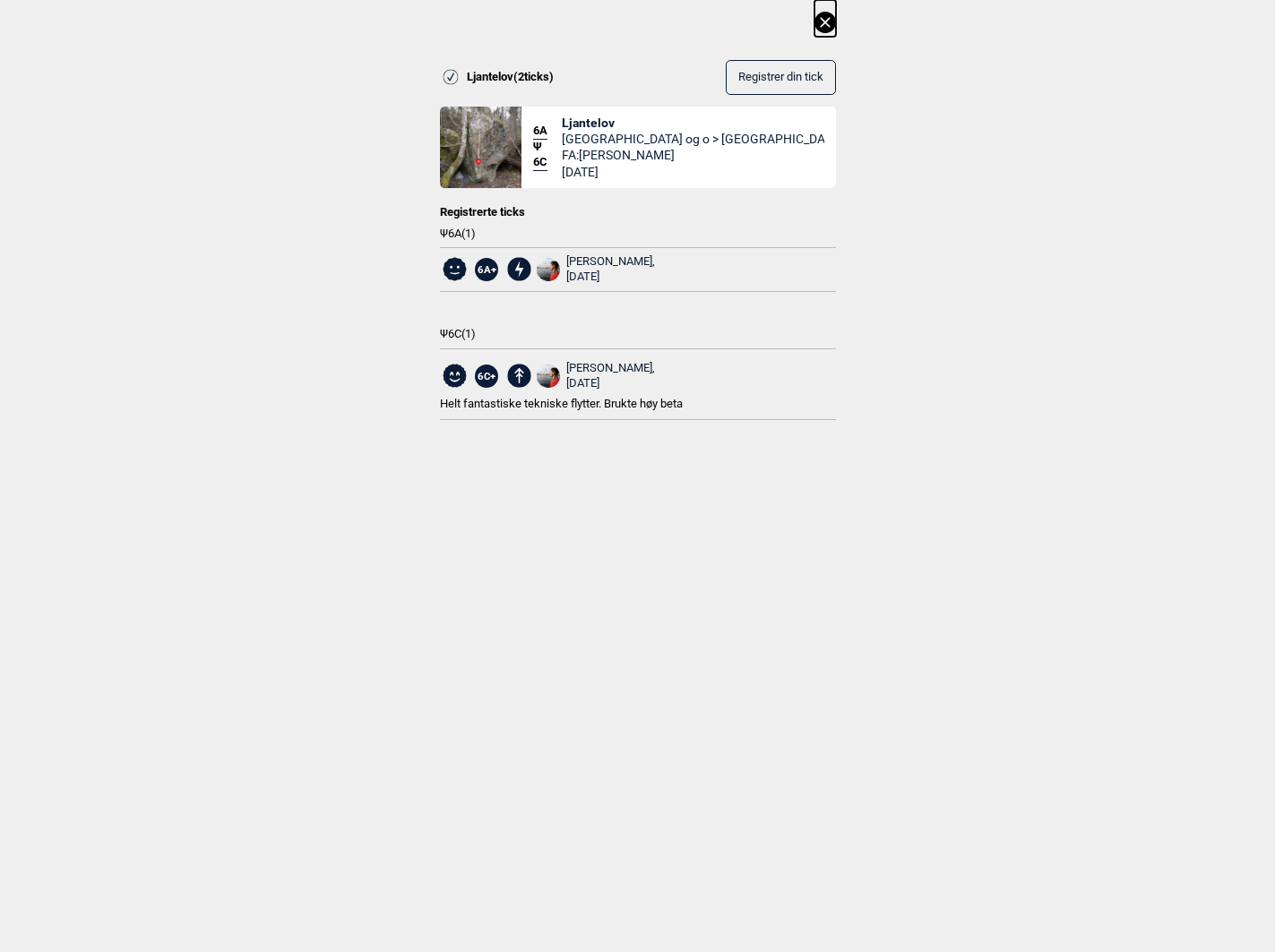
click at [822, 24] on icon at bounding box center [824, 22] width 22 height 22
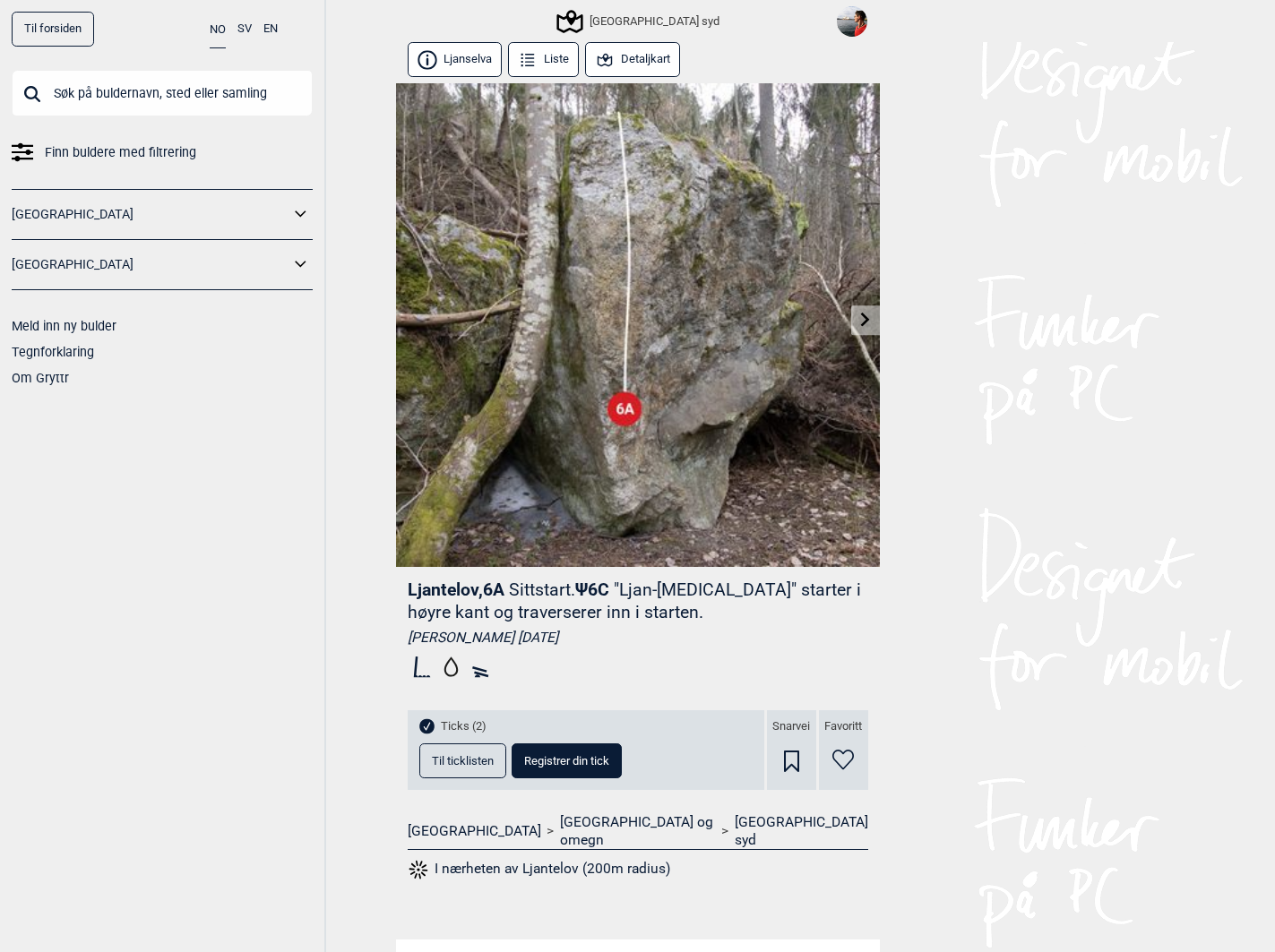
scroll to position [149, 0]
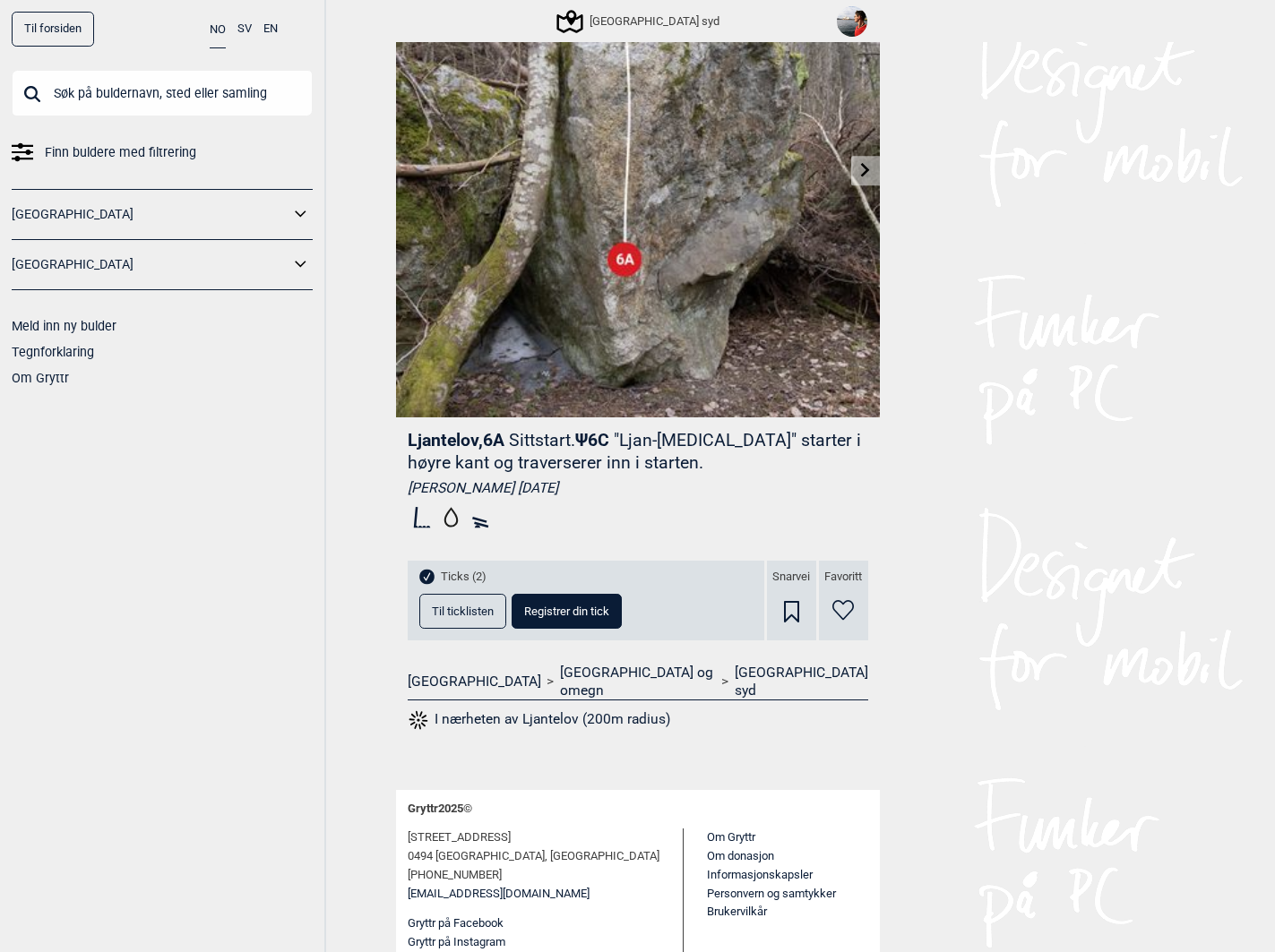
click at [441, 606] on span "Til ticklisten" at bounding box center [463, 611] width 62 height 11
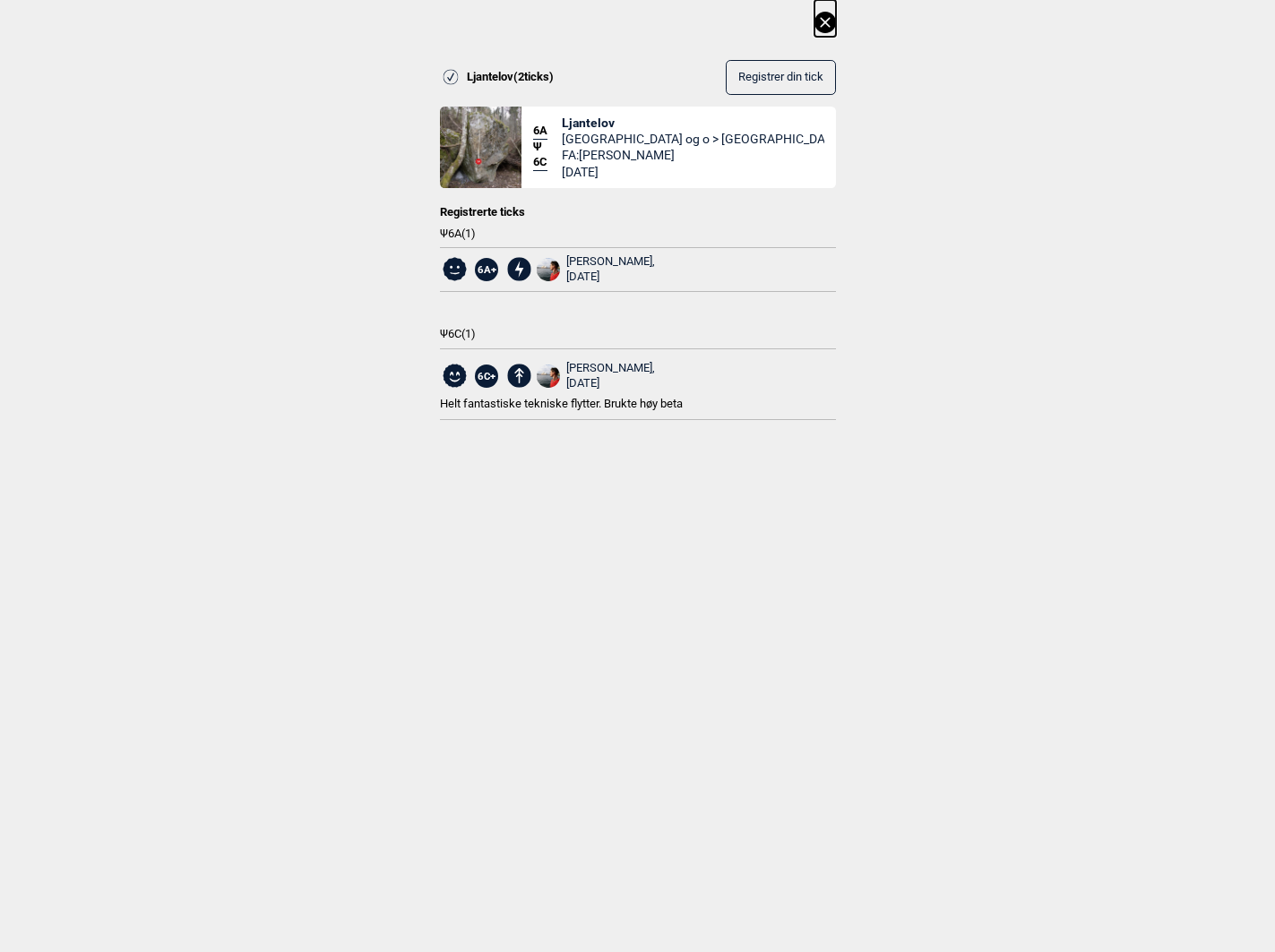
click at [824, 22] on icon at bounding box center [824, 22] width 9 height 9
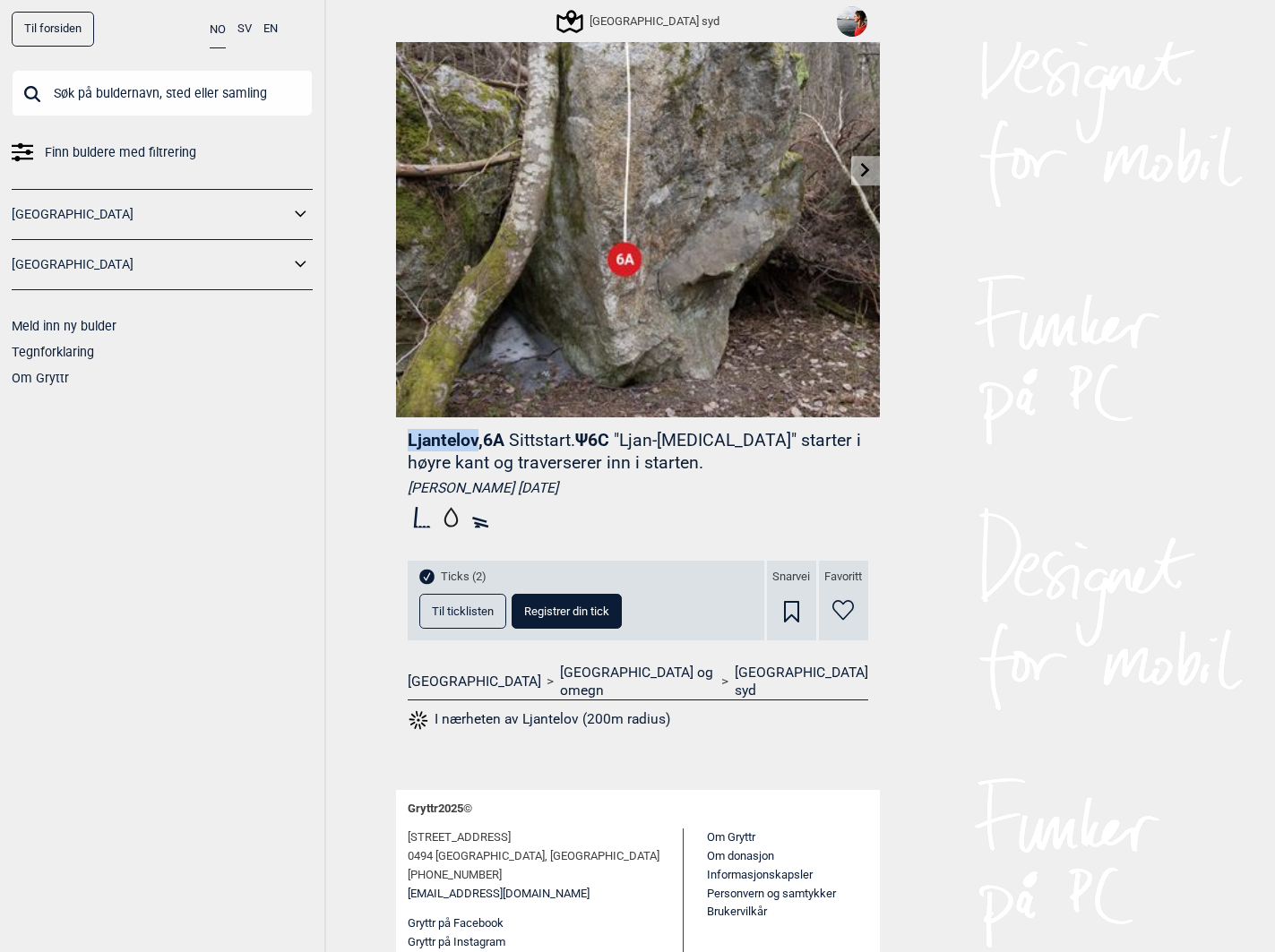
drag, startPoint x: 409, startPoint y: 441, endPoint x: 477, endPoint y: 442, distance: 68.0
click at [477, 442] on span "Ljantelov , 6A" at bounding box center [455, 440] width 97 height 21
click at [481, 597] on button "Til ticklisten" at bounding box center [462, 611] width 87 height 35
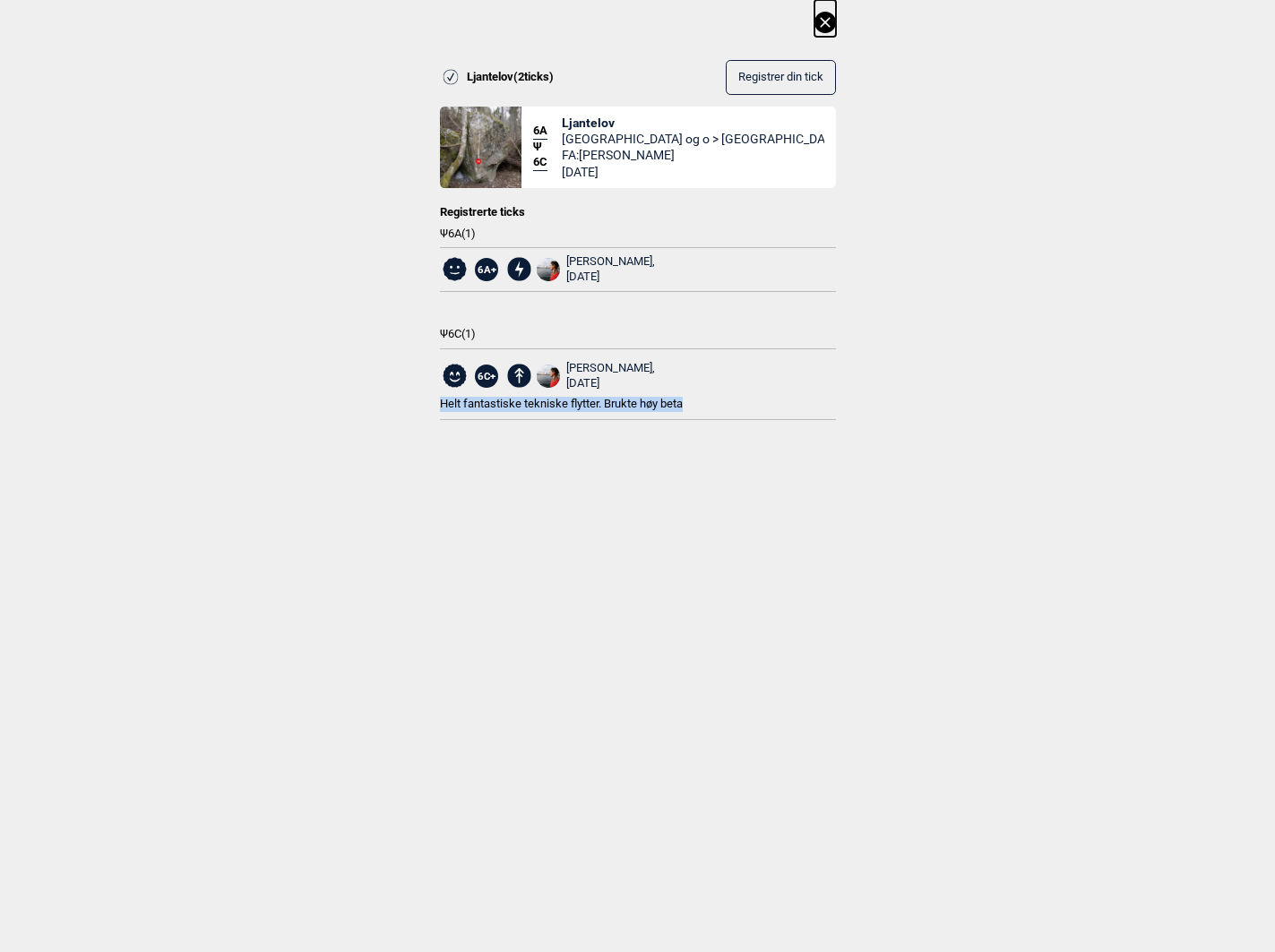
drag, startPoint x: 685, startPoint y: 401, endPoint x: 438, endPoint y: 405, distance: 247.0
click at [439, 405] on span "Helt fantastiske tekniske flytter. Brukte høy beta" at bounding box center [561, 404] width 243 height 13
click at [832, 18] on icon at bounding box center [824, 22] width 22 height 22
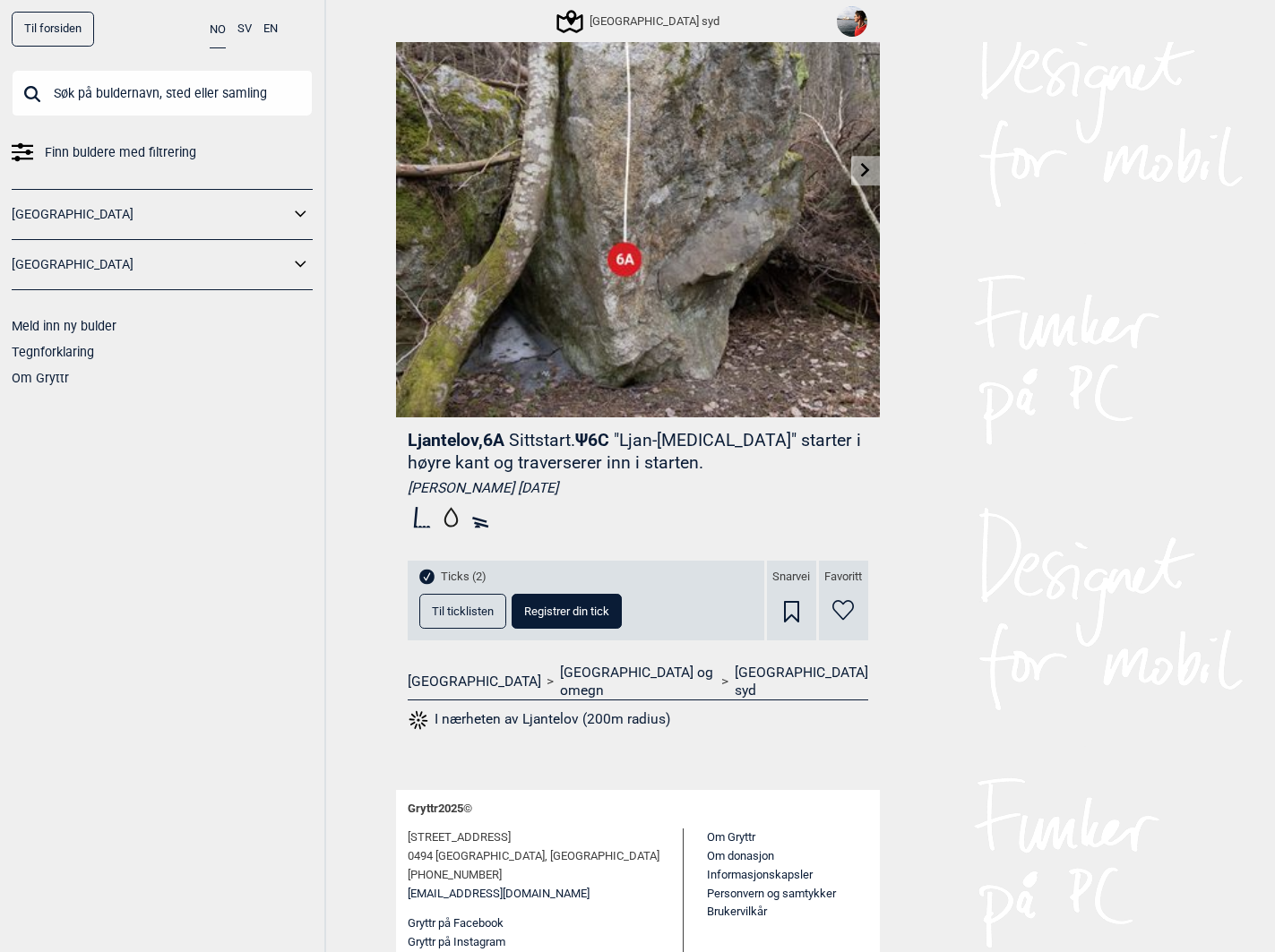
click at [224, 100] on input "text" at bounding box center [161, 93] width 301 height 47
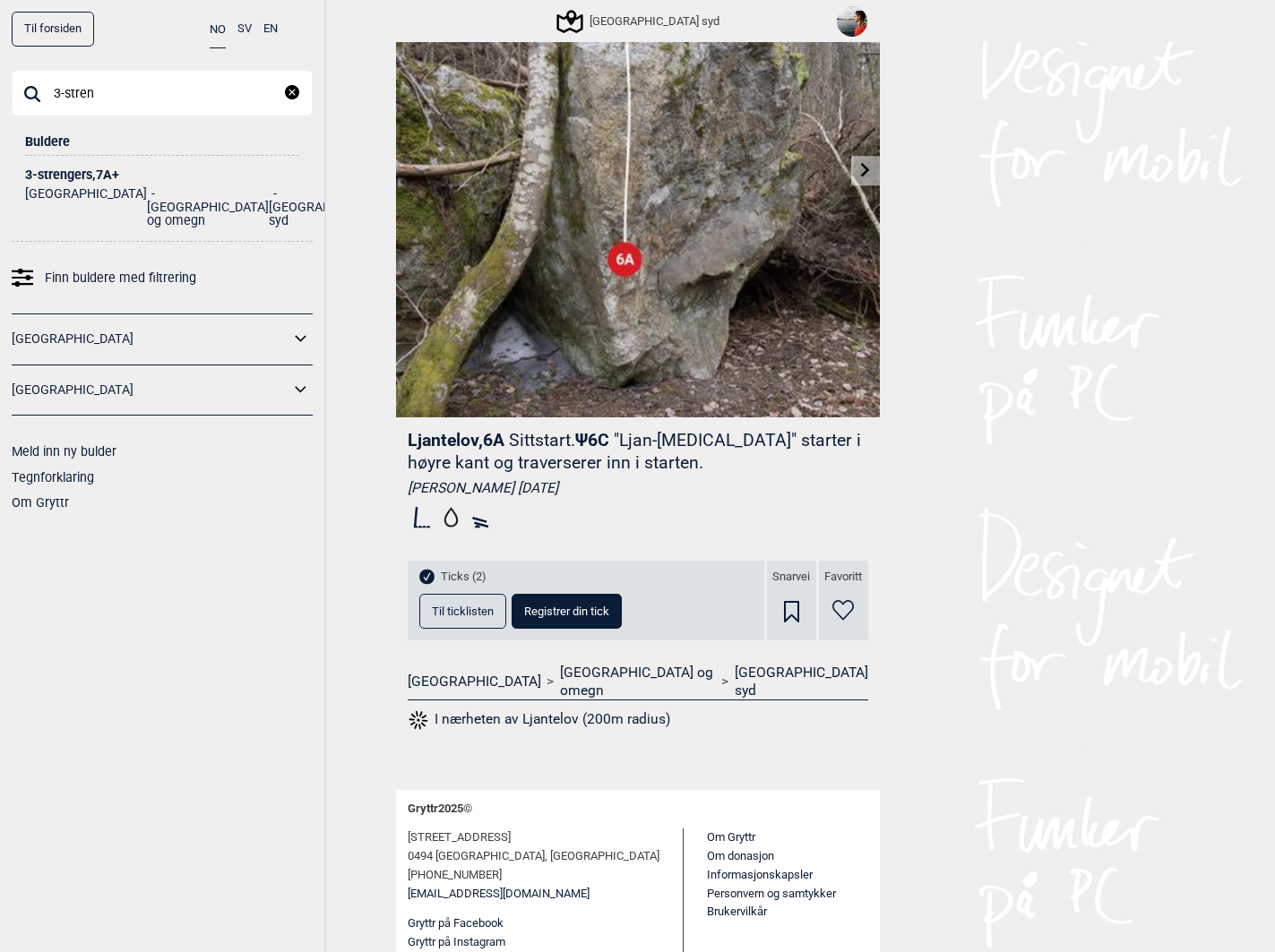
type input "3-stren"
click at [86, 176] on div "3-strengers , 7A+" at bounding box center [162, 175] width 274 height 13
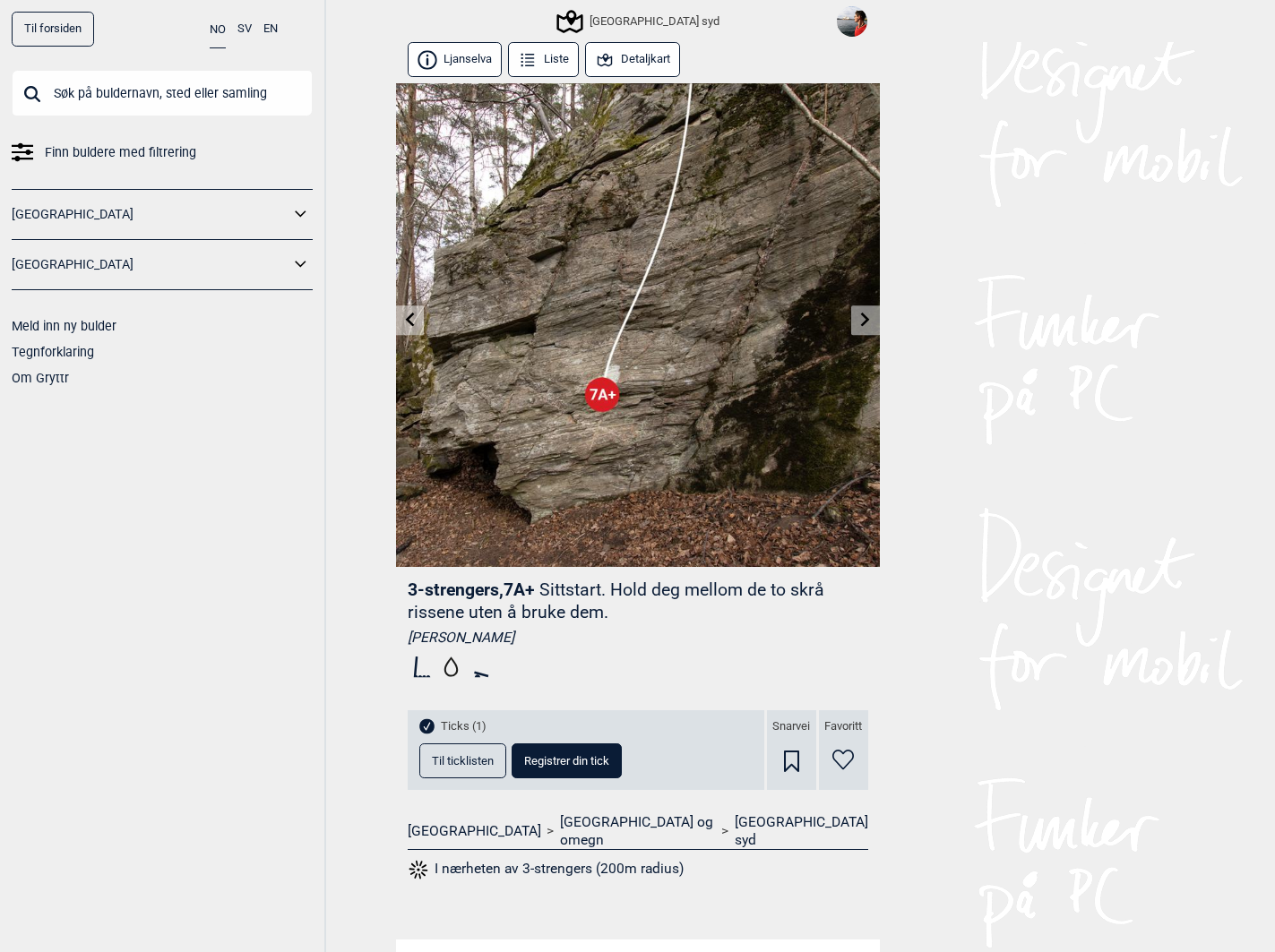
click at [481, 760] on span "Til ticklisten" at bounding box center [463, 760] width 62 height 11
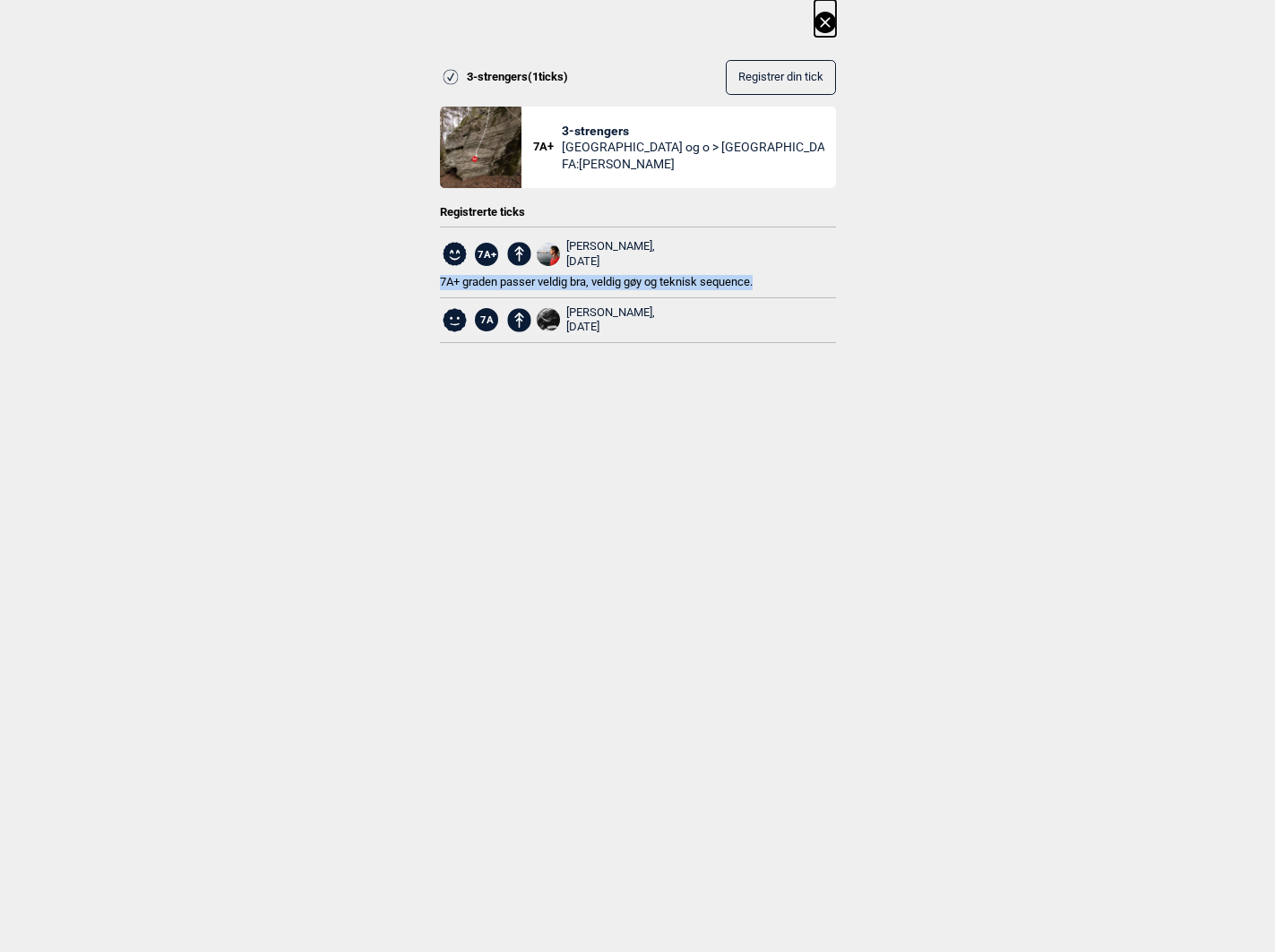
drag, startPoint x: 759, startPoint y: 285, endPoint x: 435, endPoint y: 283, distance: 324.0
click at [435, 283] on div "3-strengers ( 1 ticks) Registrer din tick 7A+ 3-strengers [GEOGRAPHIC_DATA] og …" at bounding box center [638, 186] width 1275 height 373
click at [582, 125] on span "3-strengers" at bounding box center [693, 131] width 263 height 16
click at [823, 20] on icon at bounding box center [824, 22] width 22 height 22
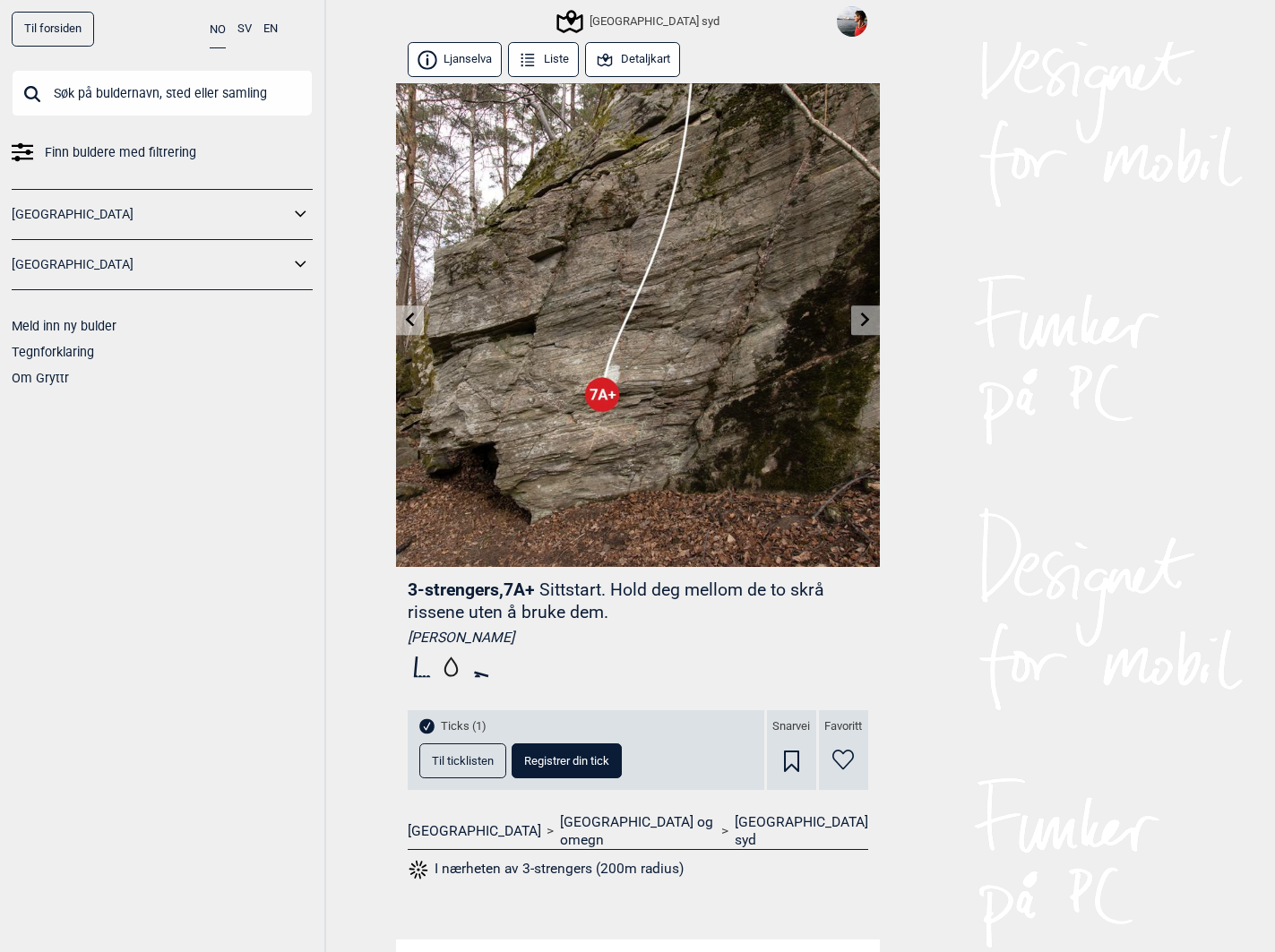
click at [419, 331] on link at bounding box center [410, 319] width 28 height 29
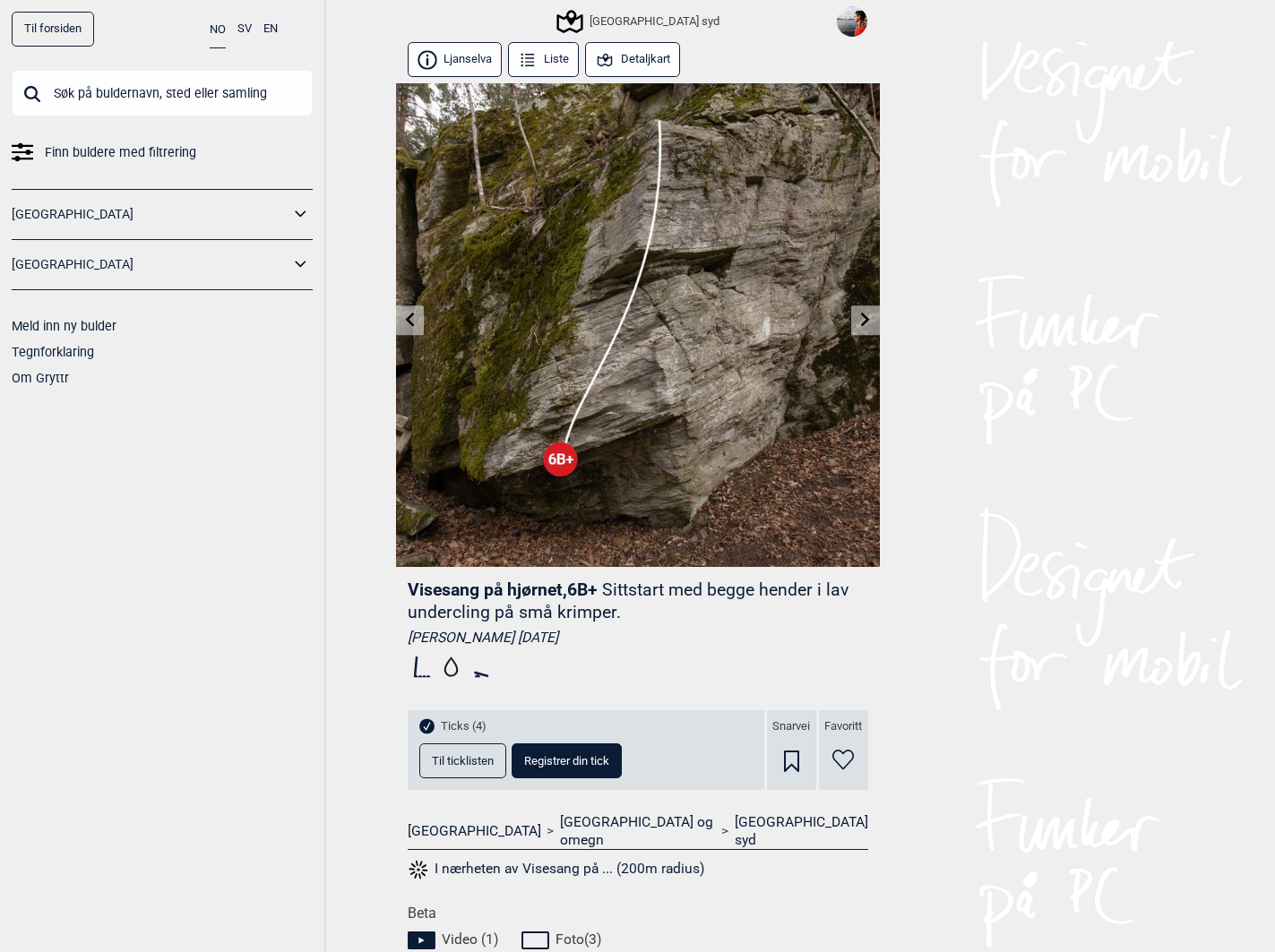
click at [463, 755] on span "Til ticklisten" at bounding box center [463, 760] width 62 height 11
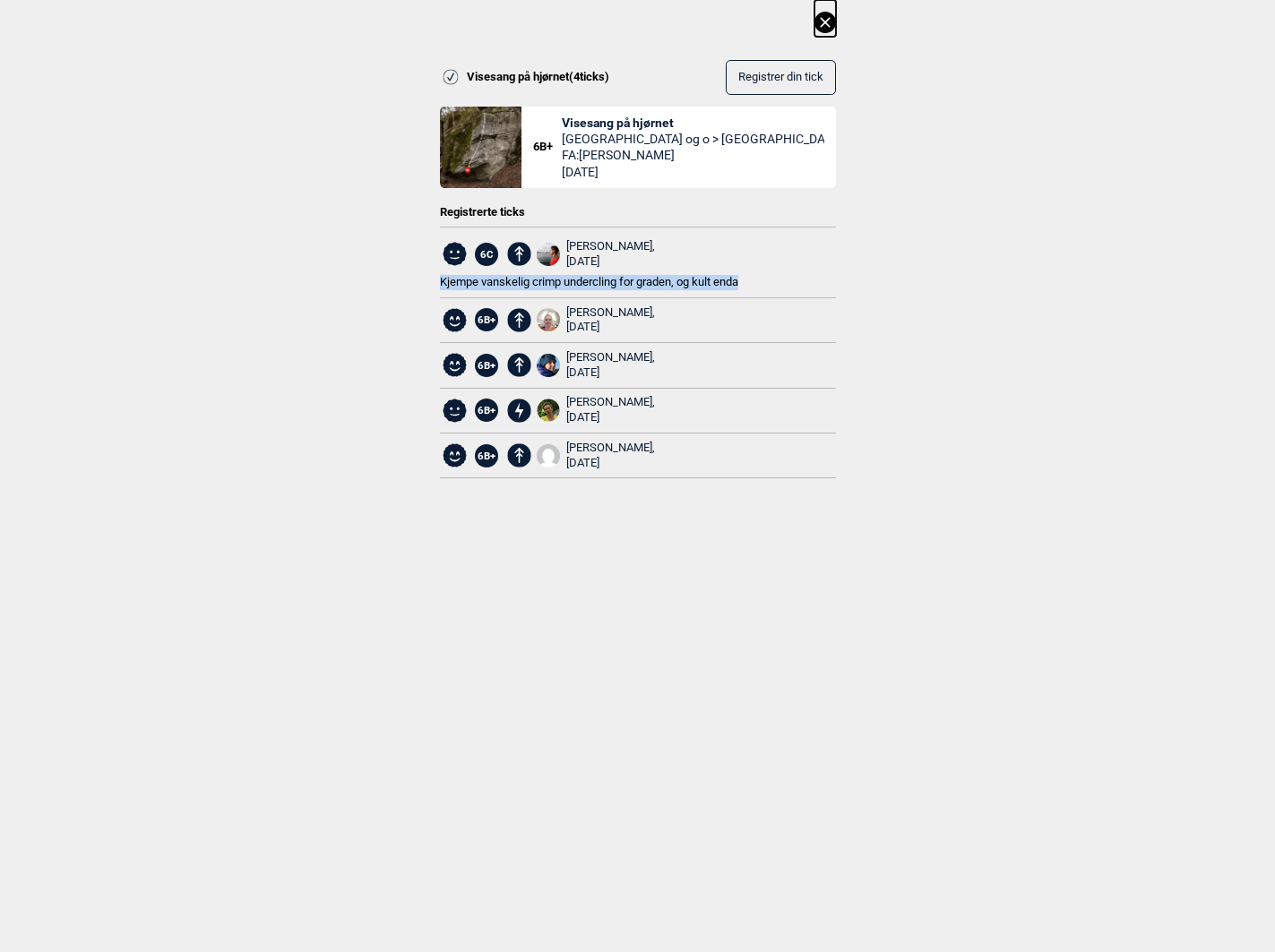
drag, startPoint x: 438, startPoint y: 278, endPoint x: 758, endPoint y: 278, distance: 320.0
click at [758, 278] on div "Kjempe vanskelig crimp undercling for graden, og kult enda" at bounding box center [638, 283] width 396 height 15
